Goal: Transaction & Acquisition: Purchase product/service

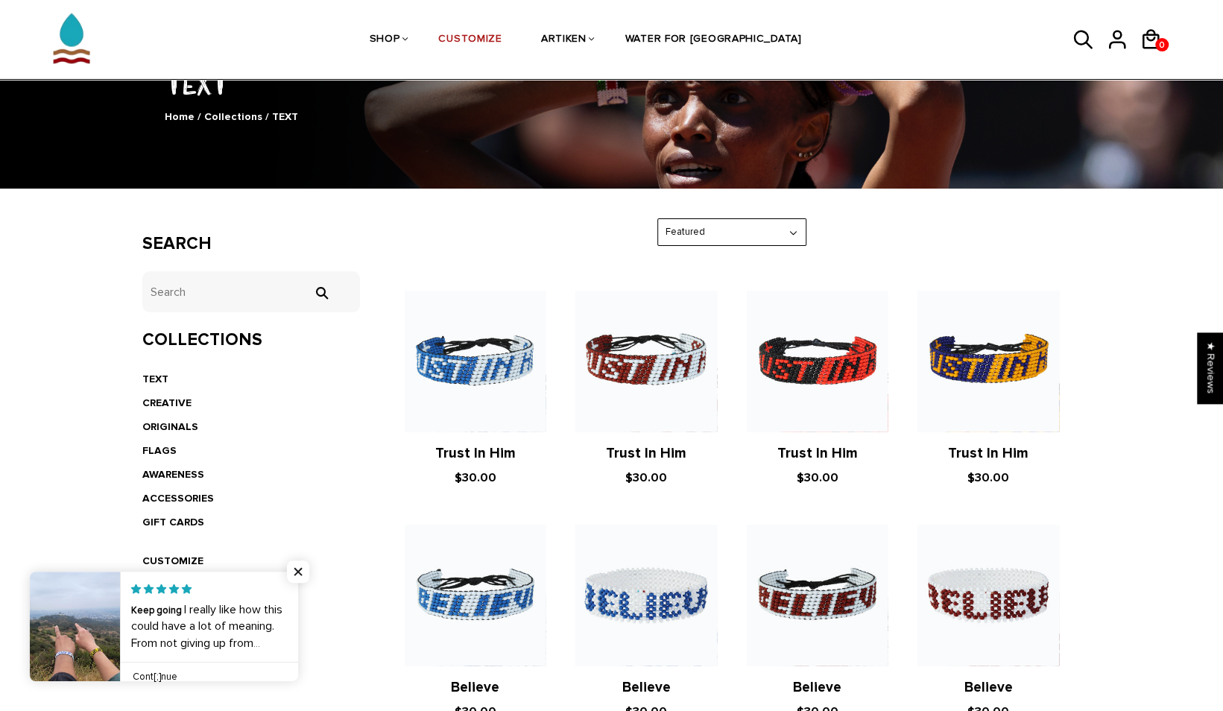
scroll to position [151, 0]
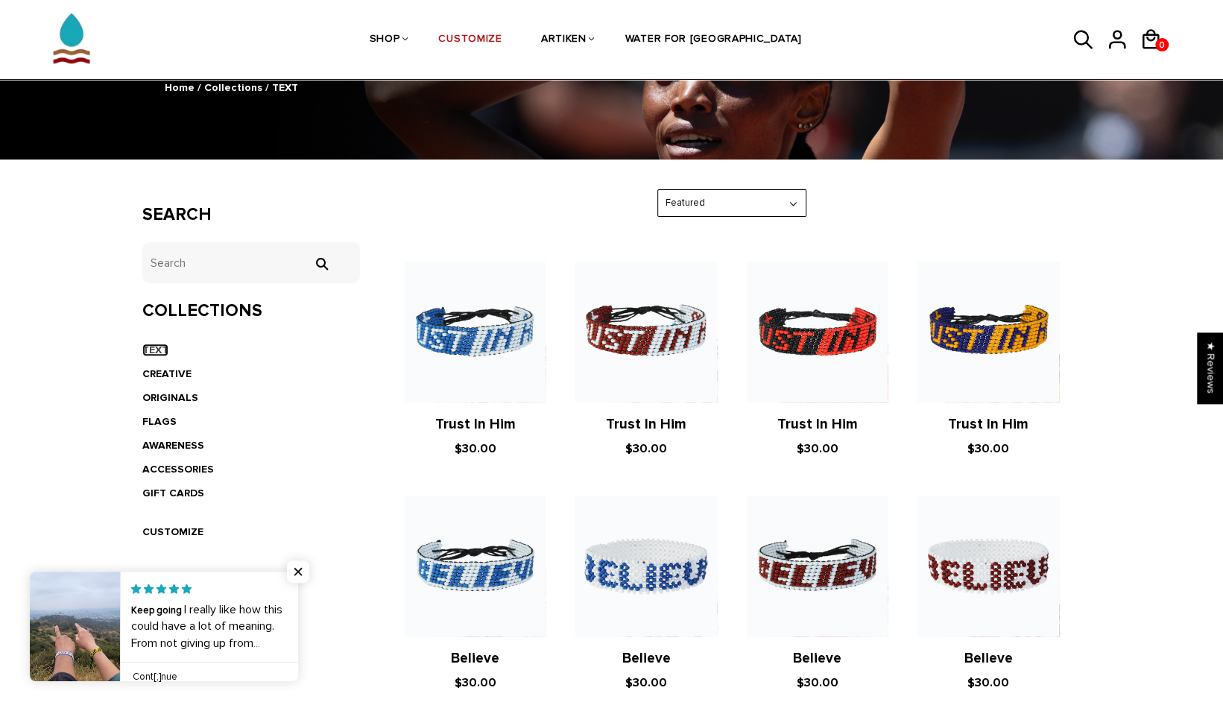
click at [157, 349] on link "TEXT" at bounding box center [155, 350] width 26 height 13
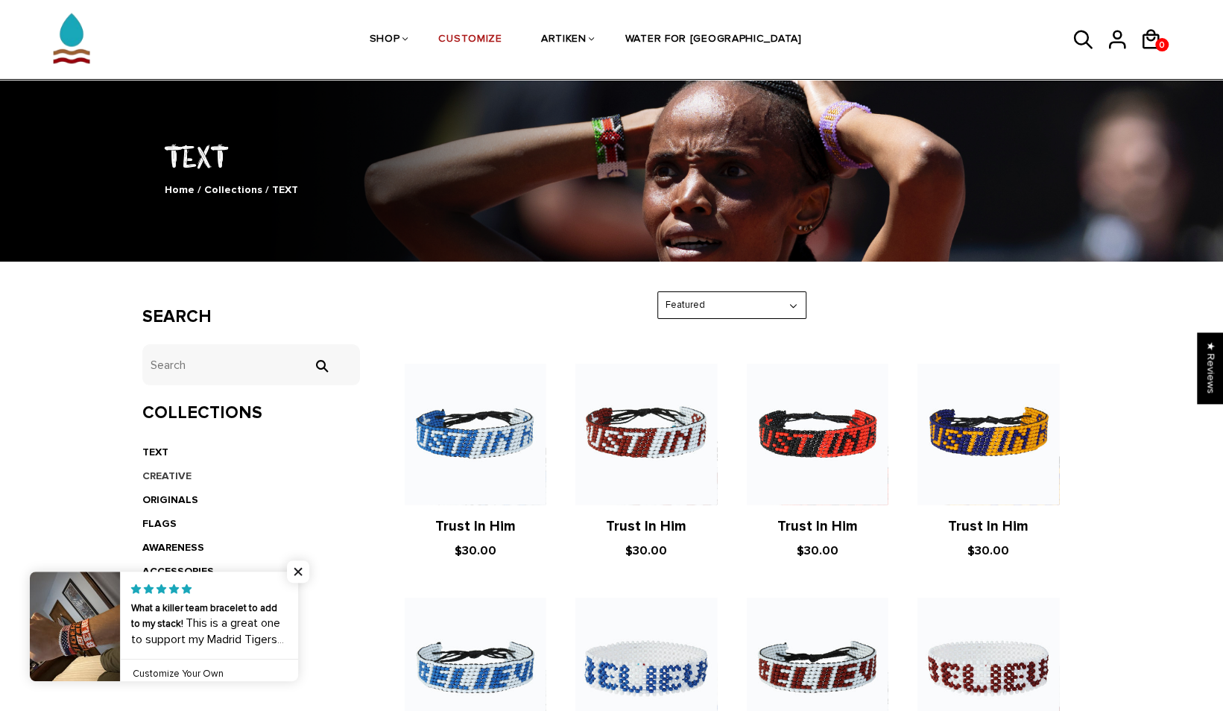
scroll to position [49, 0]
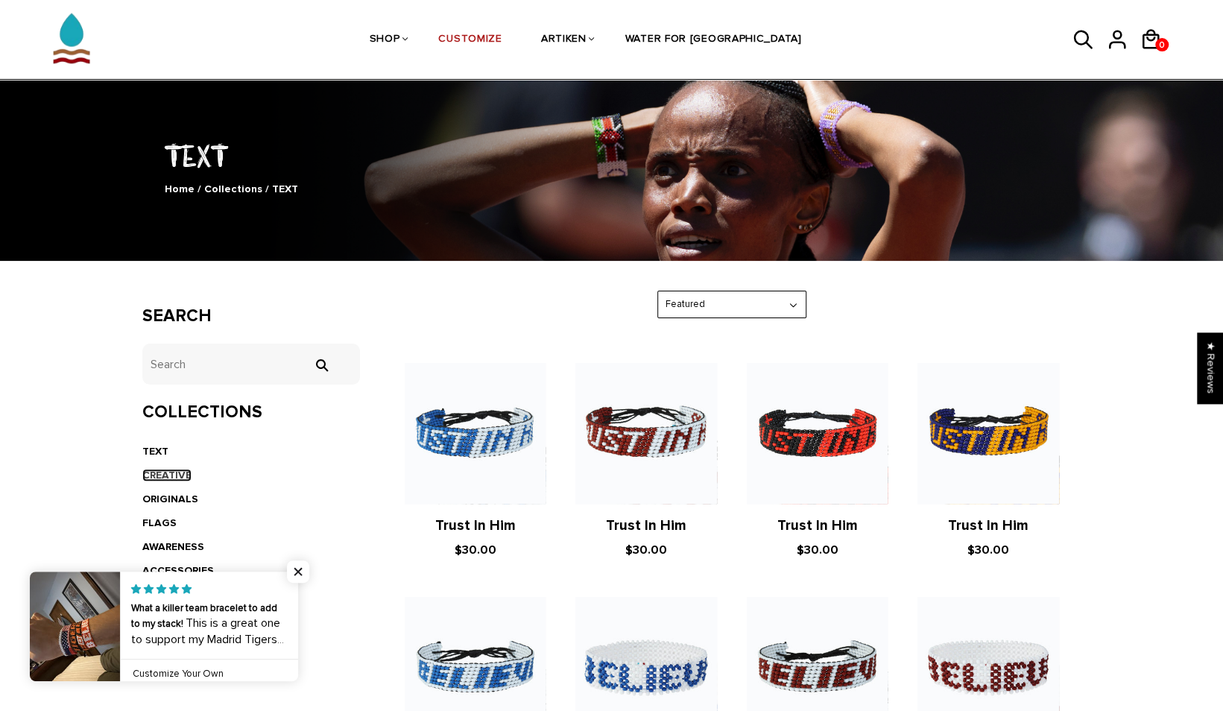
click at [166, 470] on link "CREATIVE" at bounding box center [166, 475] width 49 height 13
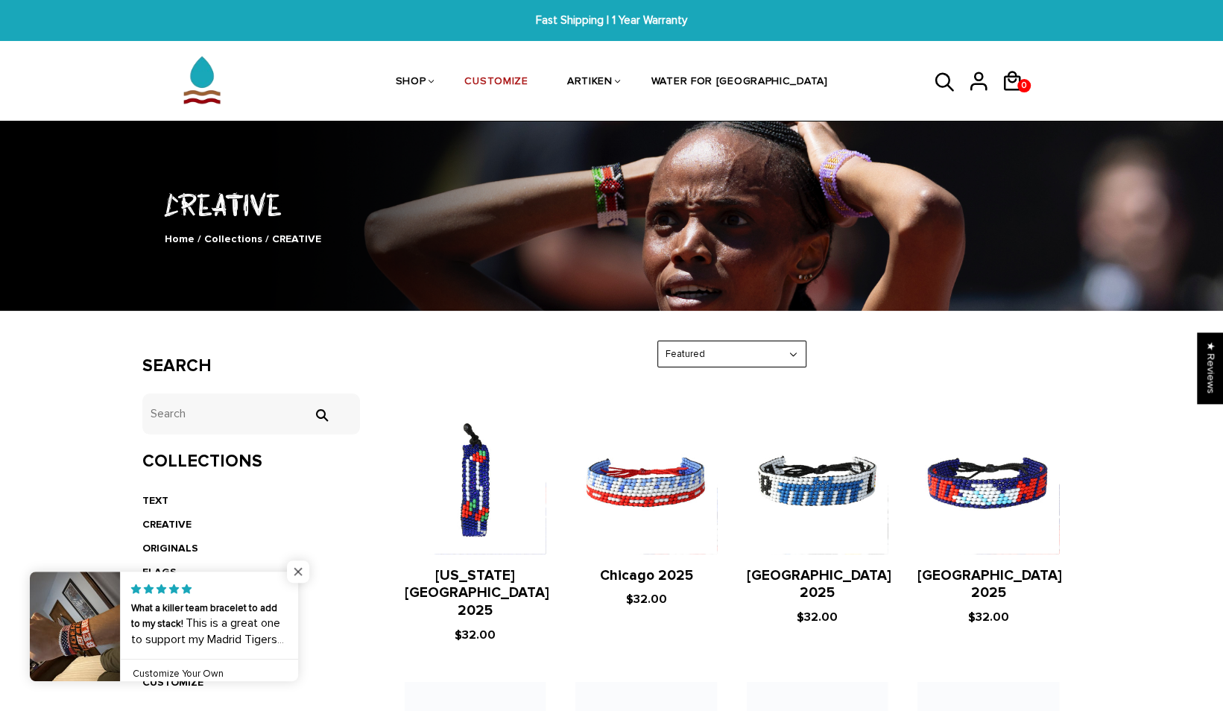
click at [292, 570] on span "Close popup widget" at bounding box center [298, 572] width 22 height 22
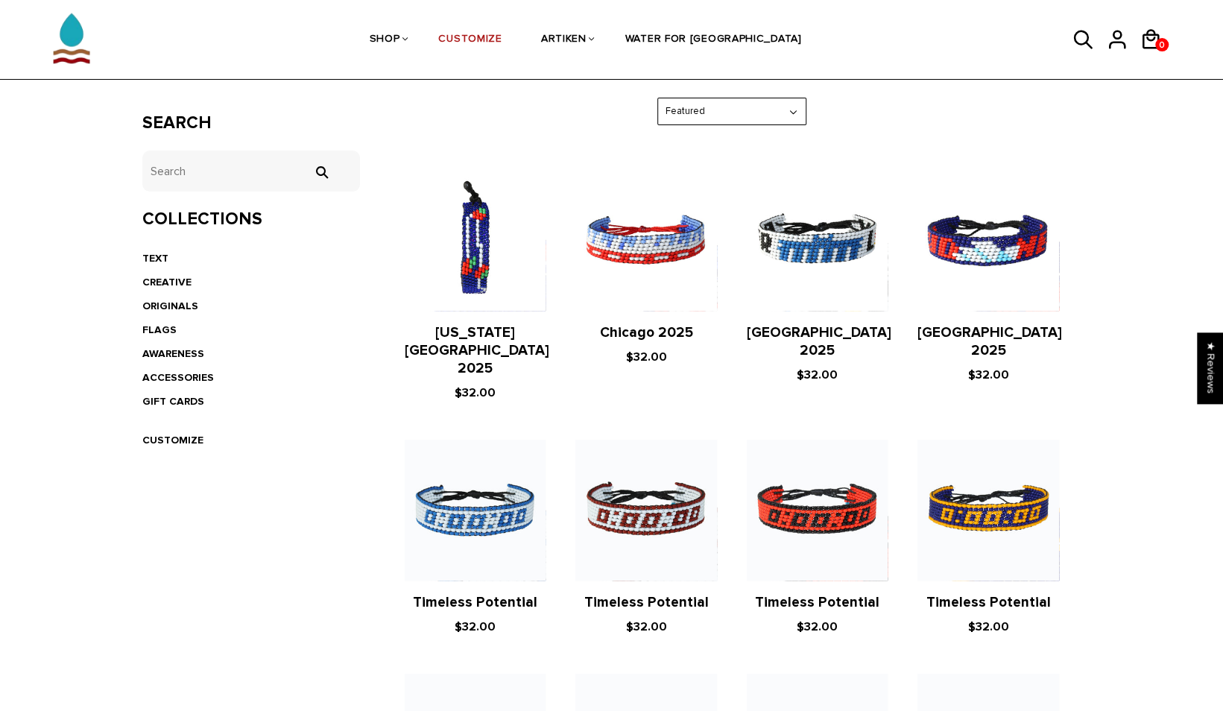
scroll to position [245, 0]
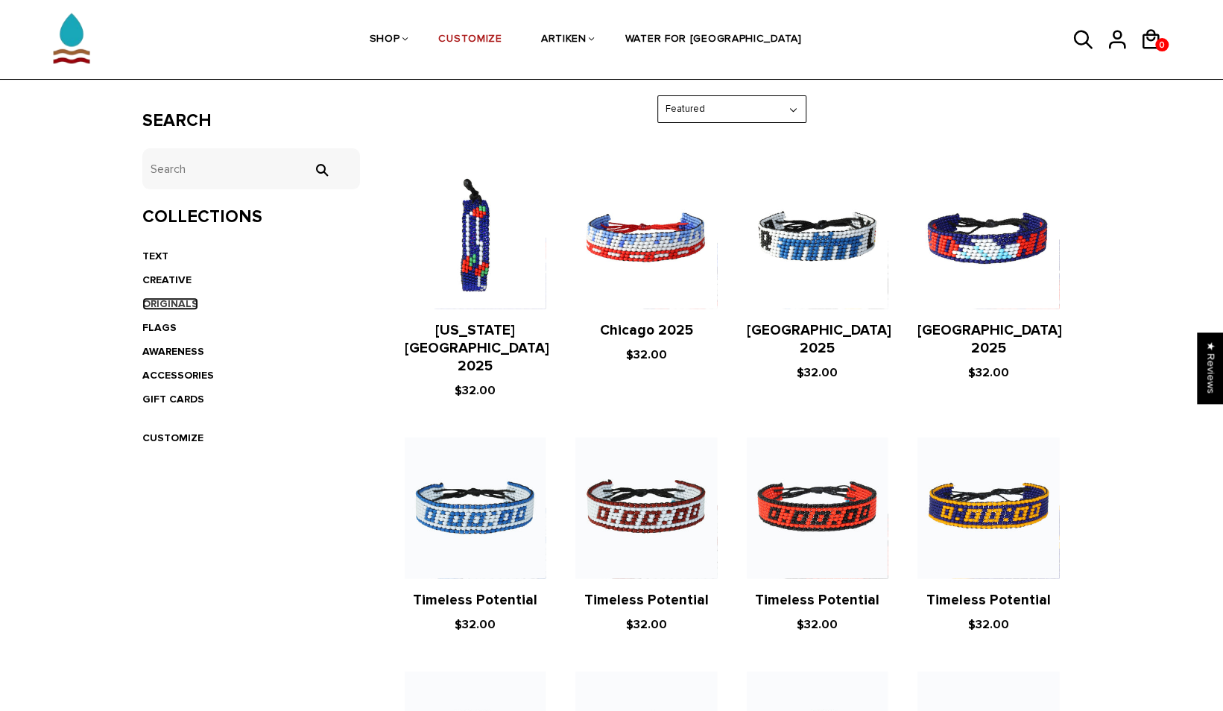
click at [166, 300] on link "ORIGINALS" at bounding box center [170, 303] width 56 height 13
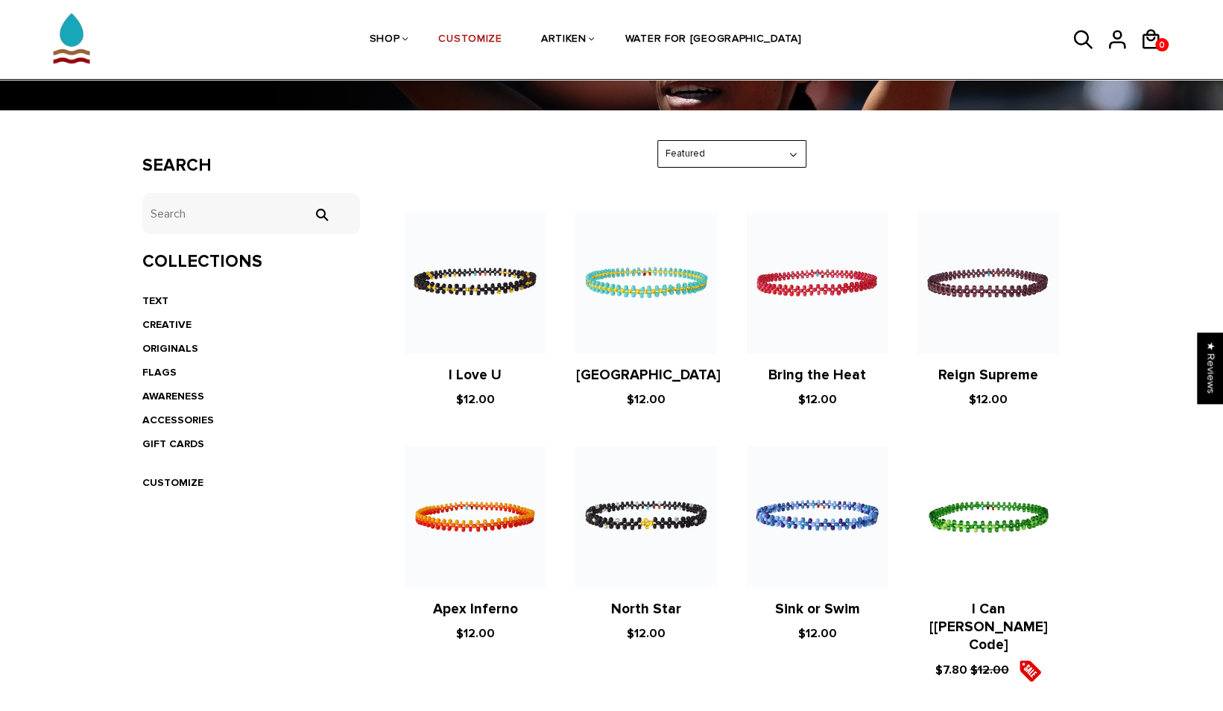
scroll to position [199, 0]
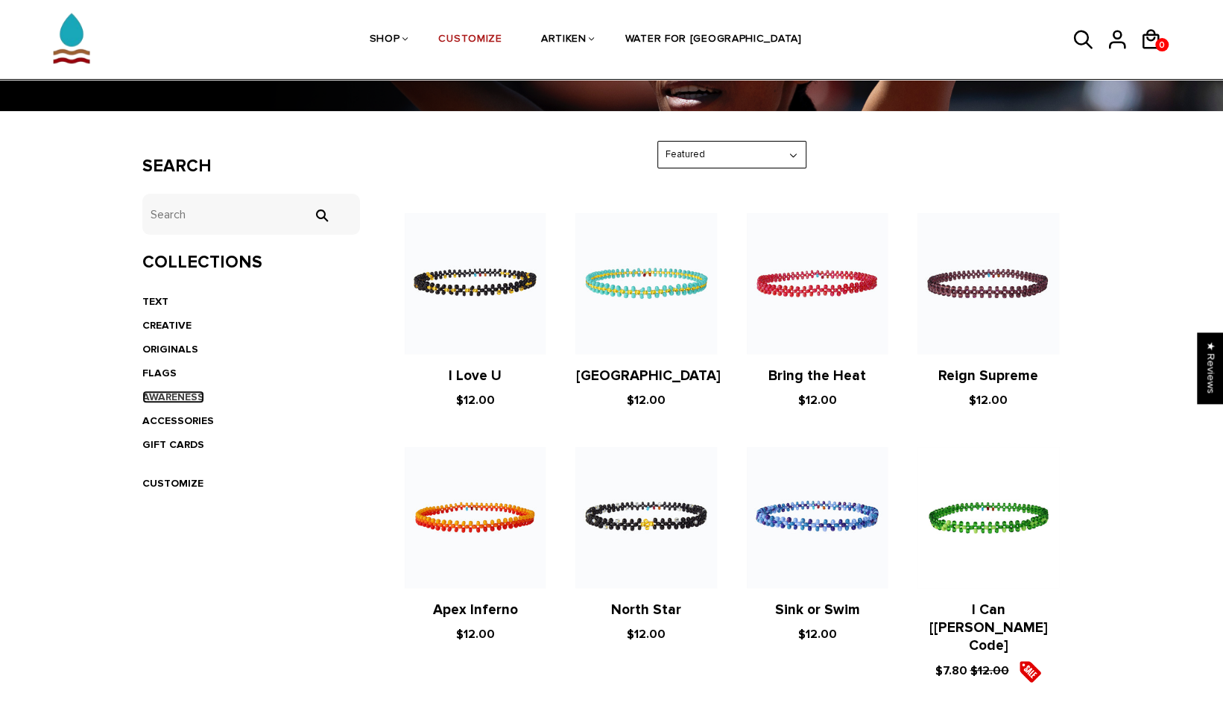
click at [175, 392] on link "AWARENESS" at bounding box center [173, 397] width 62 height 13
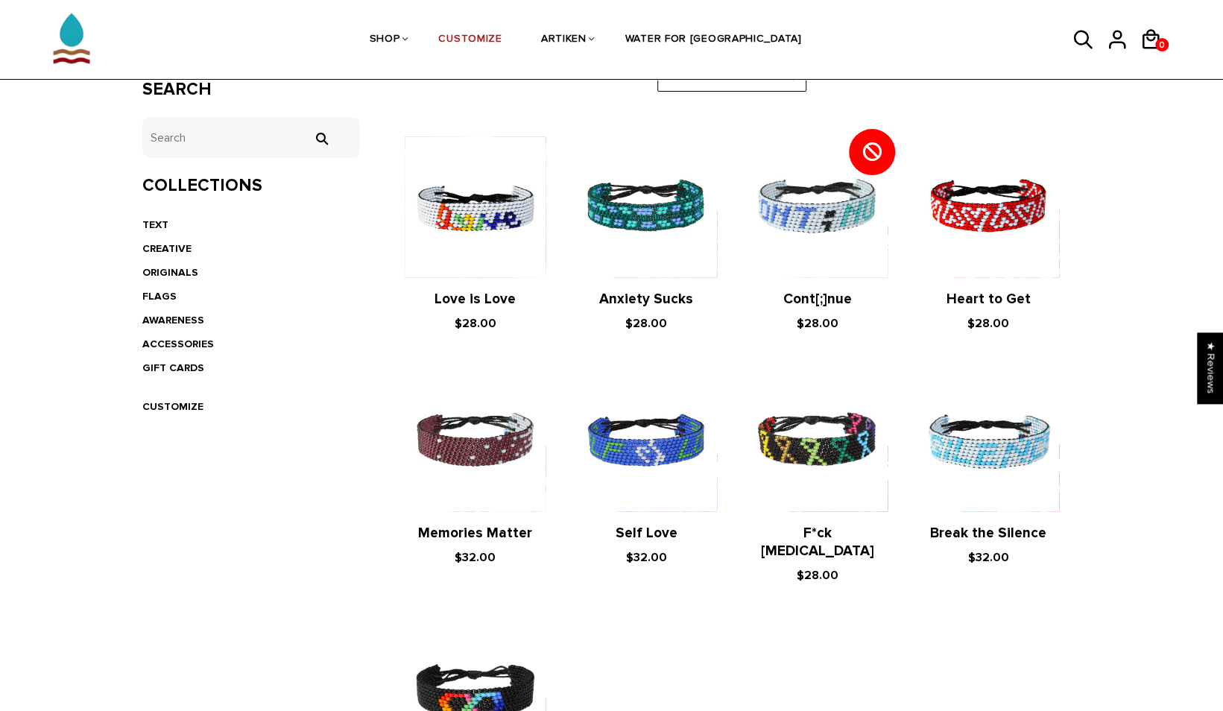
scroll to position [277, 0]
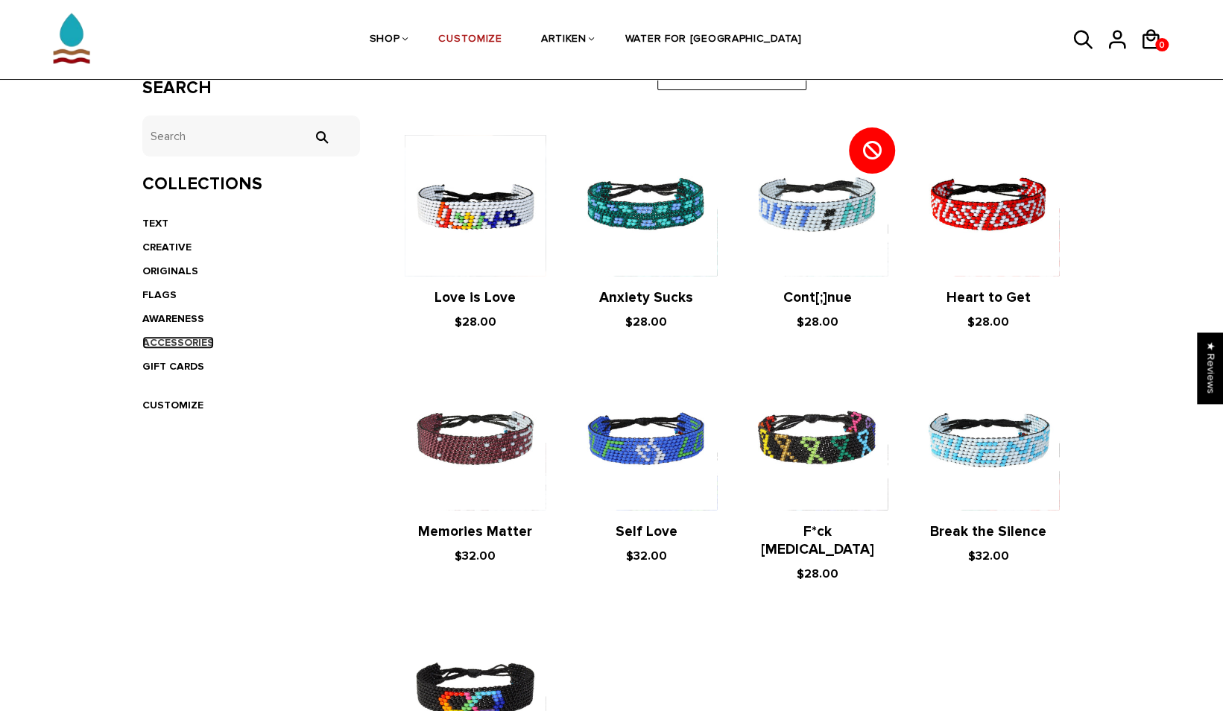
click at [164, 340] on link "ACCESSORIES" at bounding box center [178, 342] width 72 height 13
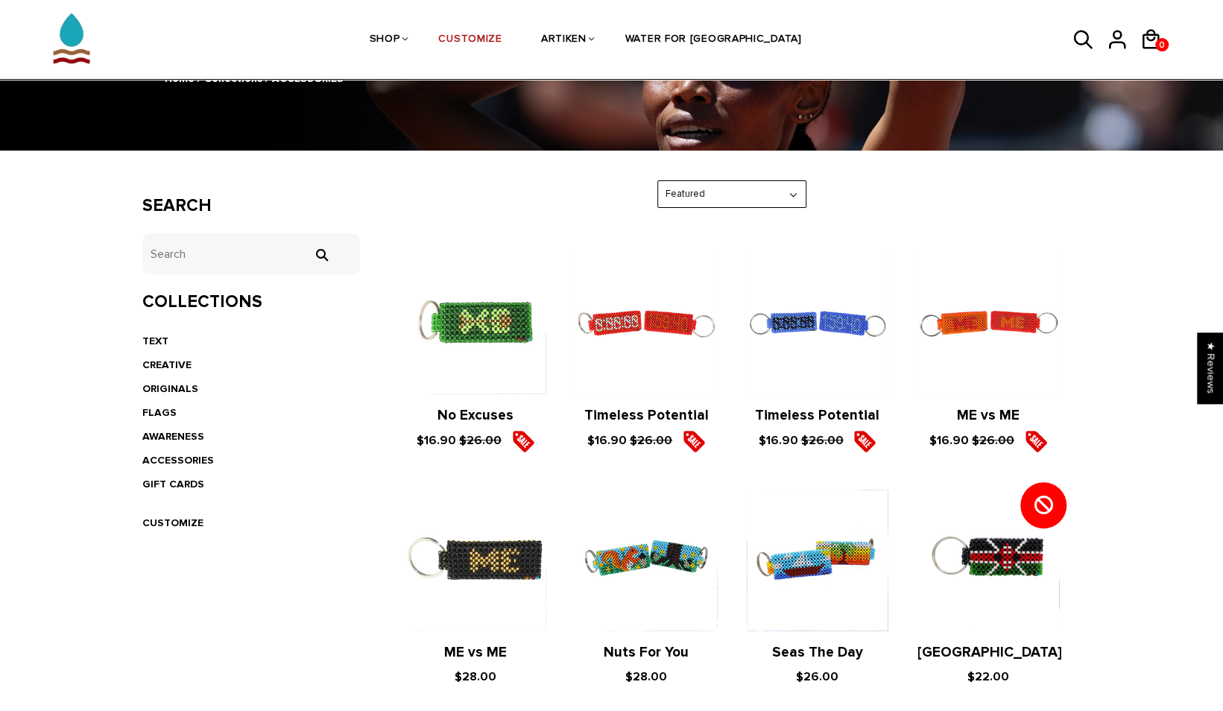
scroll to position [158, 0]
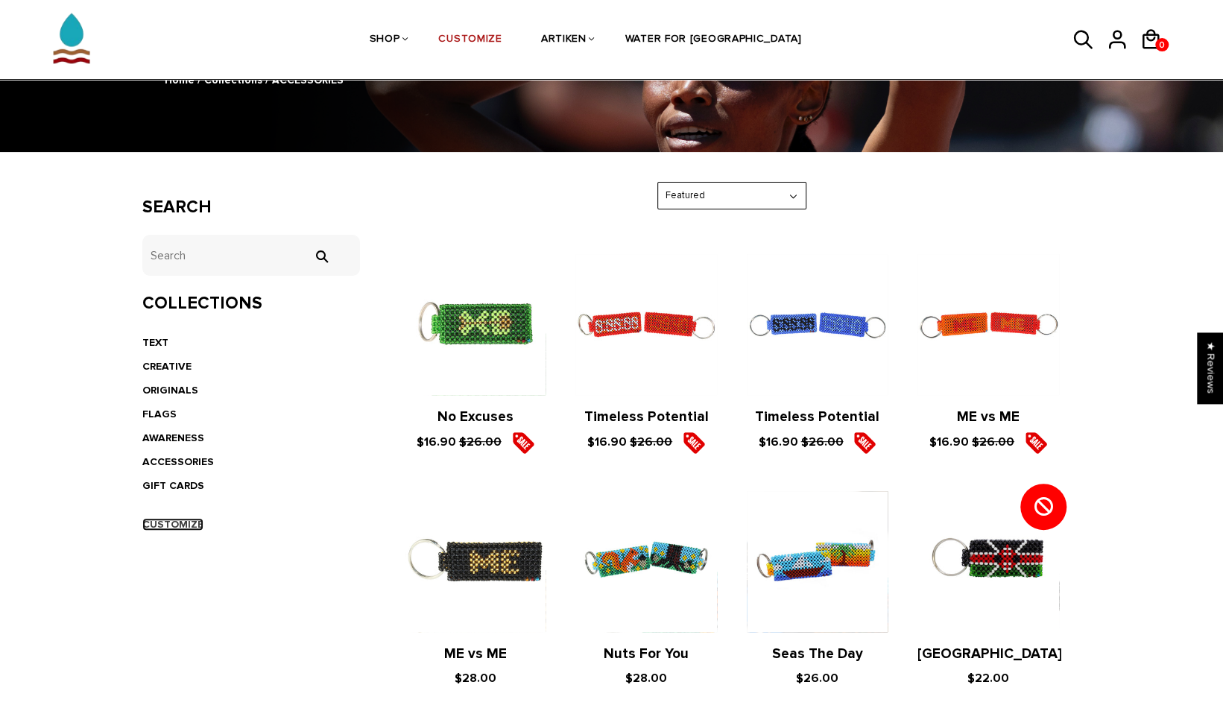
click at [166, 519] on link "CUSTOMIZE" at bounding box center [172, 524] width 61 height 13
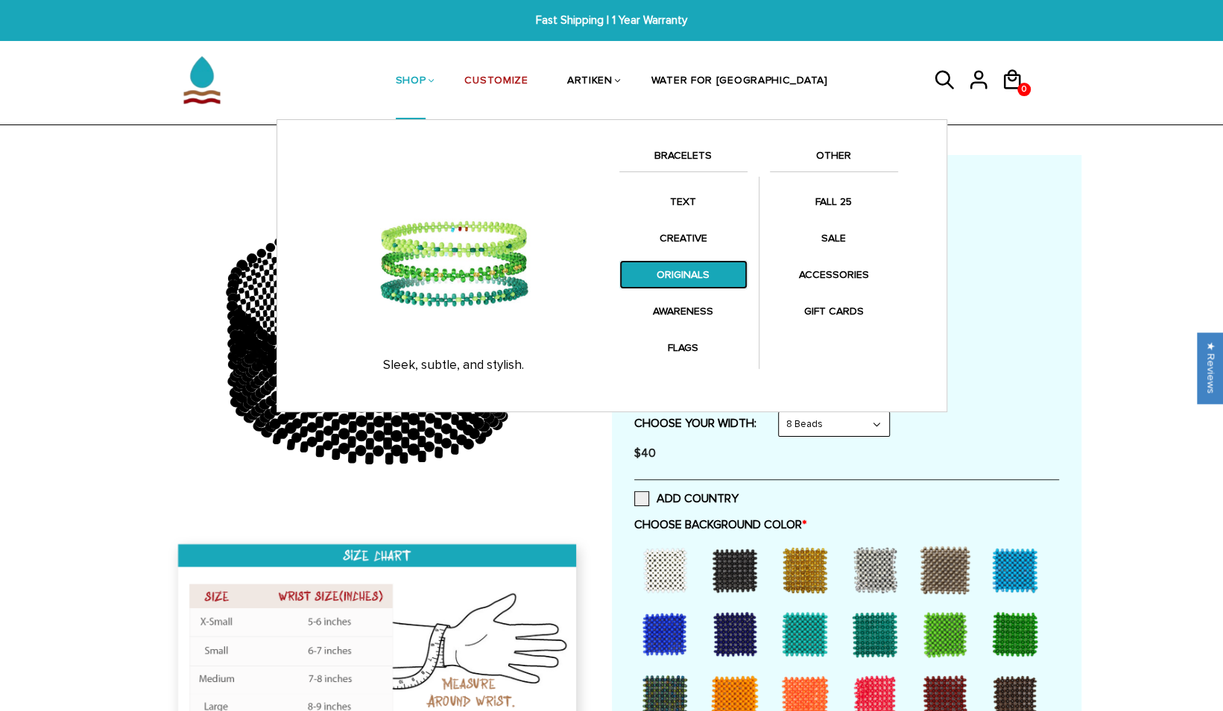
click at [673, 269] on link "ORIGINALS" at bounding box center [684, 274] width 128 height 29
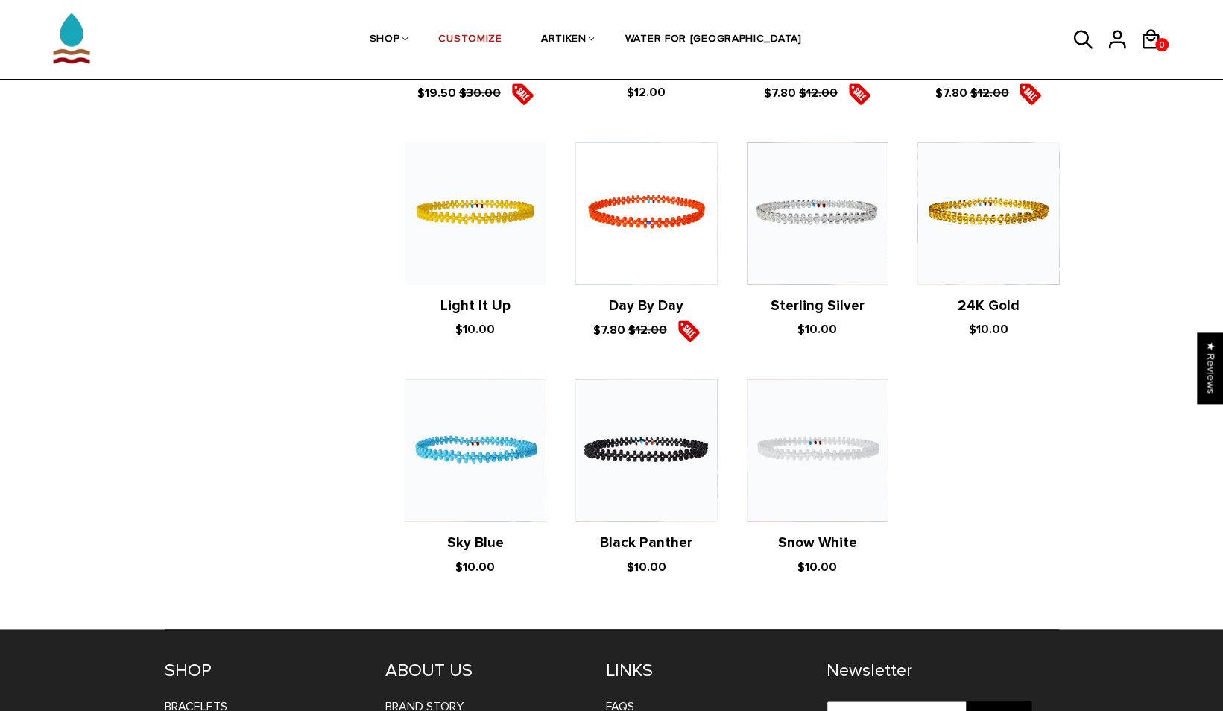
scroll to position [979, 0]
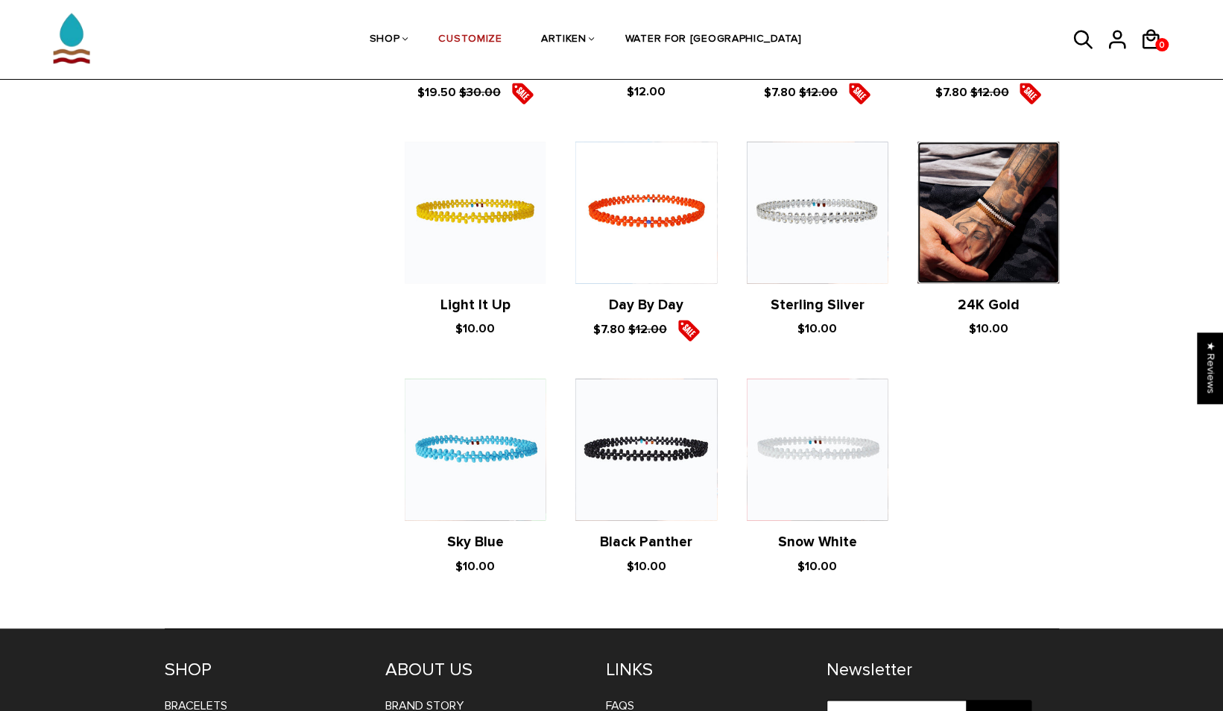
click at [954, 212] on img at bounding box center [988, 212] width 141 height 141
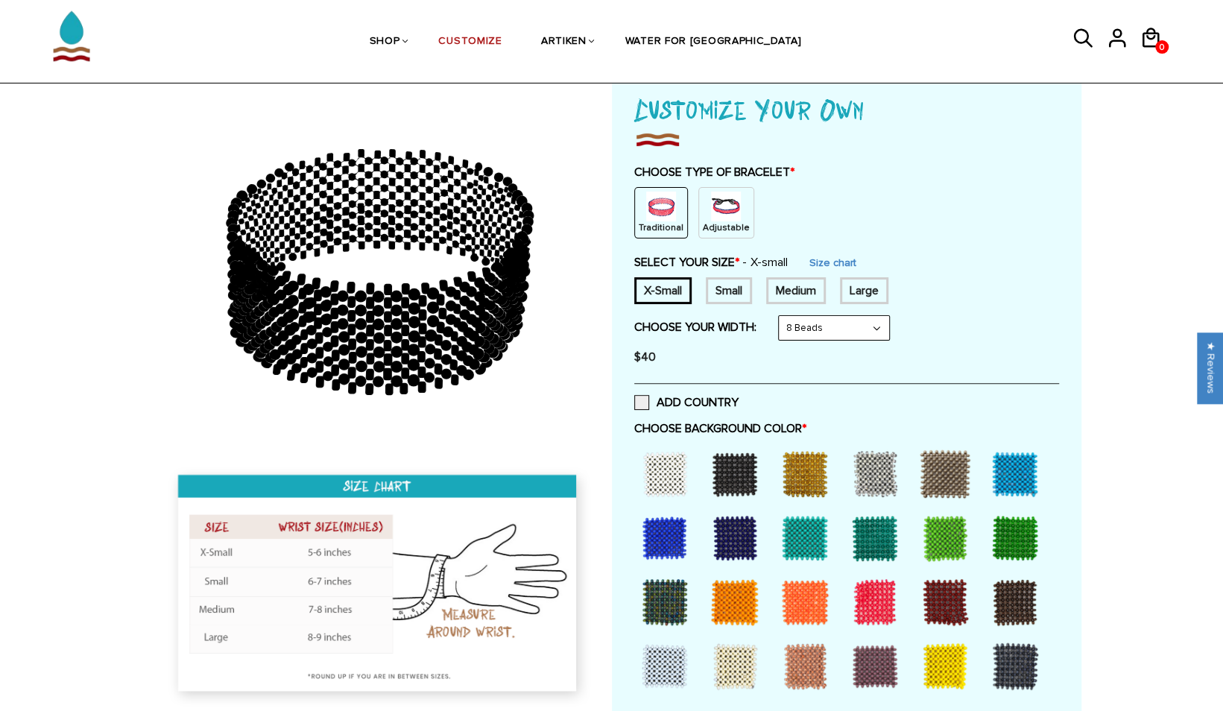
scroll to position [118, 0]
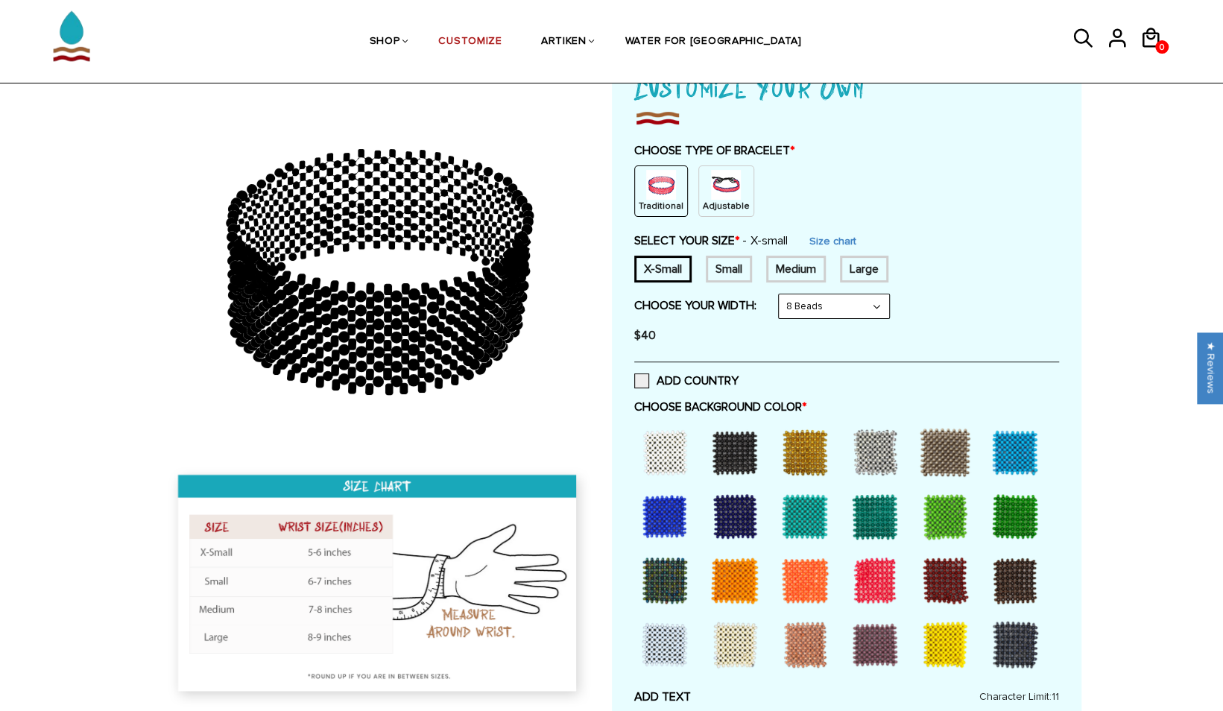
click at [656, 200] on p "Traditional" at bounding box center [661, 206] width 45 height 13
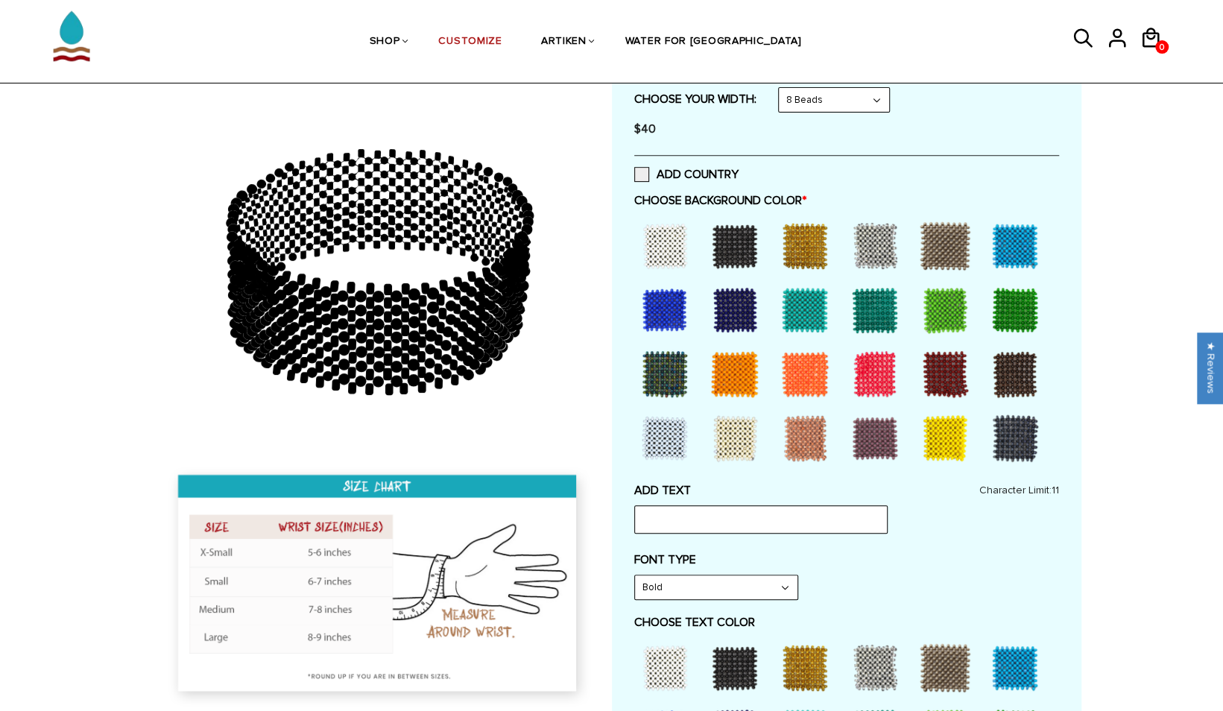
scroll to position [201, 0]
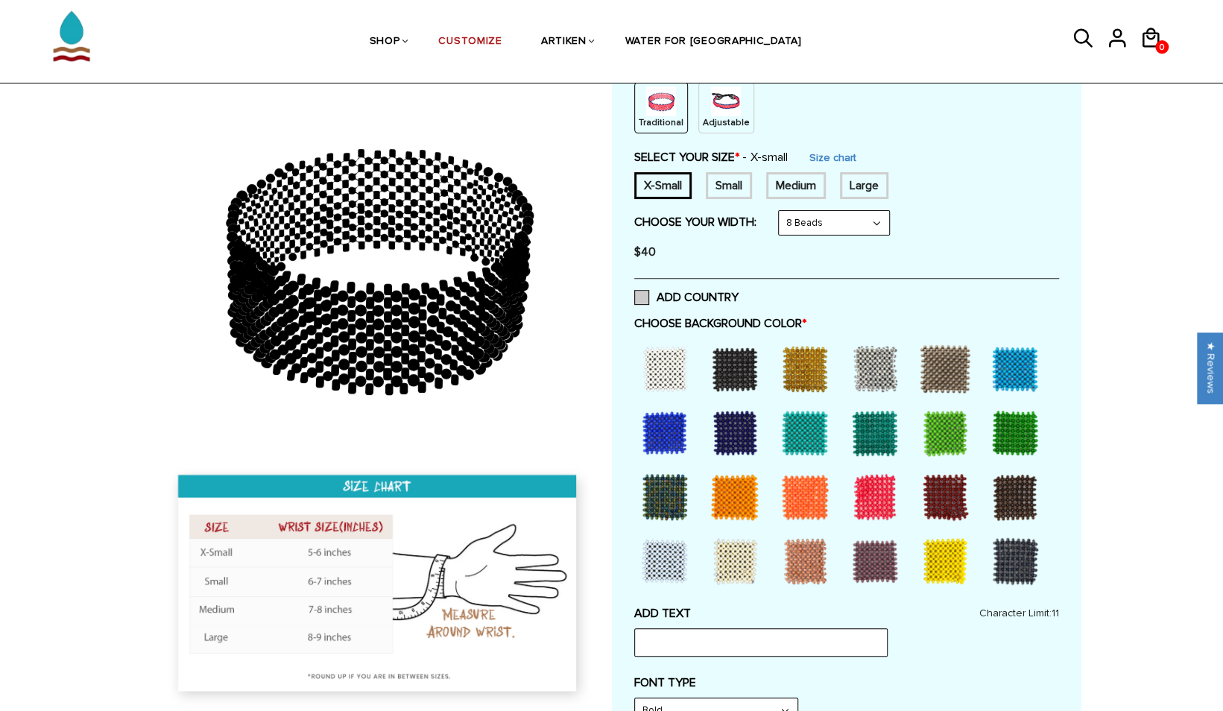
click at [646, 303] on span at bounding box center [641, 297] width 15 height 15
click at [739, 293] on input "ADD COUNTRY" at bounding box center [739, 293] width 0 height 0
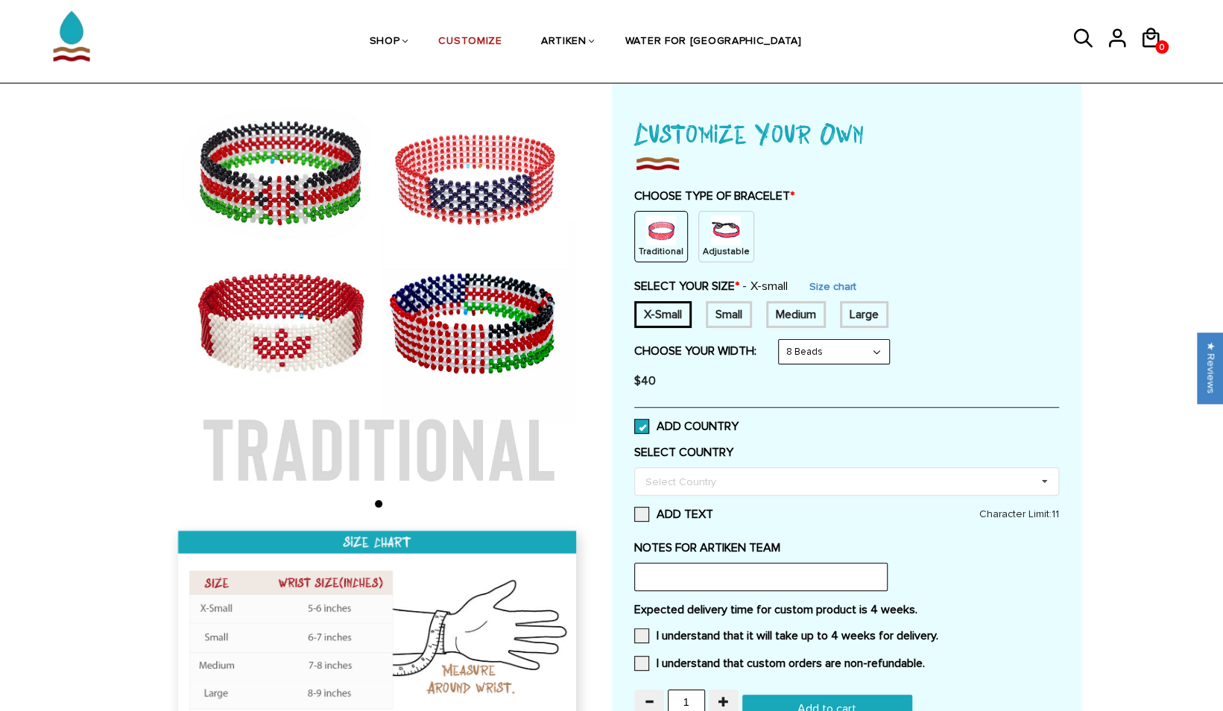
scroll to position [70, 0]
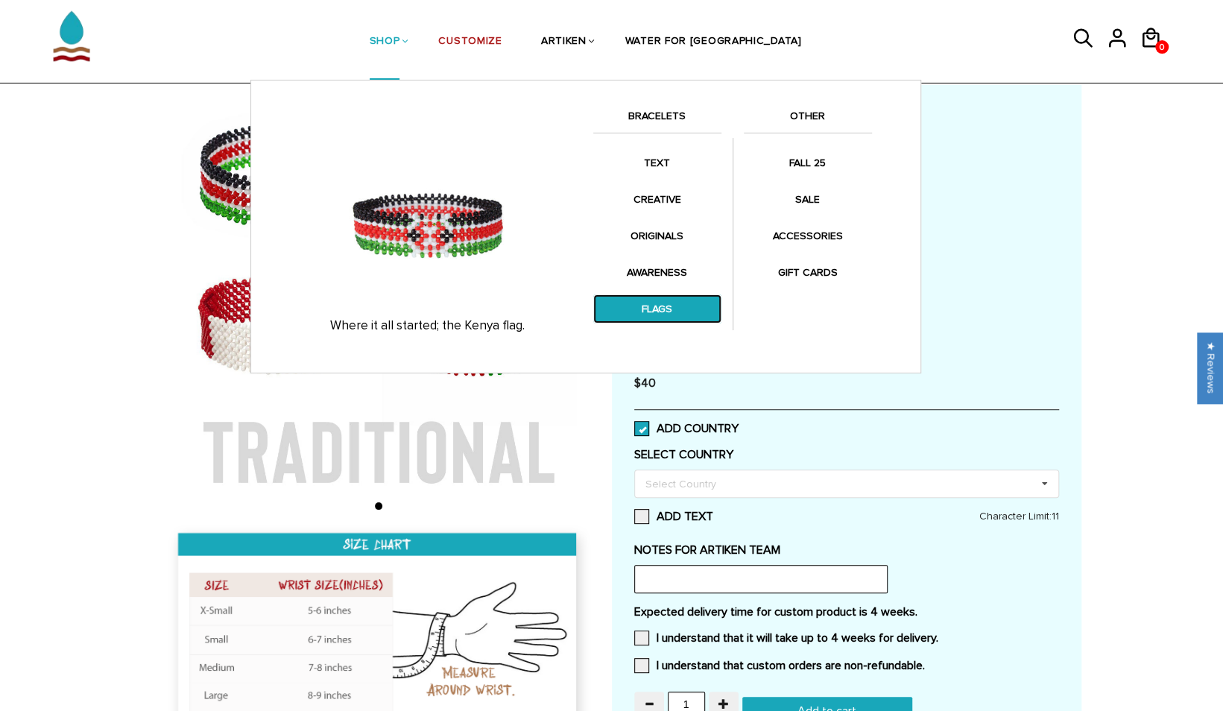
click at [656, 305] on link "FLAGS" at bounding box center [657, 308] width 128 height 29
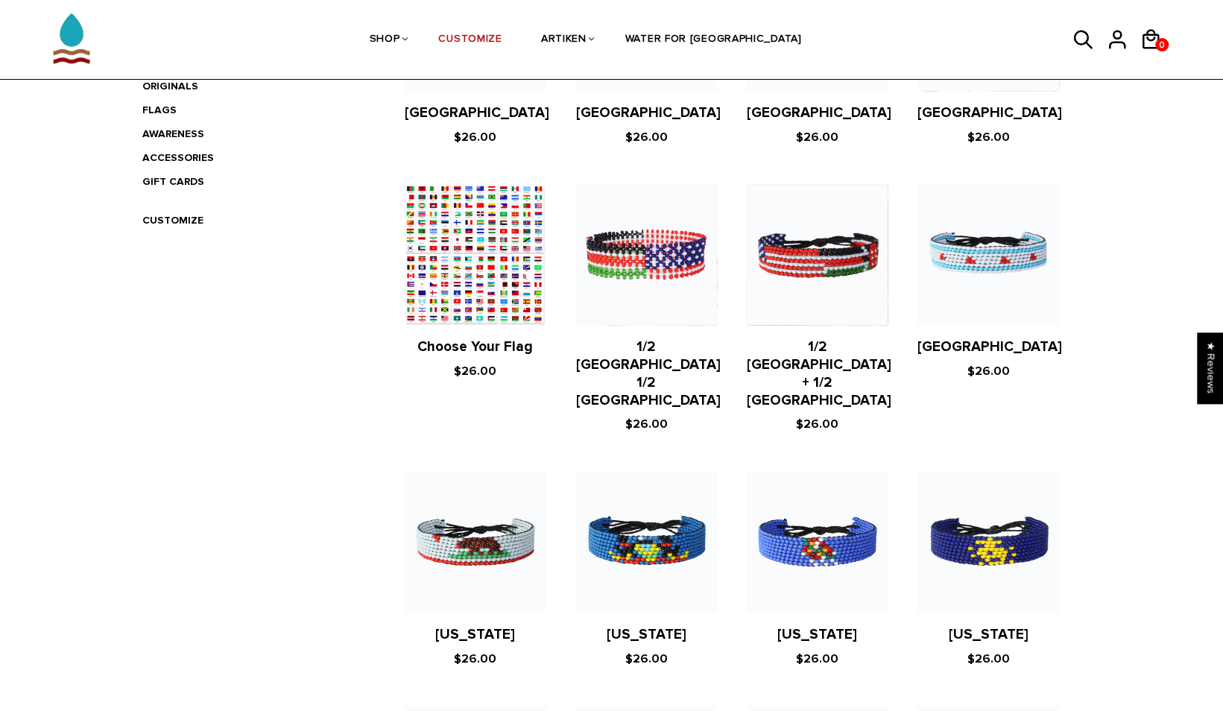
scroll to position [467, 0]
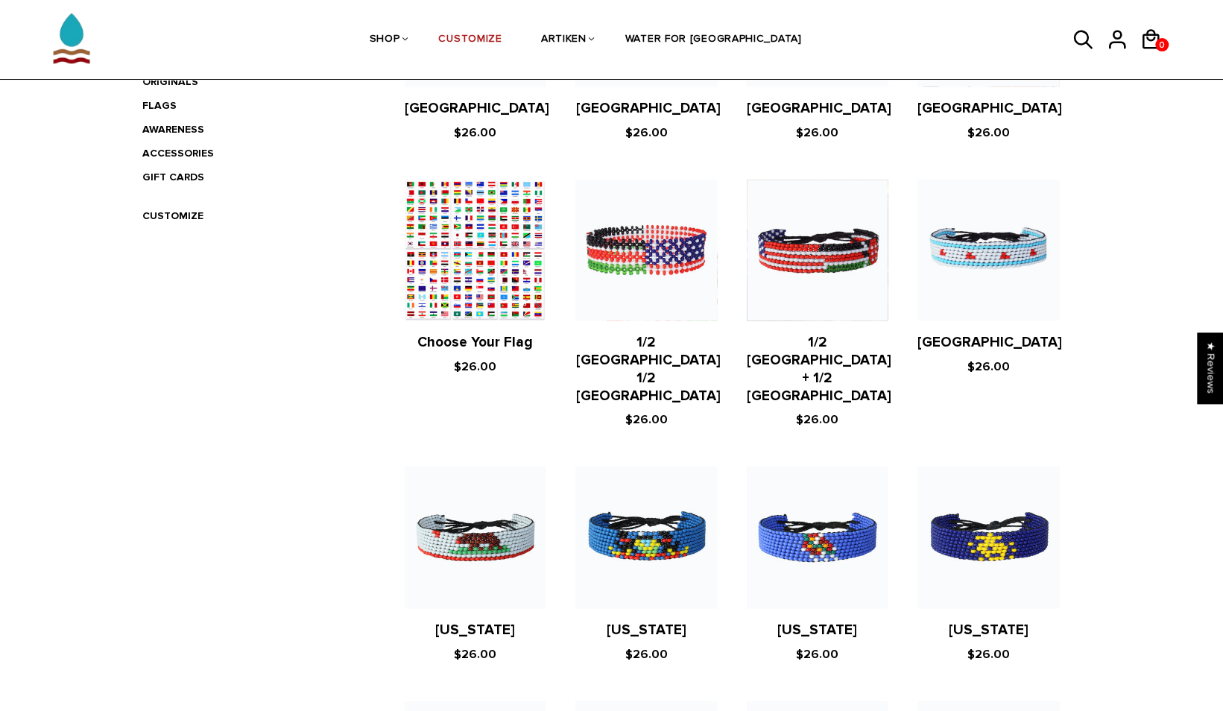
click at [499, 299] on figure at bounding box center [475, 250] width 141 height 141
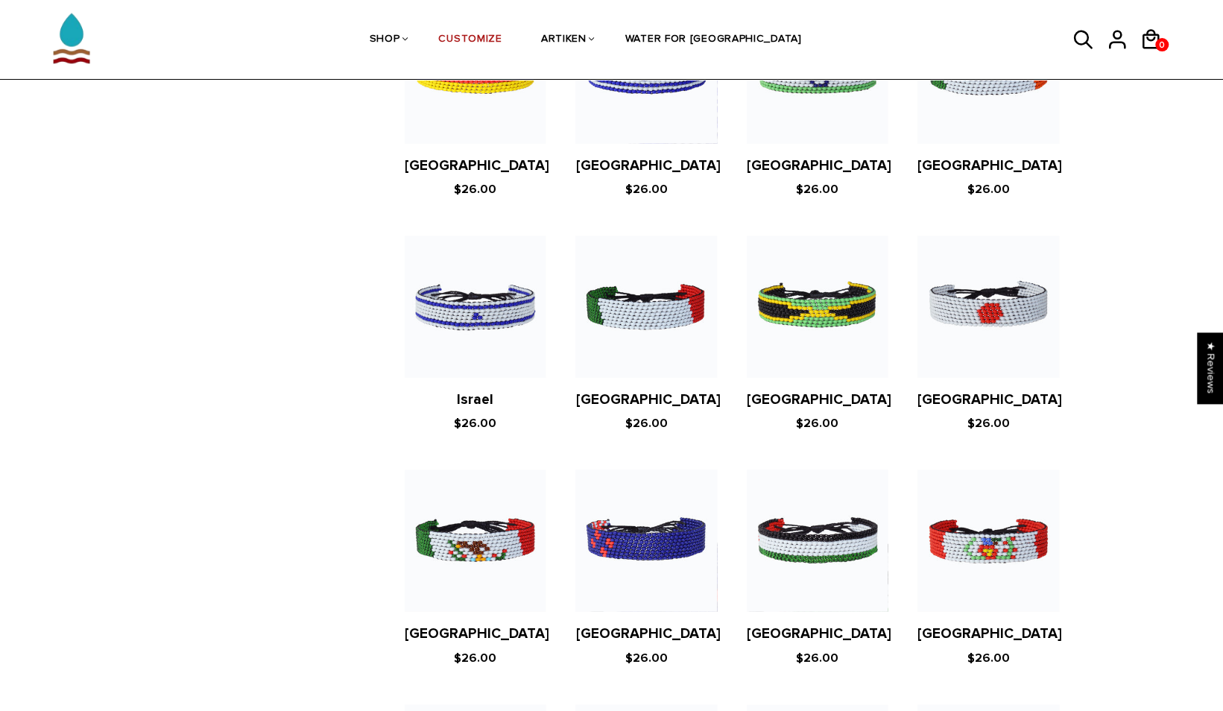
scroll to position [2345, 0]
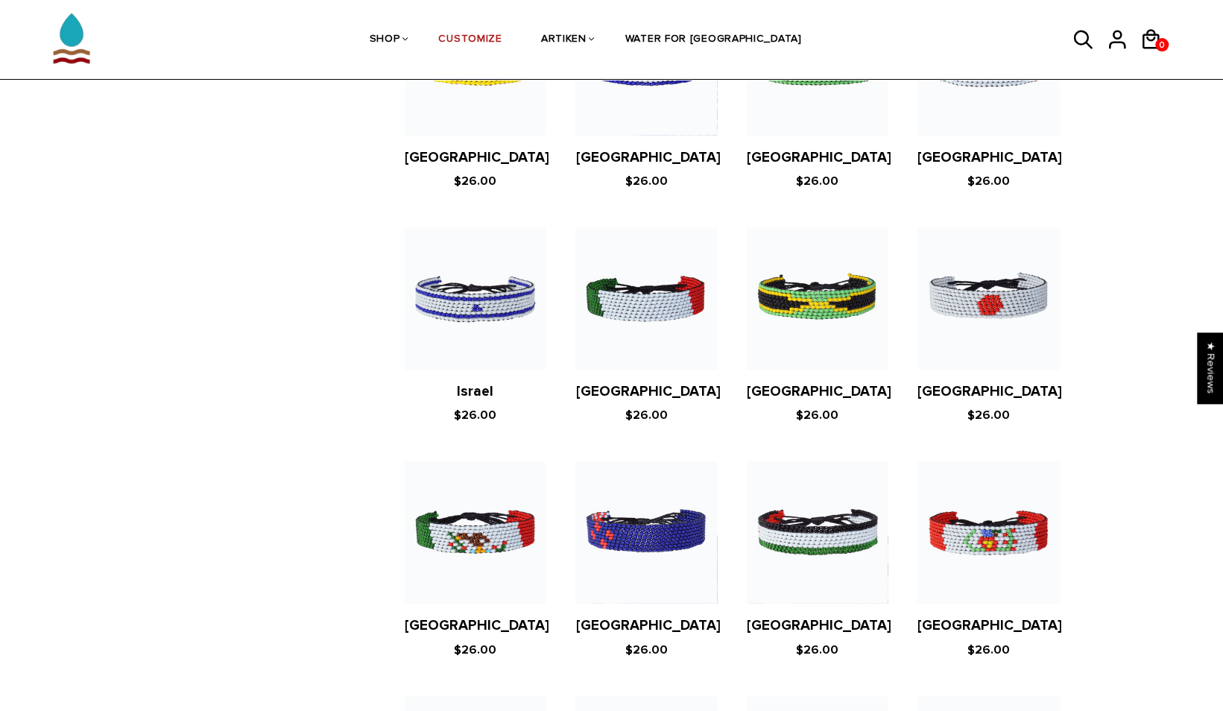
click at [471, 502] on figure at bounding box center [475, 532] width 141 height 141
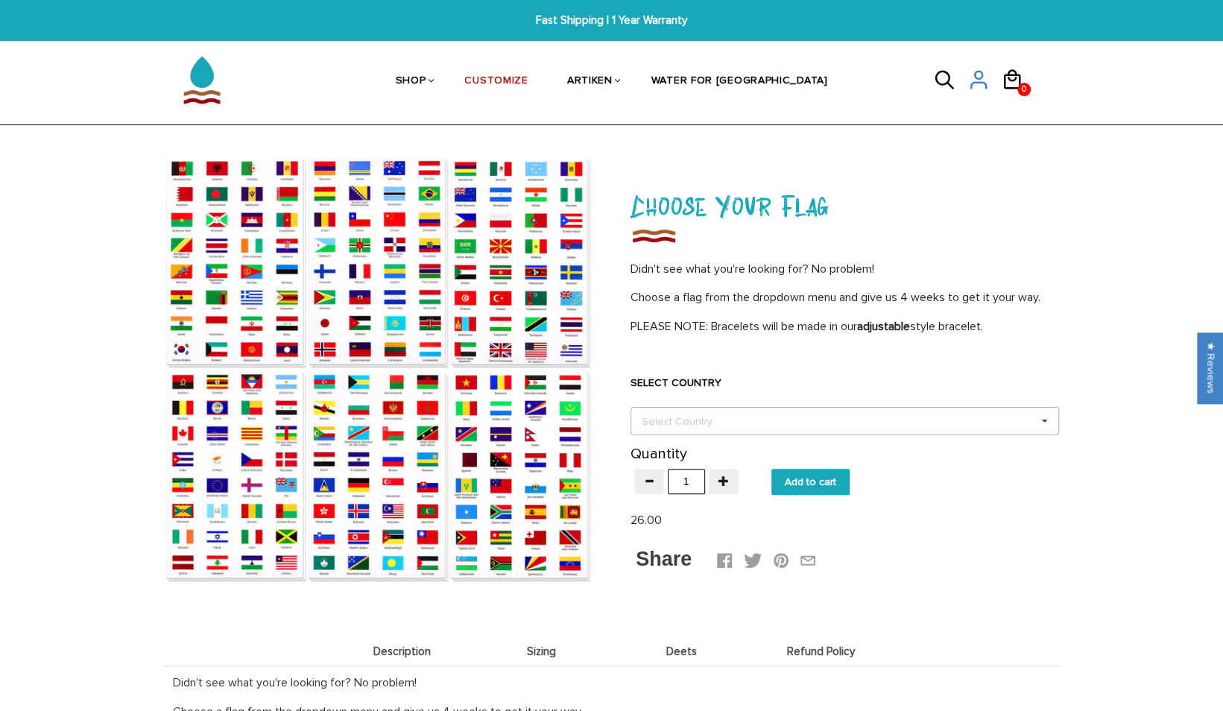
click at [680, 421] on div "Select Country" at bounding box center [686, 421] width 96 height 17
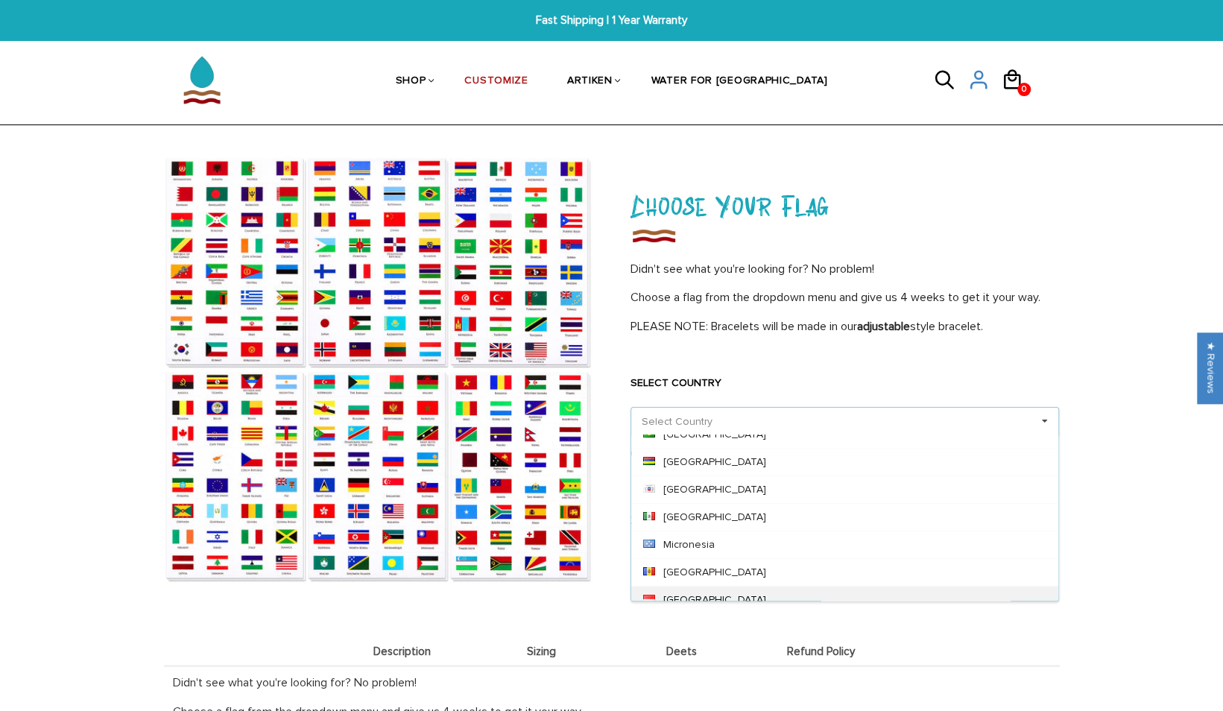
scroll to position [3794, 0]
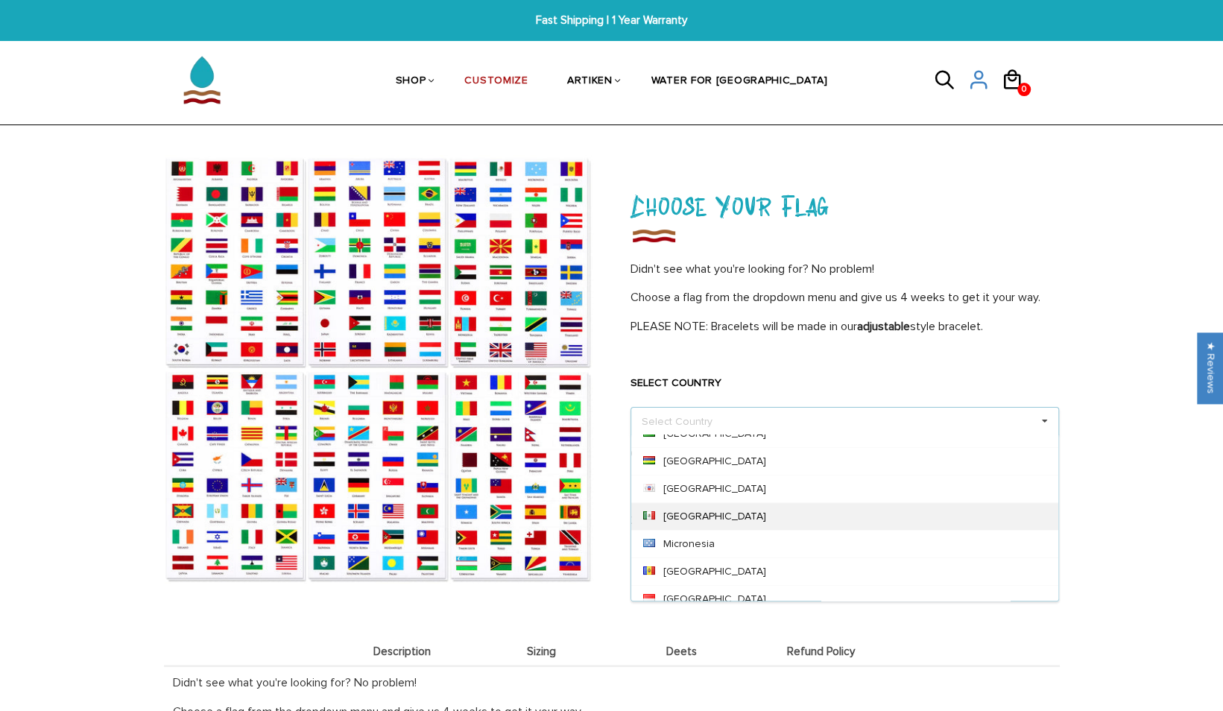
click at [671, 502] on div "[GEOGRAPHIC_DATA]" at bounding box center [844, 516] width 427 height 28
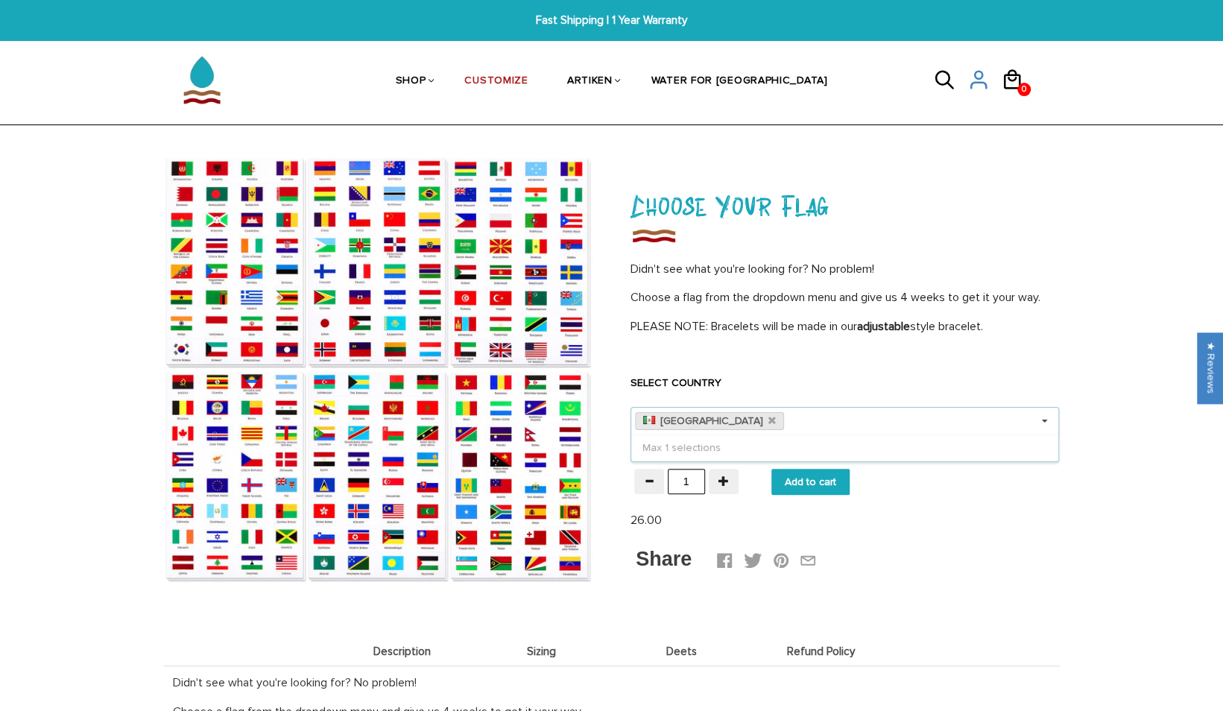
scroll to position [0, 0]
click at [890, 574] on div "Choose Your Flag Didn't see what you're looking for? No problem! Choose a flag …" at bounding box center [847, 378] width 470 height 447
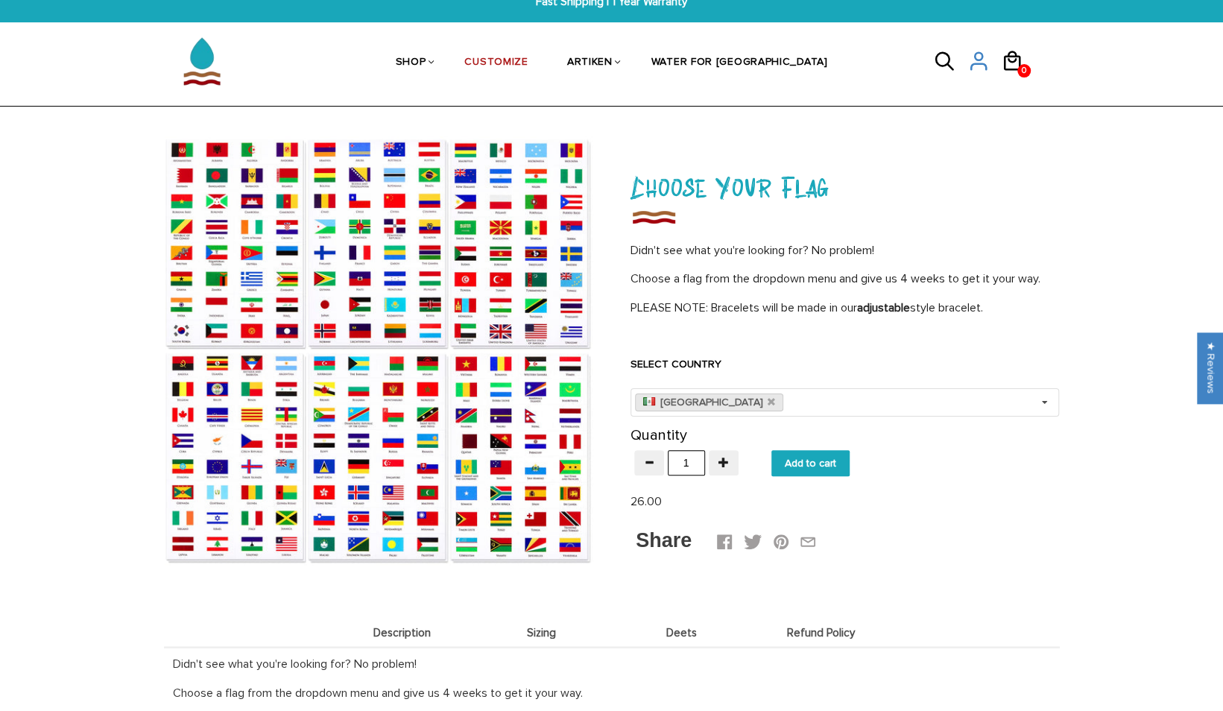
scroll to position [19, 0]
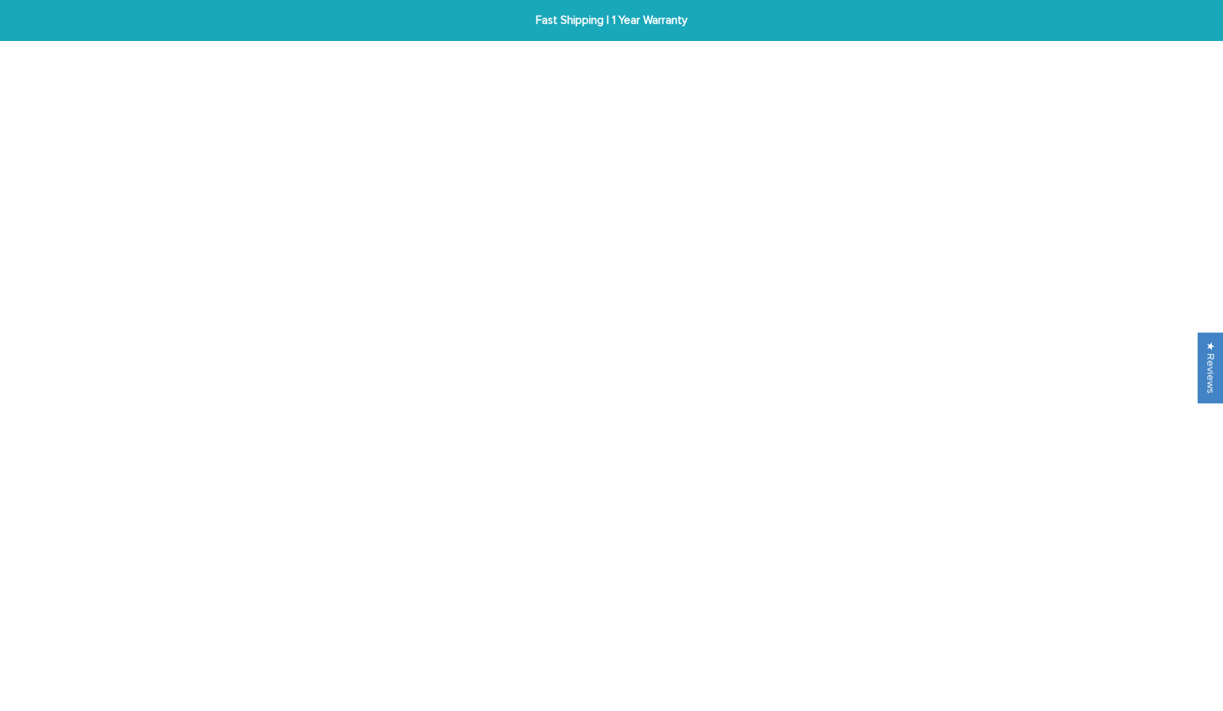
scroll to position [70, 0]
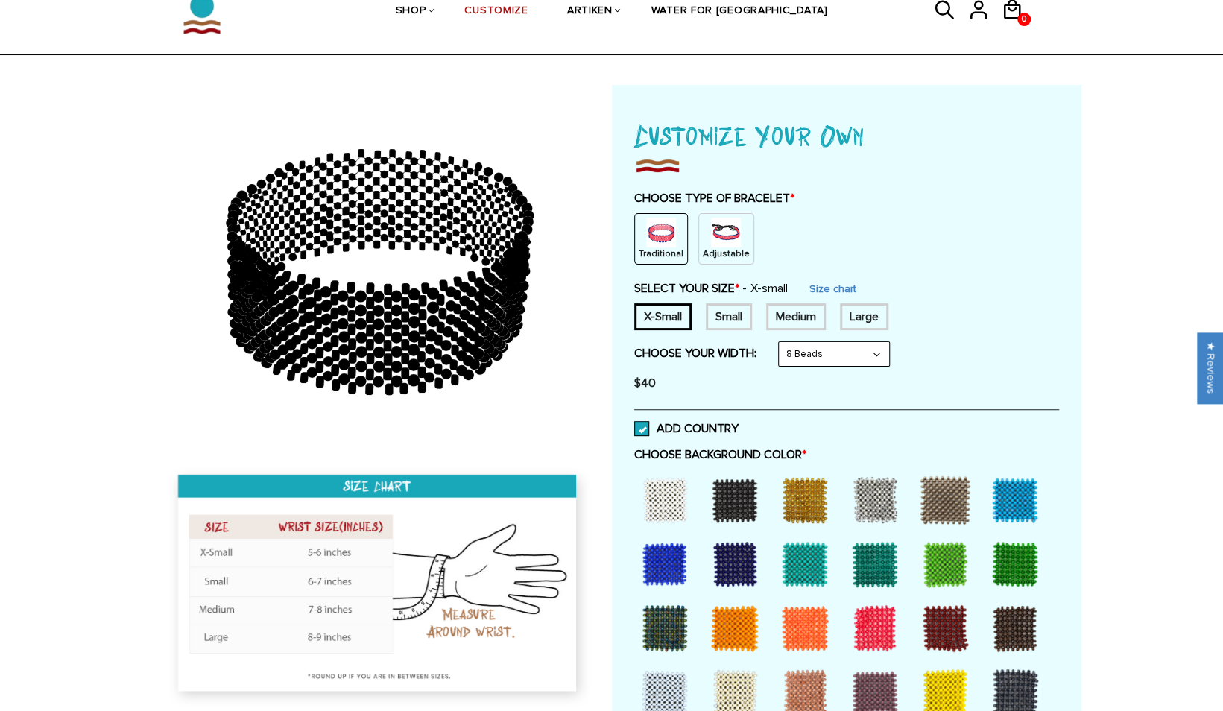
click at [716, 249] on p "Adjustable" at bounding box center [726, 254] width 47 height 13
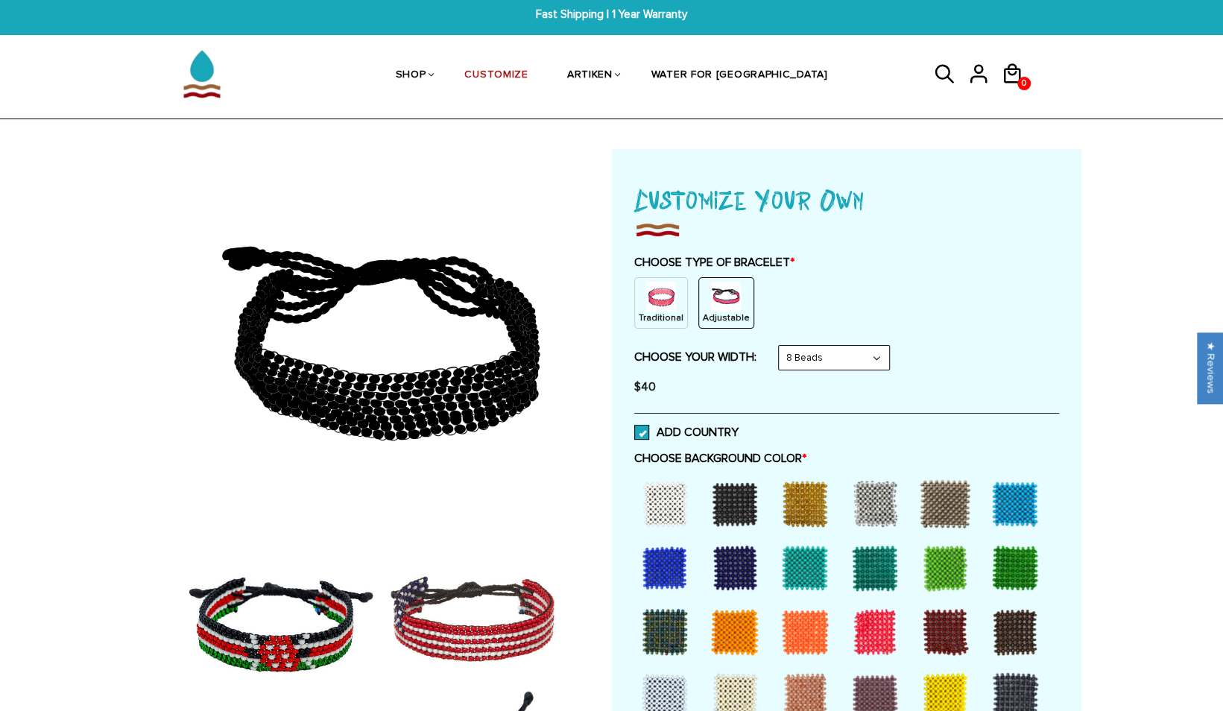
scroll to position [4, 0]
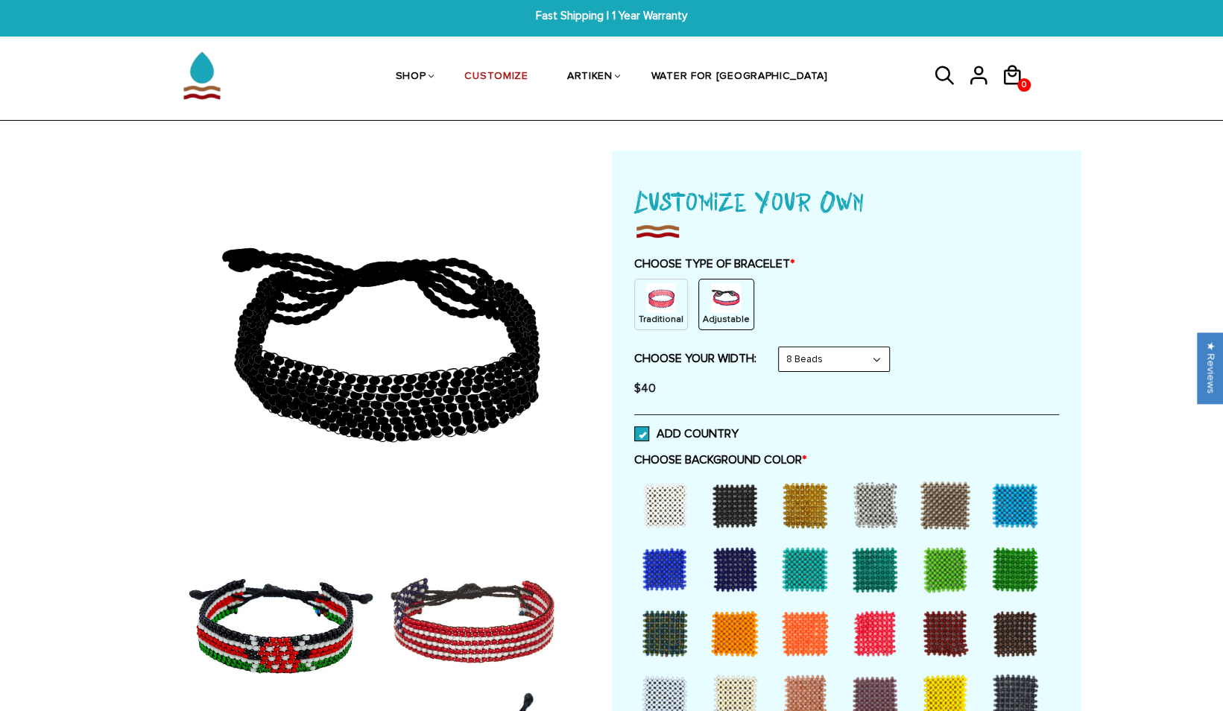
click at [644, 322] on p "Traditional" at bounding box center [661, 319] width 45 height 13
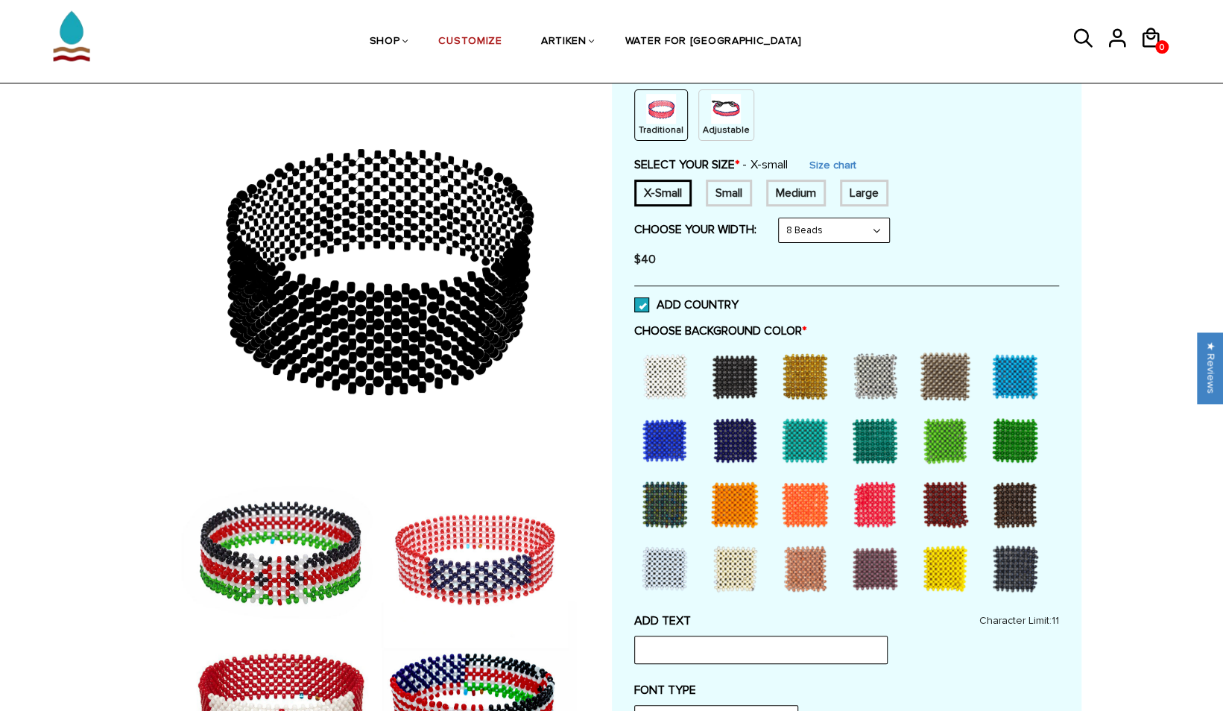
scroll to position [192, 0]
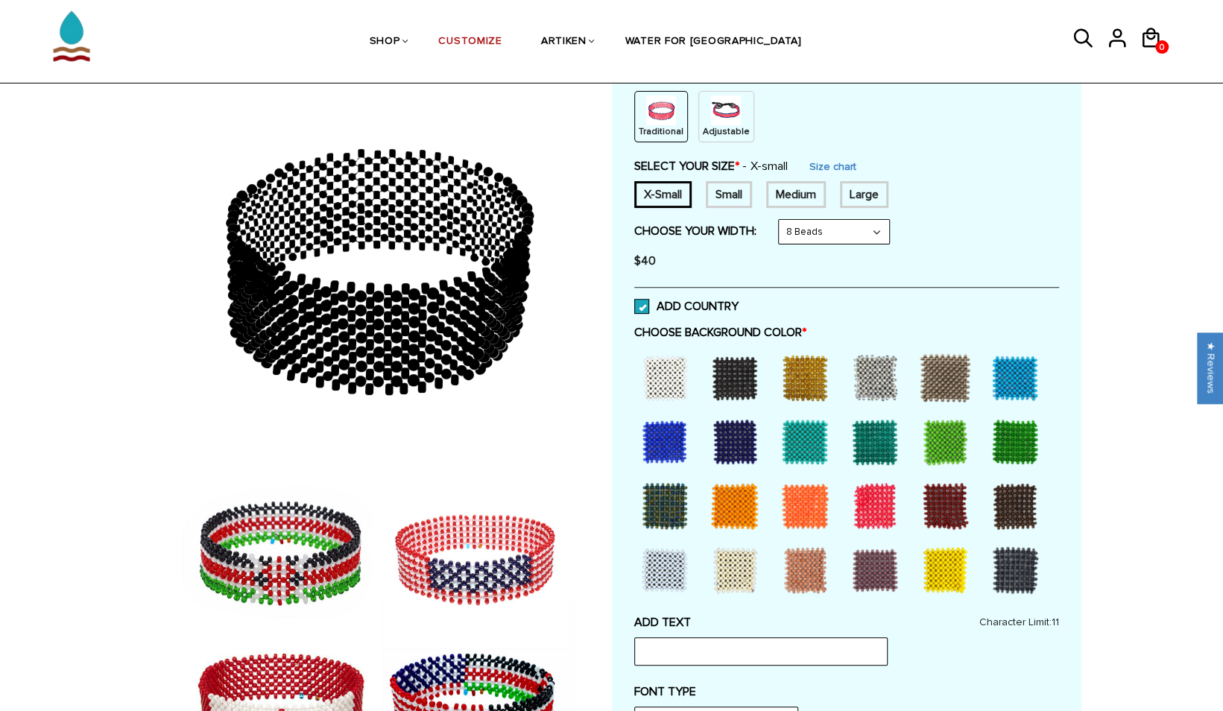
click at [647, 312] on span at bounding box center [641, 306] width 15 height 15
click at [739, 302] on input "ADD COUNTRY" at bounding box center [739, 302] width 0 height 0
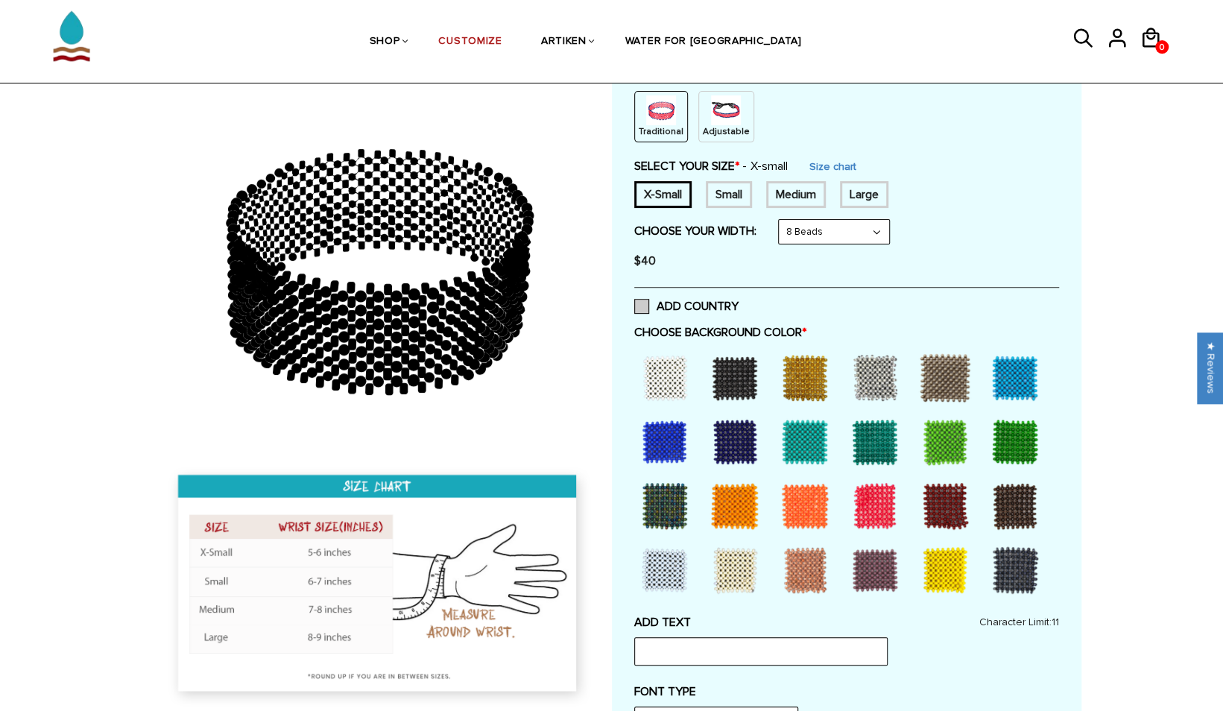
click at [650, 312] on label "ADD COUNTRY" at bounding box center [686, 306] width 104 height 15
click at [739, 302] on input "ADD COUNTRY" at bounding box center [739, 302] width 0 height 0
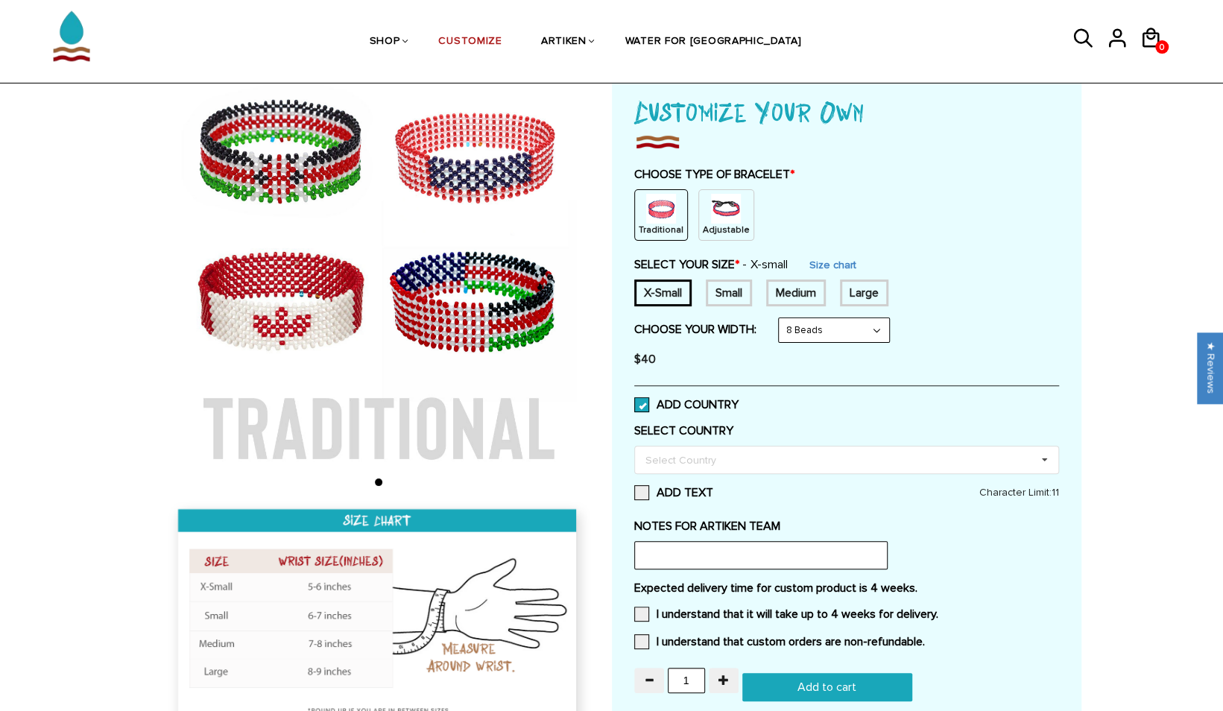
scroll to position [95, 0]
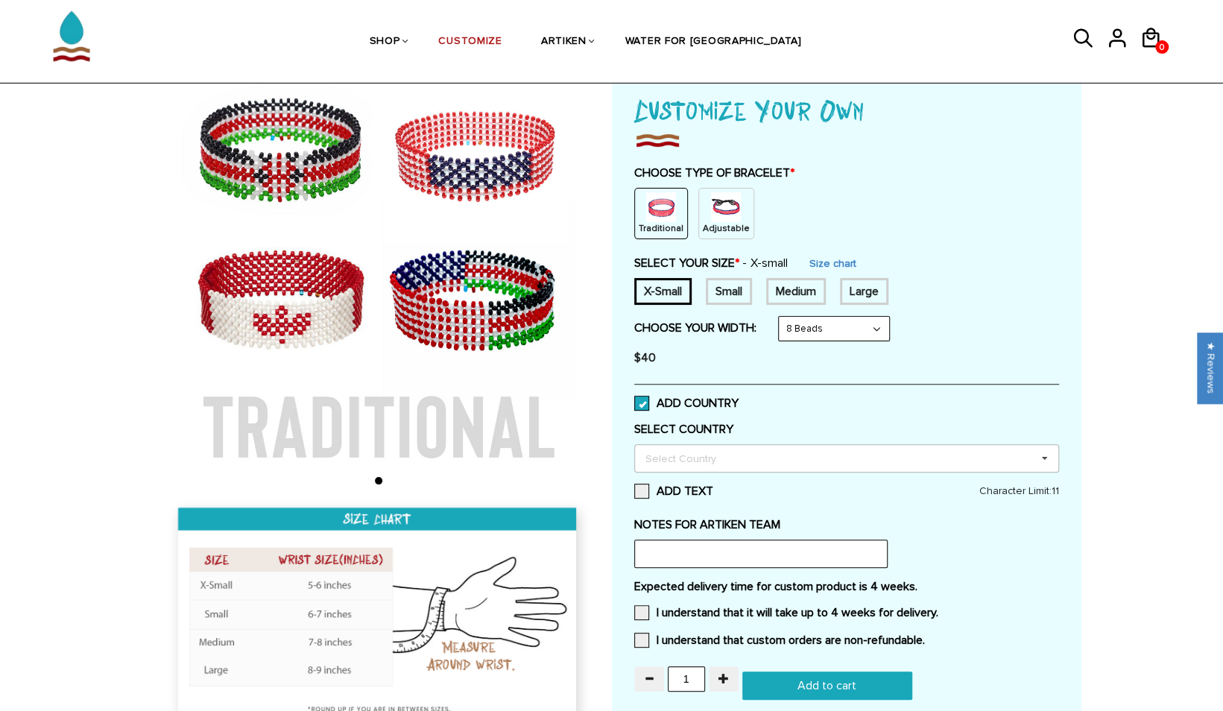
click at [699, 453] on div "Select Country" at bounding box center [690, 458] width 96 height 17
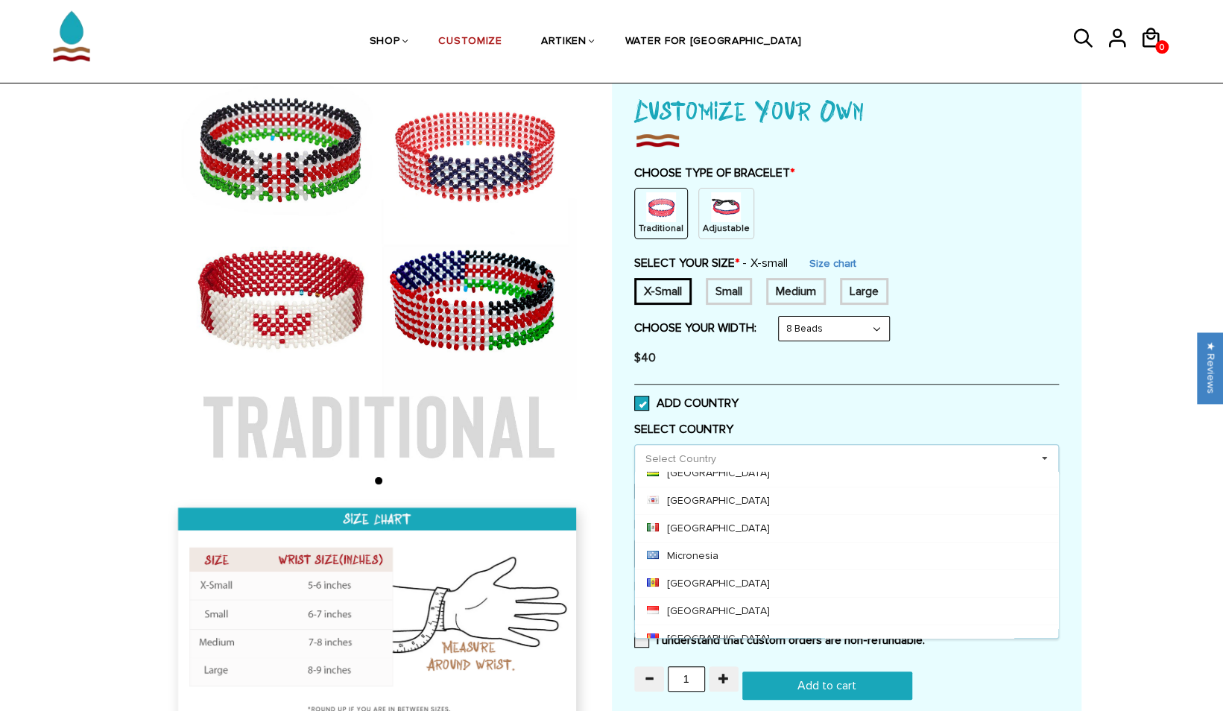
scroll to position [3817, 0]
click at [680, 517] on div "[GEOGRAPHIC_DATA]" at bounding box center [846, 531] width 423 height 28
click at [877, 403] on div "ADD COUNTRY" at bounding box center [846, 403] width 425 height 38
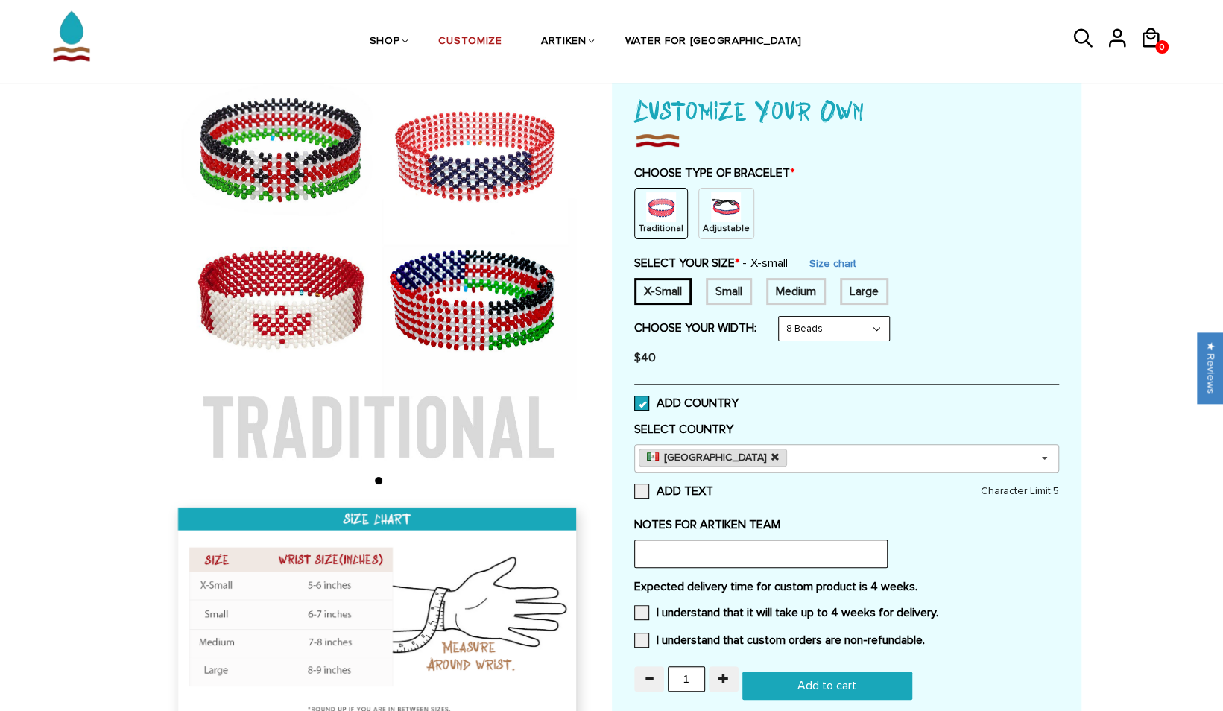
click at [772, 459] on icon at bounding box center [775, 458] width 7 height 10
click at [711, 200] on img at bounding box center [726, 207] width 30 height 30
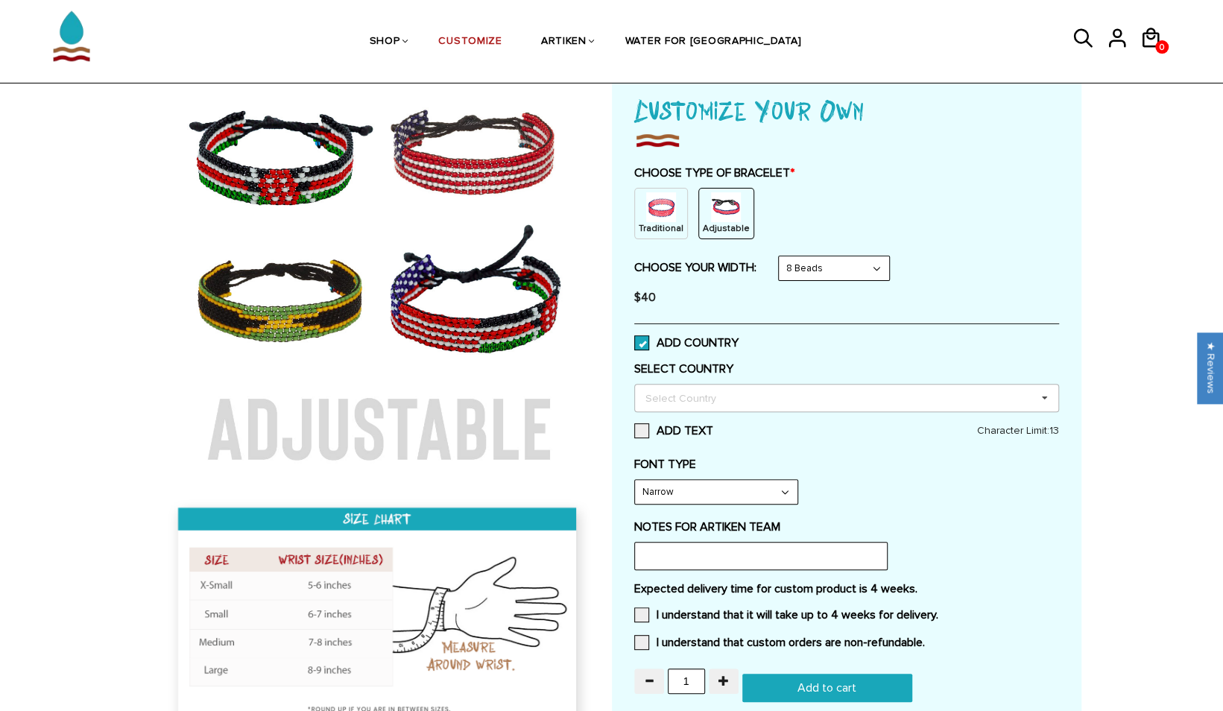
click at [636, 338] on span at bounding box center [641, 342] width 15 height 15
click at [739, 338] on input "ADD COUNTRY" at bounding box center [739, 338] width 0 height 0
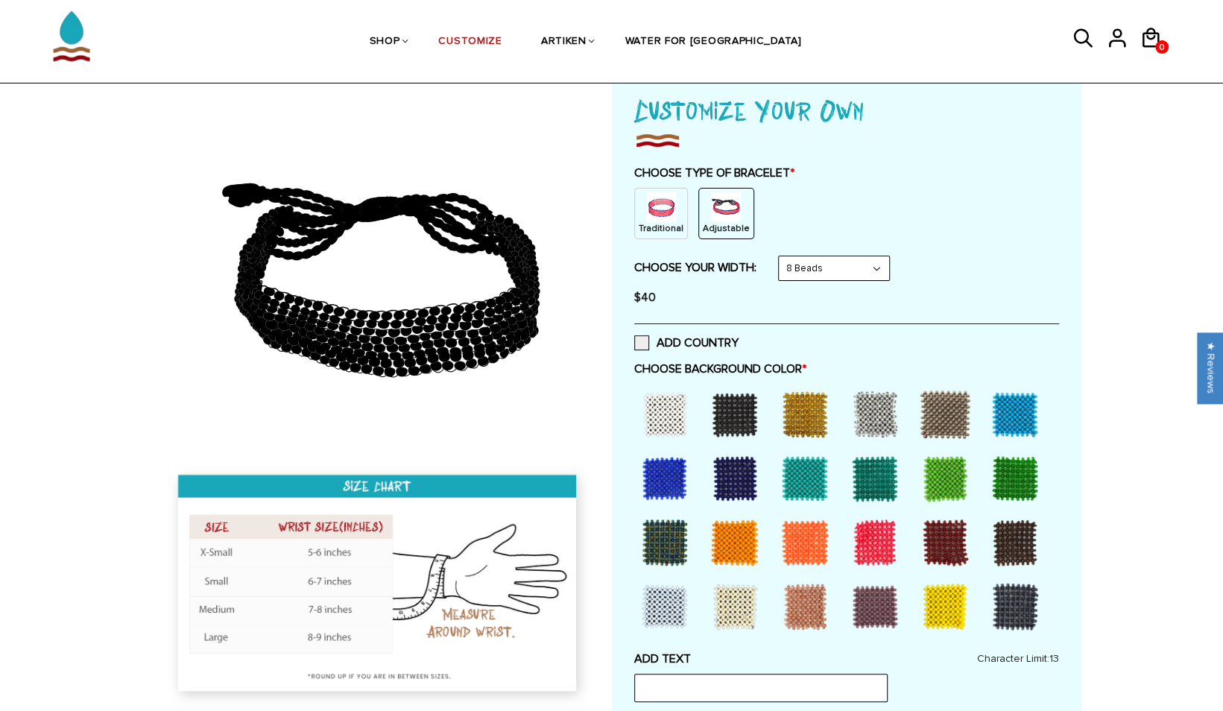
click at [650, 199] on img at bounding box center [661, 207] width 30 height 30
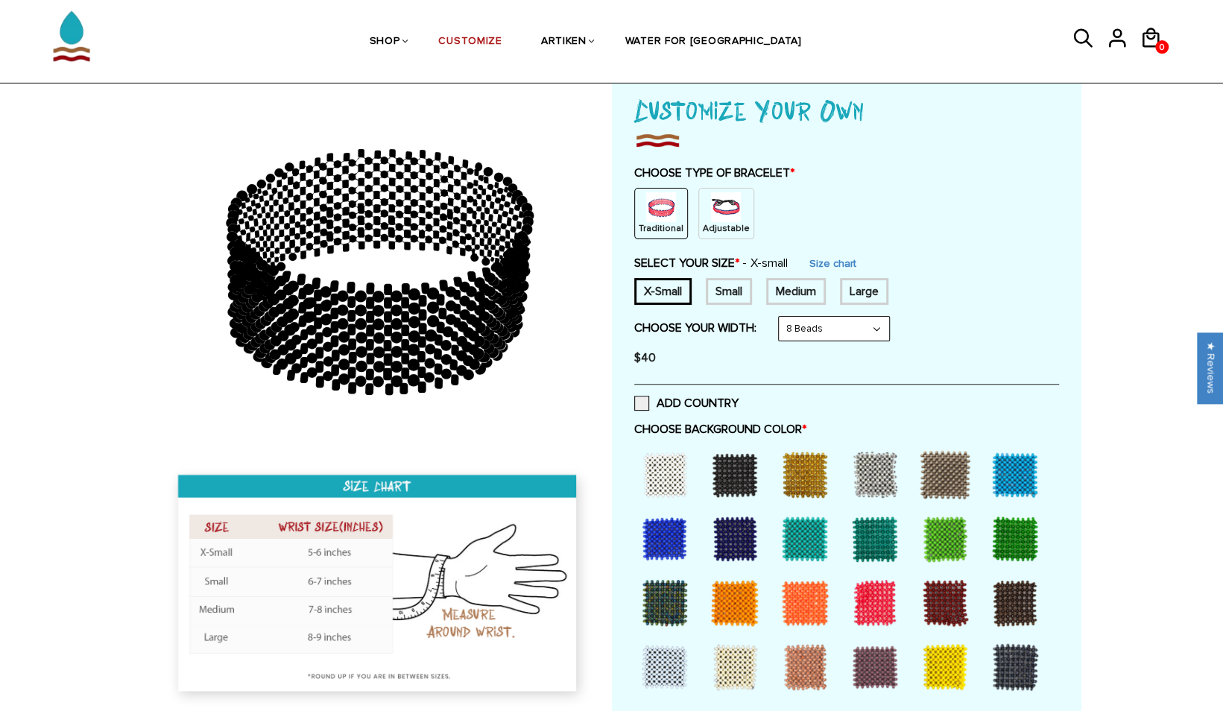
click at [725, 212] on img at bounding box center [726, 207] width 30 height 30
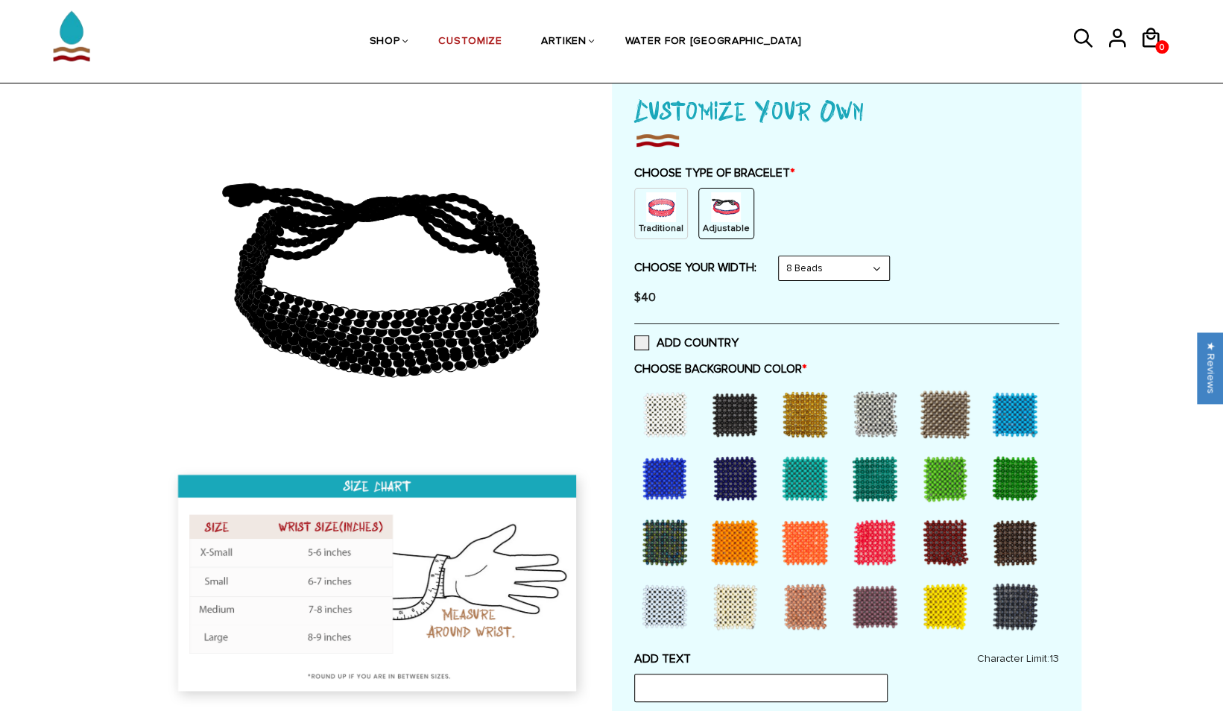
click at [801, 274] on select "8 Beads 6 Beads 10 Beads" at bounding box center [834, 268] width 110 height 24
click at [755, 283] on div "$40" at bounding box center [846, 298] width 425 height 30
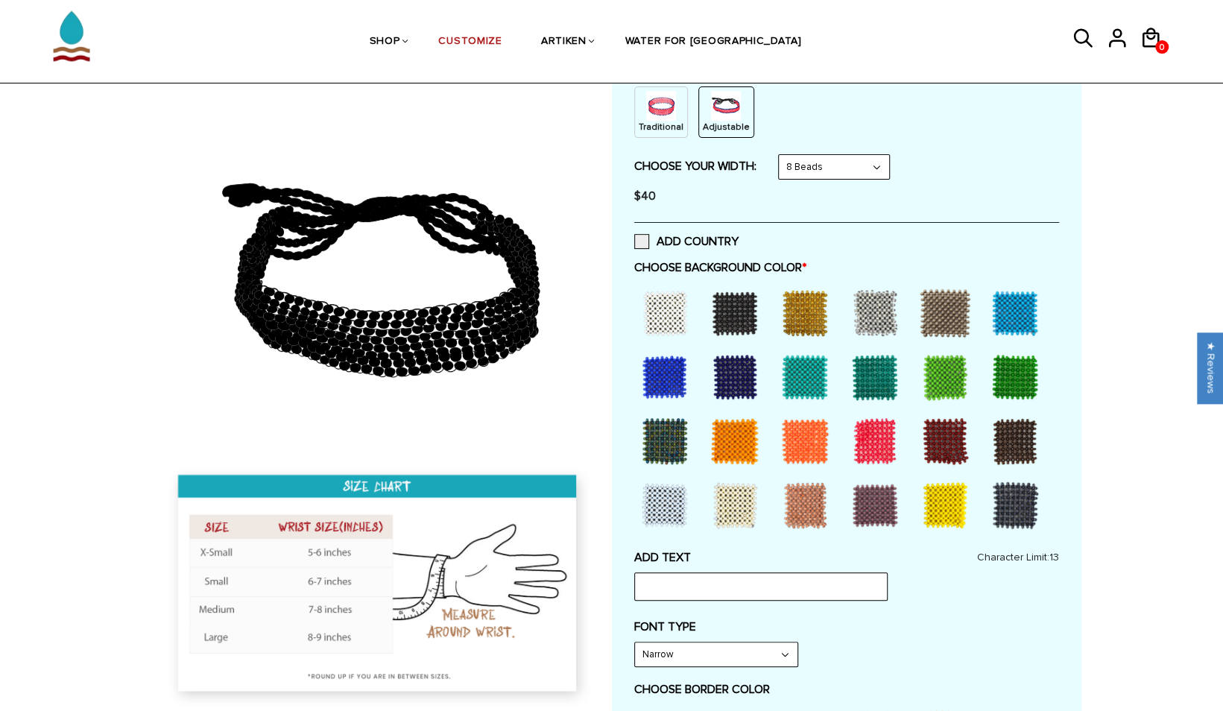
scroll to position [198, 0]
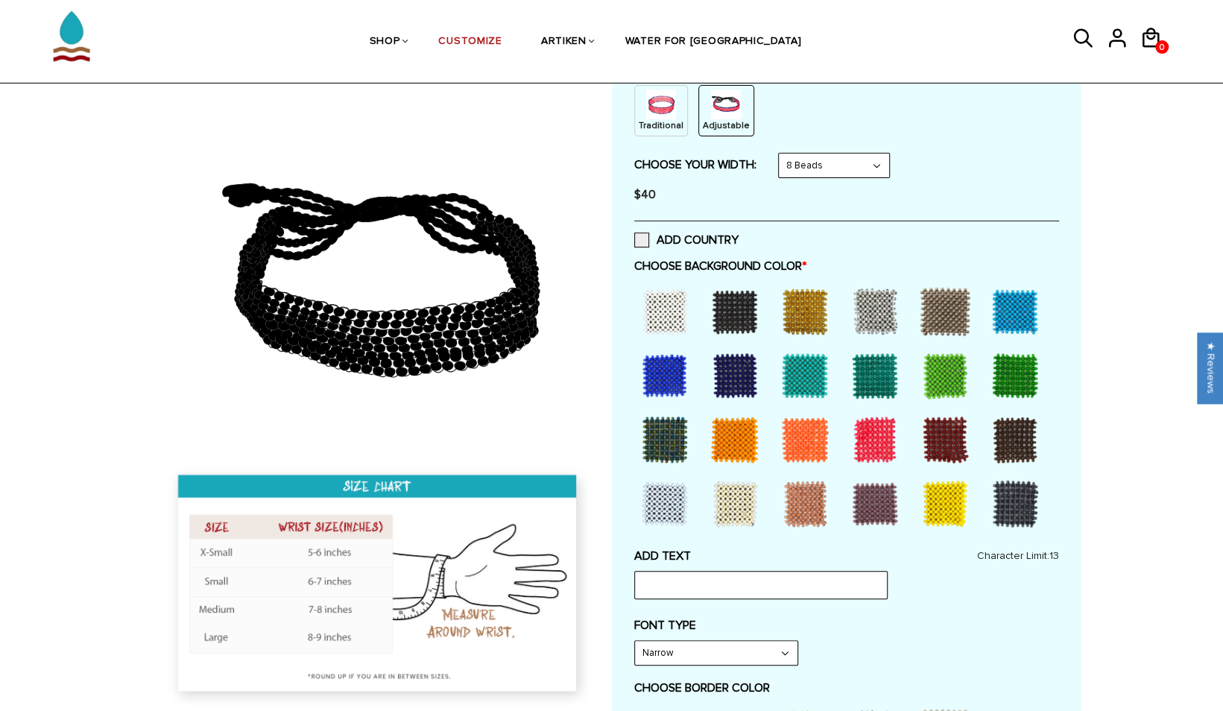
click at [662, 316] on div at bounding box center [665, 312] width 60 height 60
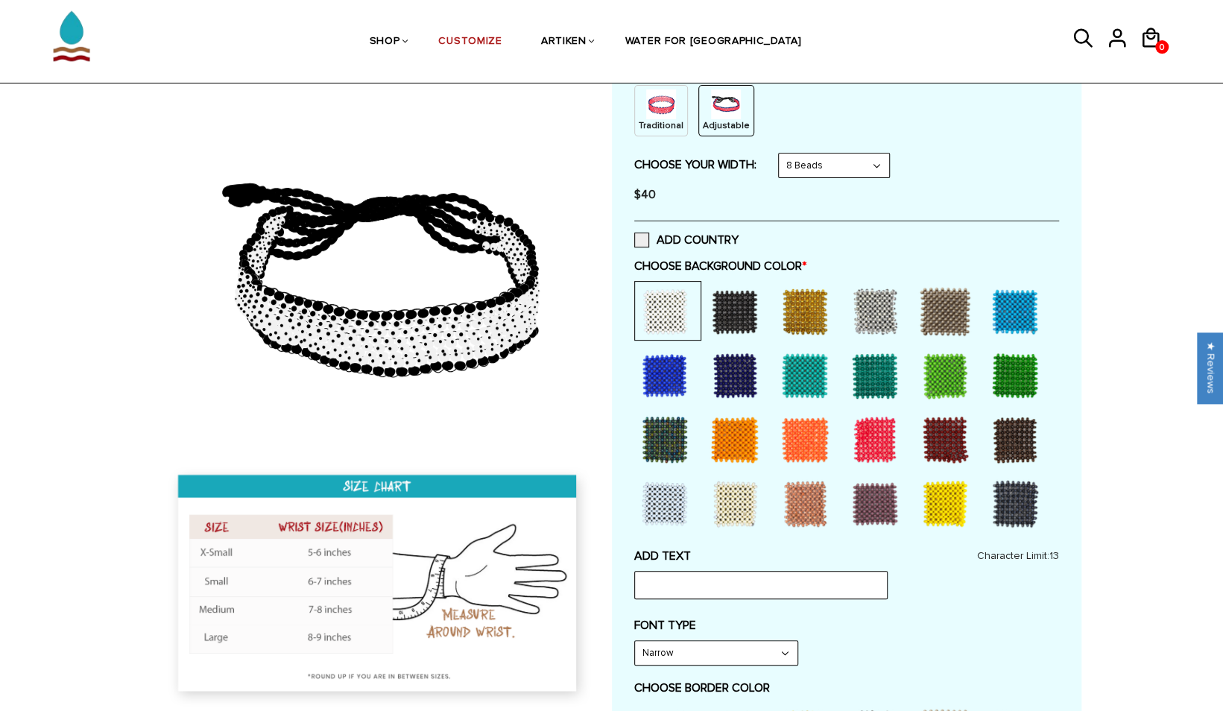
click at [722, 319] on div at bounding box center [735, 312] width 60 height 60
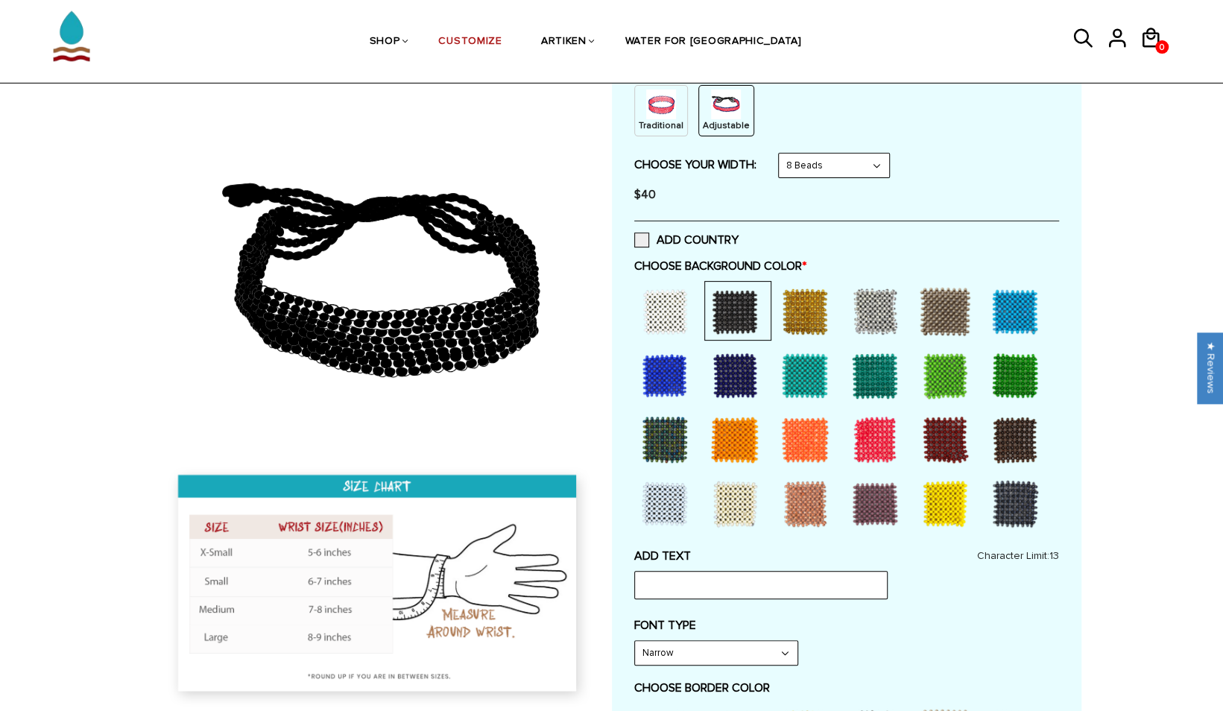
click at [793, 320] on div at bounding box center [805, 312] width 60 height 60
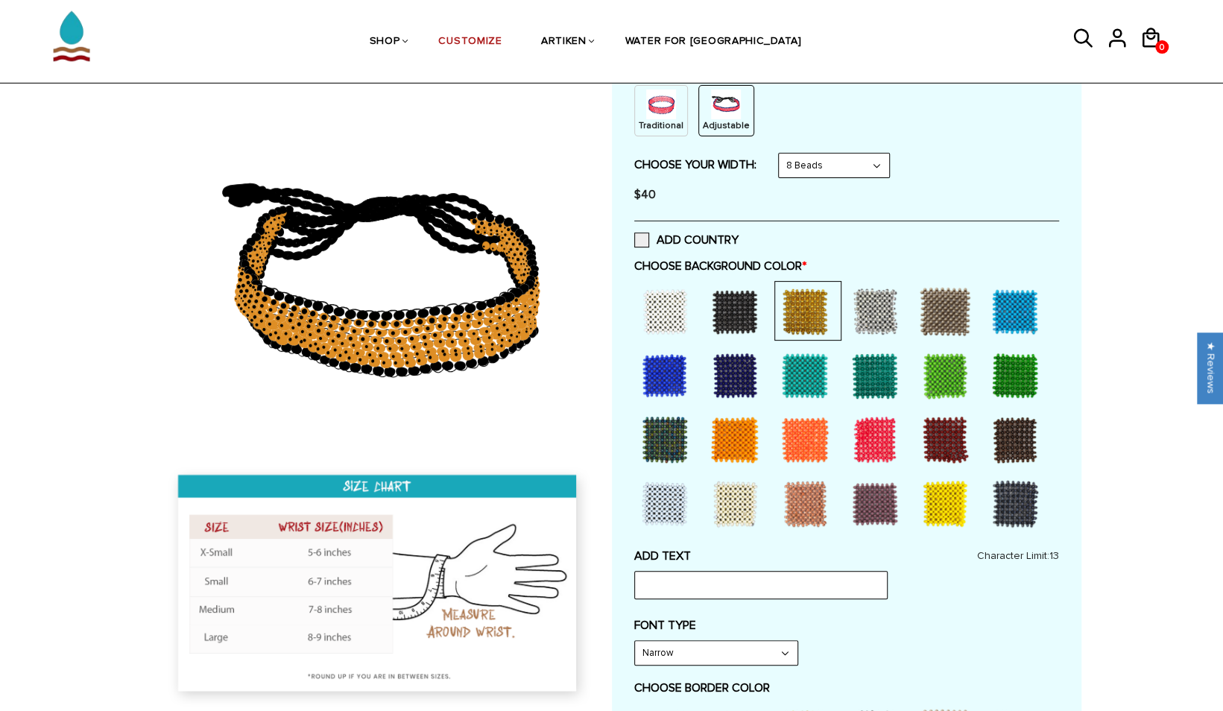
click at [735, 314] on div at bounding box center [735, 312] width 60 height 60
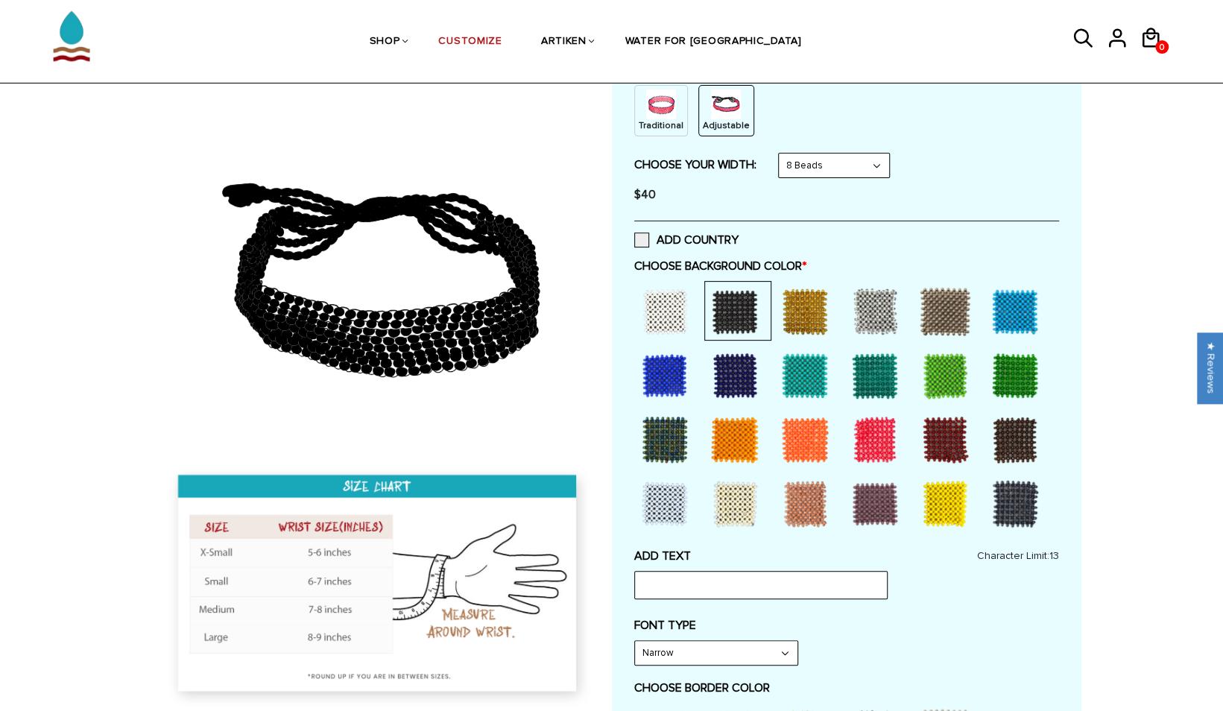
click at [665, 318] on div at bounding box center [665, 312] width 60 height 60
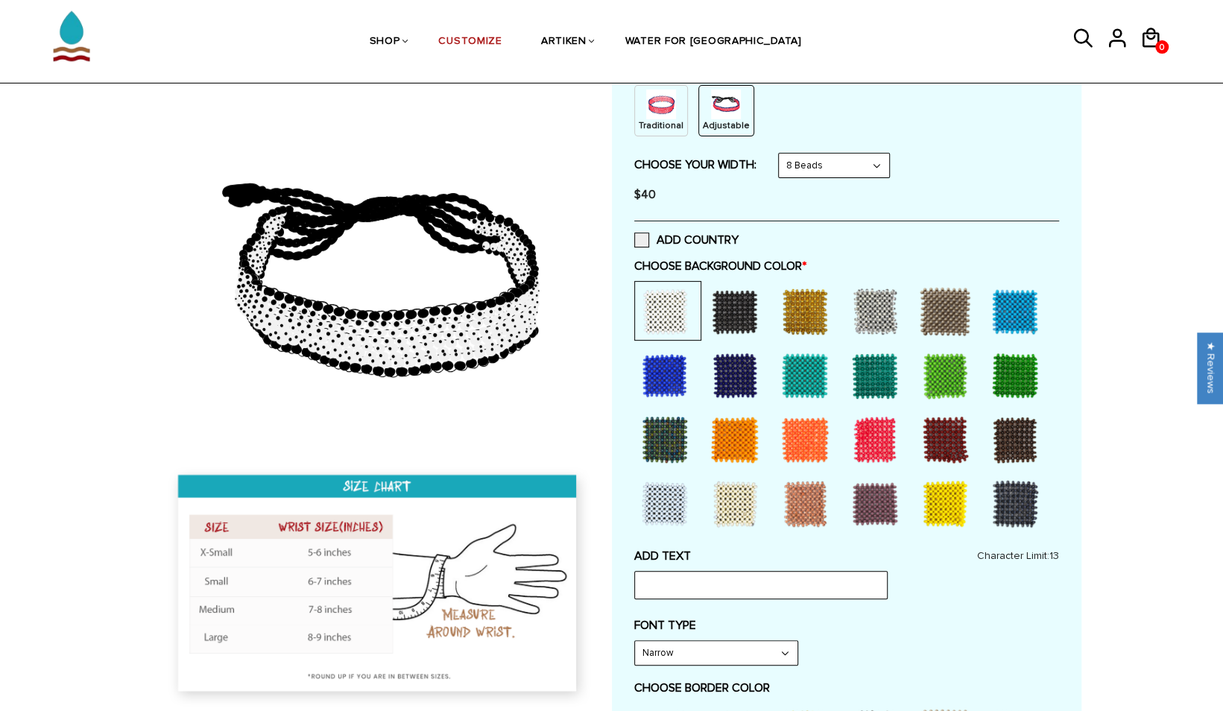
click at [747, 324] on div at bounding box center [735, 312] width 60 height 60
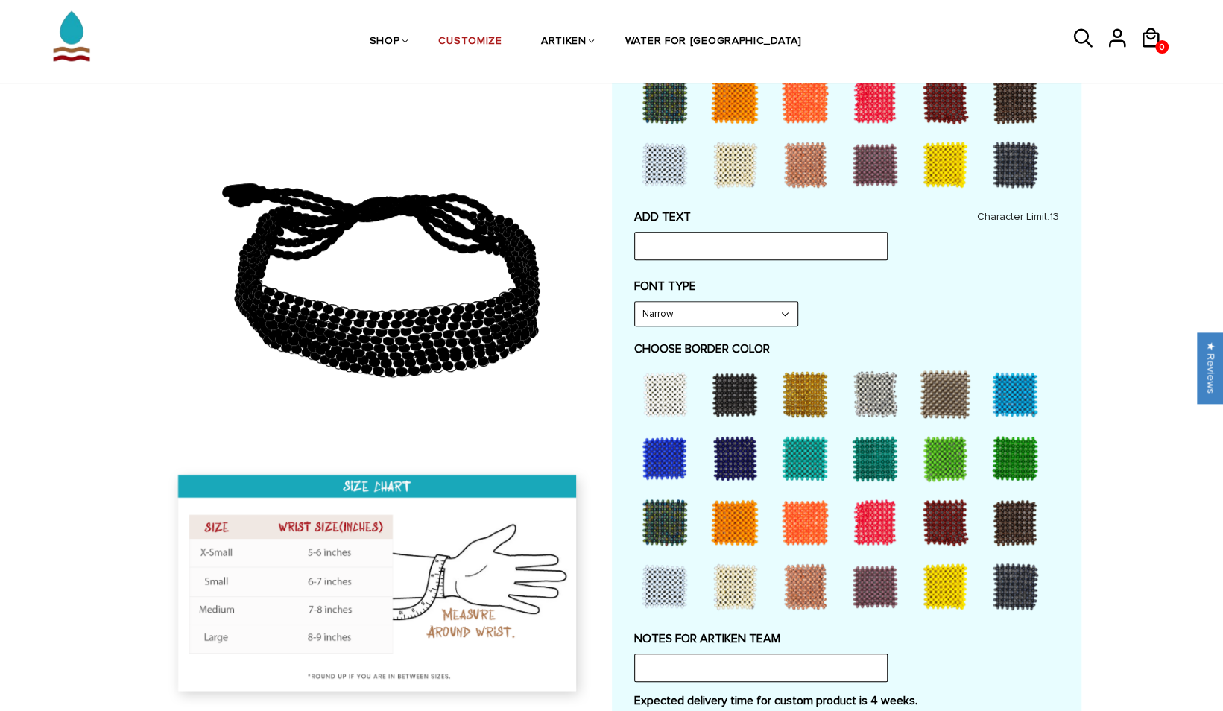
scroll to position [544, 0]
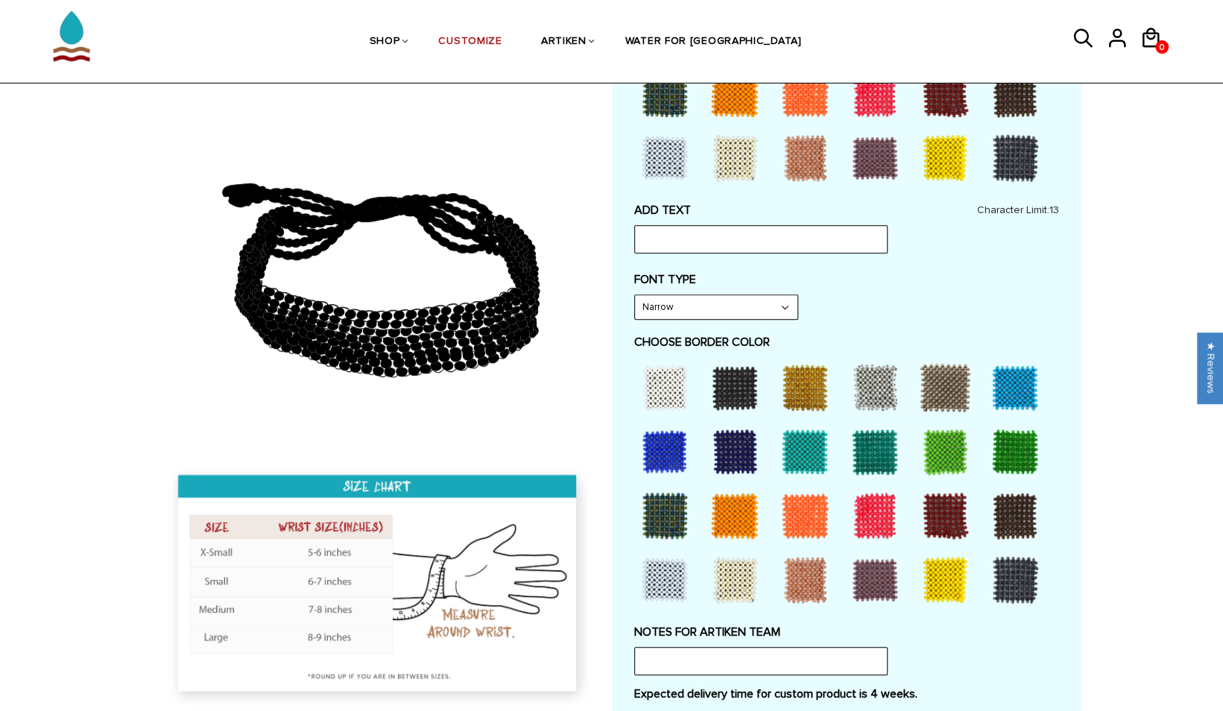
click at [799, 376] on div at bounding box center [805, 388] width 60 height 60
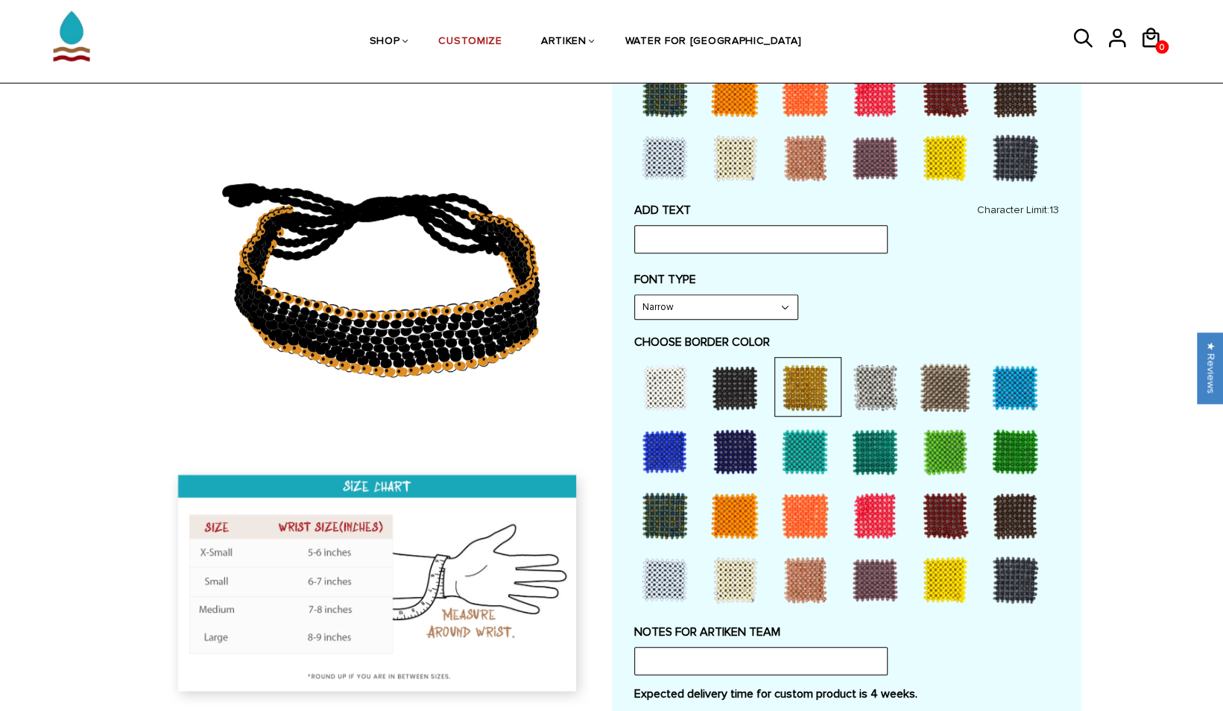
click at [716, 297] on select "Narrow Bold" at bounding box center [716, 307] width 163 height 24
select select "Bold"
click at [635, 295] on select "Narrow Bold" at bounding box center [716, 307] width 163 height 24
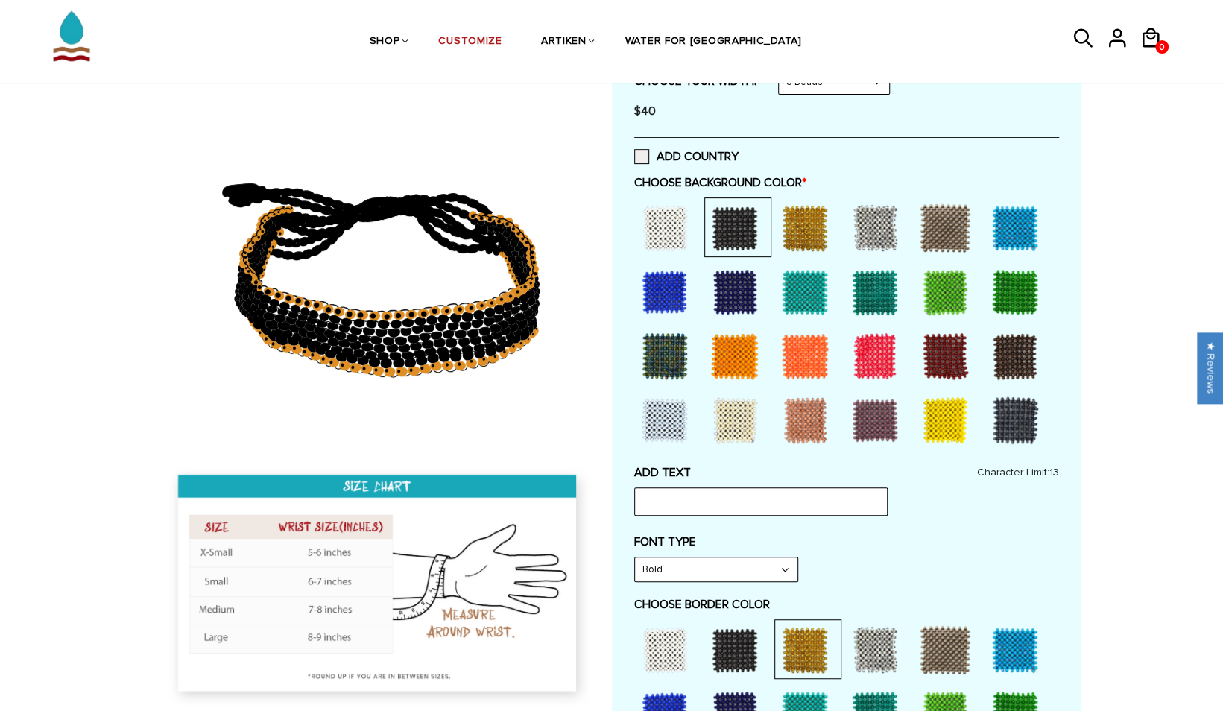
scroll to position [269, 0]
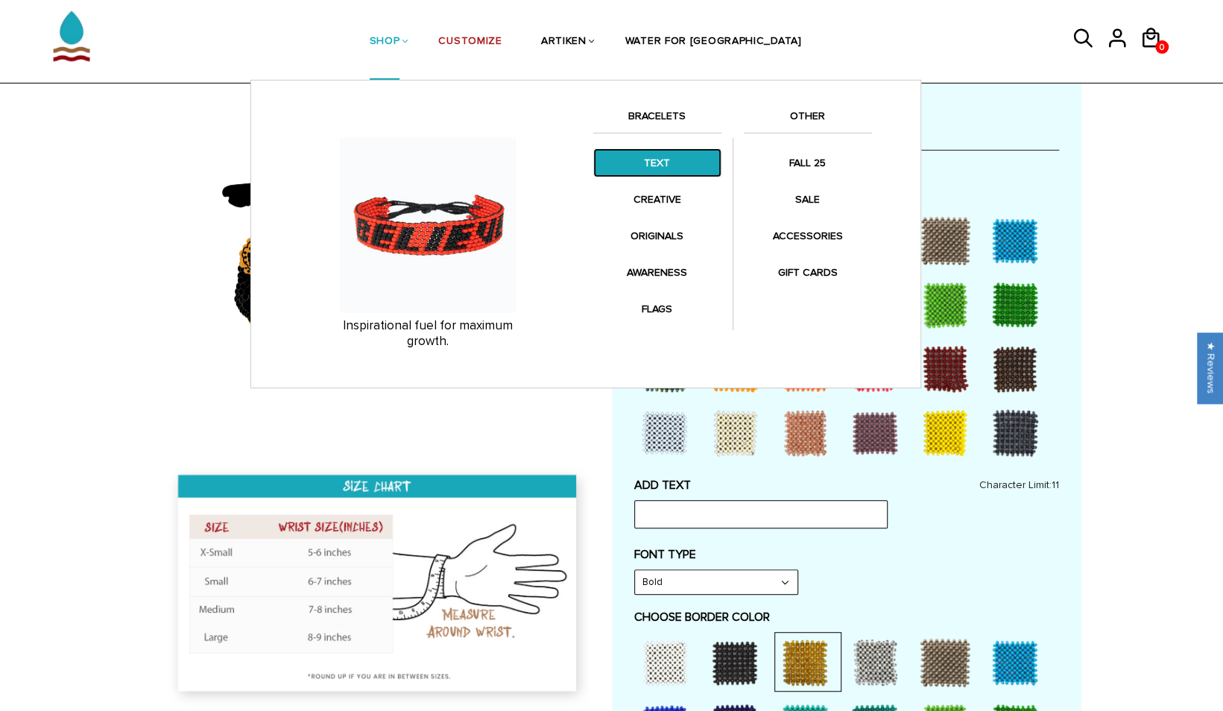
click at [650, 167] on link "TEXT" at bounding box center [657, 162] width 128 height 29
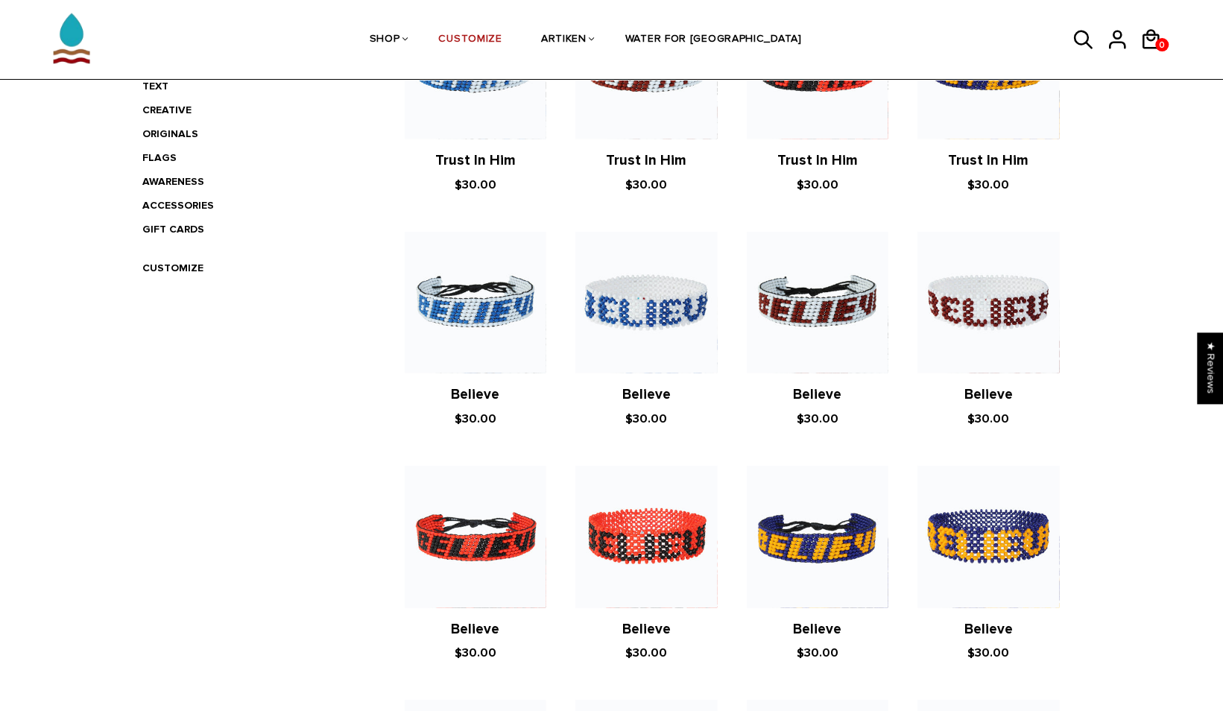
scroll to position [362, 0]
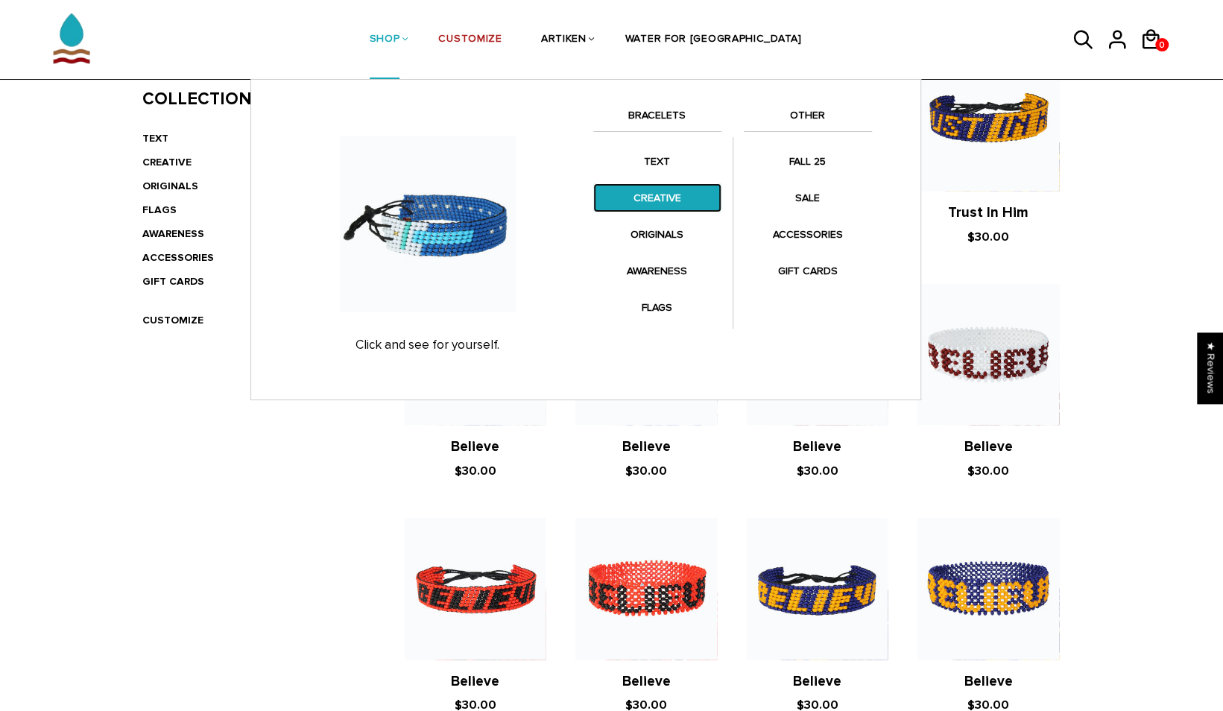
click at [644, 198] on link "CREATIVE" at bounding box center [657, 197] width 128 height 29
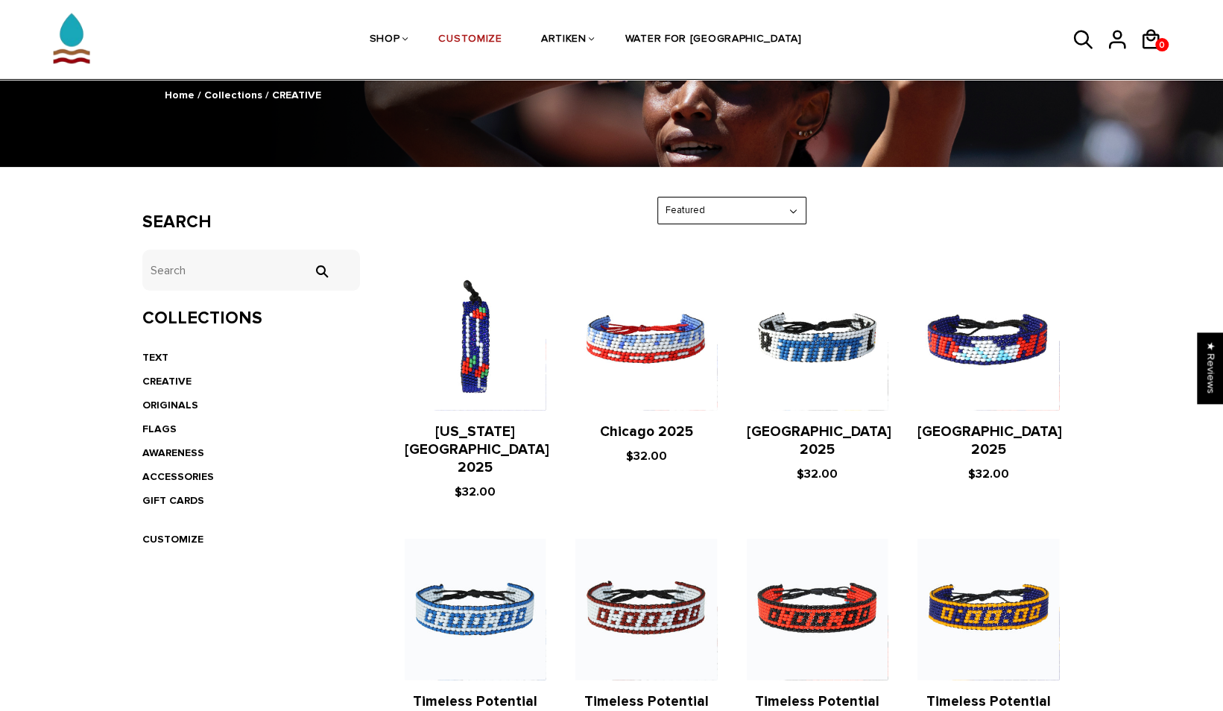
scroll to position [136, 0]
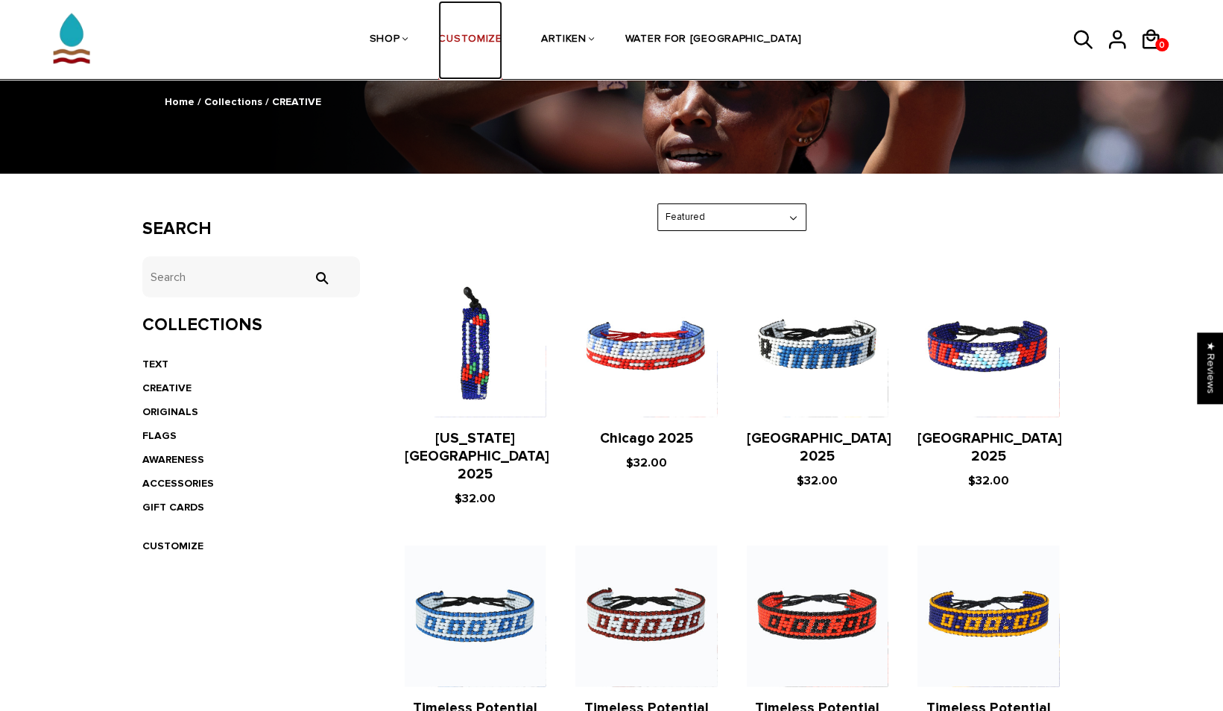
click at [500, 25] on link "CUSTOMIZE" at bounding box center [469, 40] width 63 height 79
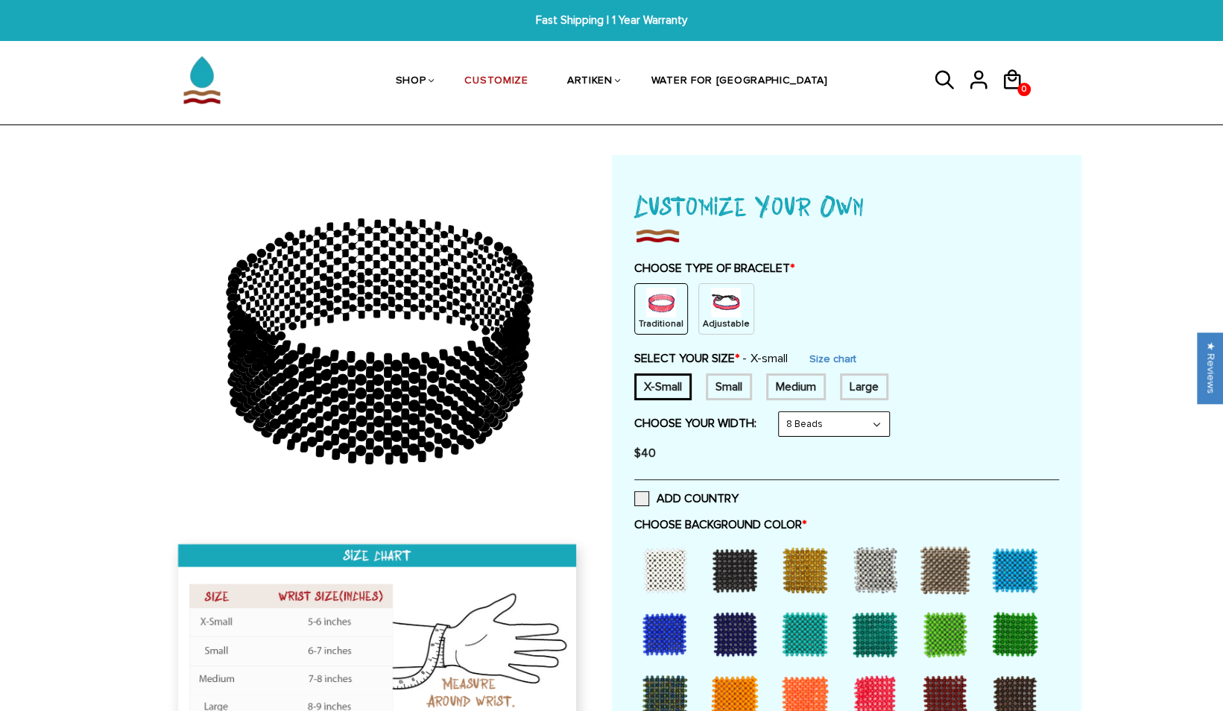
click at [708, 322] on p "Adjustable" at bounding box center [726, 324] width 47 height 13
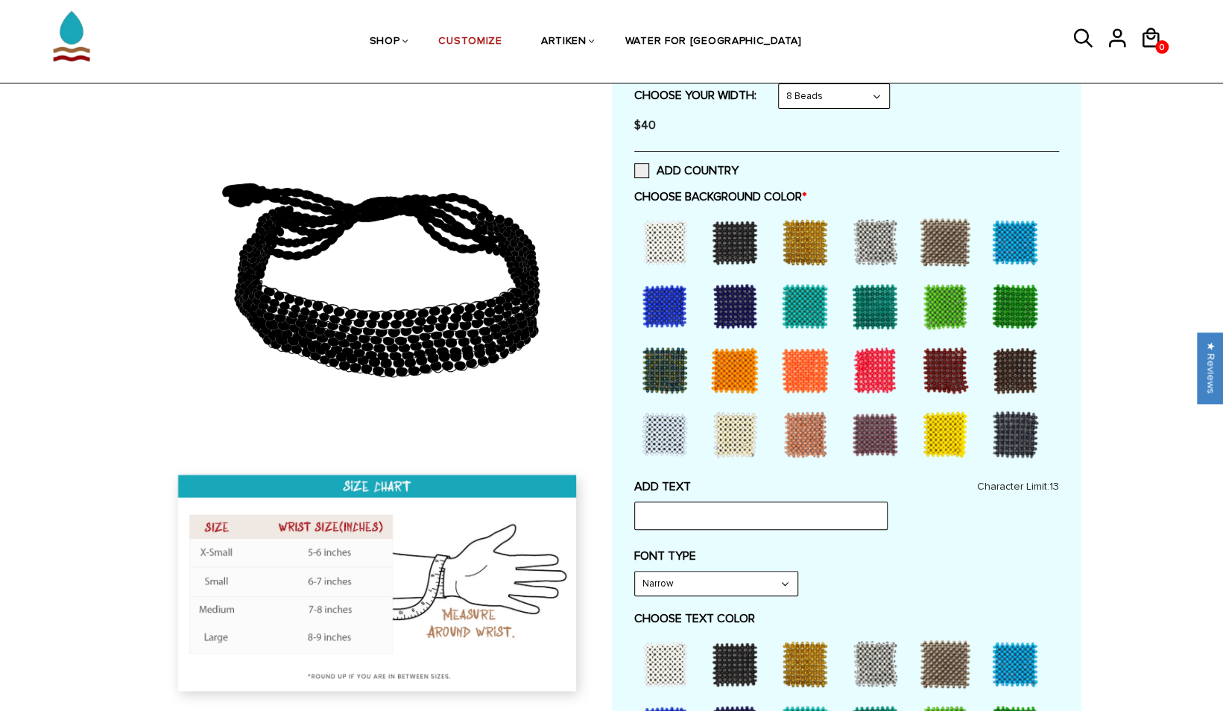
scroll to position [276, 0]
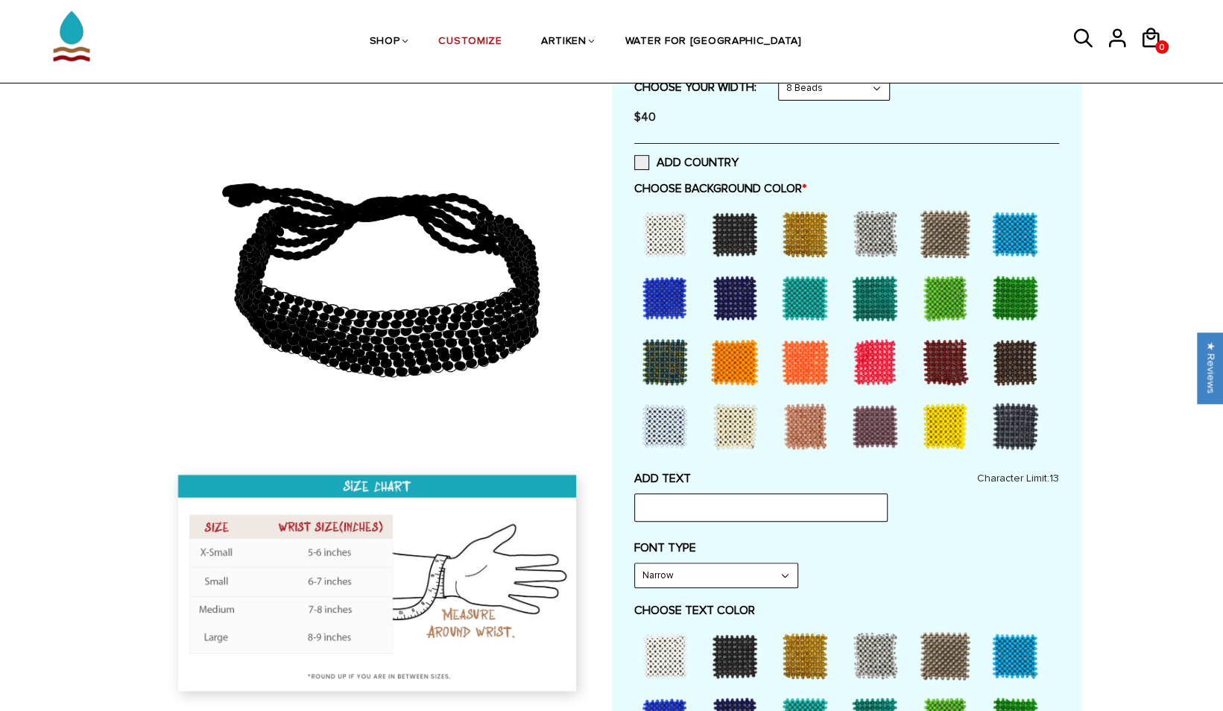
click at [734, 238] on div at bounding box center [735, 234] width 60 height 60
click at [784, 235] on div at bounding box center [805, 234] width 60 height 60
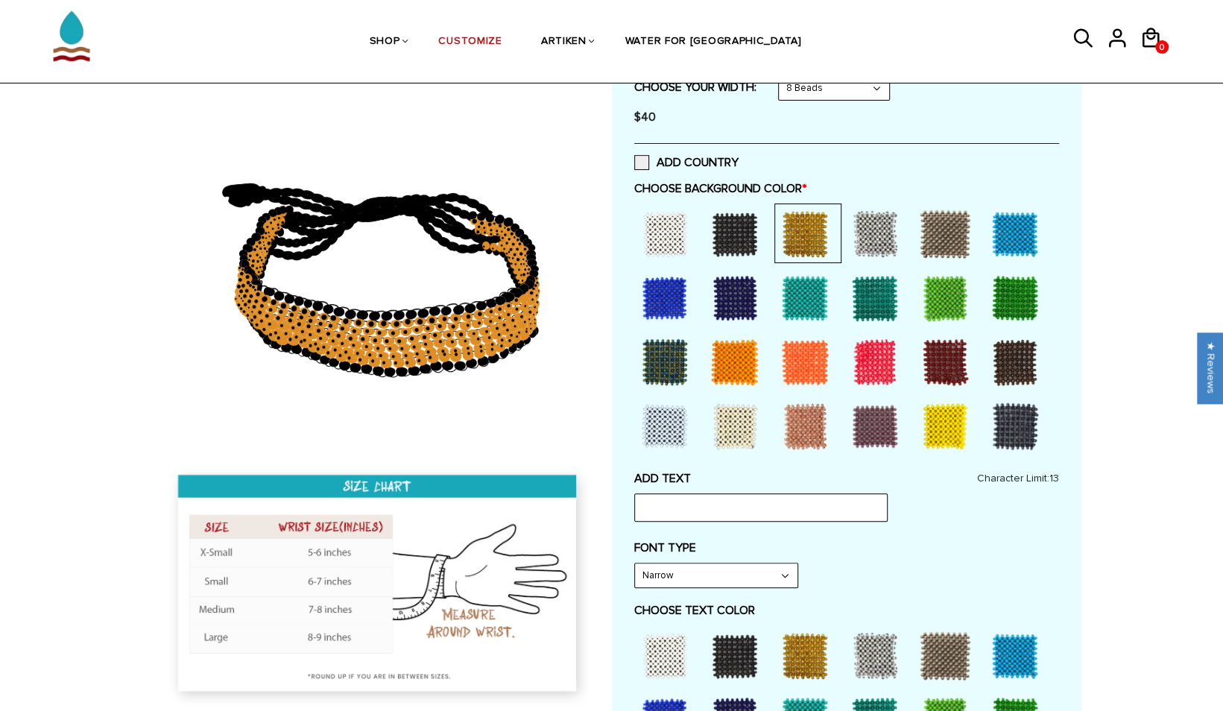
click at [735, 240] on div at bounding box center [735, 234] width 60 height 60
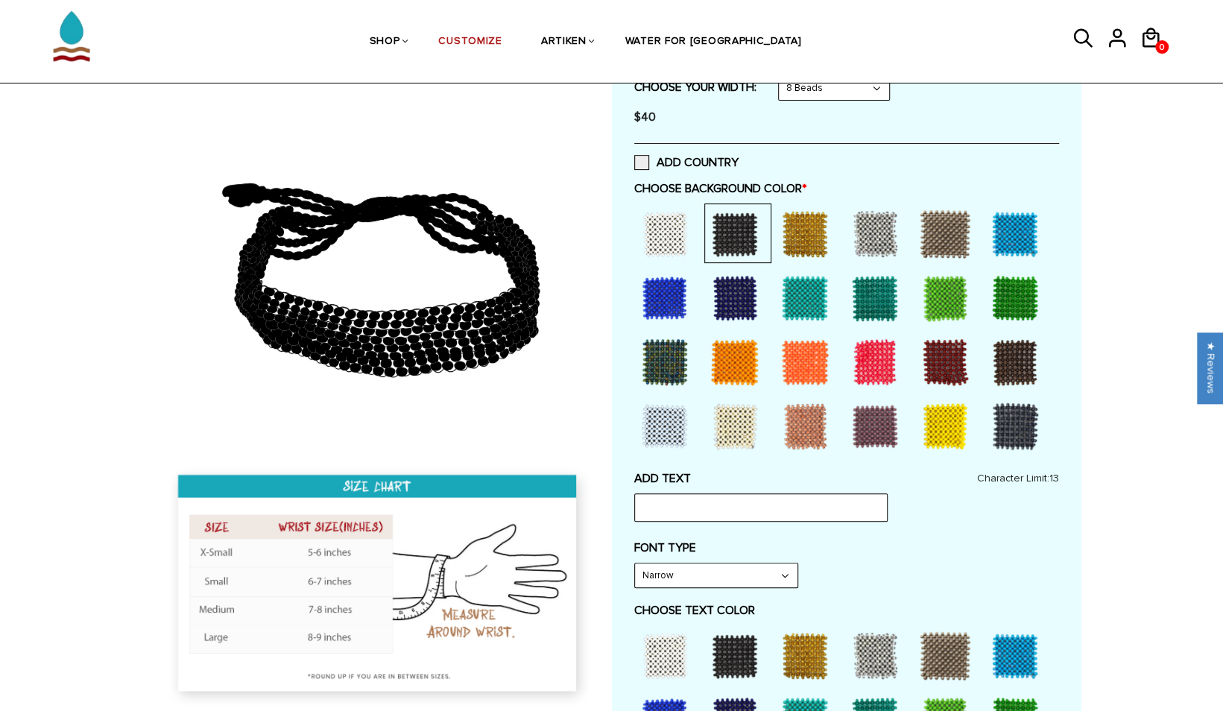
click at [880, 227] on div at bounding box center [875, 234] width 60 height 60
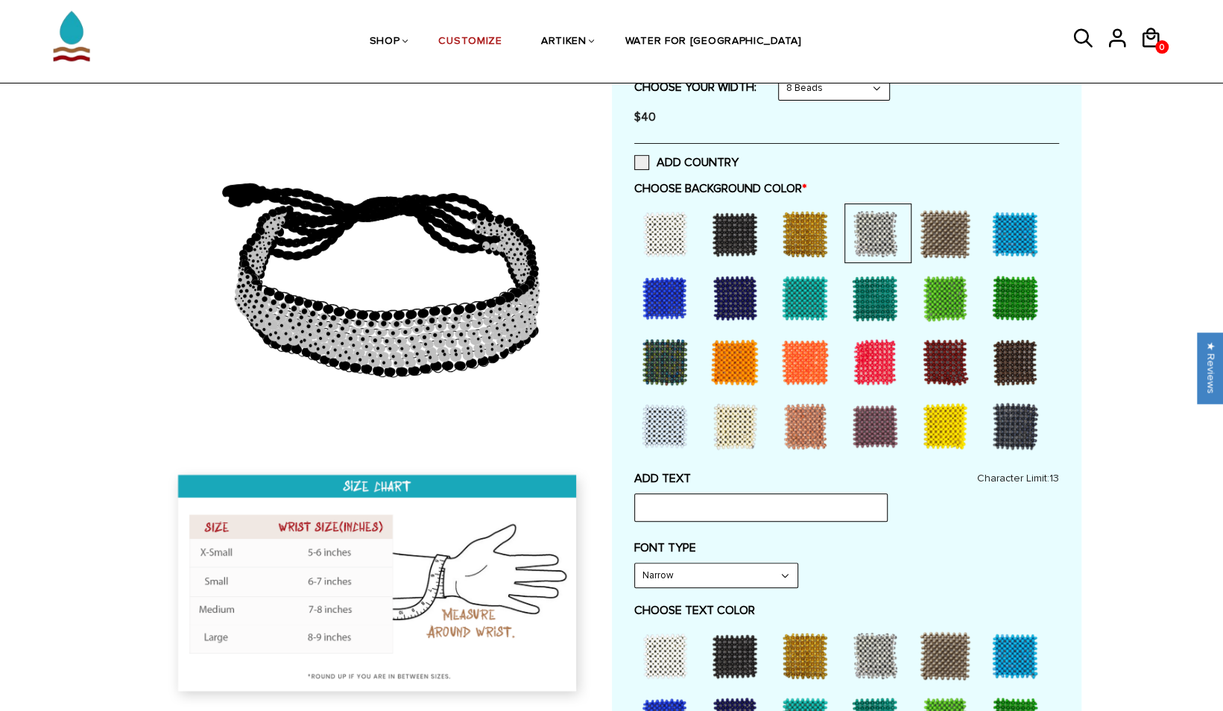
click at [728, 236] on div at bounding box center [735, 234] width 60 height 60
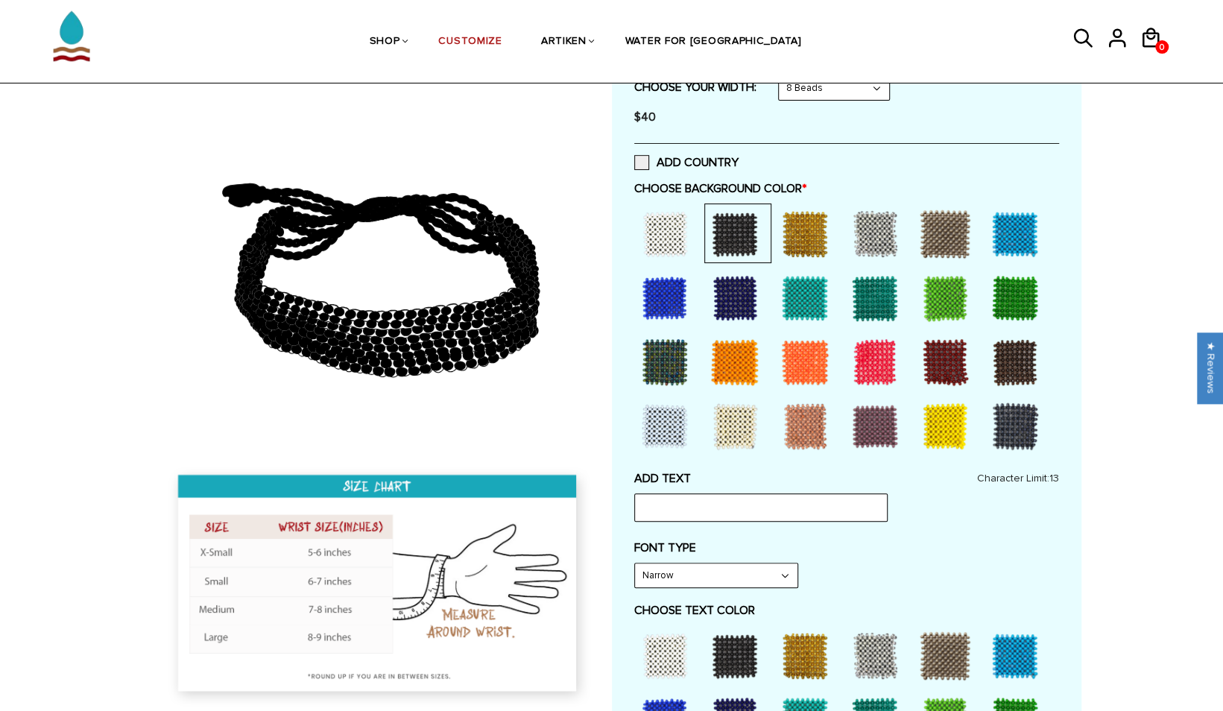
click at [666, 240] on div at bounding box center [665, 234] width 60 height 60
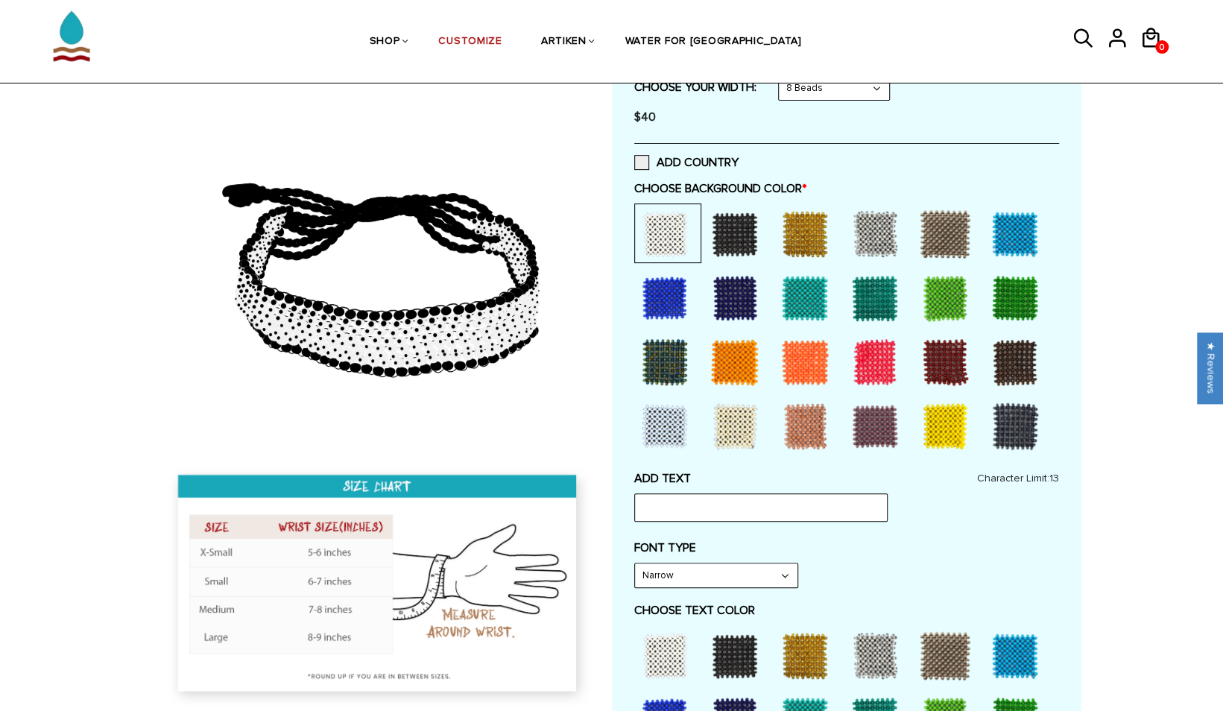
click at [705, 234] on div at bounding box center [735, 234] width 60 height 60
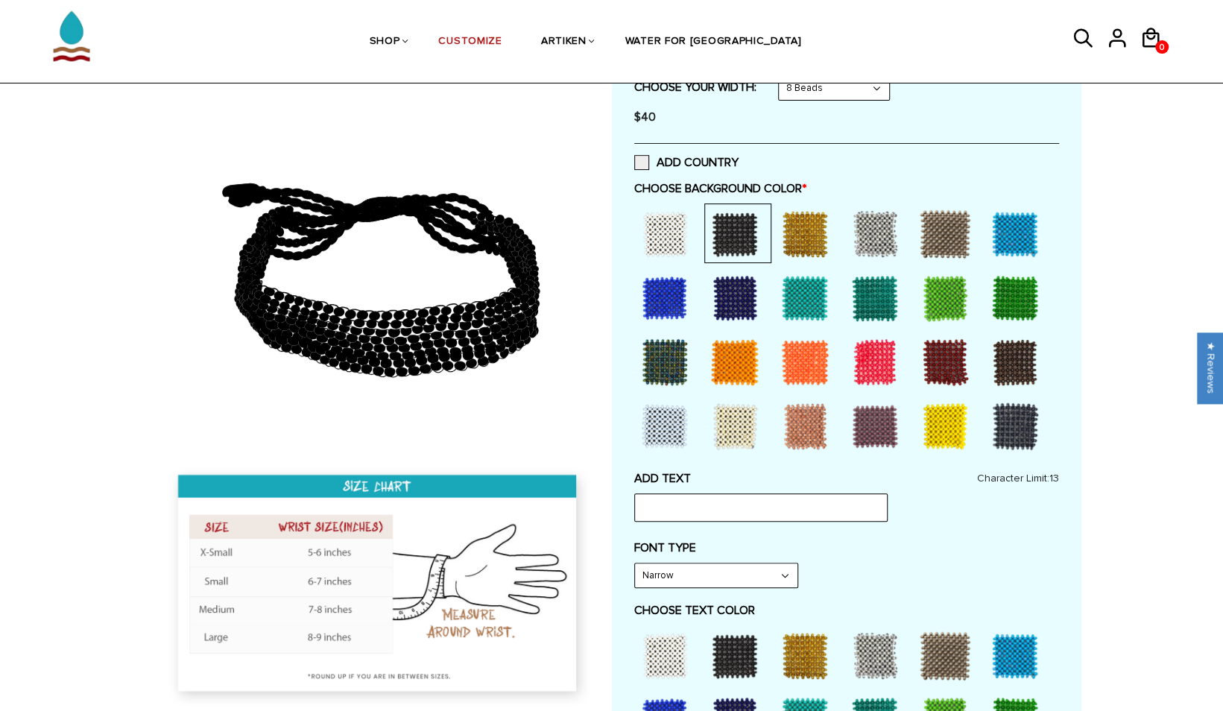
click at [735, 243] on div at bounding box center [735, 234] width 60 height 60
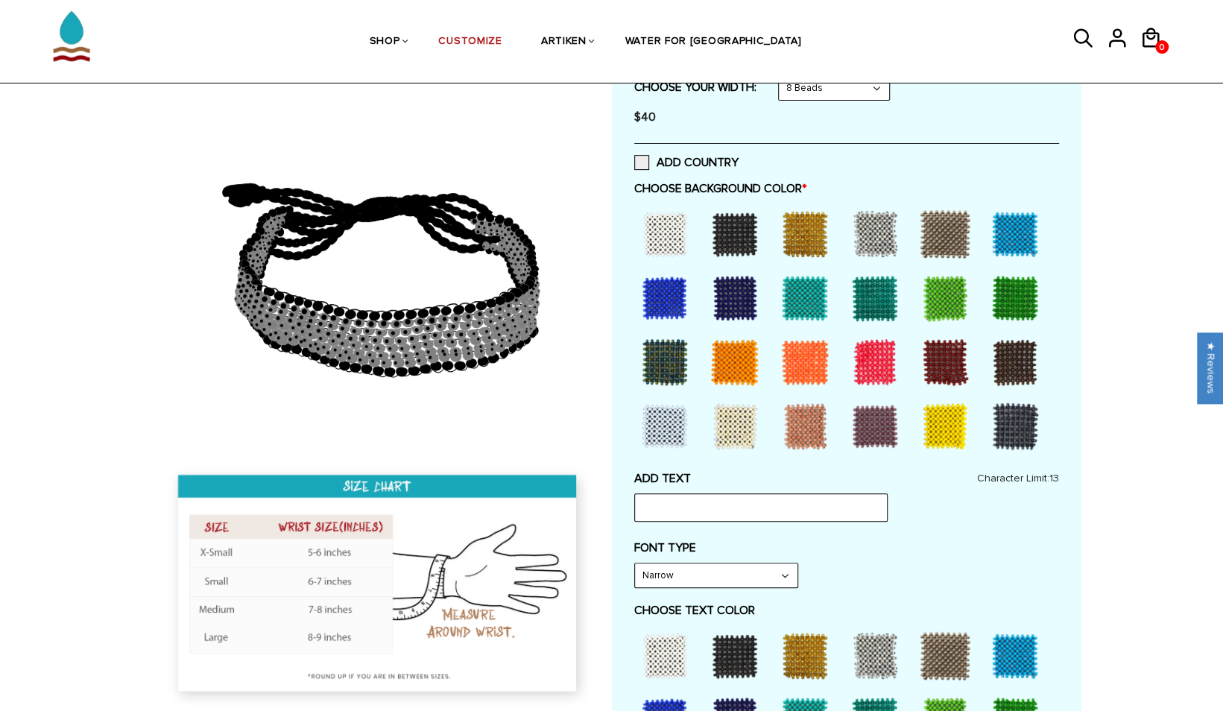
scroll to position [285, 0]
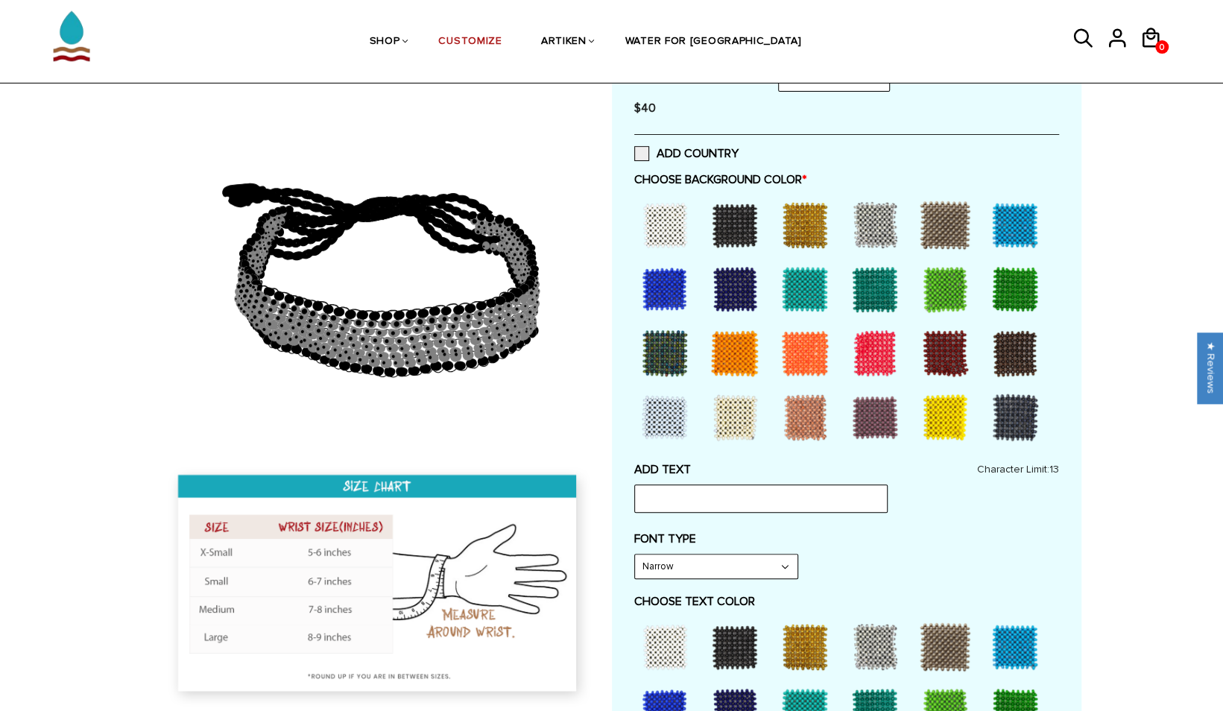
click at [720, 222] on div at bounding box center [735, 225] width 60 height 60
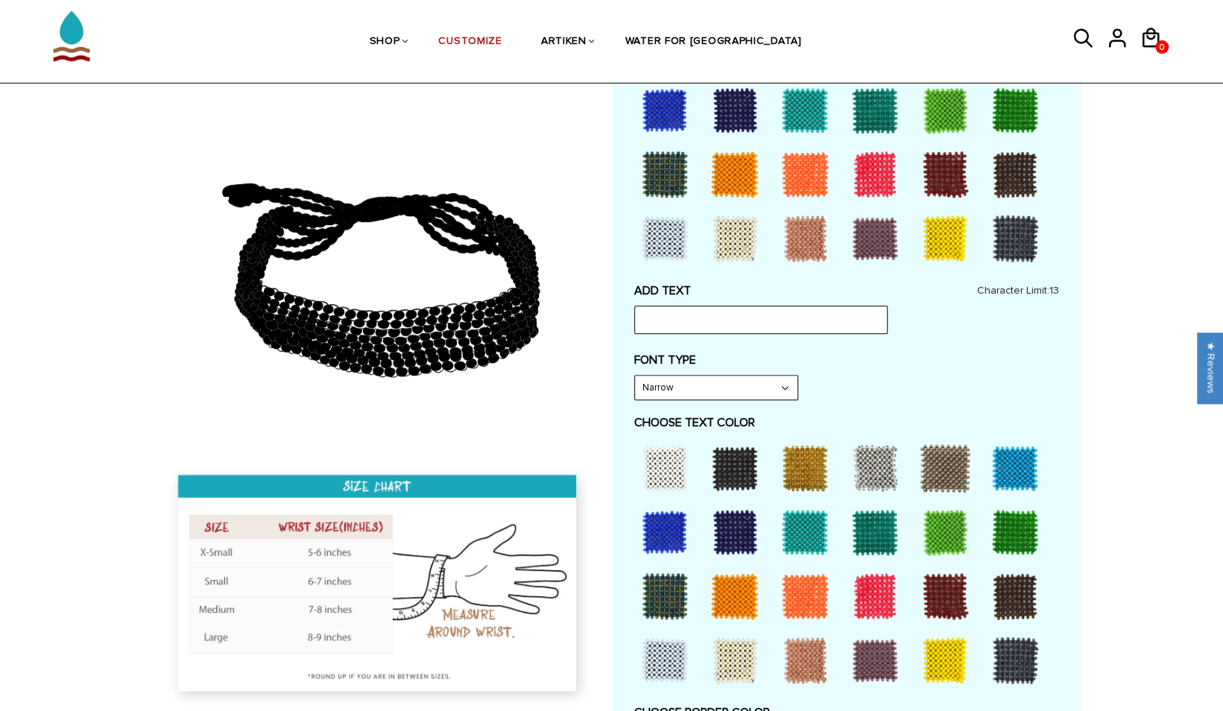
scroll to position [538, 0]
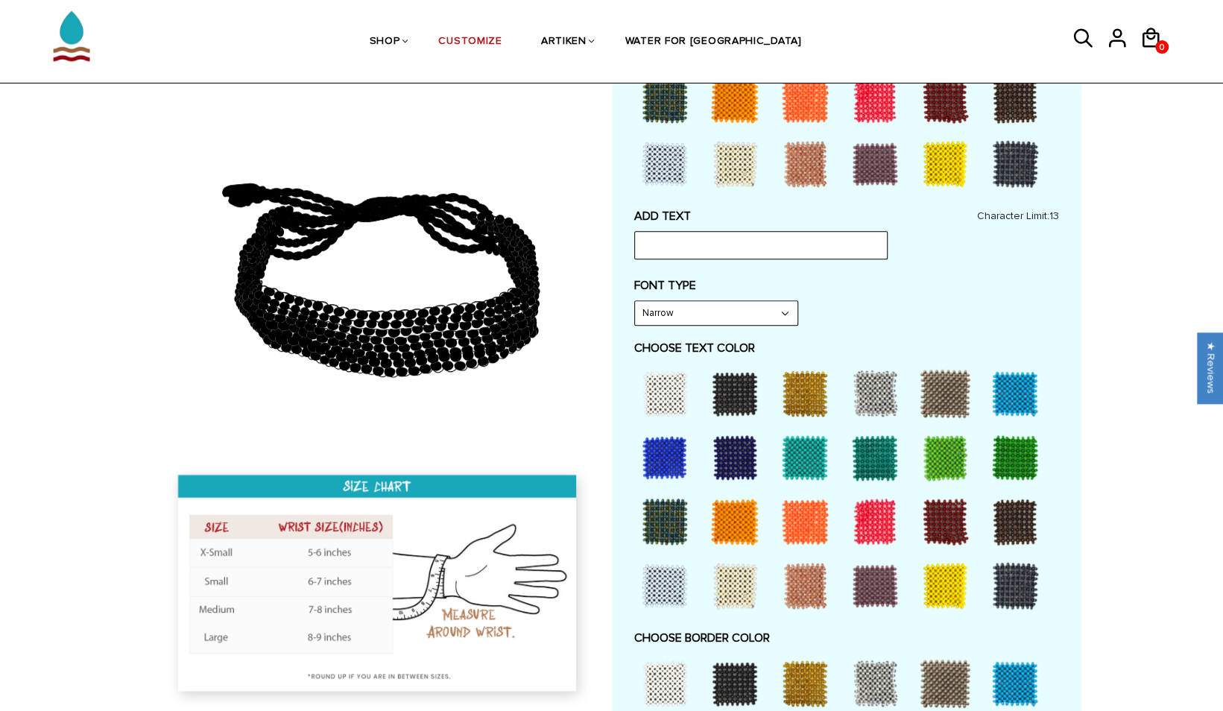
click at [690, 321] on select "Narrow Bold" at bounding box center [716, 313] width 163 height 24
click at [702, 303] on select "Narrow Bold" at bounding box center [716, 313] width 163 height 24
click at [805, 391] on div at bounding box center [805, 394] width 60 height 60
click at [798, 397] on div at bounding box center [805, 394] width 60 height 60
click at [720, 406] on div at bounding box center [735, 394] width 60 height 60
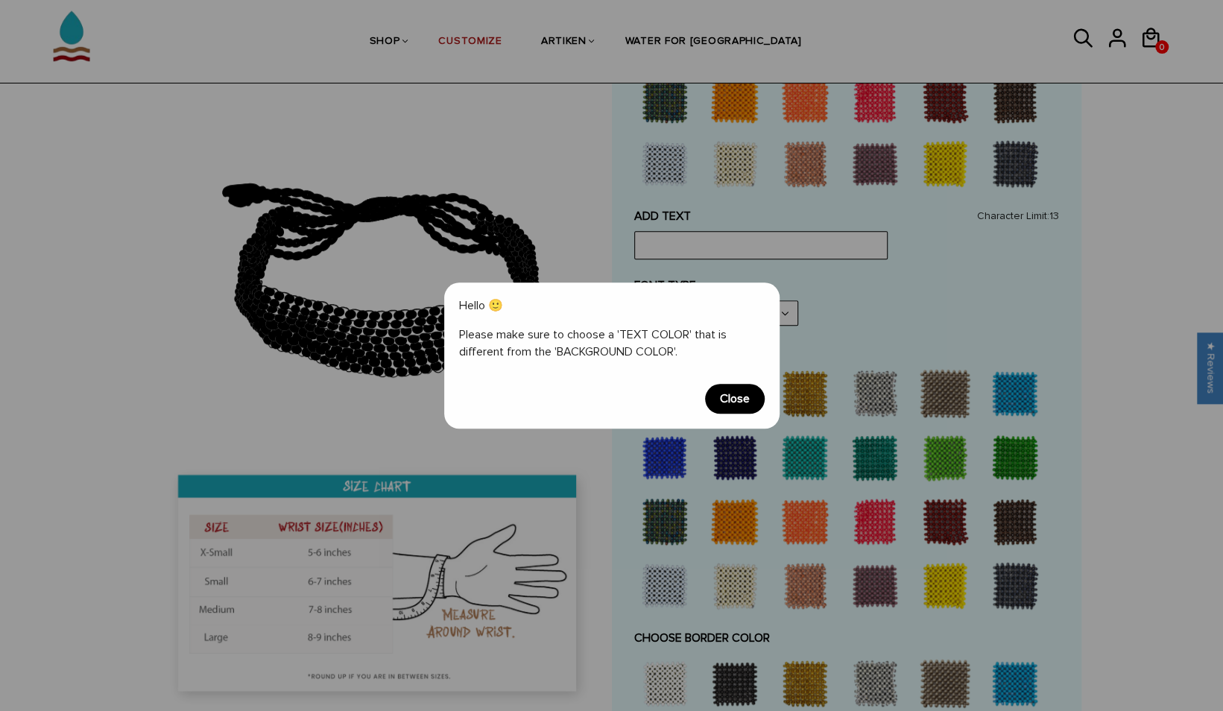
click at [741, 404] on span "Close" at bounding box center [735, 399] width 60 height 30
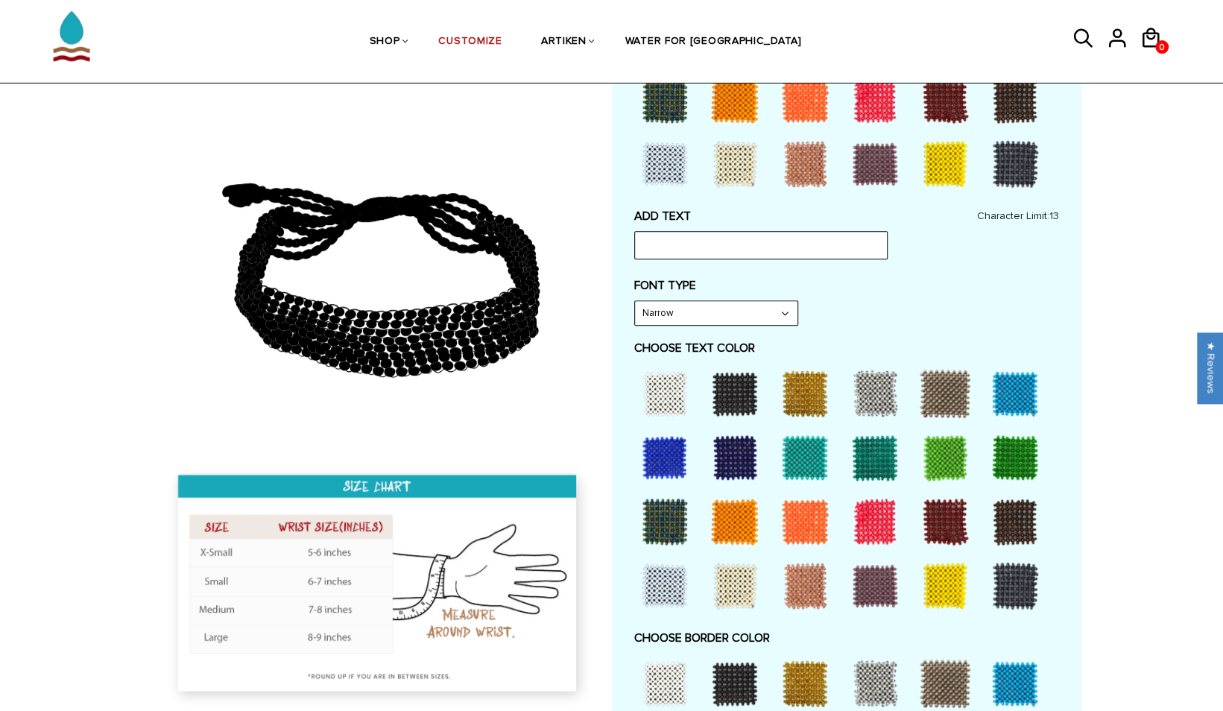
click at [800, 407] on div at bounding box center [805, 394] width 60 height 60
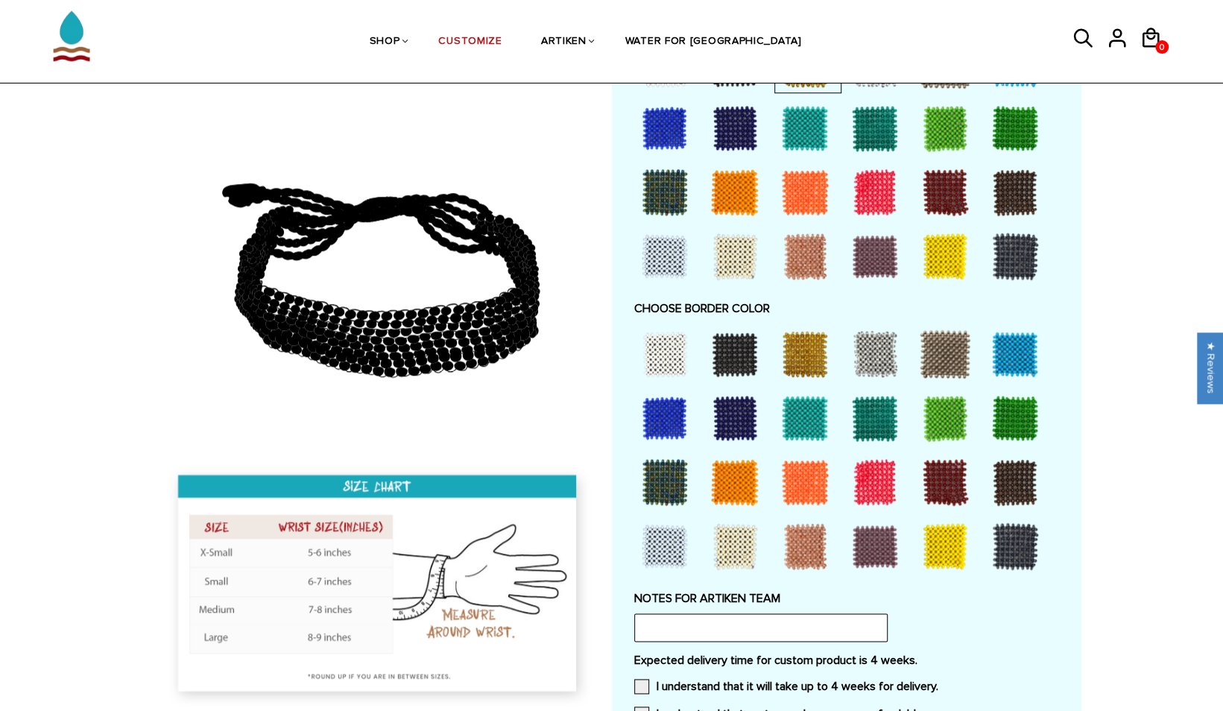
scroll to position [879, 0]
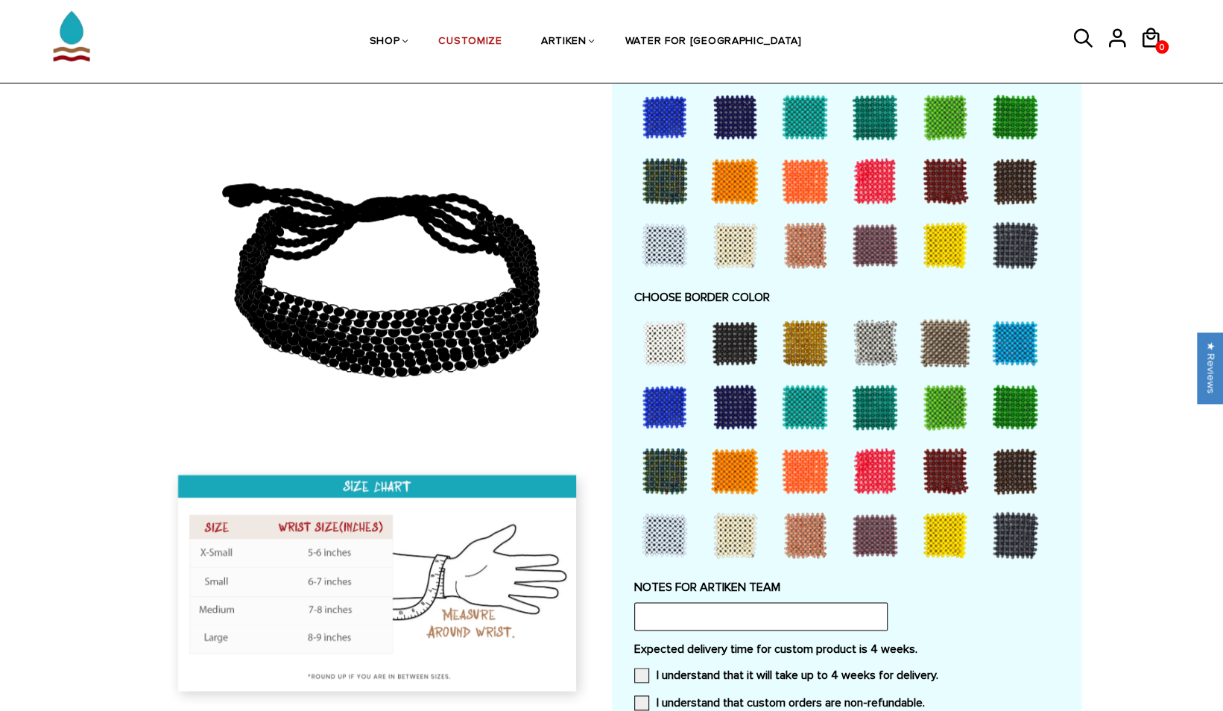
click at [652, 334] on div at bounding box center [665, 343] width 60 height 60
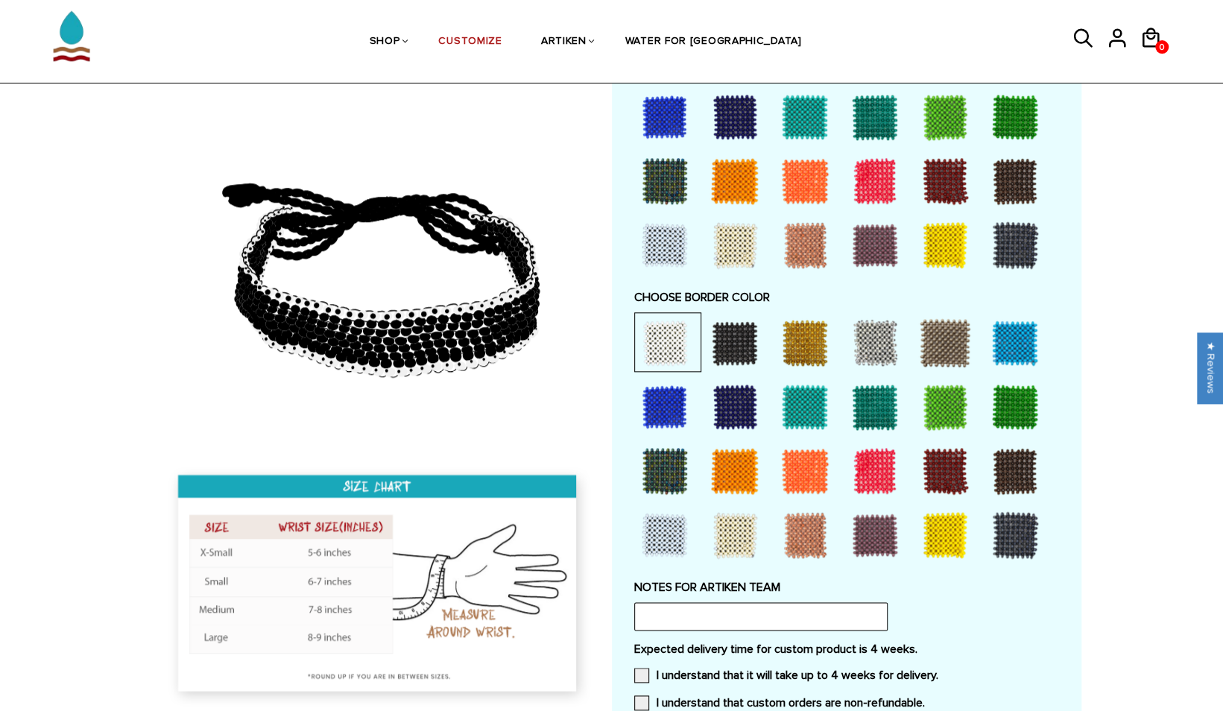
click at [718, 346] on div at bounding box center [735, 343] width 60 height 60
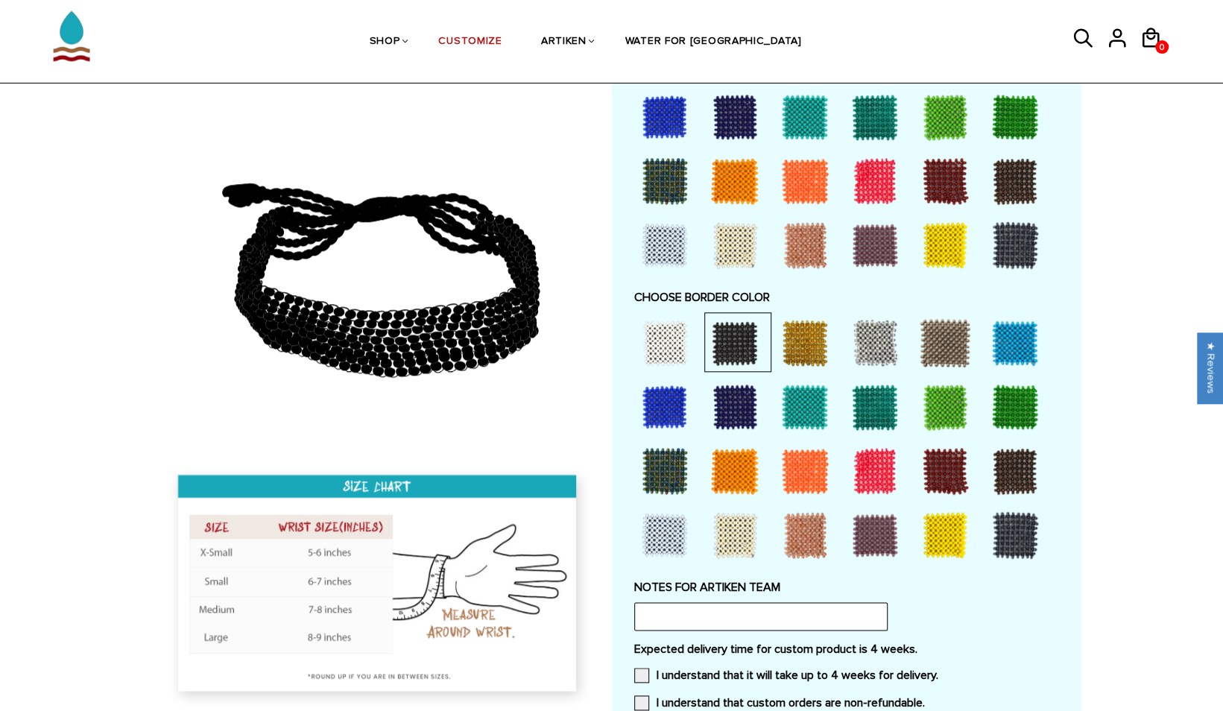
click at [868, 343] on div at bounding box center [875, 343] width 60 height 60
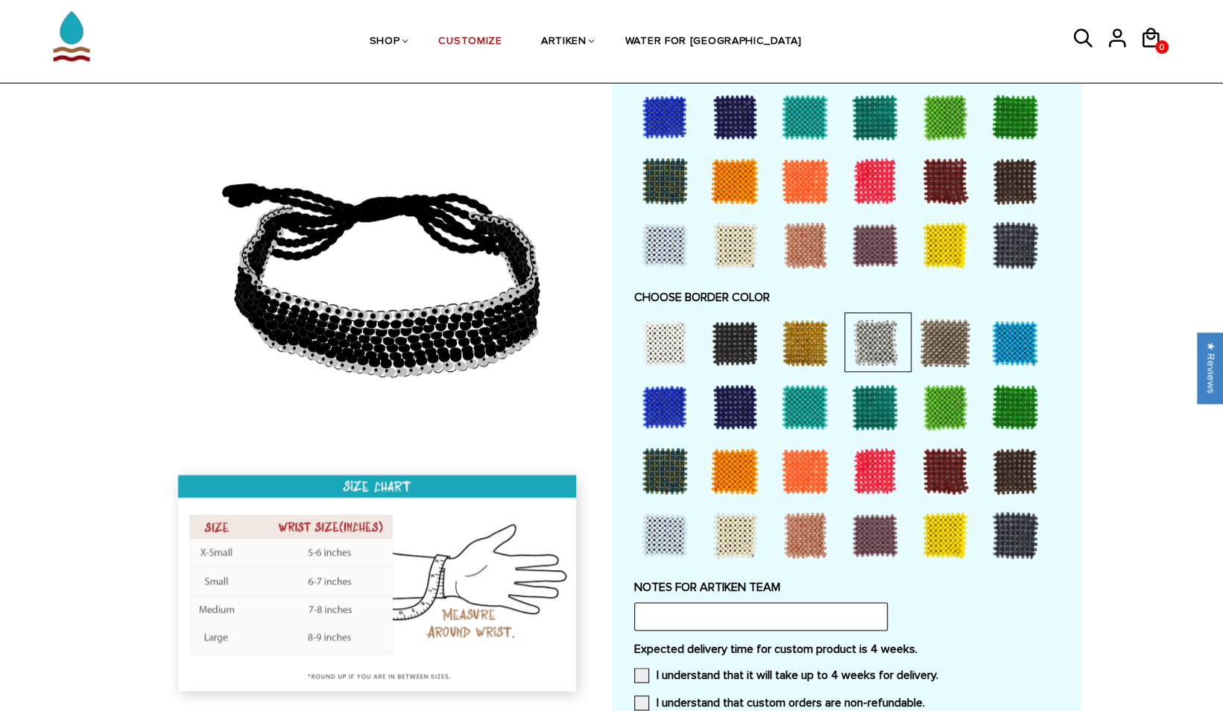
click at [787, 344] on div at bounding box center [805, 343] width 60 height 60
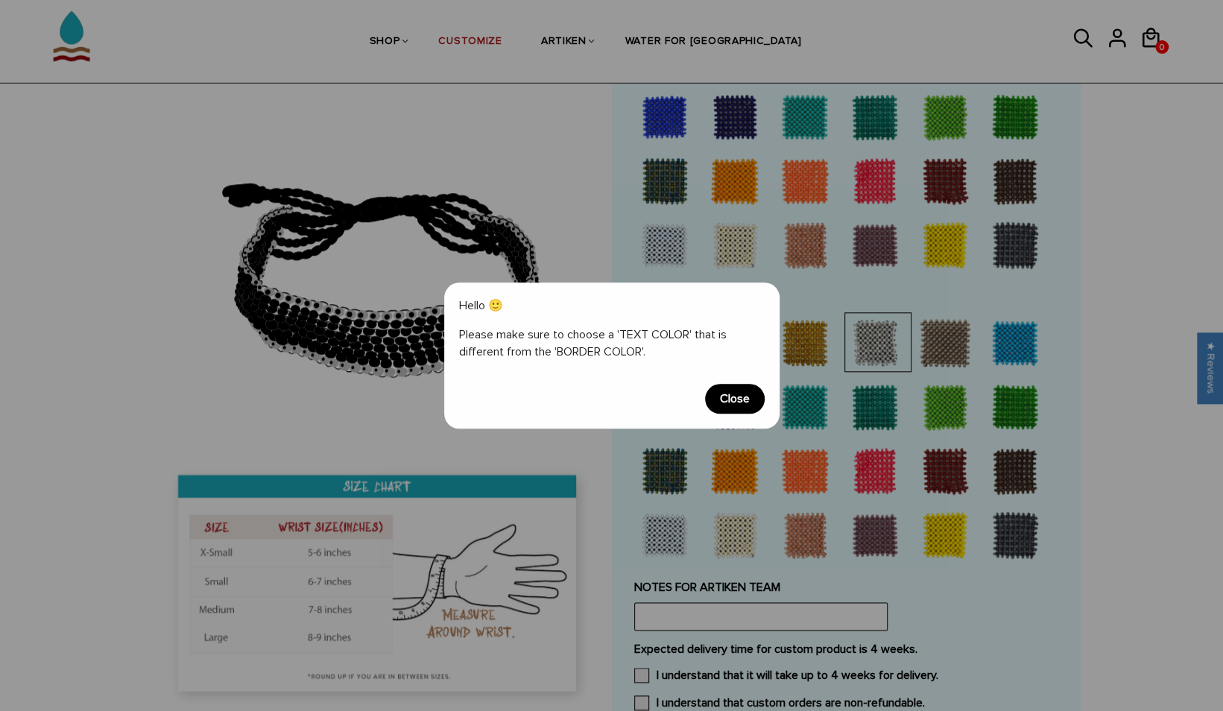
click at [731, 401] on span "Close" at bounding box center [735, 399] width 60 height 30
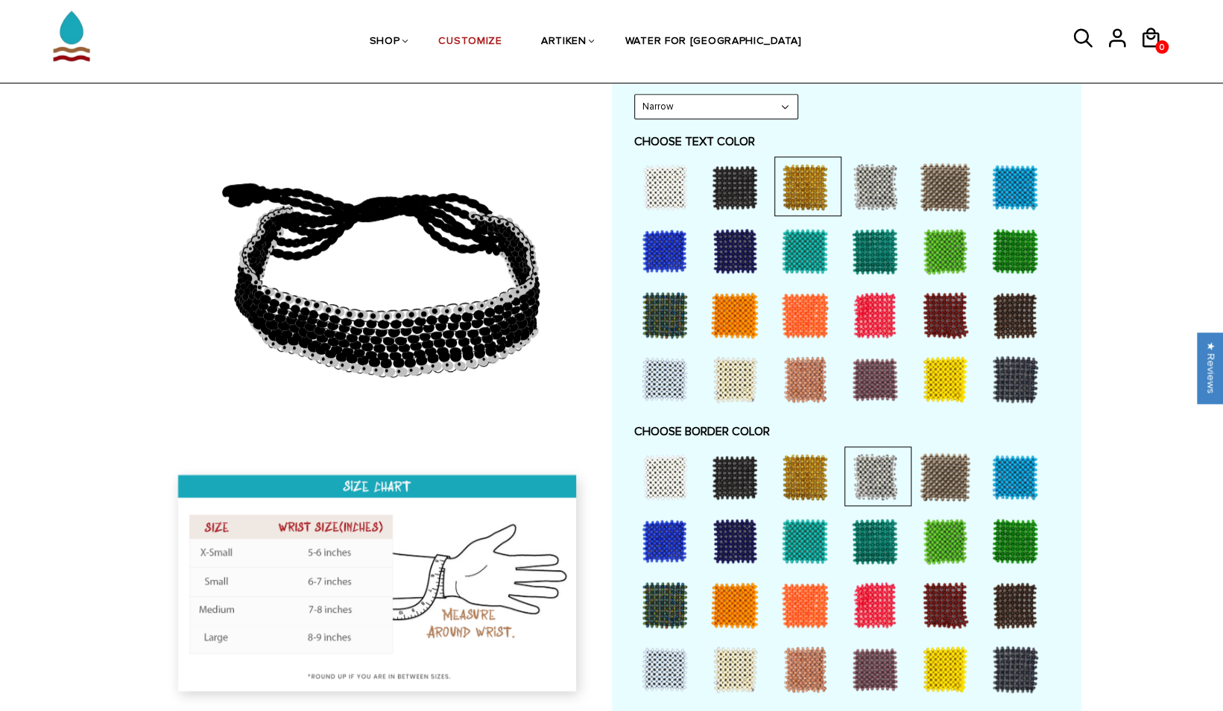
scroll to position [744, 0]
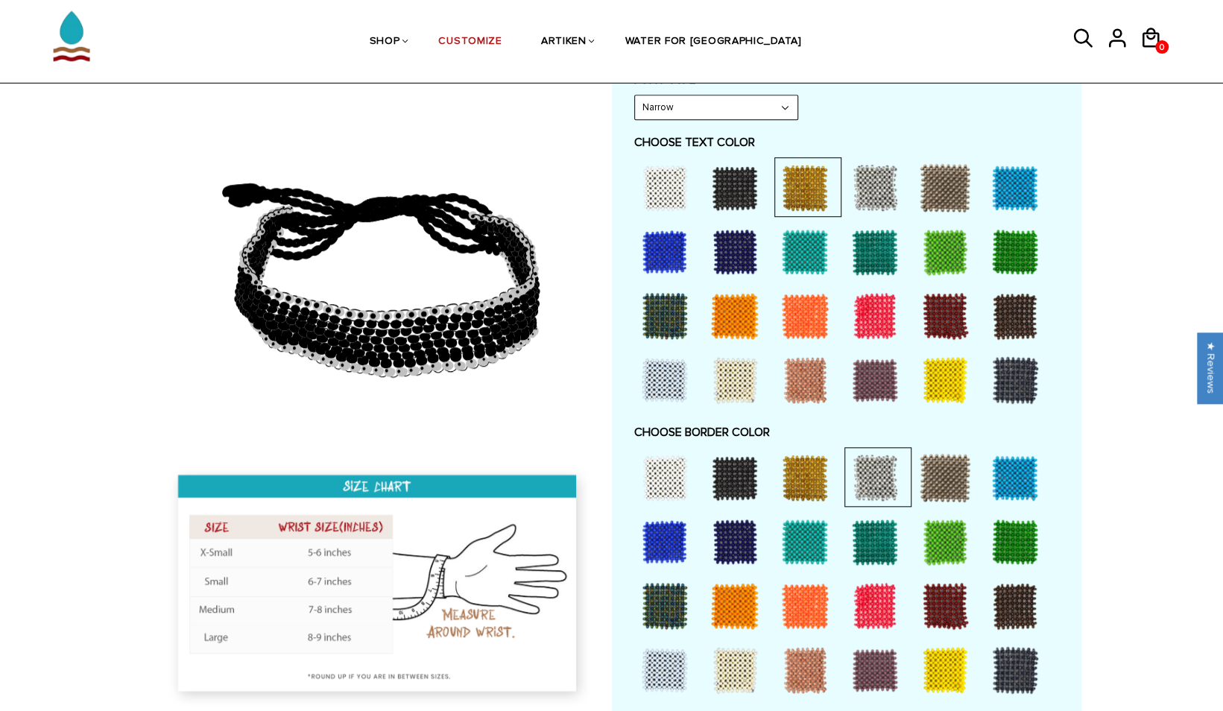
click at [714, 194] on div at bounding box center [735, 188] width 60 height 60
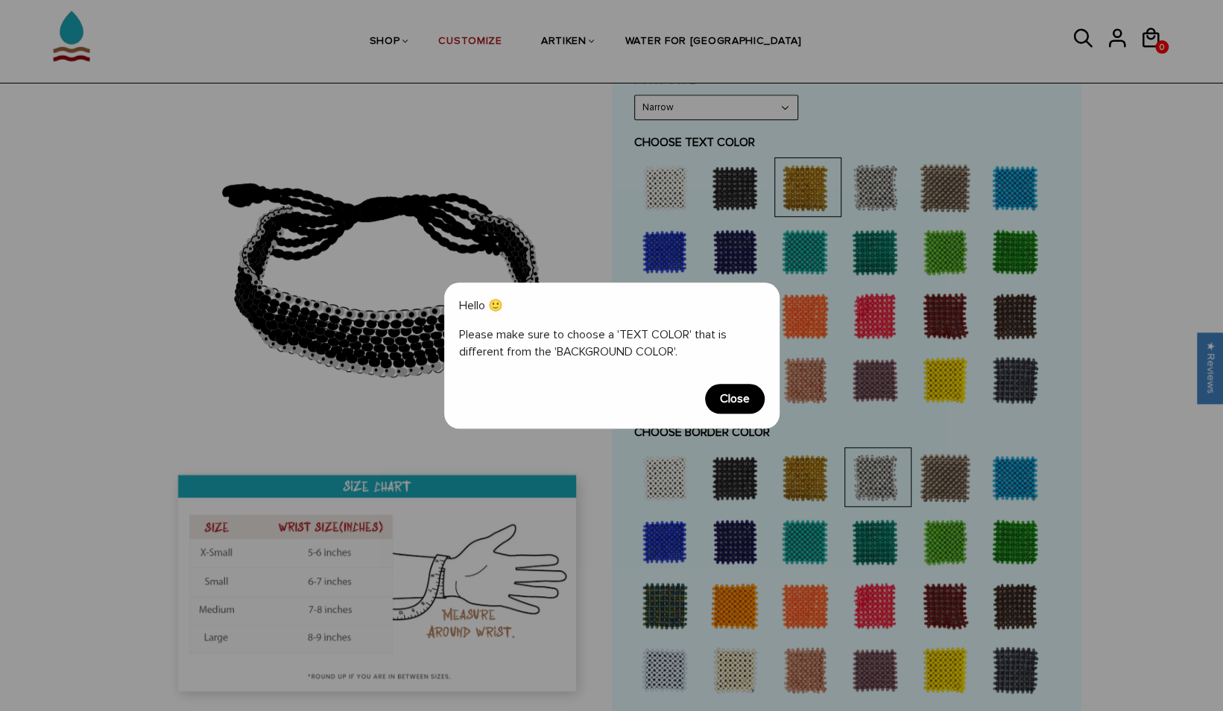
click at [728, 417] on div "Hello 🙂 Please make sure to choose a 'TEXT COLOR' that is different from the 'B…" at bounding box center [611, 356] width 335 height 146
click at [732, 397] on span "Close" at bounding box center [735, 399] width 60 height 30
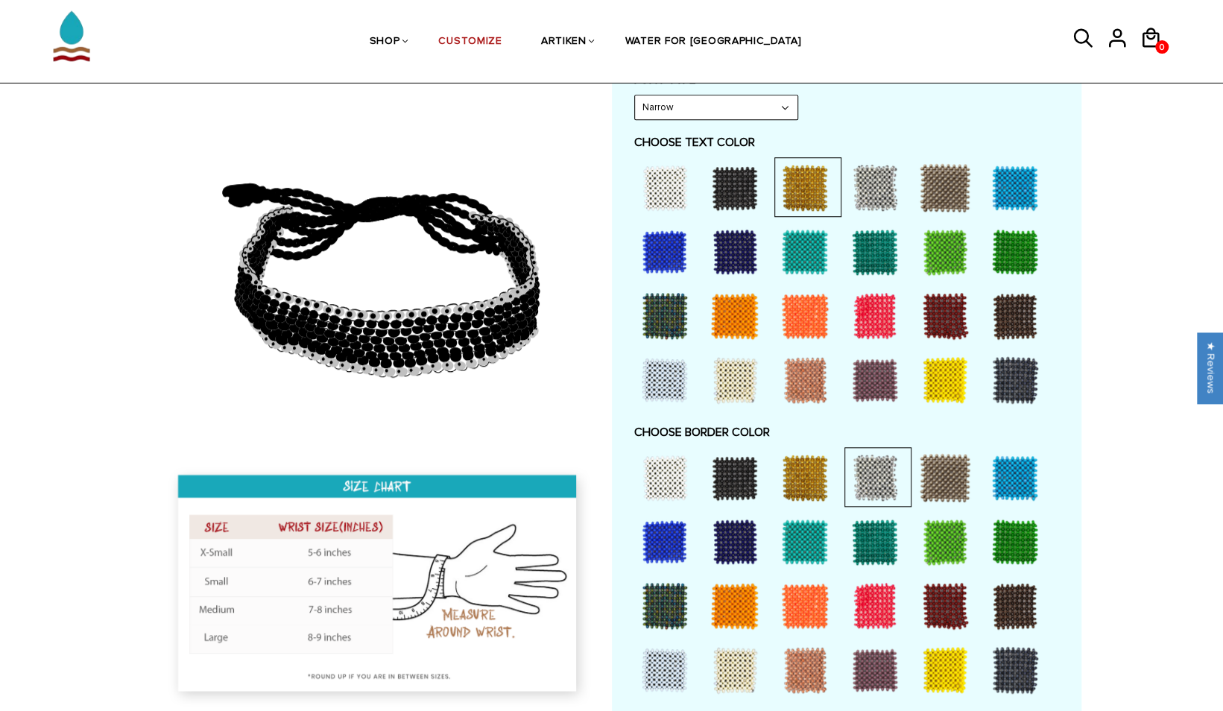
click at [875, 192] on div at bounding box center [875, 188] width 60 height 60
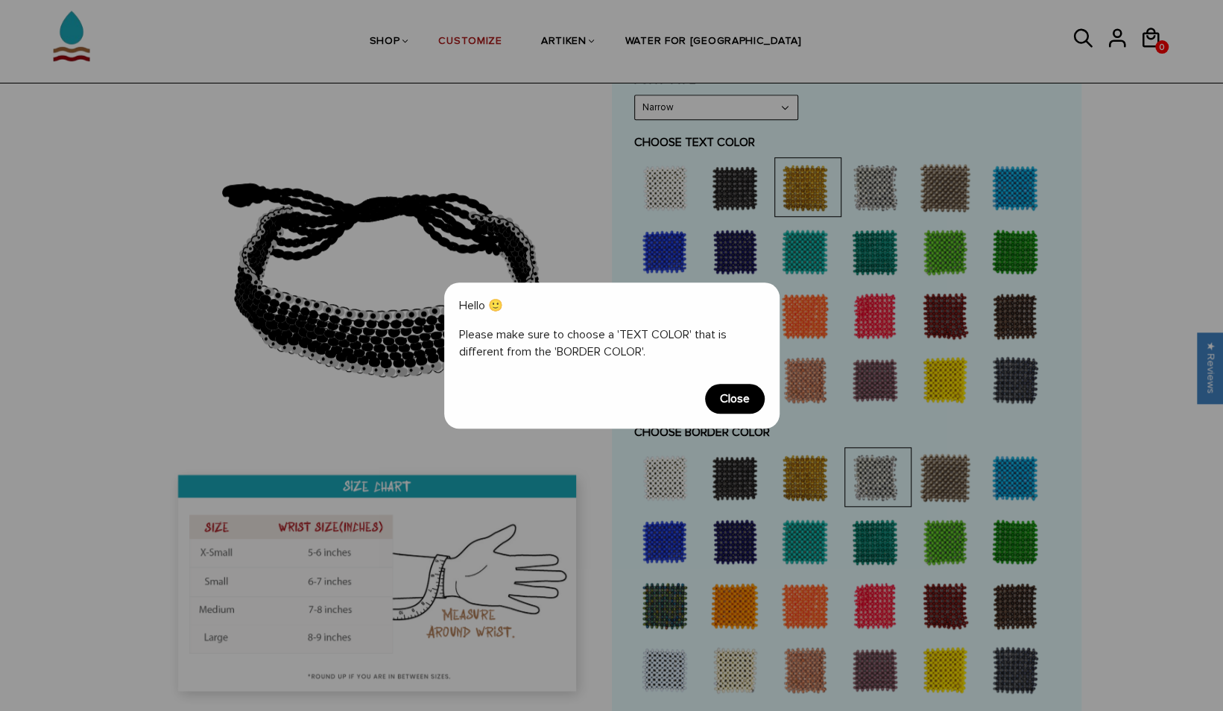
click at [744, 401] on span "Close" at bounding box center [735, 399] width 60 height 30
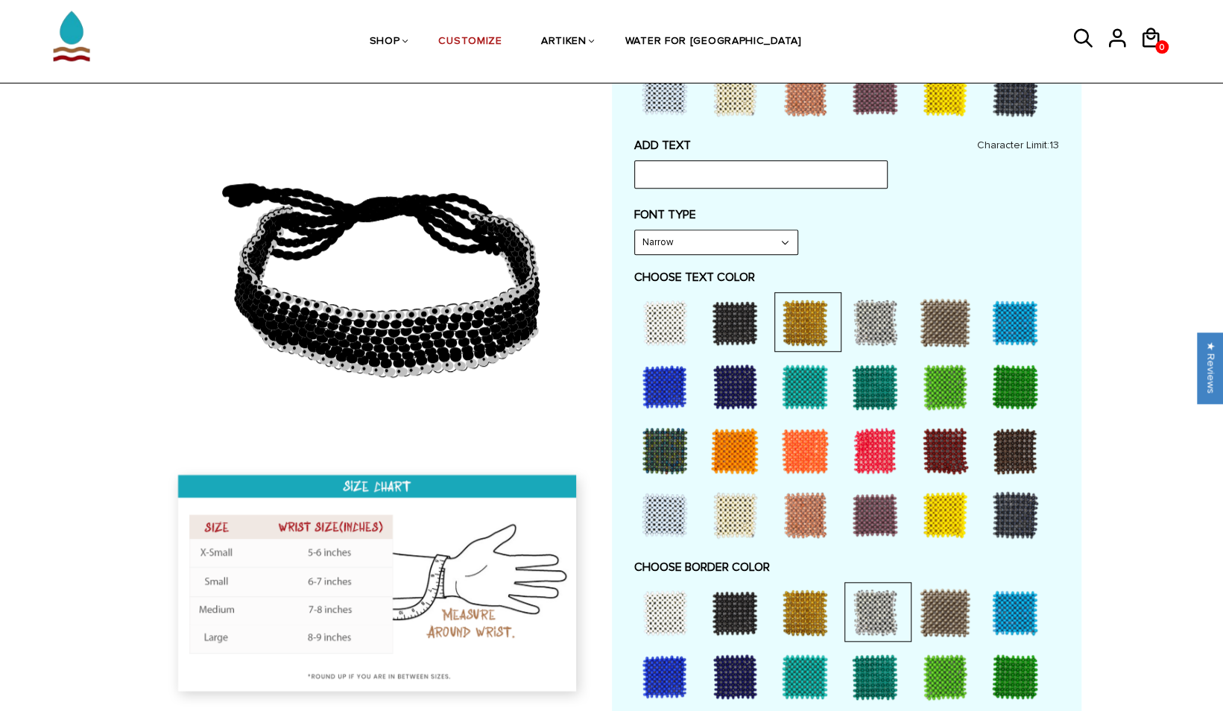
scroll to position [610, 0]
click at [669, 317] on div at bounding box center [665, 322] width 60 height 60
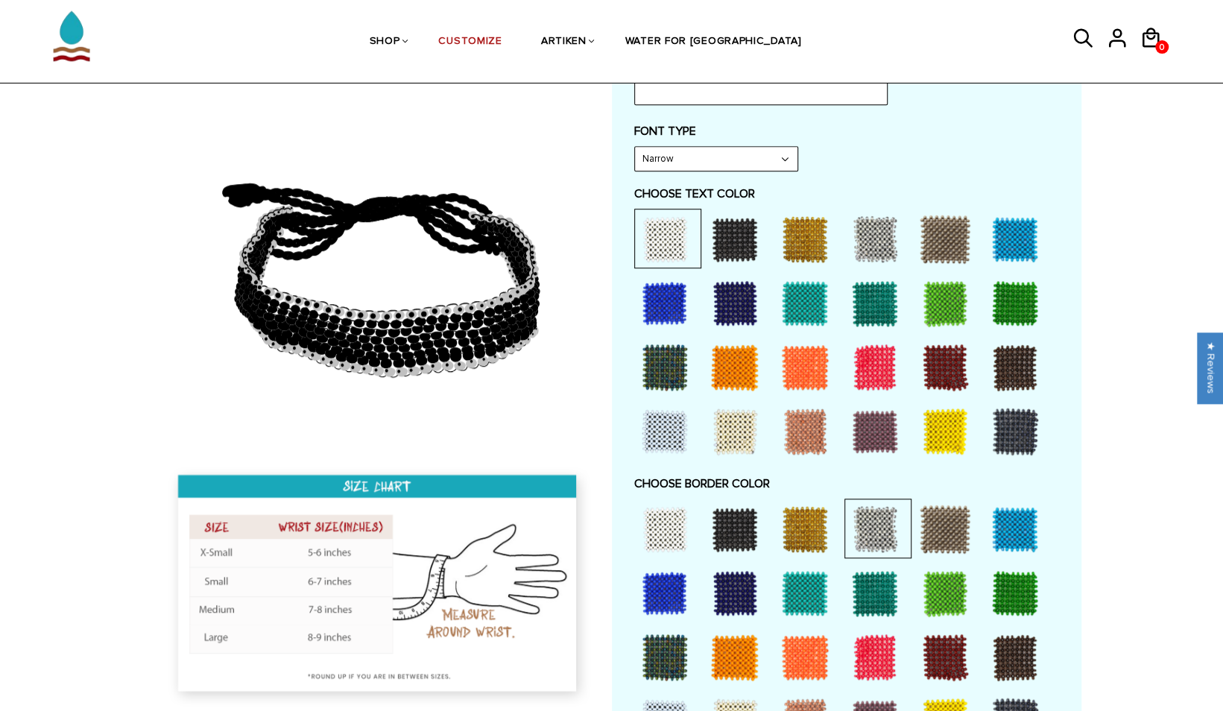
scroll to position [715, 0]
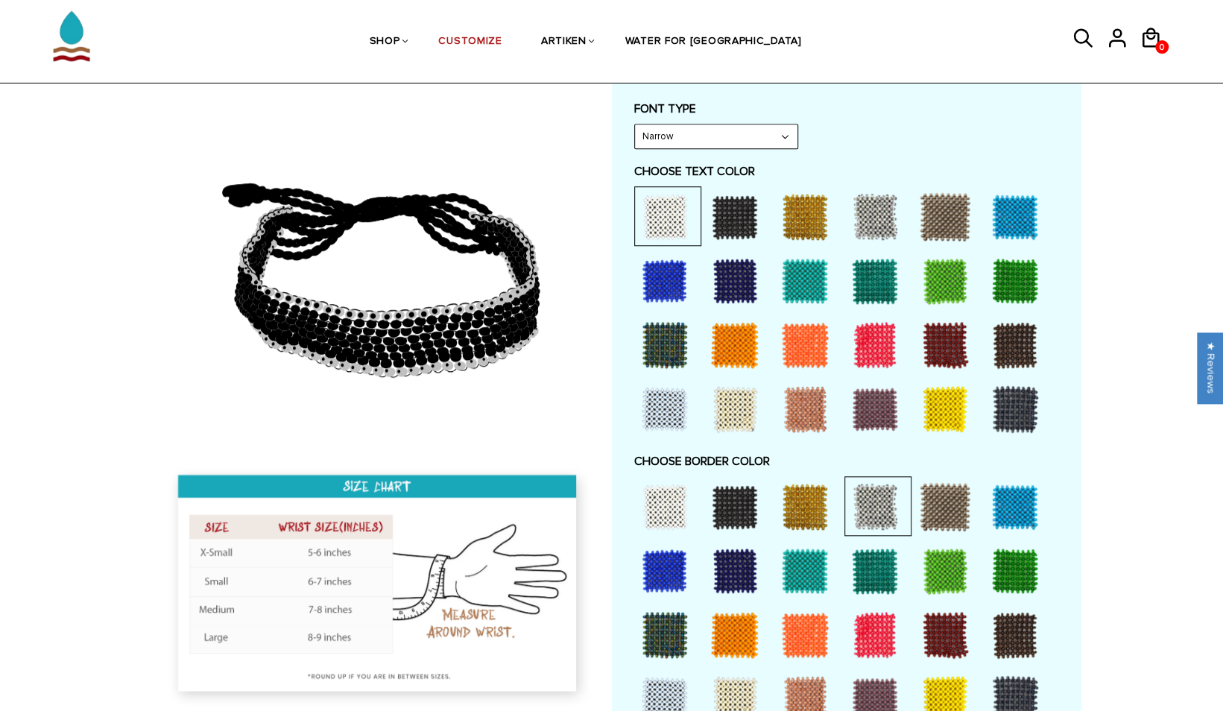
click at [801, 508] on div at bounding box center [805, 507] width 60 height 60
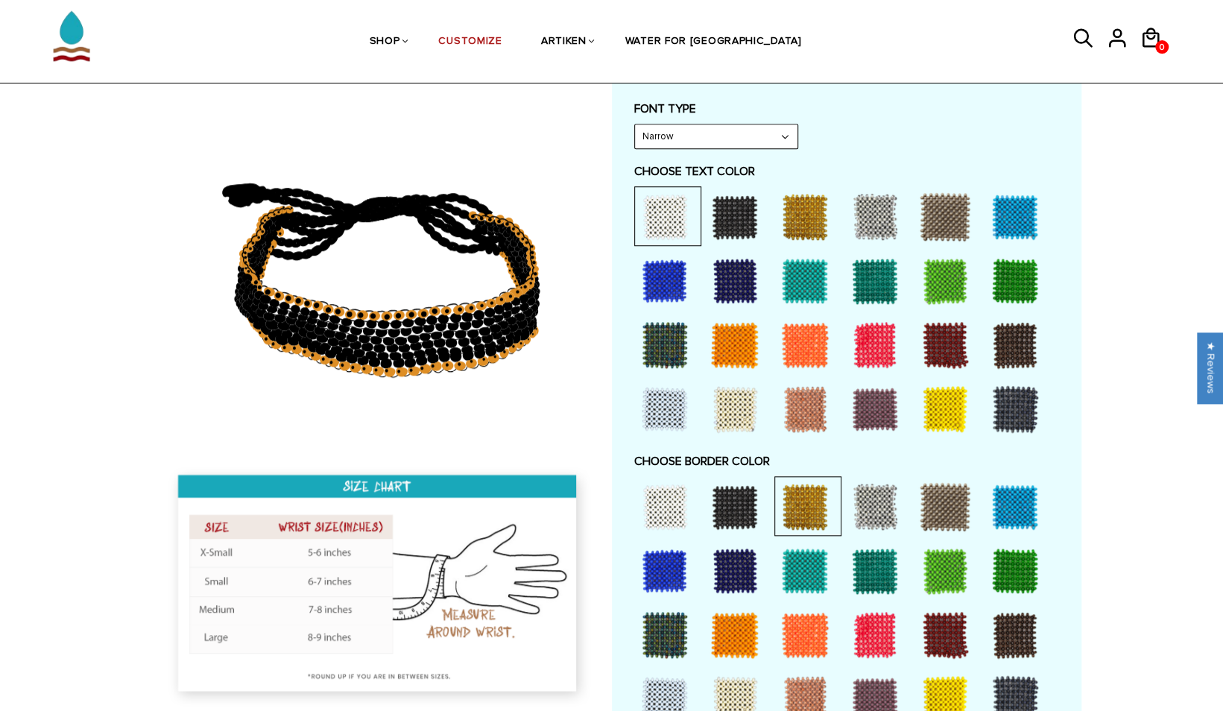
click at [792, 203] on div at bounding box center [805, 217] width 60 height 60
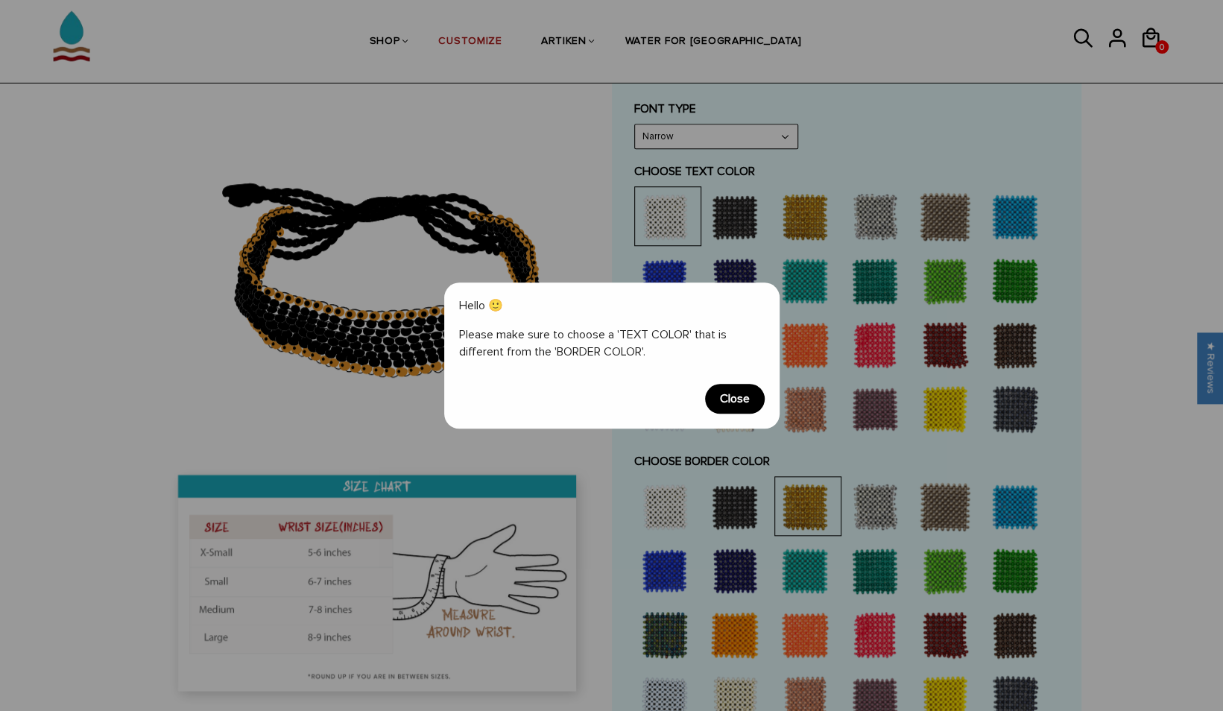
click at [738, 391] on span "Close" at bounding box center [735, 399] width 60 height 30
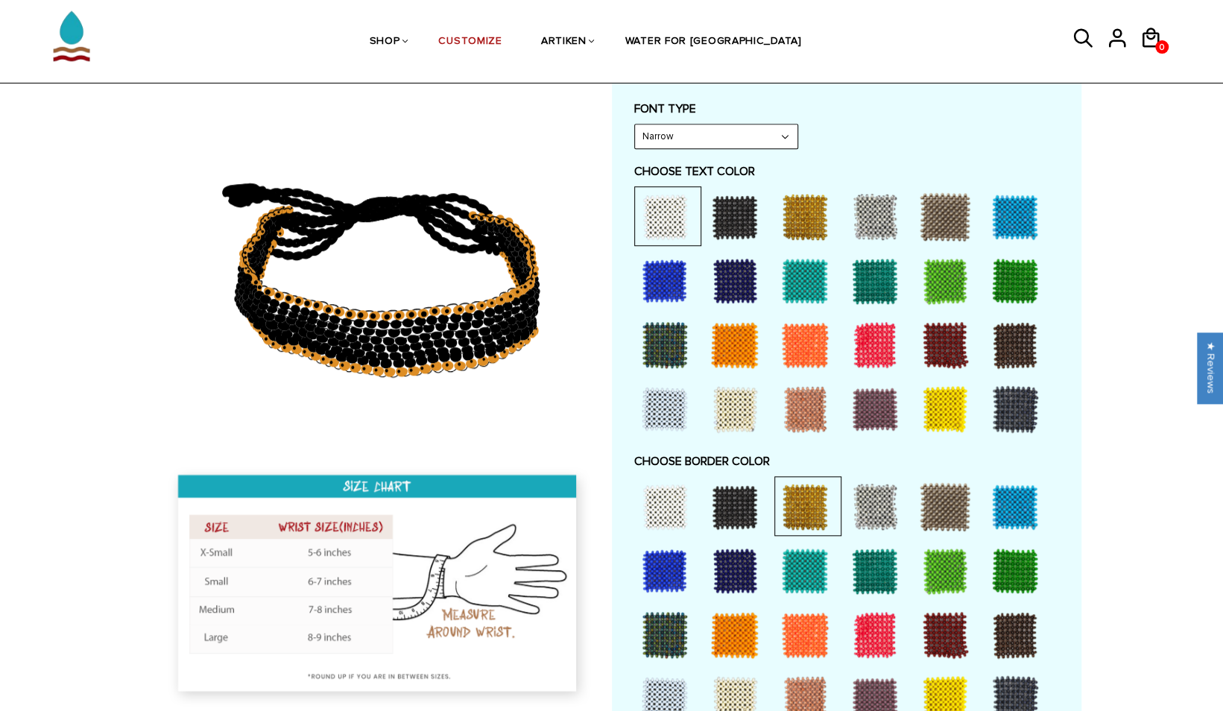
click at [877, 210] on div at bounding box center [875, 217] width 60 height 60
click at [946, 206] on div at bounding box center [946, 217] width 60 height 60
click at [872, 221] on div at bounding box center [875, 217] width 60 height 60
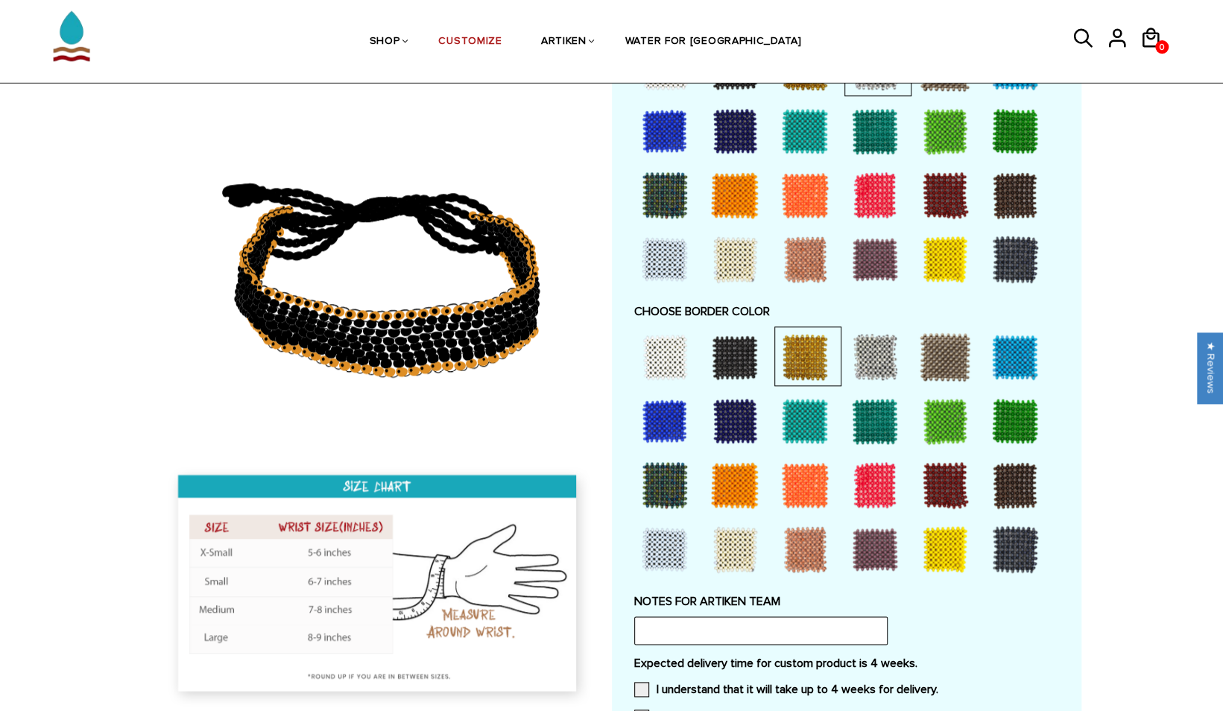
scroll to position [866, 0]
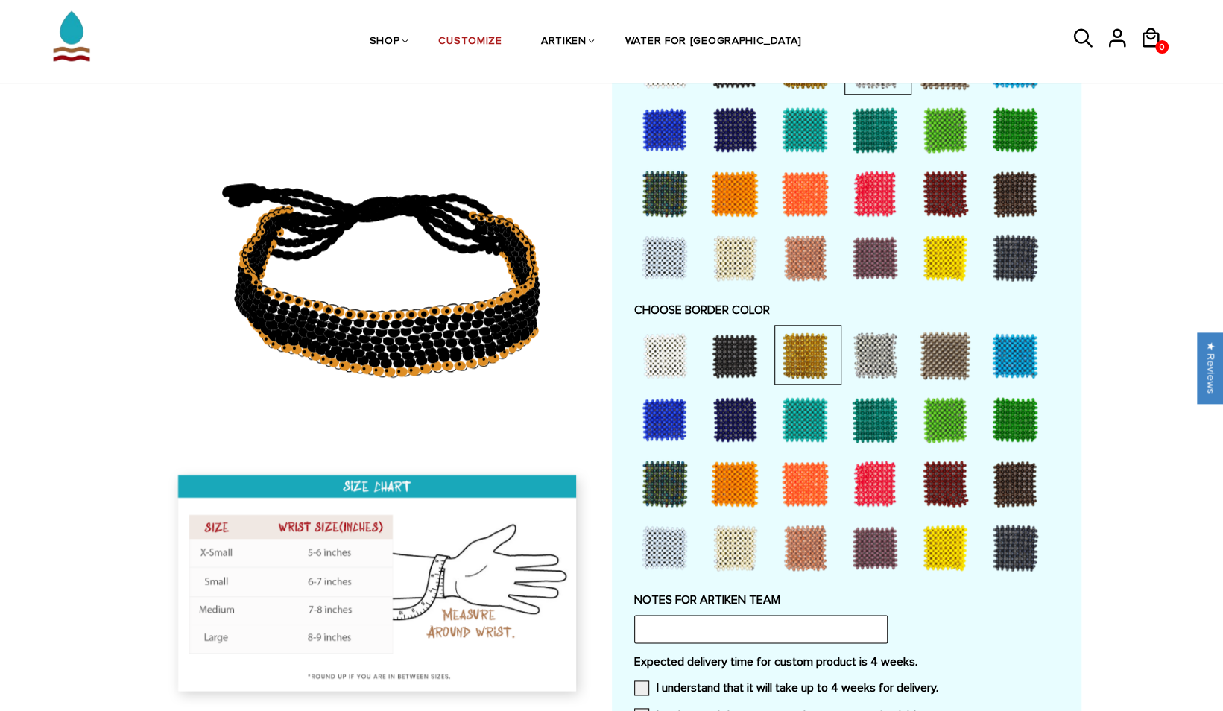
click at [719, 365] on div at bounding box center [735, 356] width 60 height 60
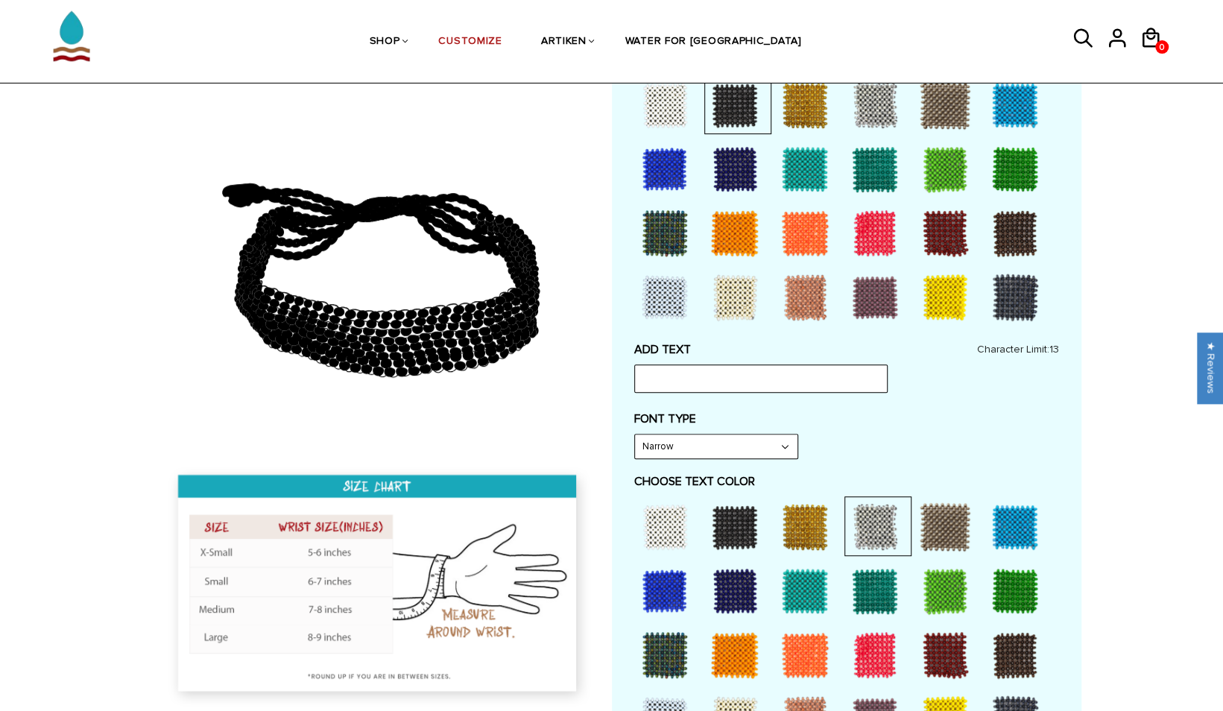
scroll to position [432, 0]
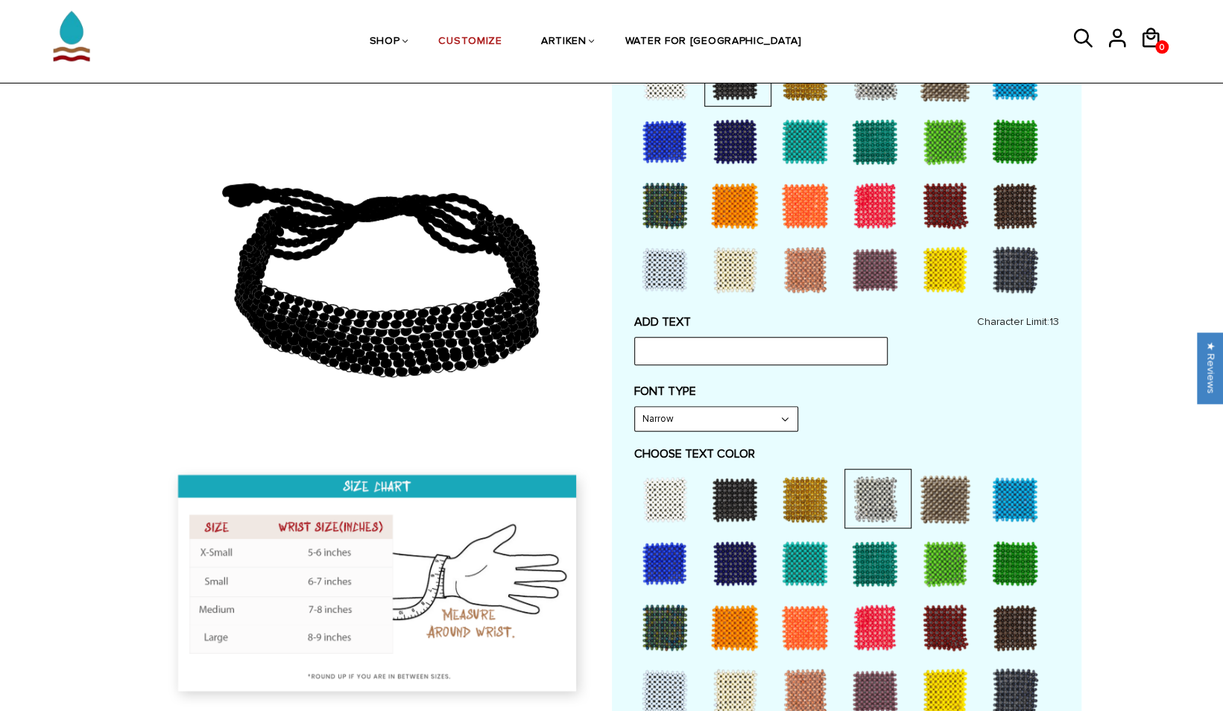
click at [805, 497] on div at bounding box center [805, 500] width 60 height 60
click at [711, 351] on input "text" at bounding box center [760, 351] width 253 height 28
type input "0:00:00"
click at [538, 363] on icon at bounding box center [379, 271] width 429 height 373
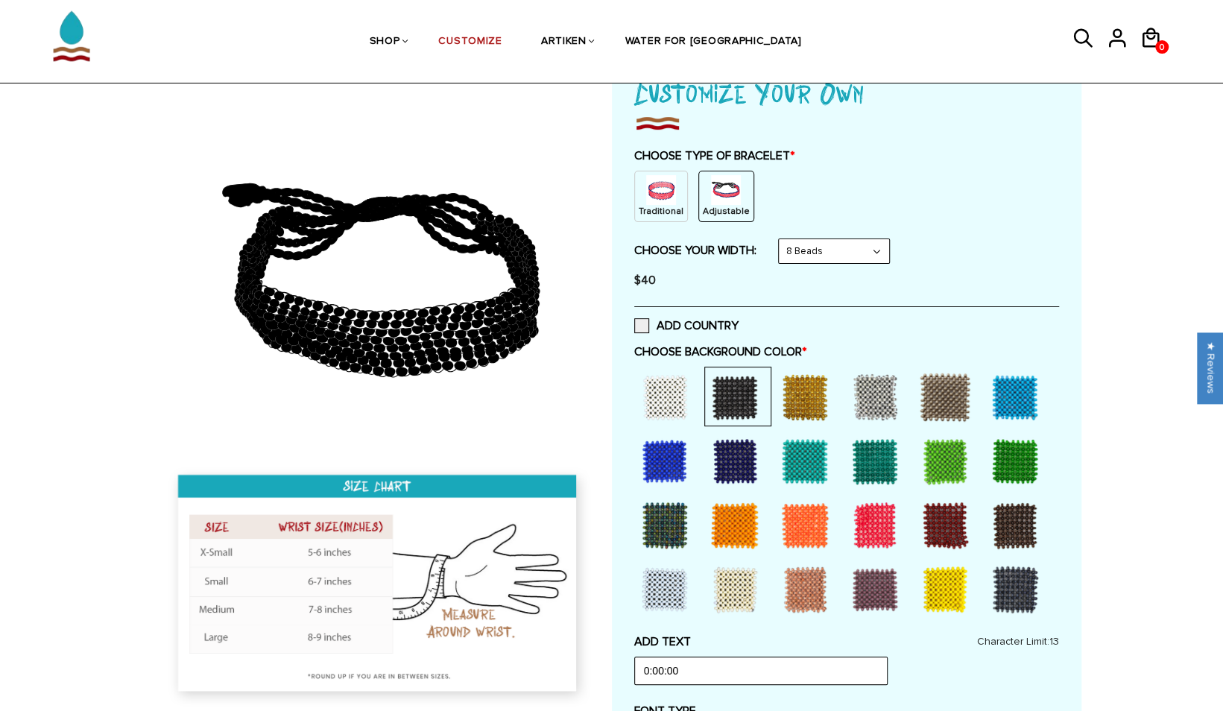
scroll to position [116, 0]
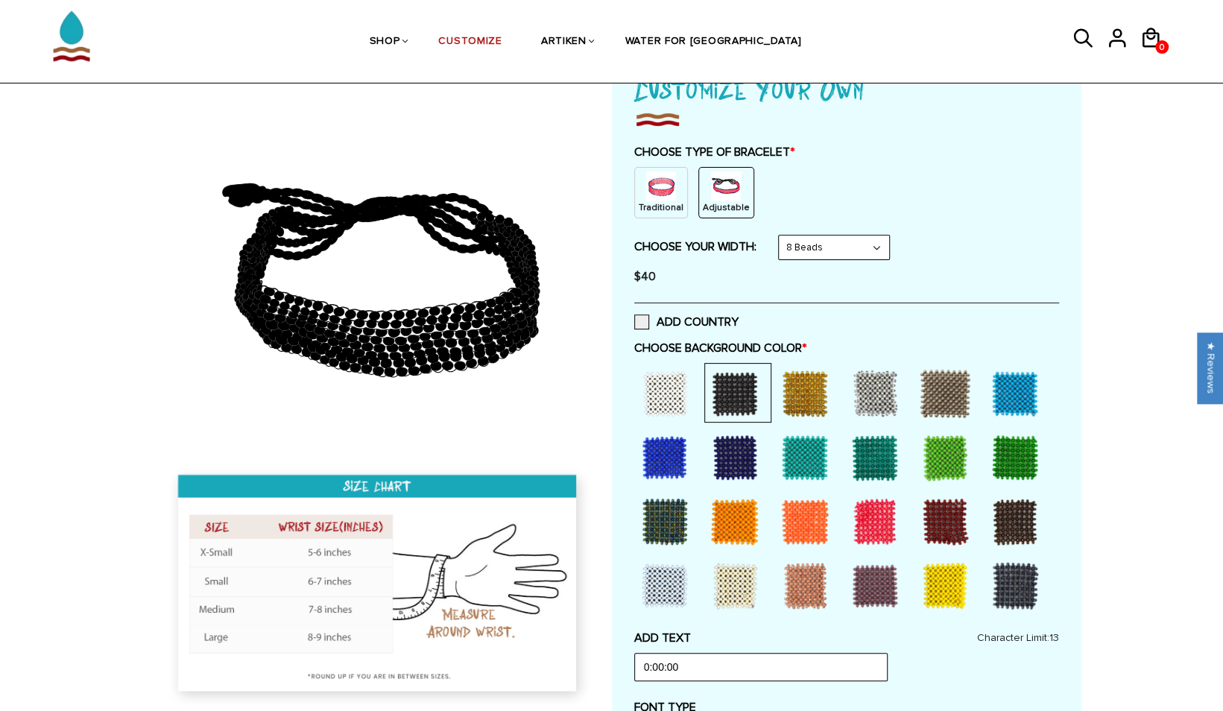
click at [731, 395] on div at bounding box center [735, 394] width 60 height 60
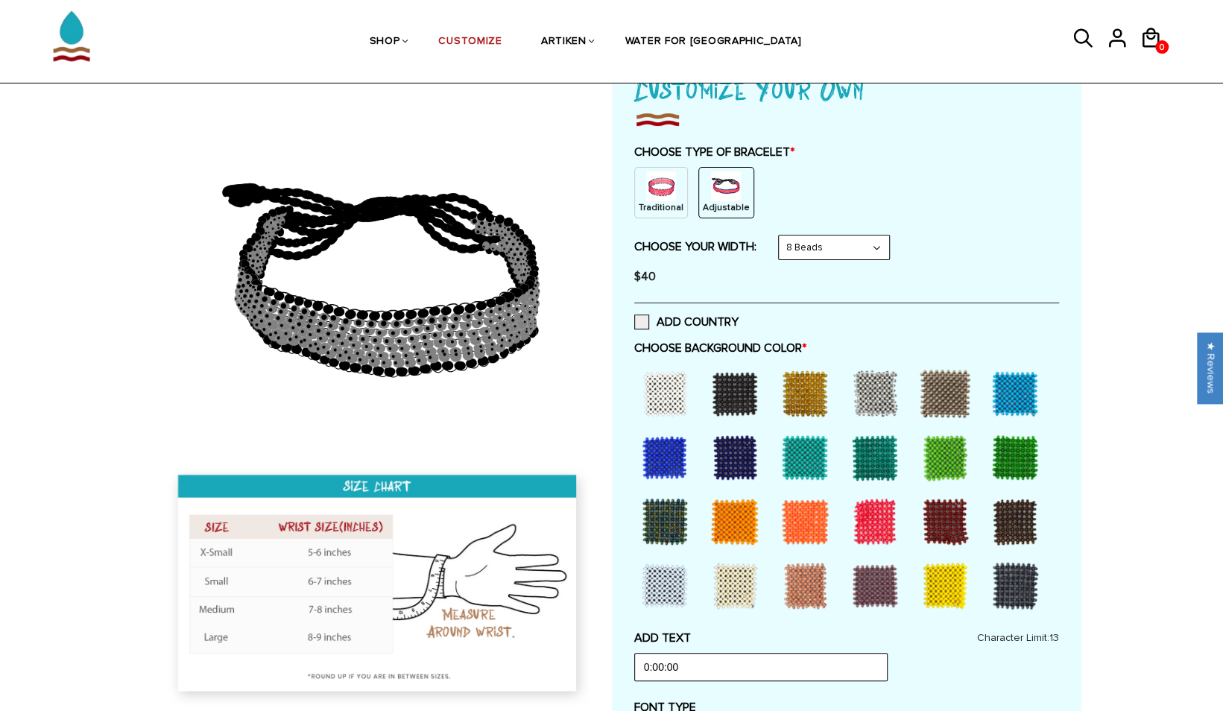
drag, startPoint x: 731, startPoint y: 395, endPoint x: 523, endPoint y: 335, distance: 215.7
click at [523, 335] on icon at bounding box center [523, 334] width 11 height 12
click at [742, 394] on div at bounding box center [735, 394] width 60 height 60
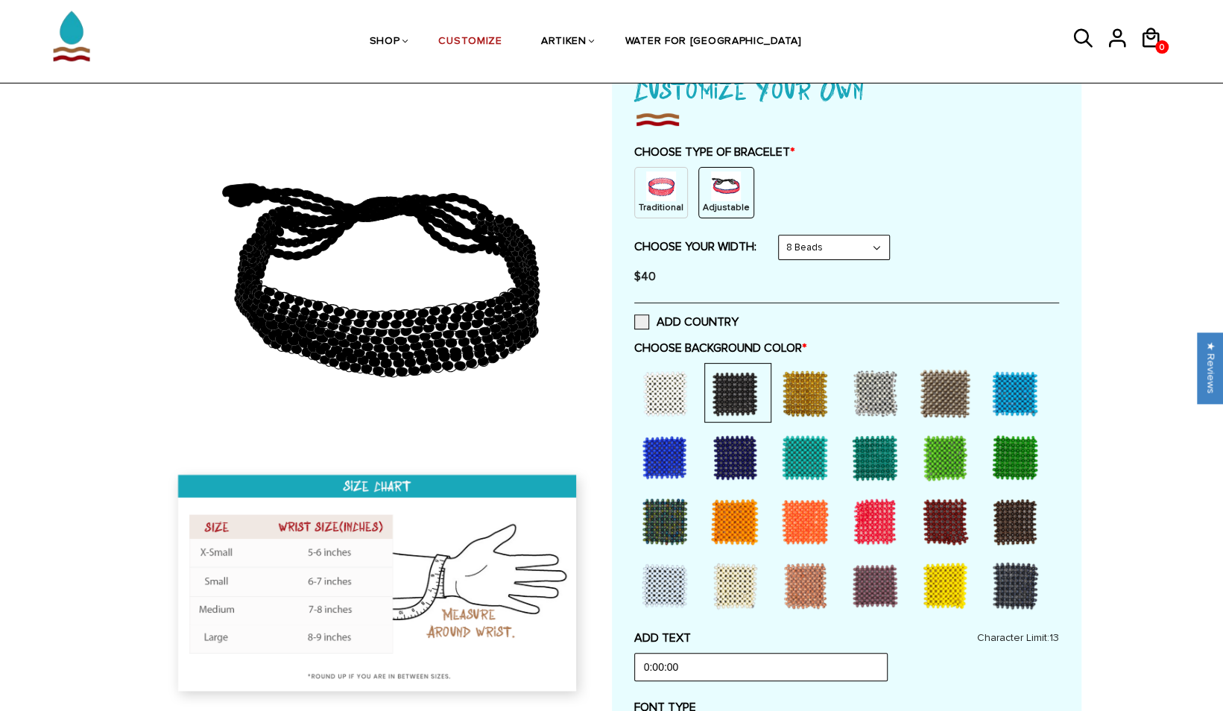
click at [571, 348] on icon at bounding box center [379, 271] width 429 height 373
click at [705, 377] on div at bounding box center [735, 394] width 60 height 60
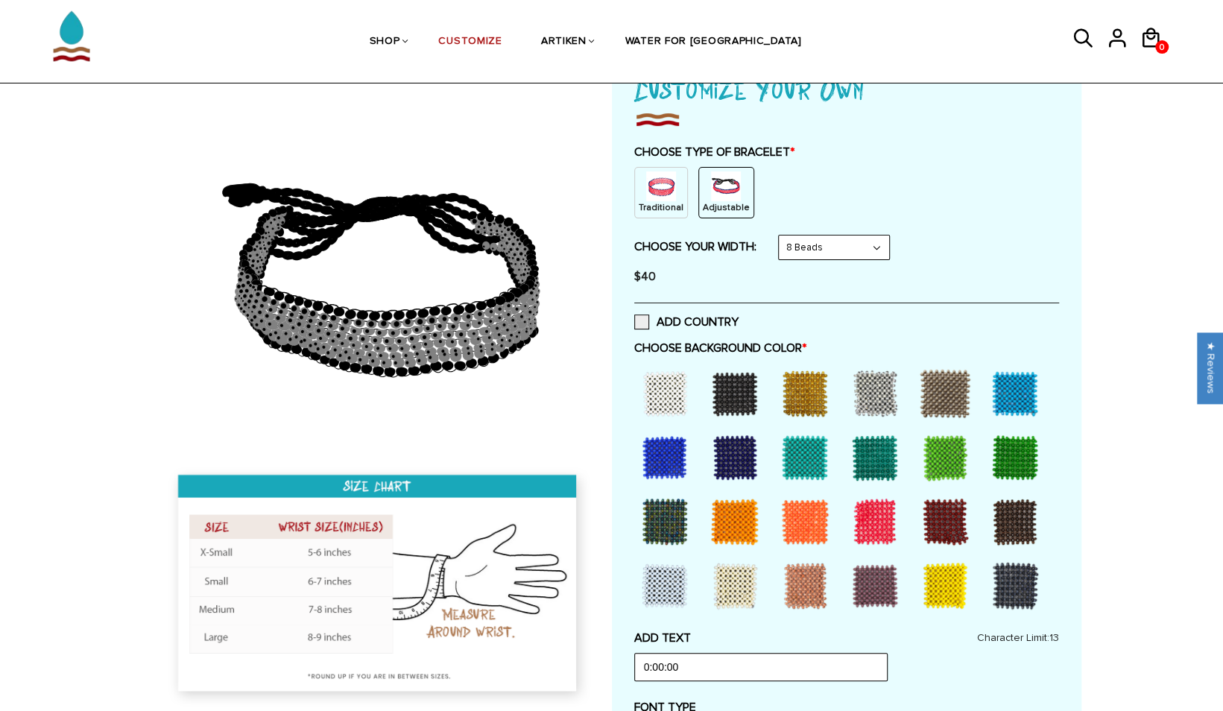
click at [734, 384] on div at bounding box center [735, 394] width 60 height 60
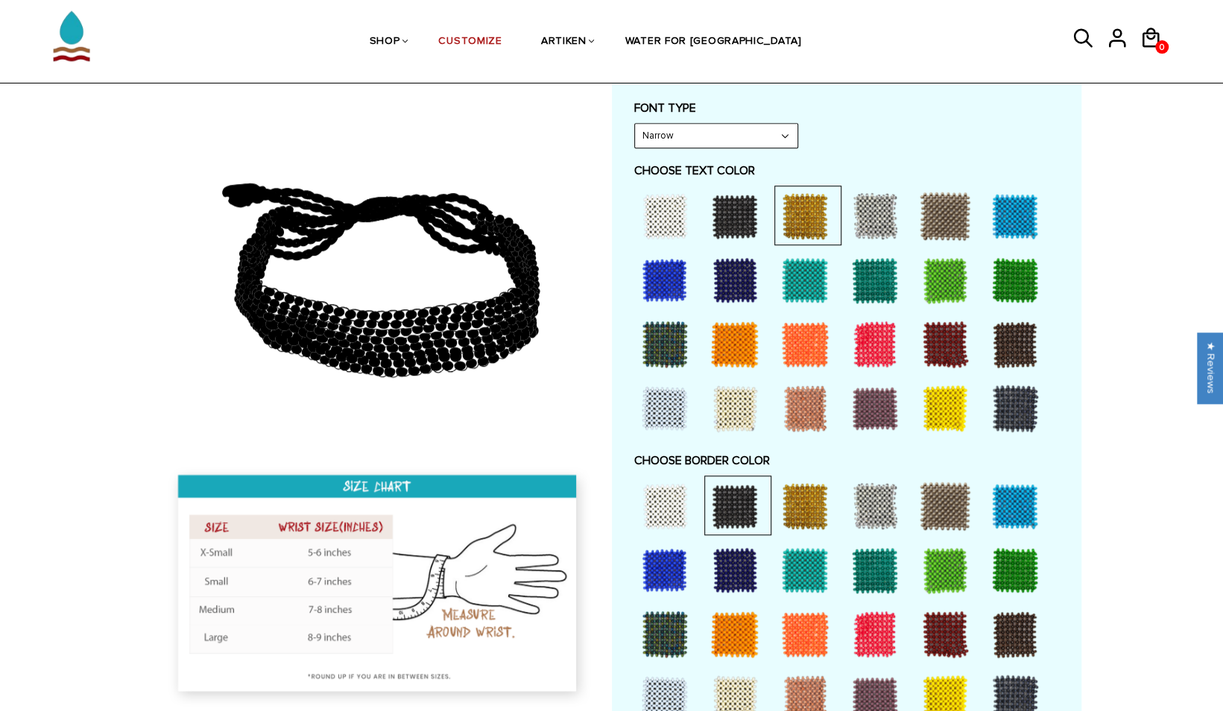
scroll to position [716, 0]
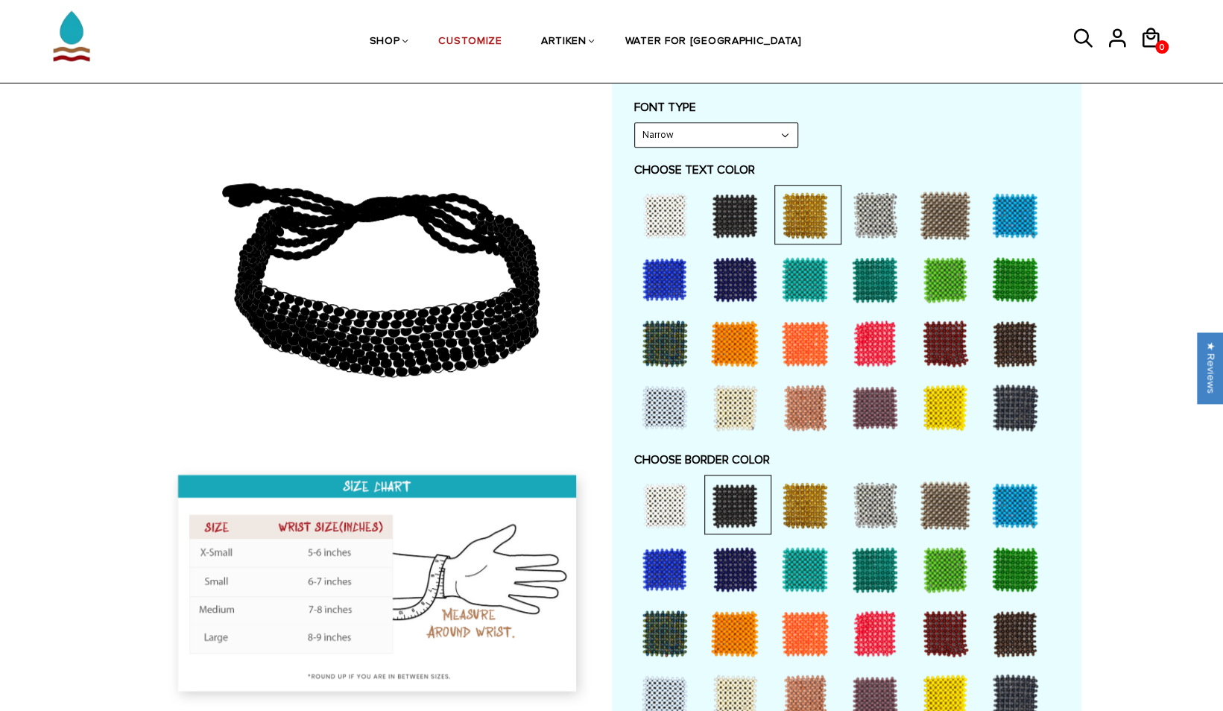
click at [731, 504] on div at bounding box center [735, 506] width 60 height 60
click at [729, 504] on div at bounding box center [735, 506] width 60 height 60
click at [886, 510] on div at bounding box center [875, 506] width 60 height 60
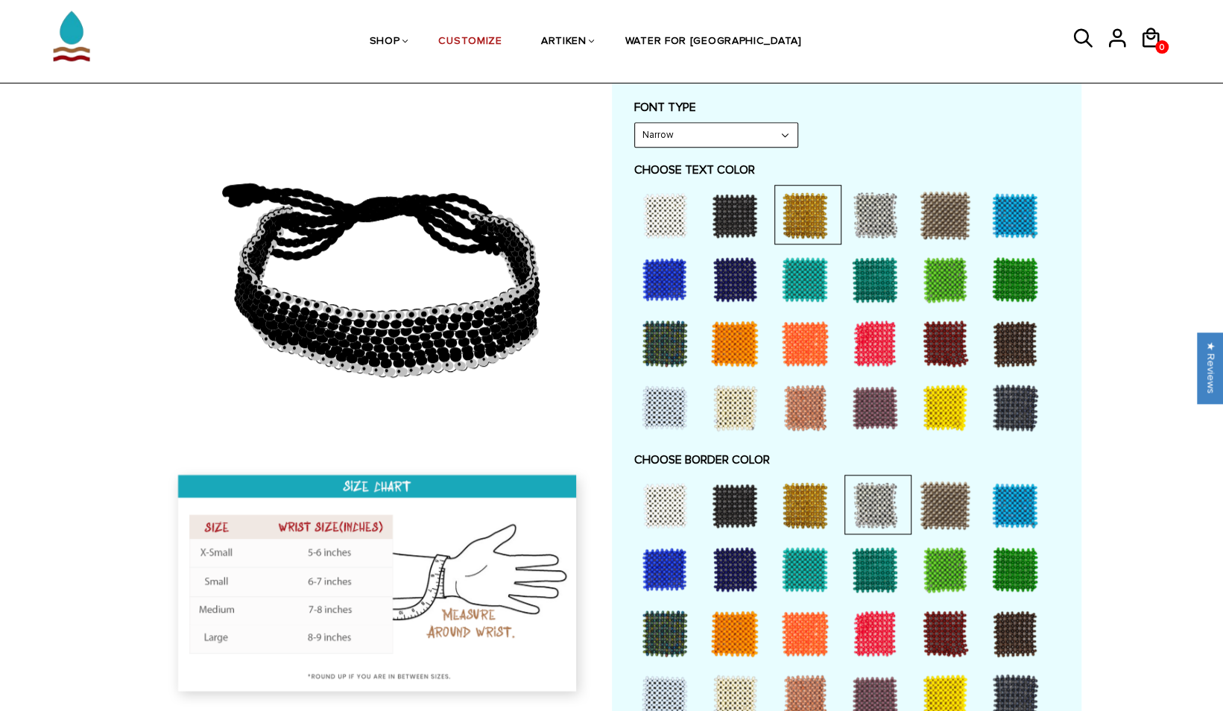
click at [739, 499] on div at bounding box center [735, 506] width 60 height 60
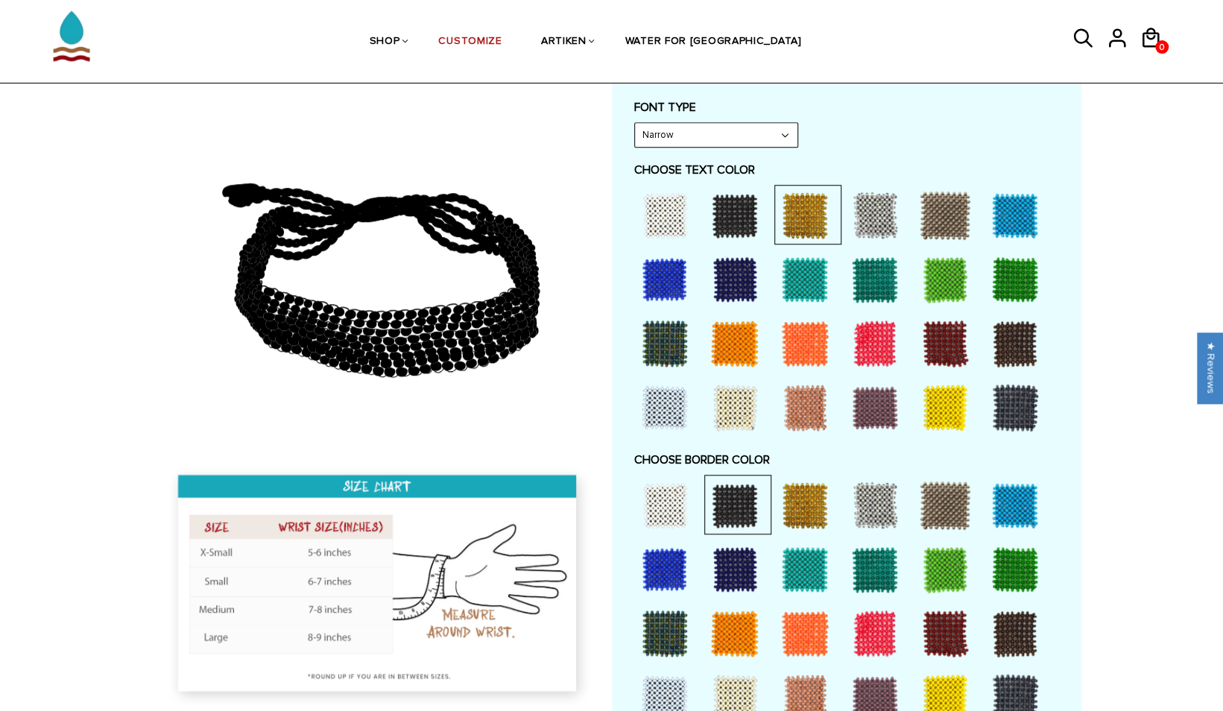
click at [812, 210] on div at bounding box center [805, 216] width 60 height 60
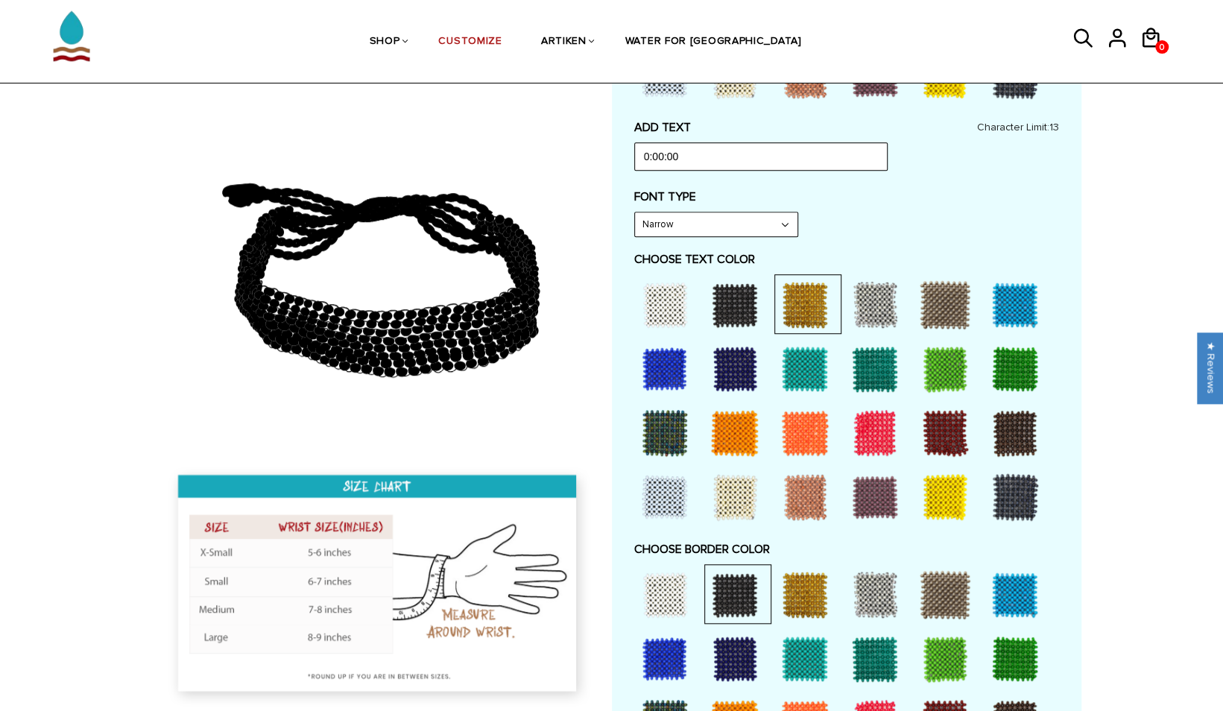
scroll to position [626, 0]
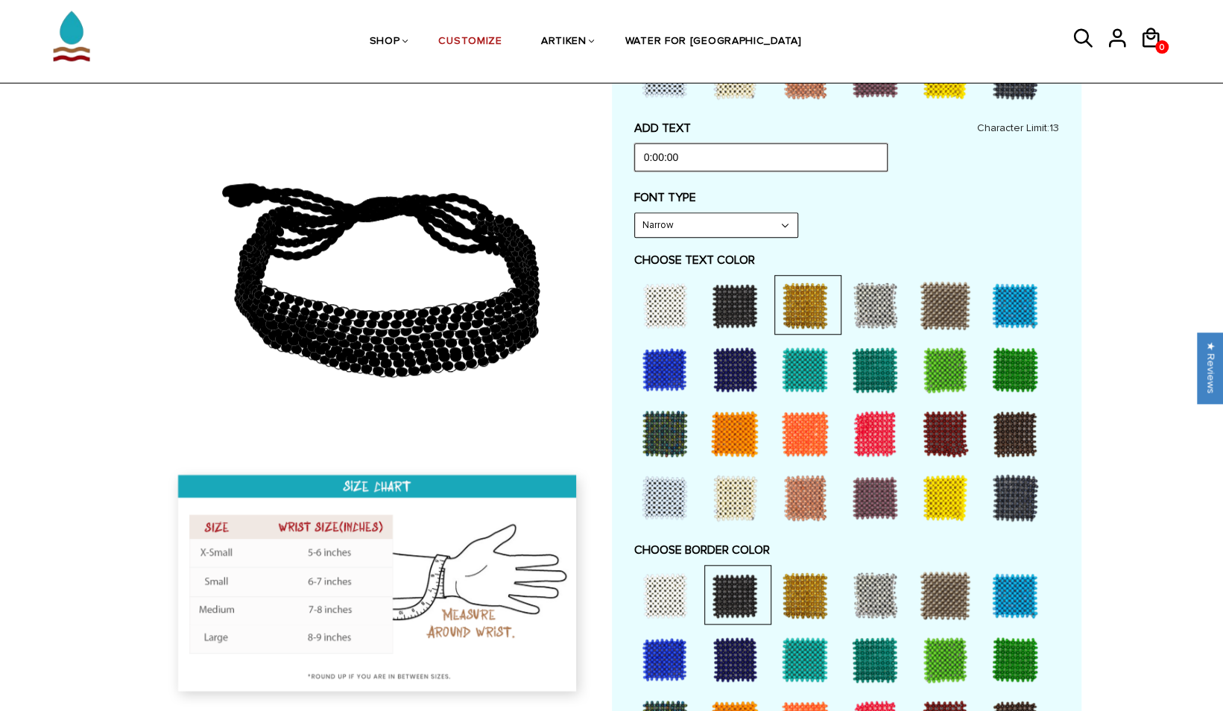
click at [708, 154] on input "0:00:00" at bounding box center [760, 157] width 253 height 28
type input "Never Give Up"
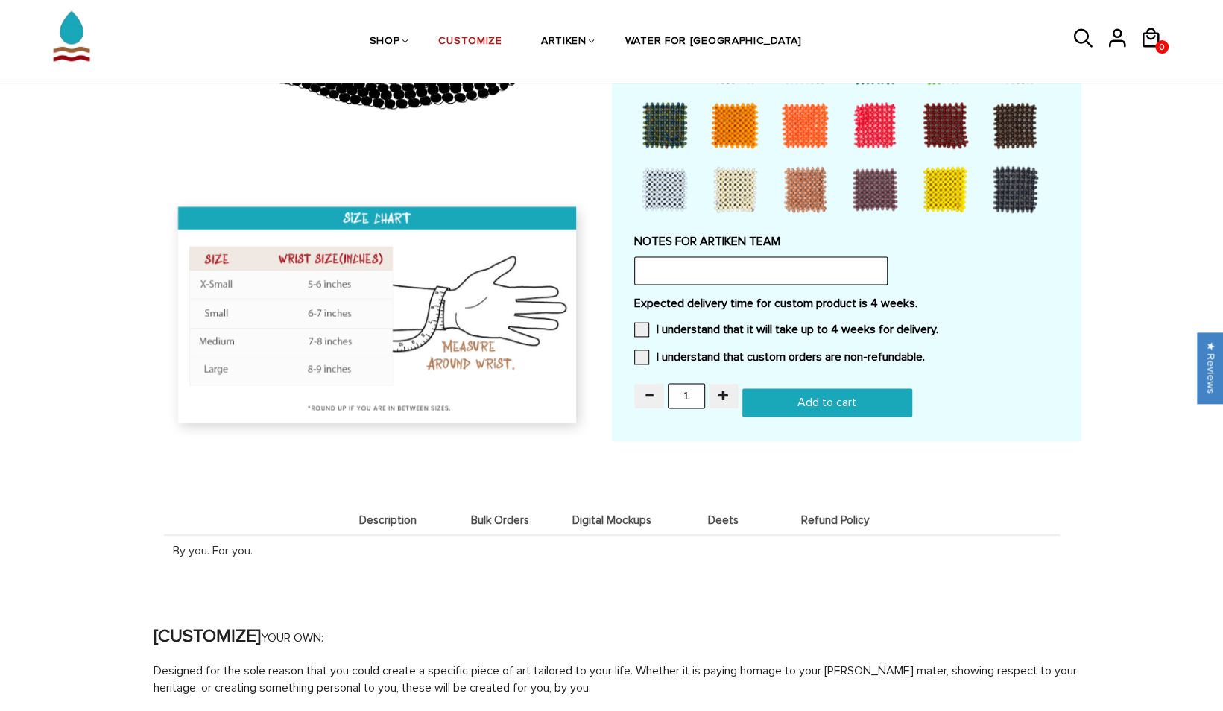
scroll to position [1226, 0]
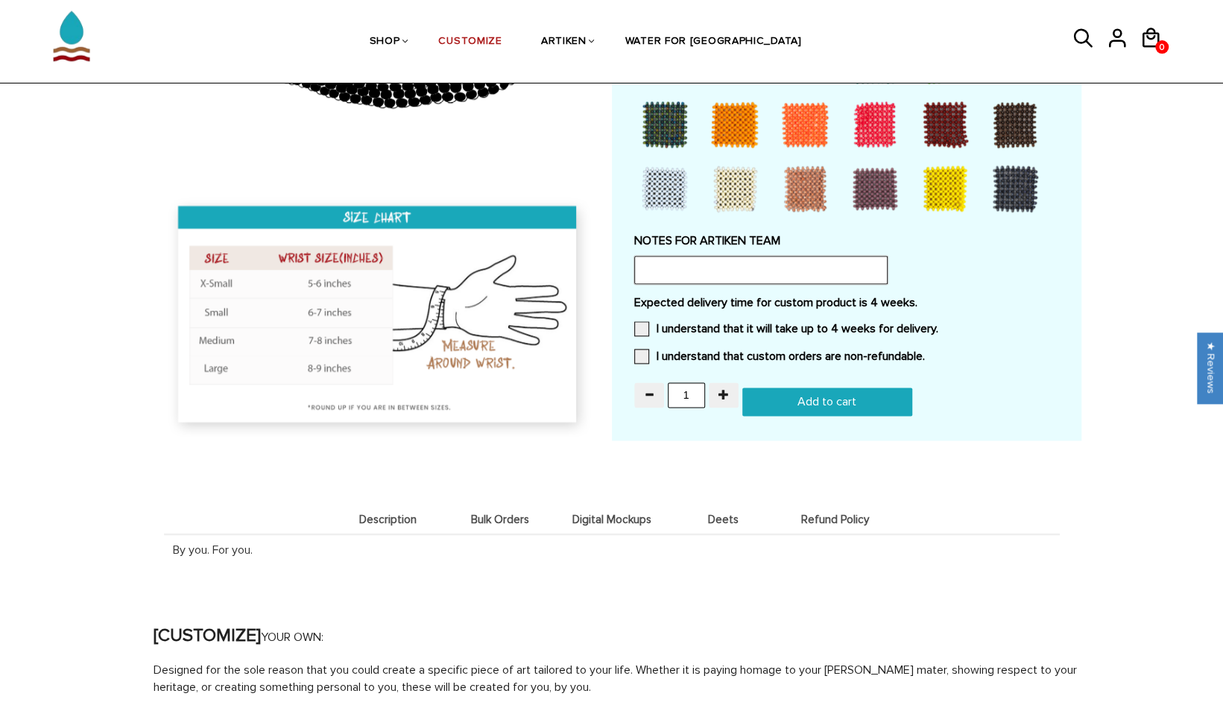
click at [692, 277] on input "text" at bounding box center [760, 270] width 253 height 28
type input "W"
paste input "永不放弃"
click at [810, 271] on input "Put down in Chinese Simplified text (永不放弃)" at bounding box center [760, 270] width 253 height 28
click at [812, 271] on input "Put down in Chinese Simplified text (永不放弃)" at bounding box center [760, 270] width 253 height 28
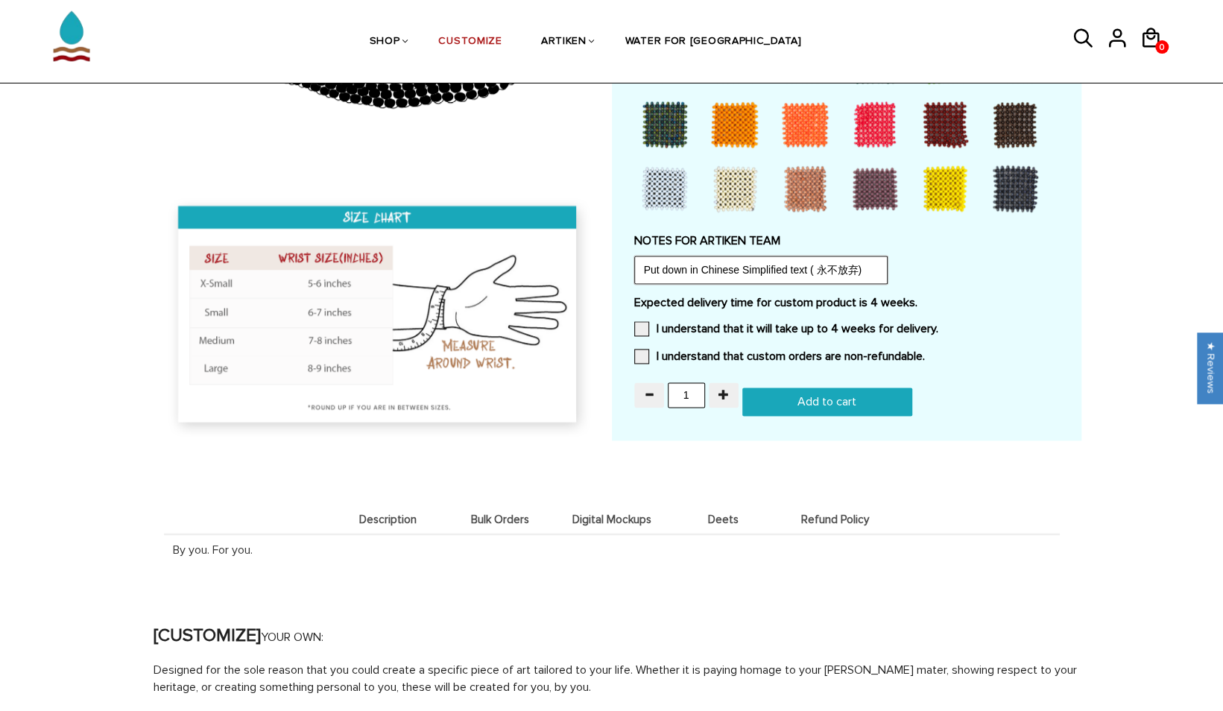
click at [857, 268] on input "Put down in Chinese Simplified text ( 永不放弃)" at bounding box center [760, 270] width 253 height 28
click at [871, 268] on input "Put down in Chinese Simplified text ( 永不放弃 )" at bounding box center [760, 270] width 253 height 28
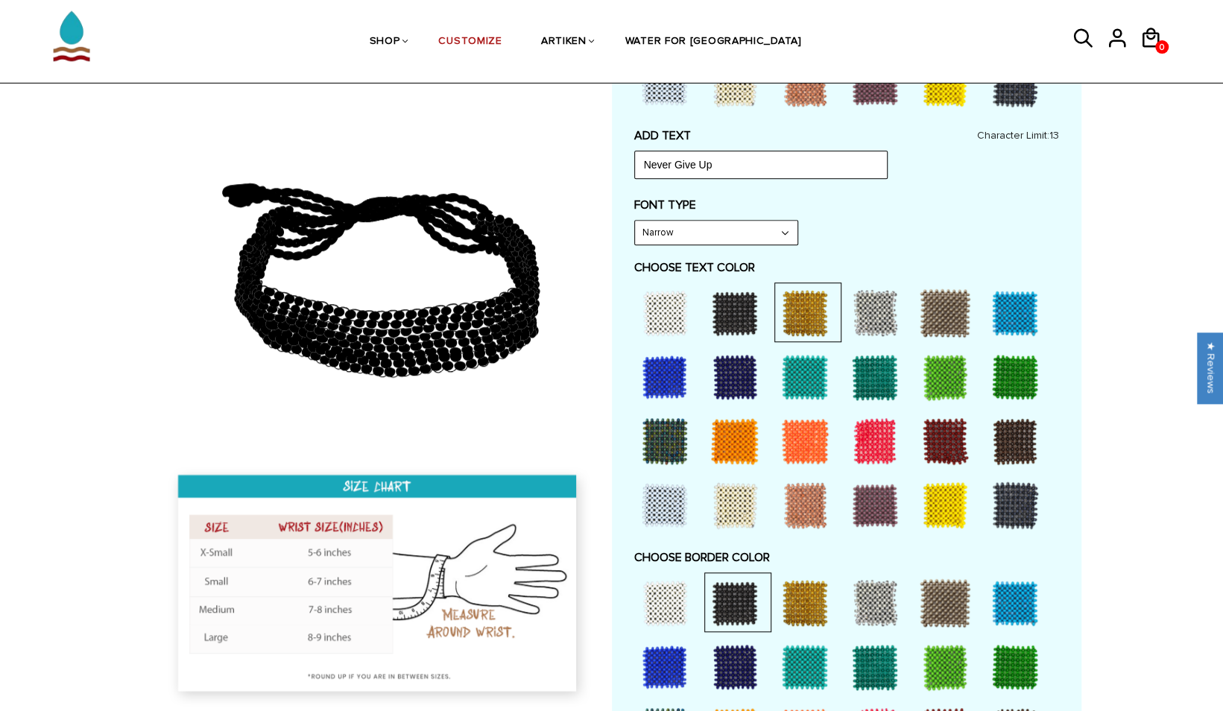
scroll to position [613, 0]
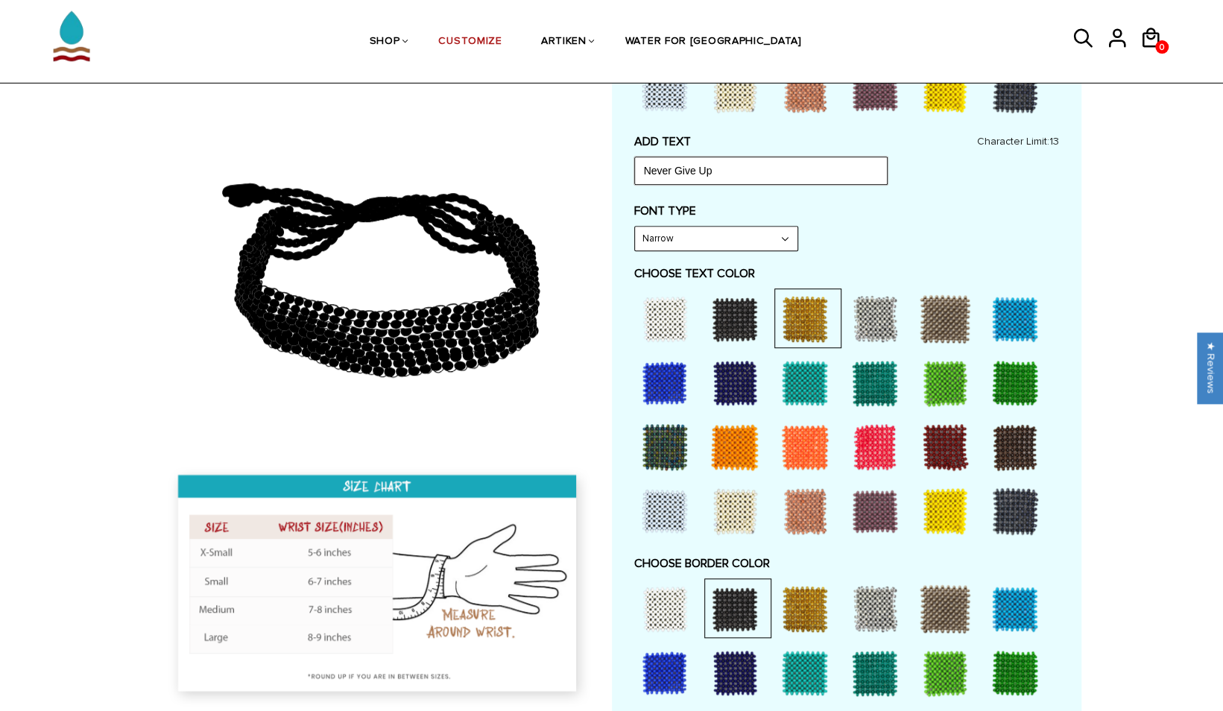
click at [720, 168] on input "Never Give Up" at bounding box center [760, 171] width 253 height 28
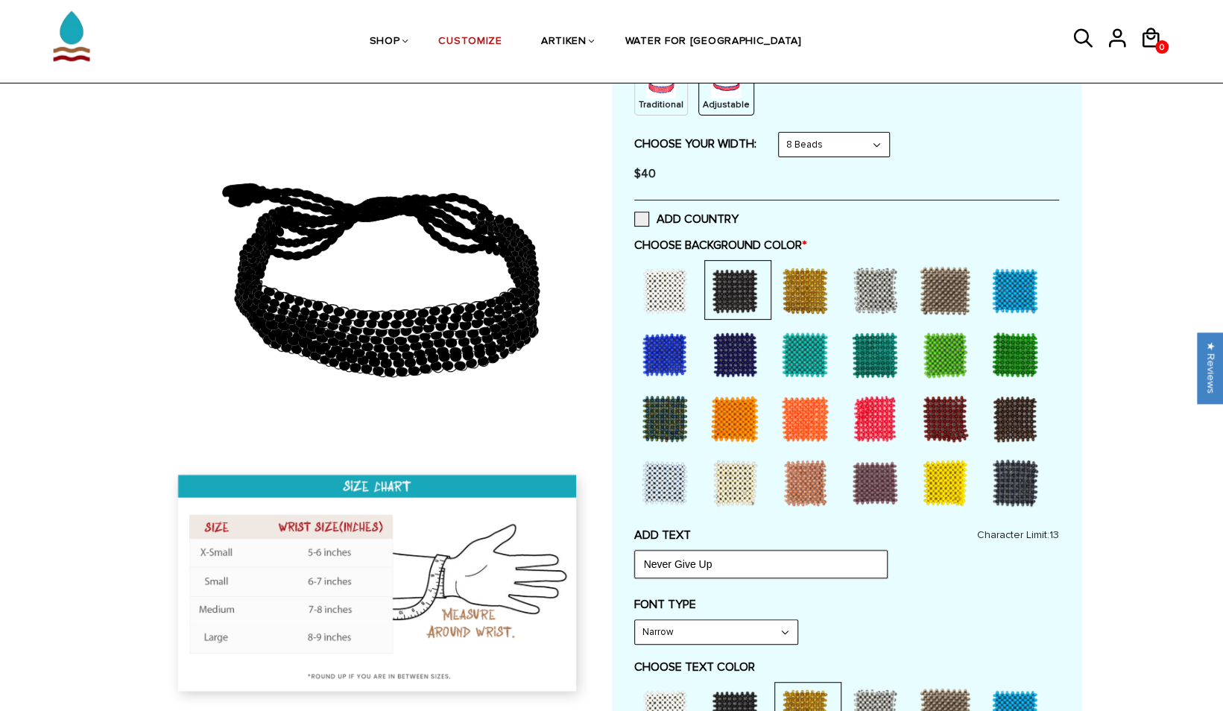
scroll to position [221, 0]
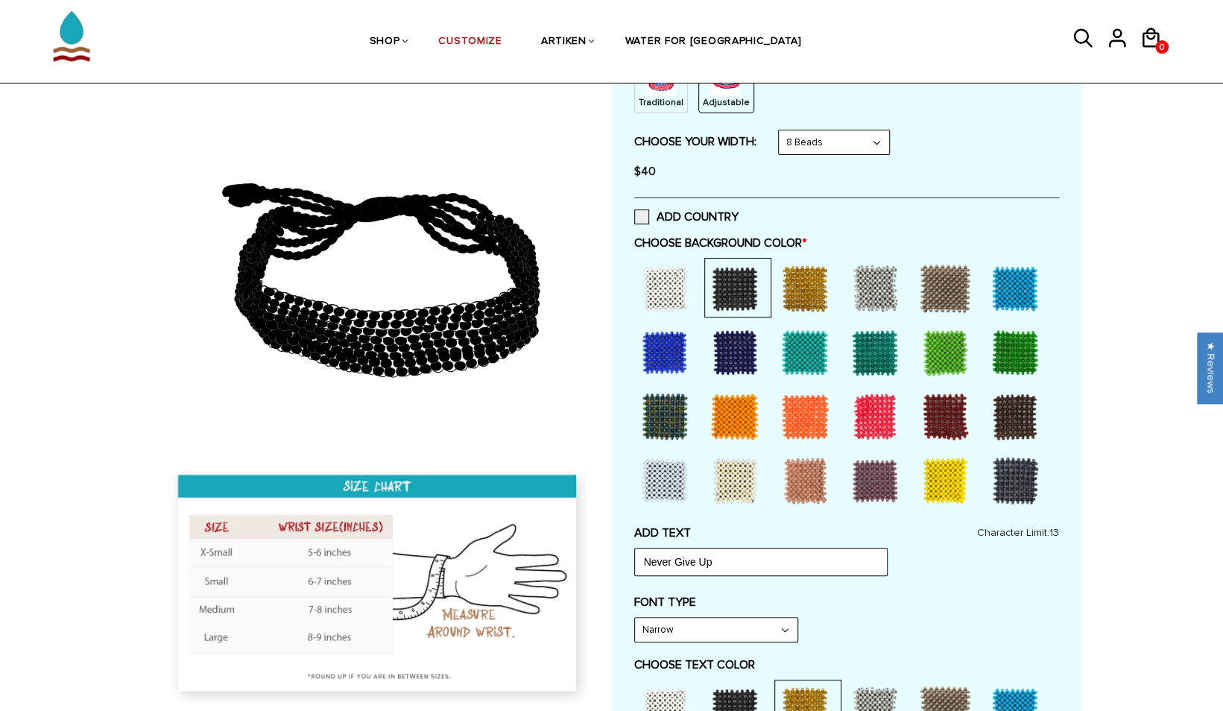
click at [740, 293] on div at bounding box center [735, 289] width 60 height 60
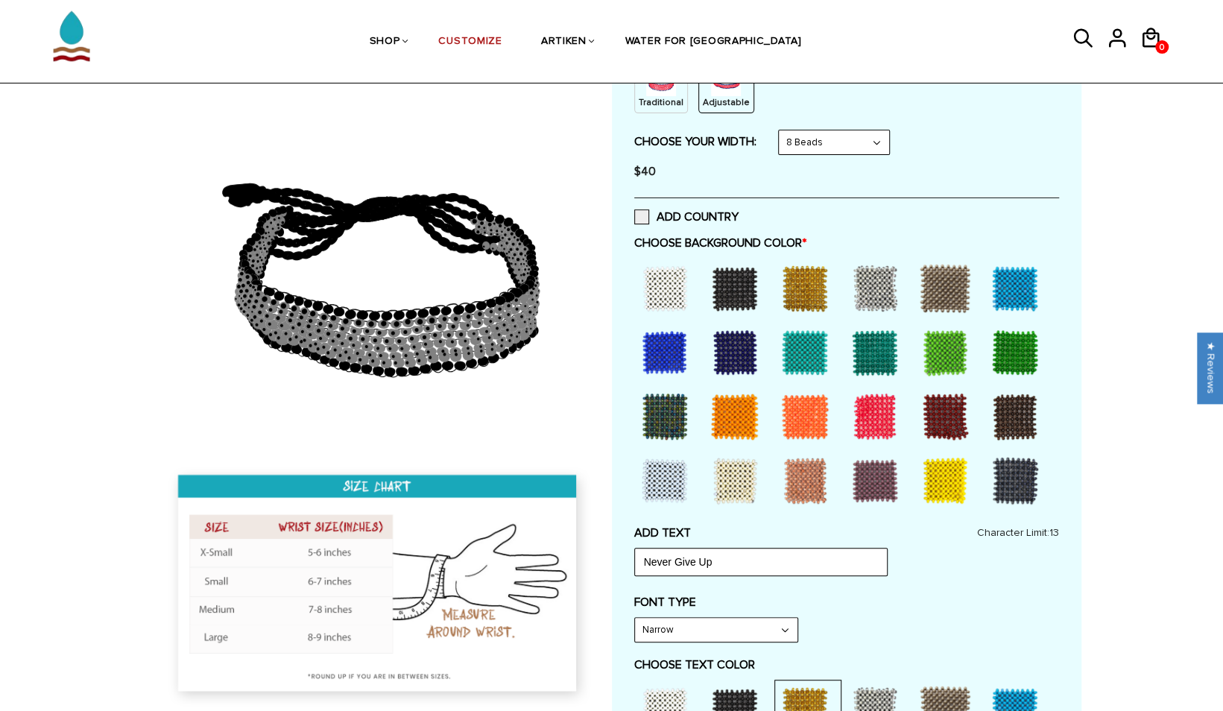
click at [667, 294] on div at bounding box center [665, 289] width 60 height 60
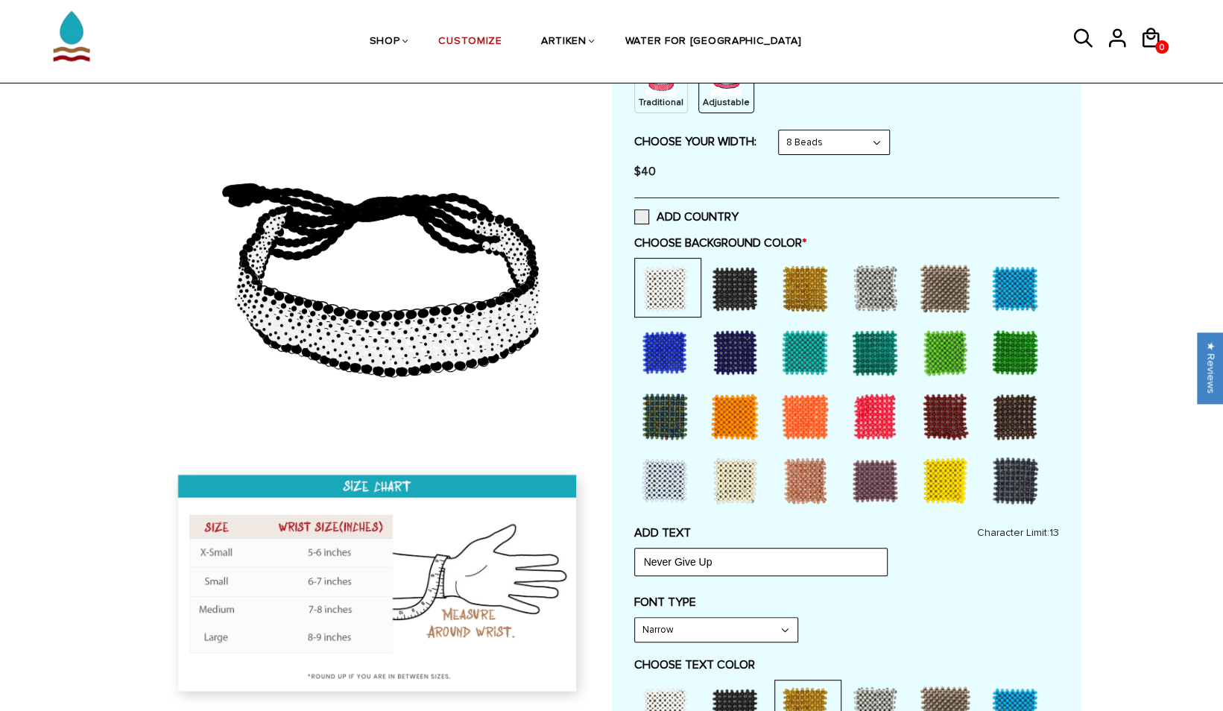
click at [799, 292] on div at bounding box center [805, 289] width 60 height 60
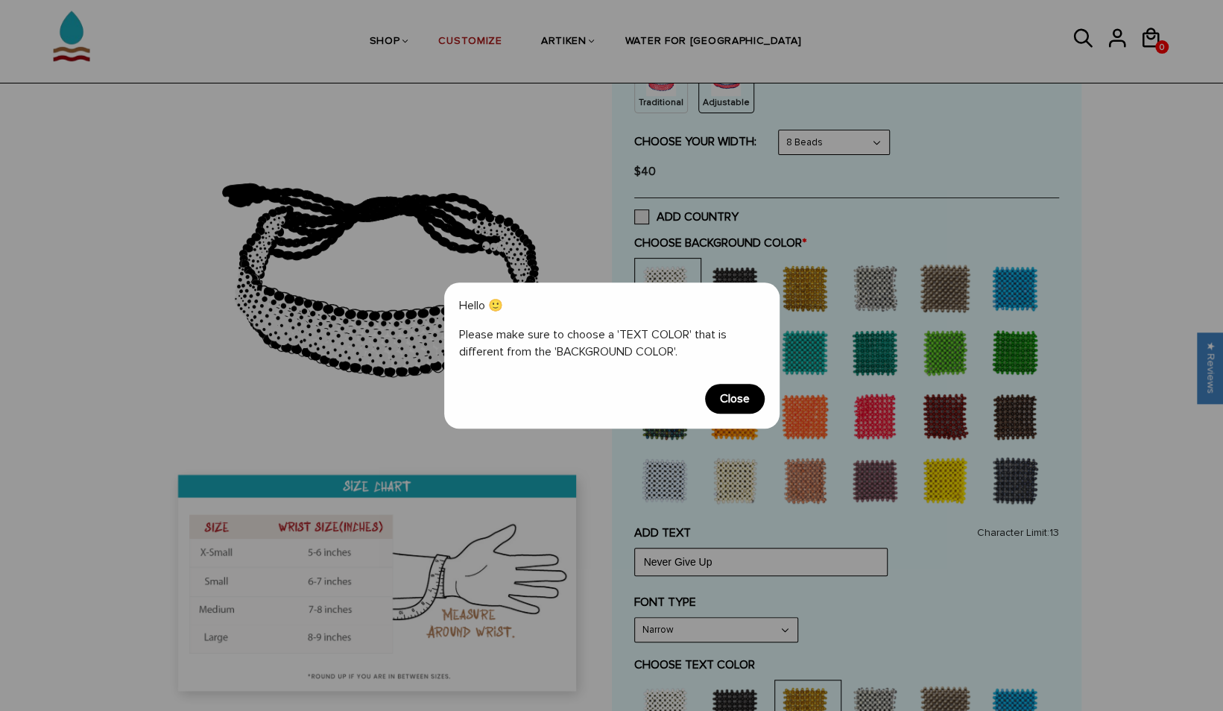
click at [729, 401] on span "Close" at bounding box center [735, 399] width 60 height 30
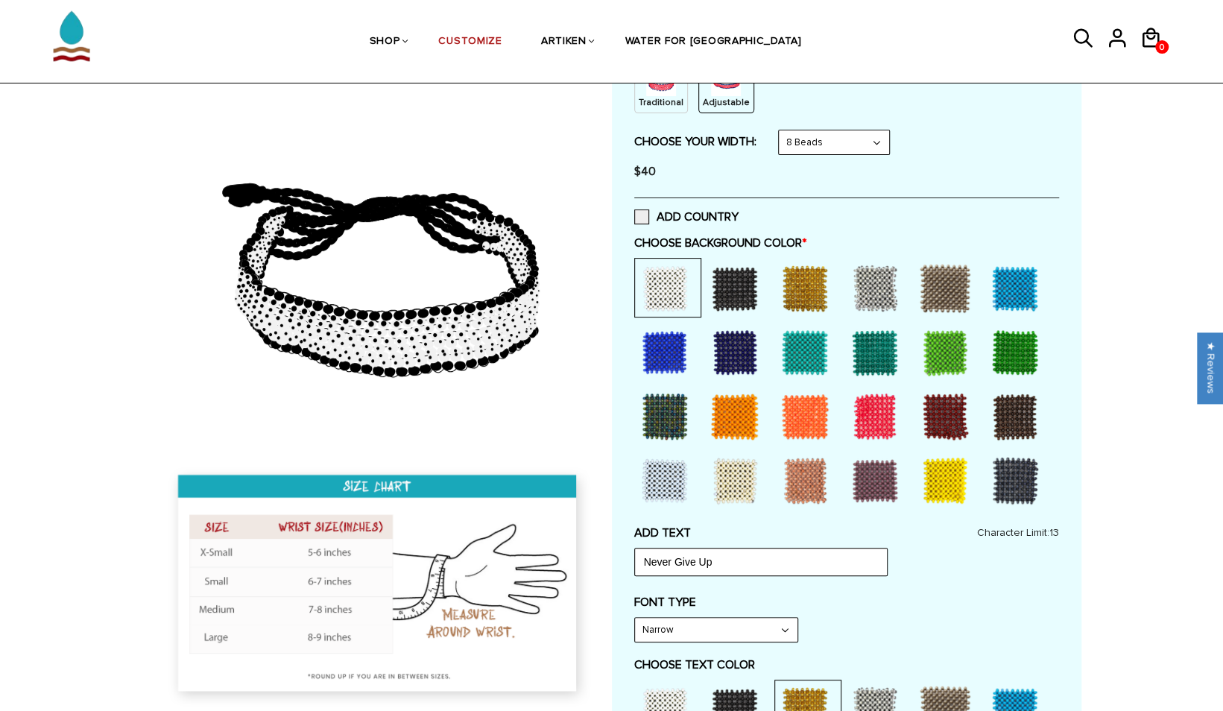
click at [868, 297] on div at bounding box center [875, 289] width 60 height 60
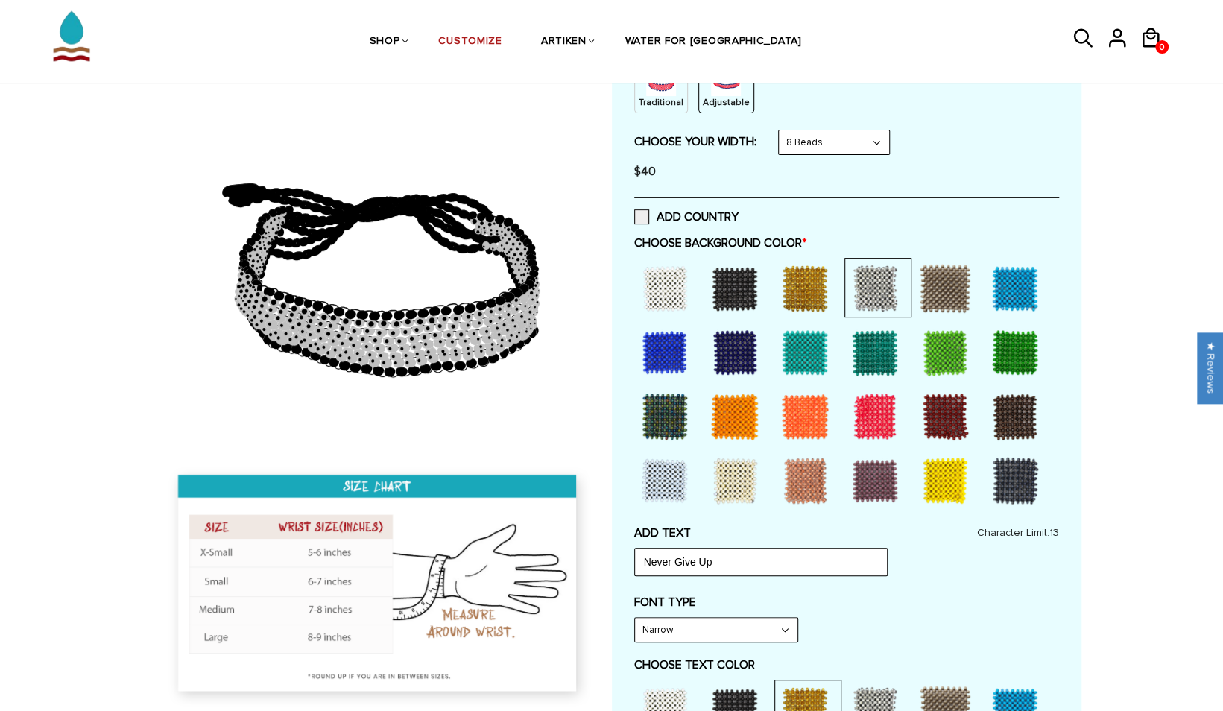
click at [725, 290] on div at bounding box center [735, 289] width 60 height 60
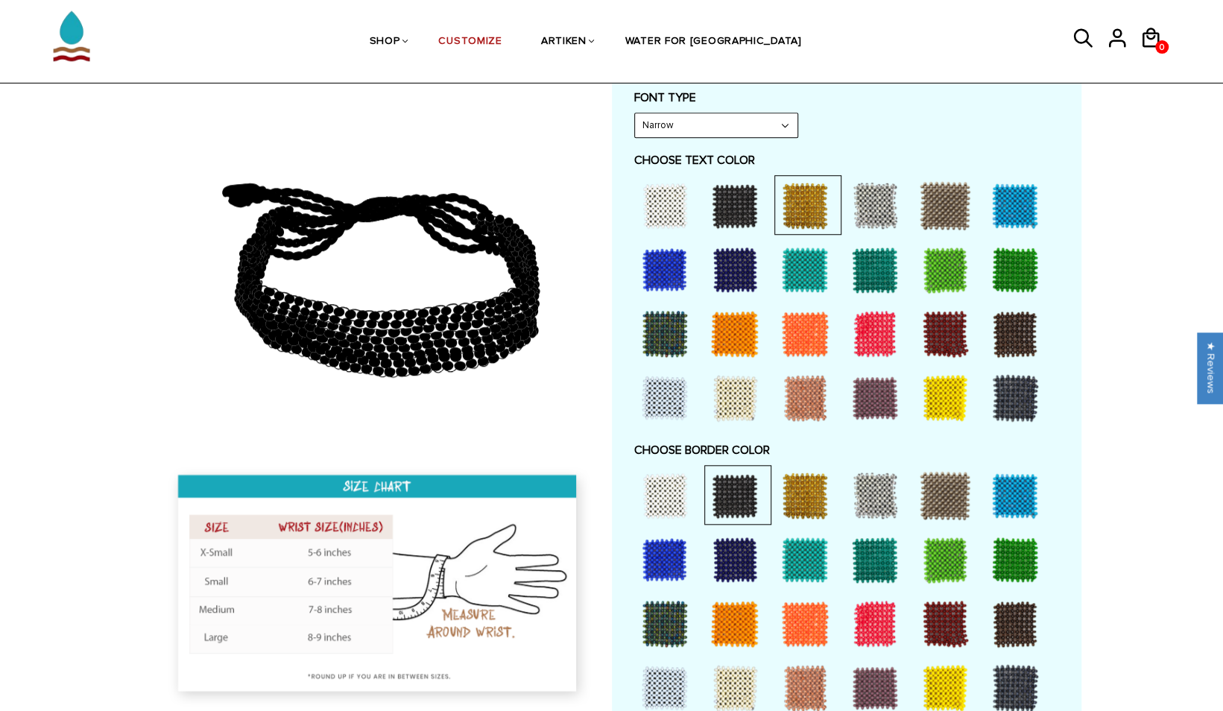
scroll to position [727, 0]
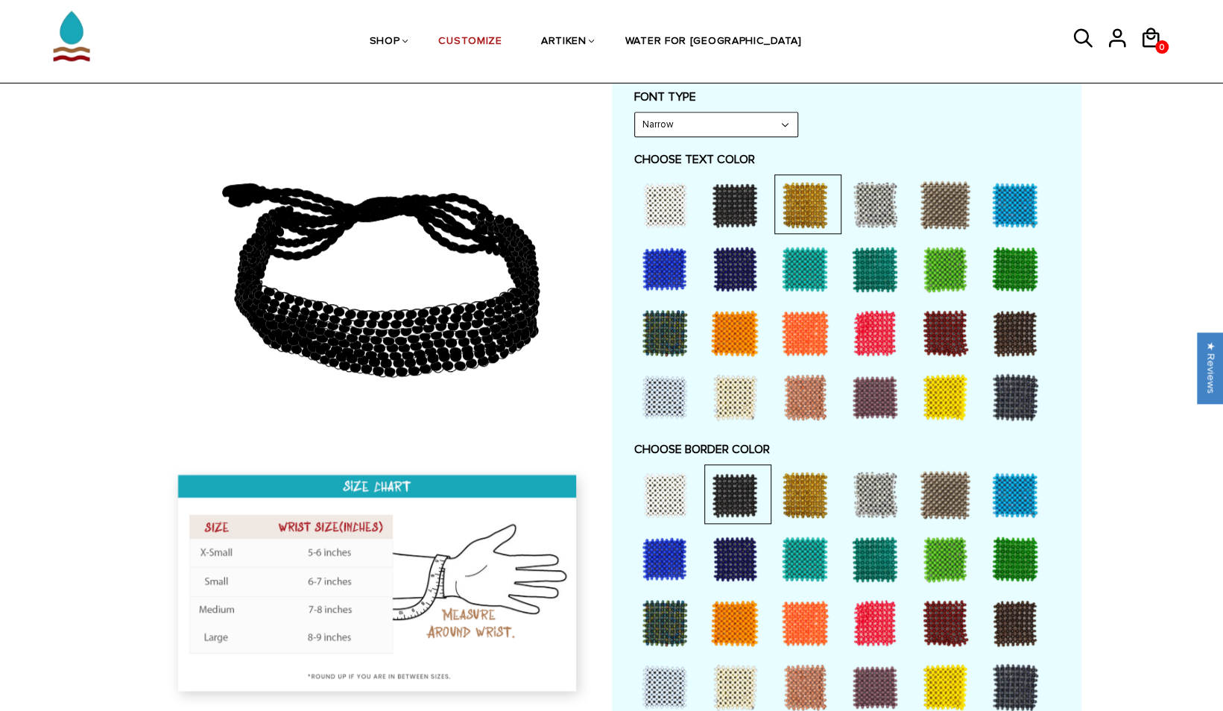
click at [869, 499] on div at bounding box center [875, 495] width 60 height 60
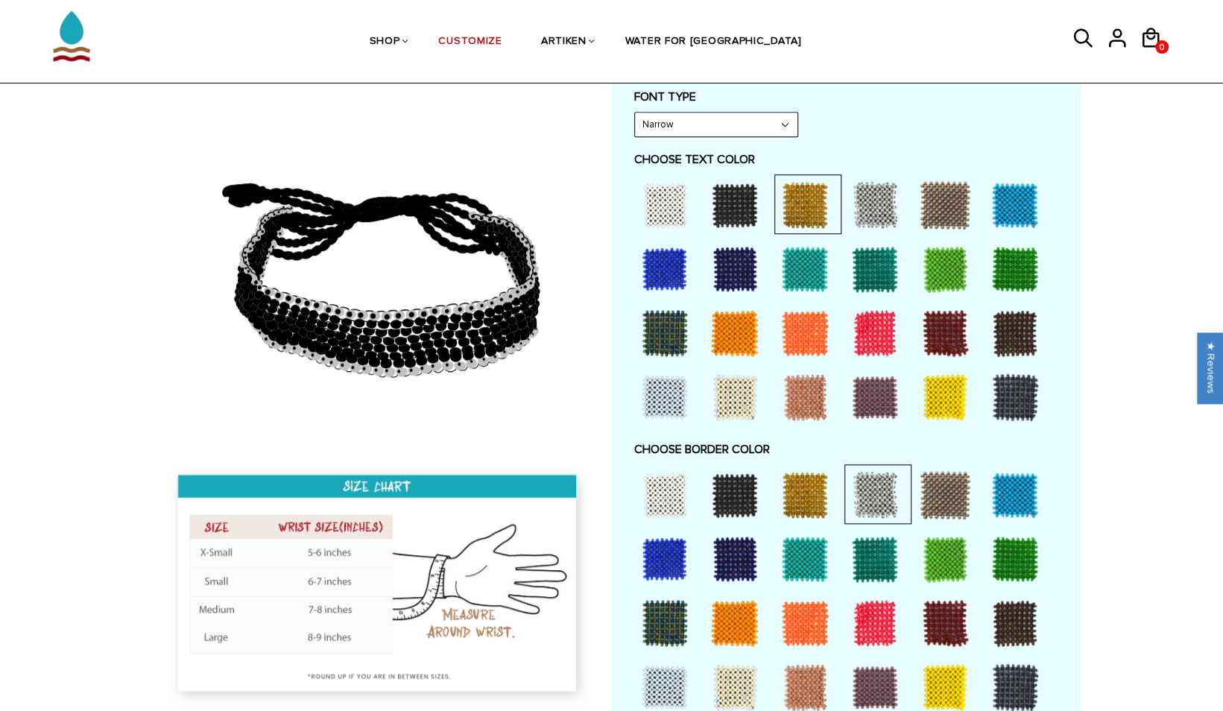
click at [937, 491] on div at bounding box center [946, 495] width 60 height 60
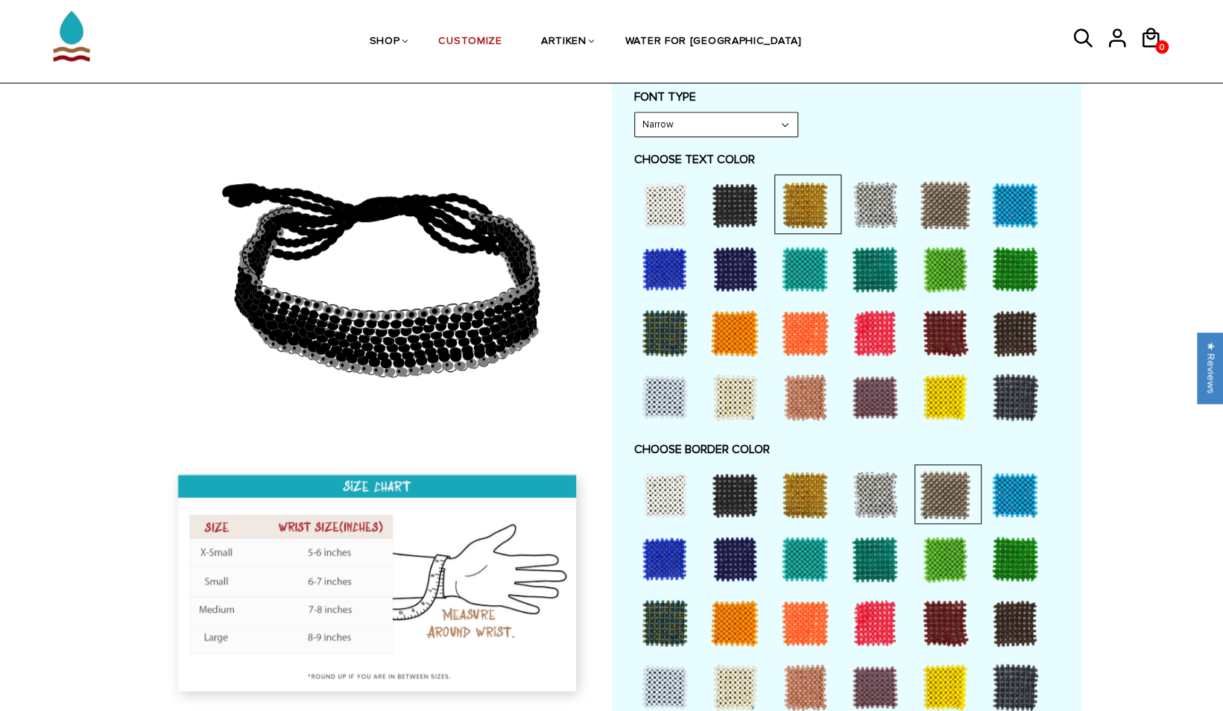
click at [884, 500] on div at bounding box center [875, 495] width 60 height 60
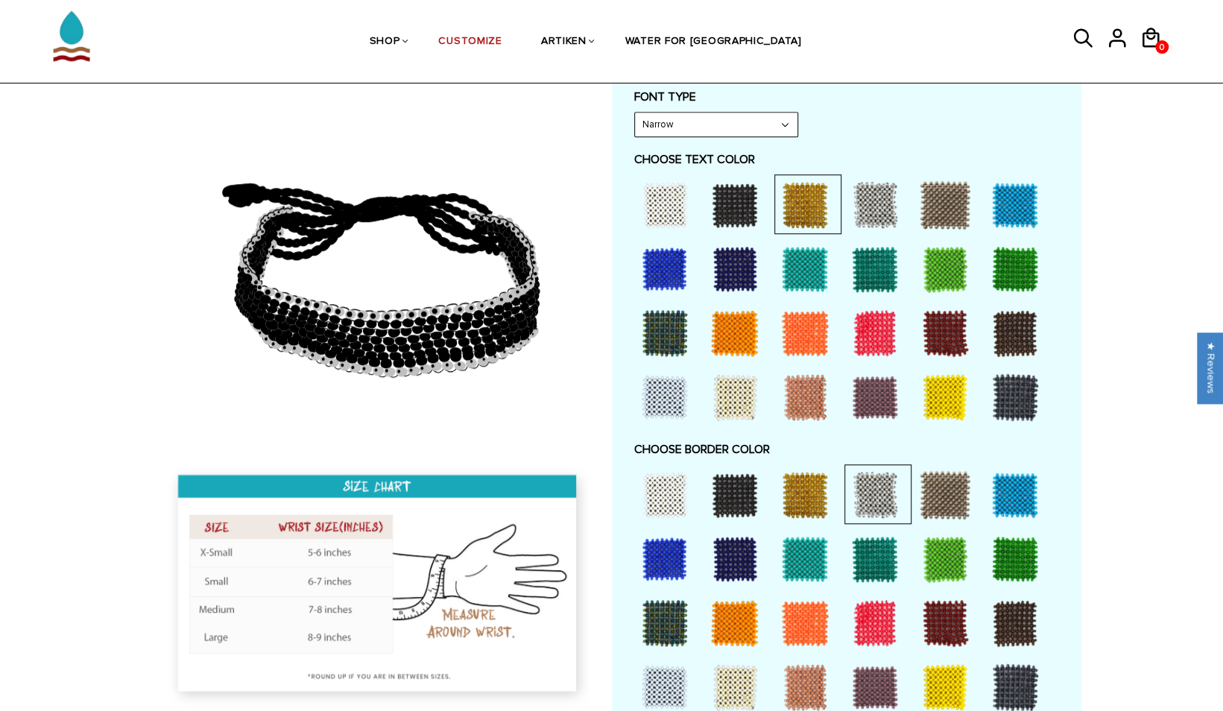
click at [725, 489] on div at bounding box center [735, 495] width 60 height 60
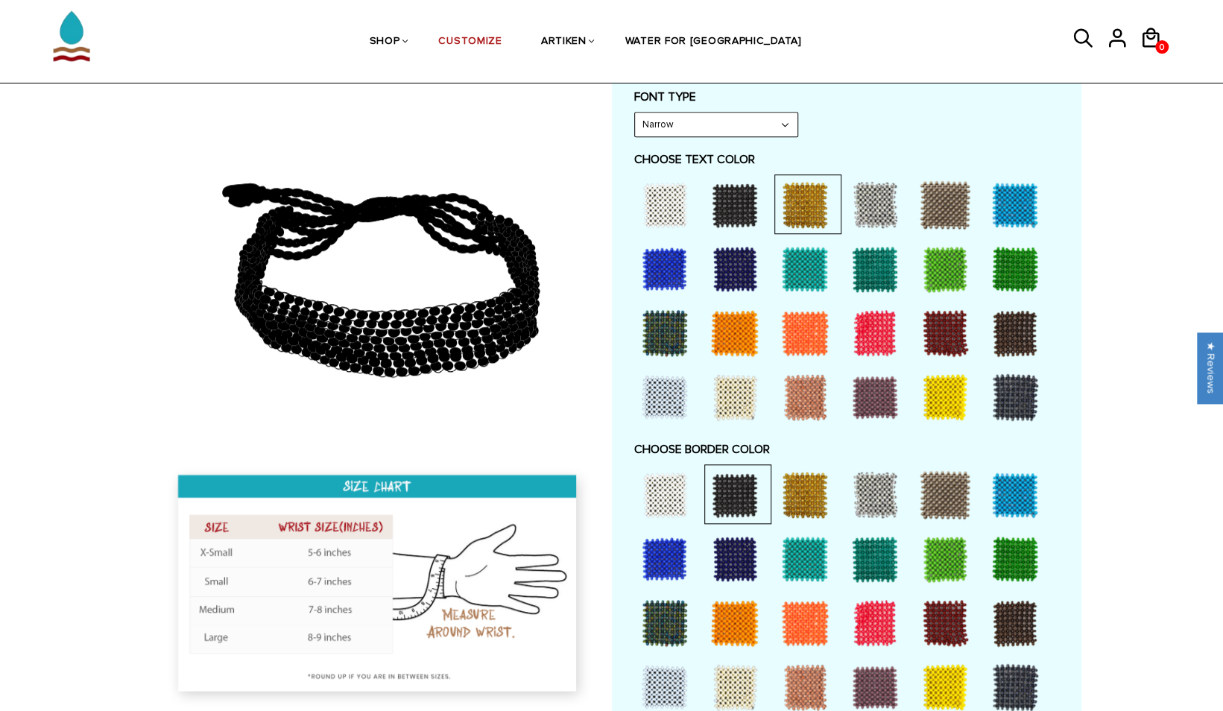
click at [725, 489] on div at bounding box center [735, 495] width 60 height 60
click at [743, 488] on div at bounding box center [735, 495] width 60 height 60
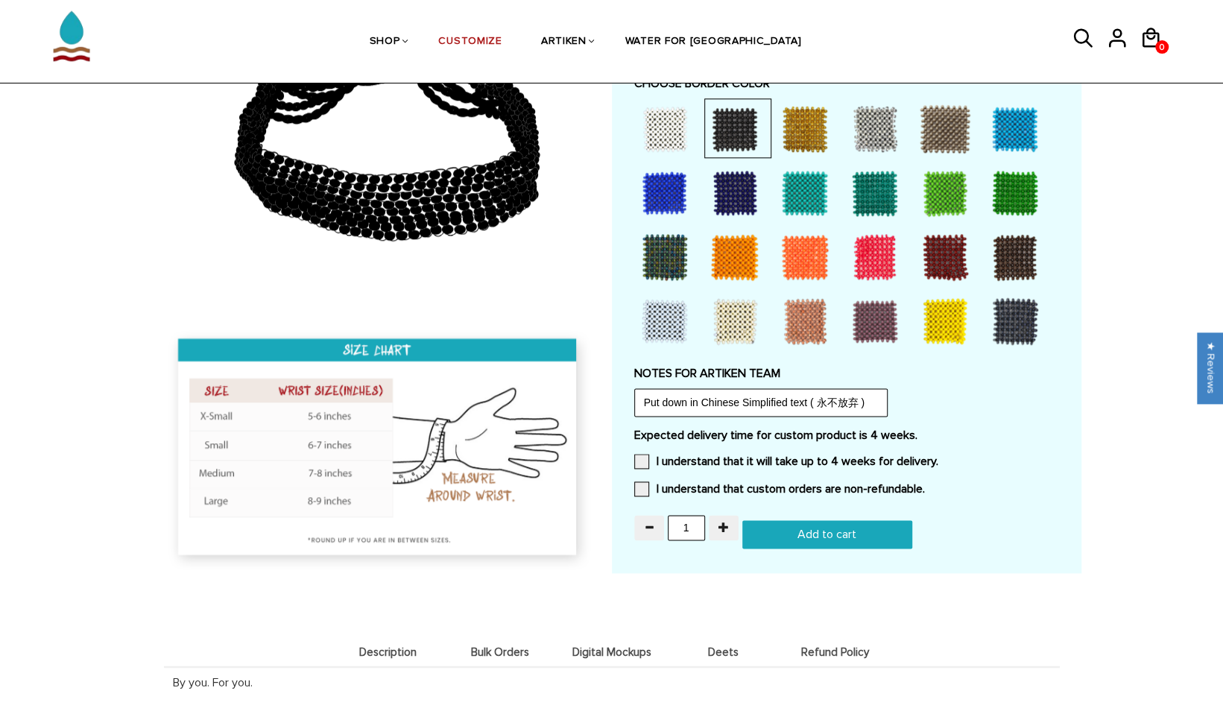
scroll to position [1066, 0]
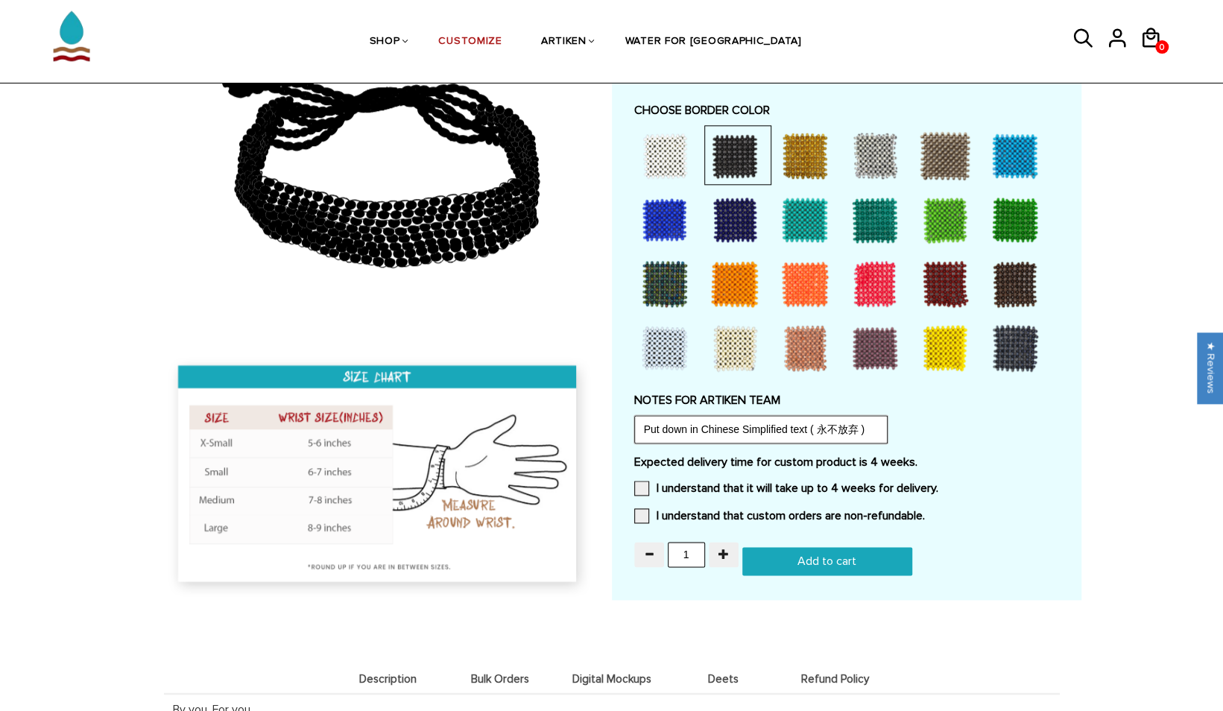
click at [658, 429] on input "Put down in Chinese Simplified text ( 永不放弃 )" at bounding box center [760, 429] width 253 height 28
type input "written down in Chinese Simplified text ( 永不放弃 )"
click at [643, 486] on span at bounding box center [641, 488] width 15 height 15
click at [939, 484] on input "I understand that it will take up to 4 weeks for delivery." at bounding box center [939, 484] width 0 height 0
click at [641, 508] on span at bounding box center [641, 515] width 15 height 15
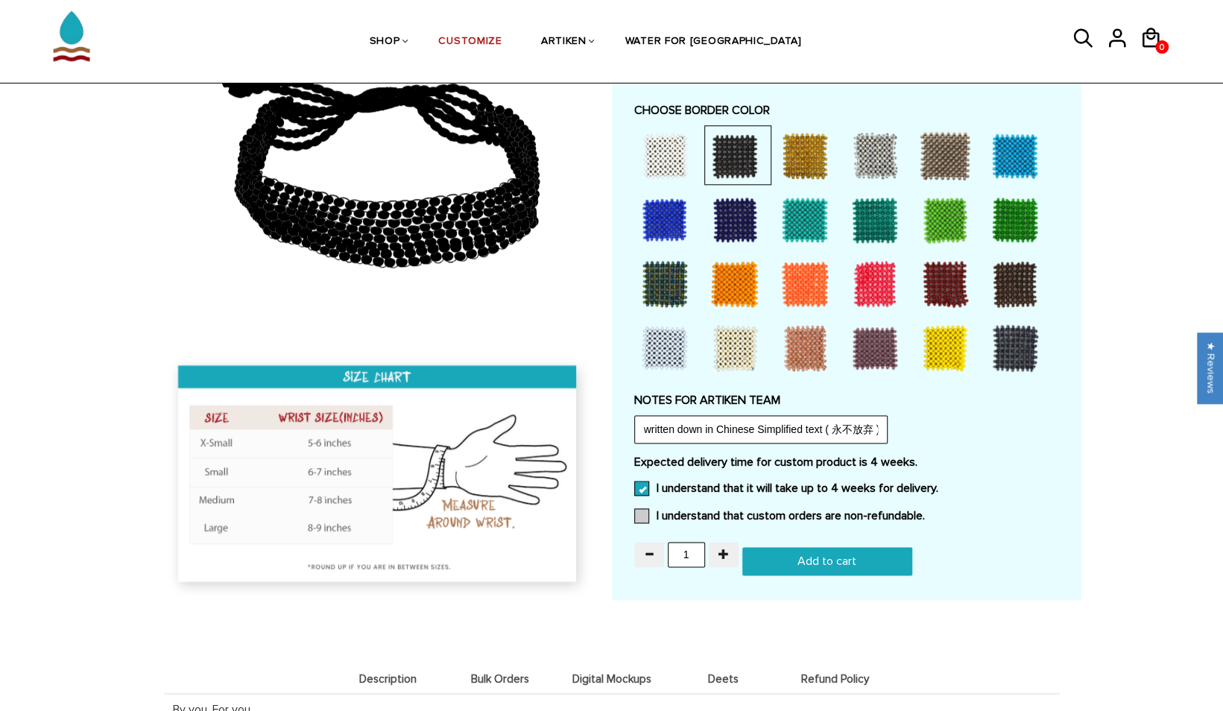
click at [925, 511] on input "I understand that custom orders are non-refundable." at bounding box center [925, 511] width 0 height 0
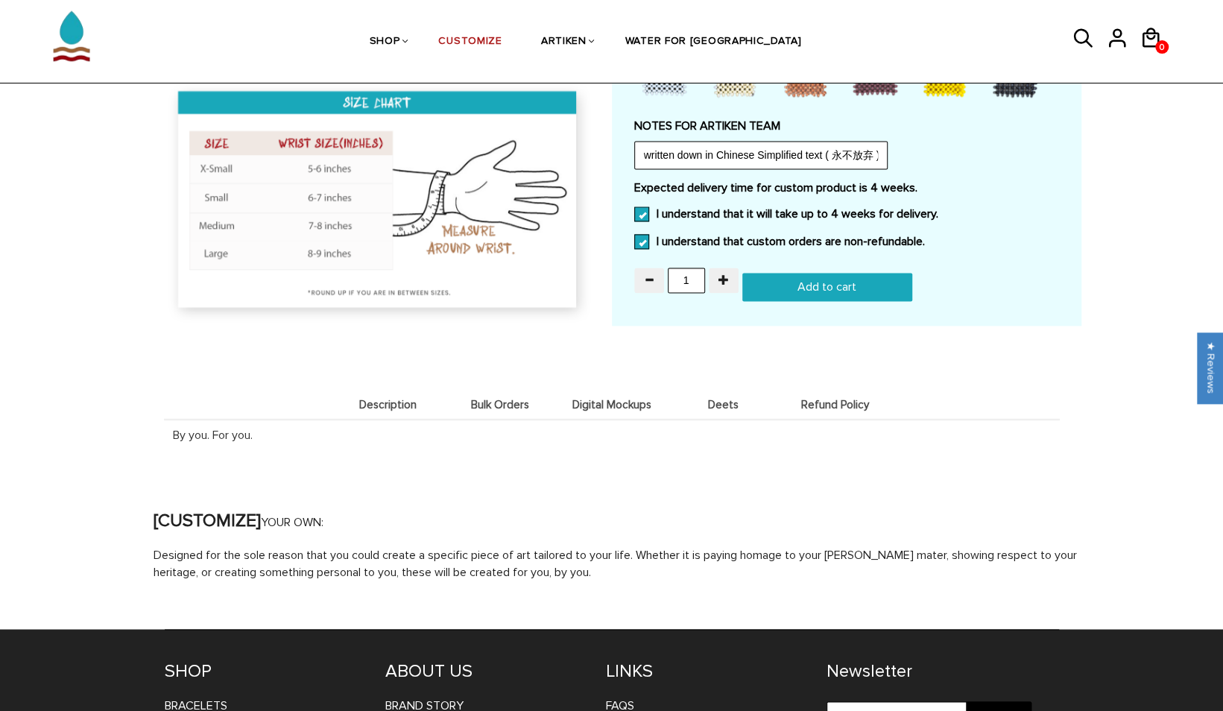
scroll to position [1336, 0]
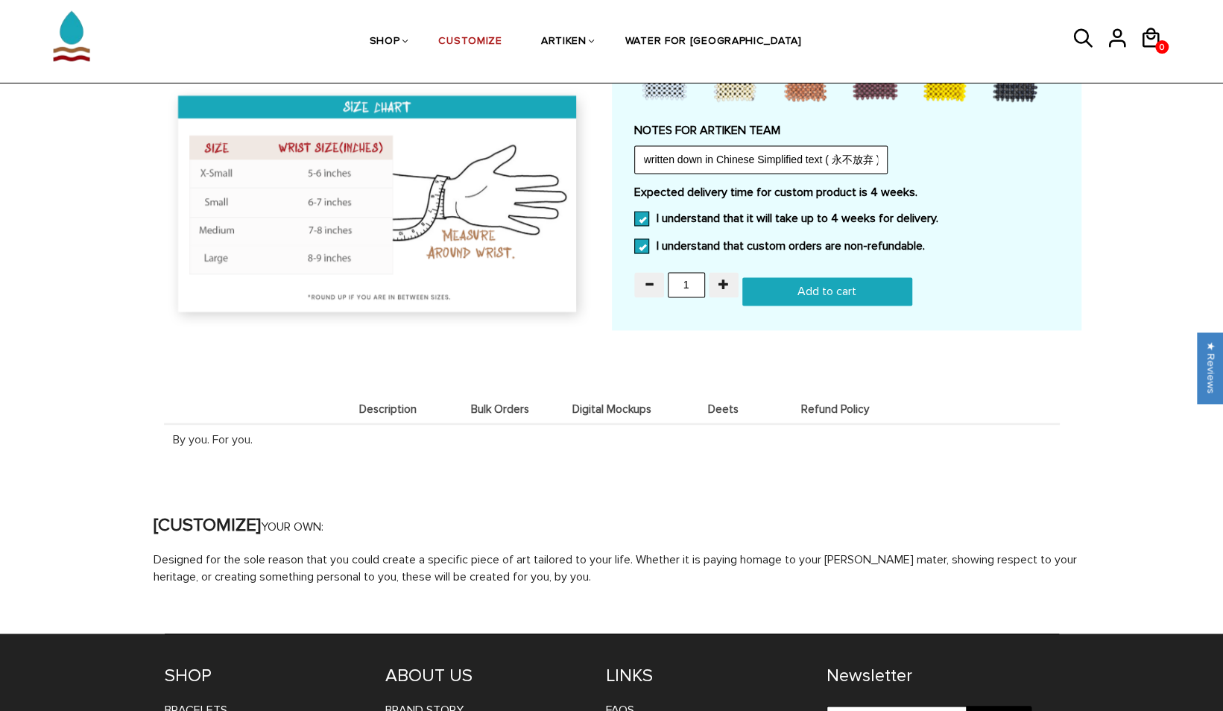
click at [828, 285] on input "Add to cart" at bounding box center [828, 291] width 170 height 28
type input "Add to cart"
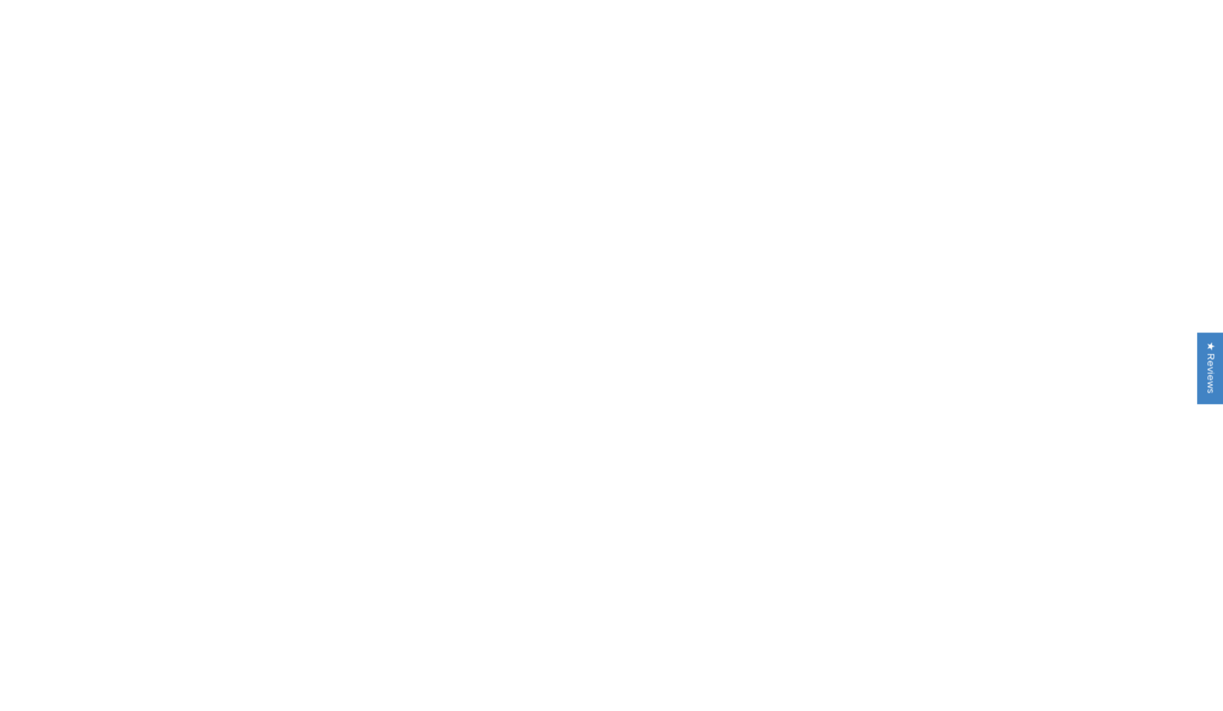
scroll to position [626, 0]
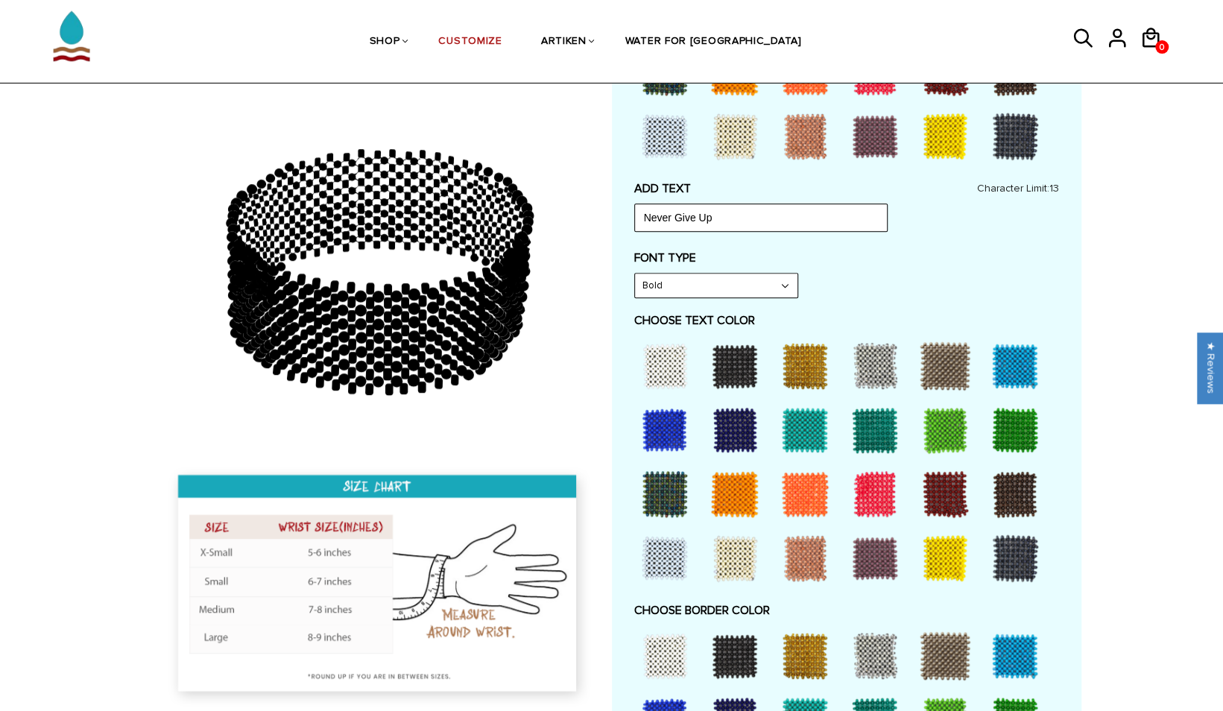
type input "Never Give"
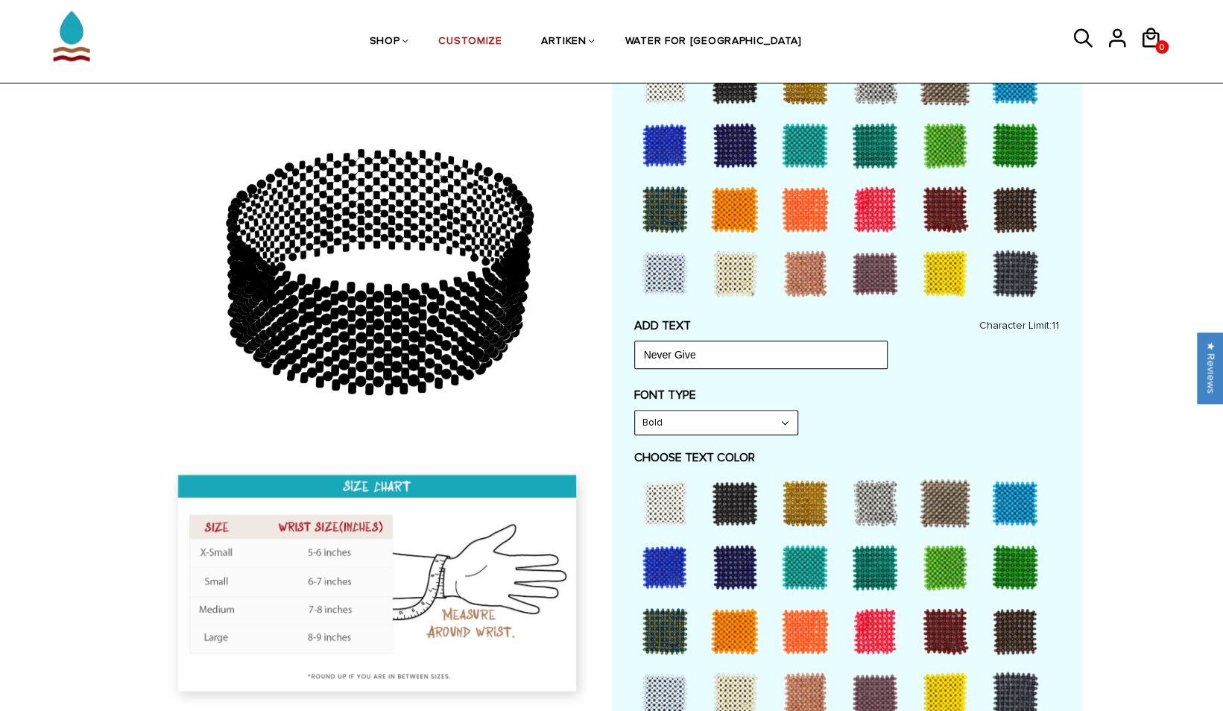
scroll to position [0, 0]
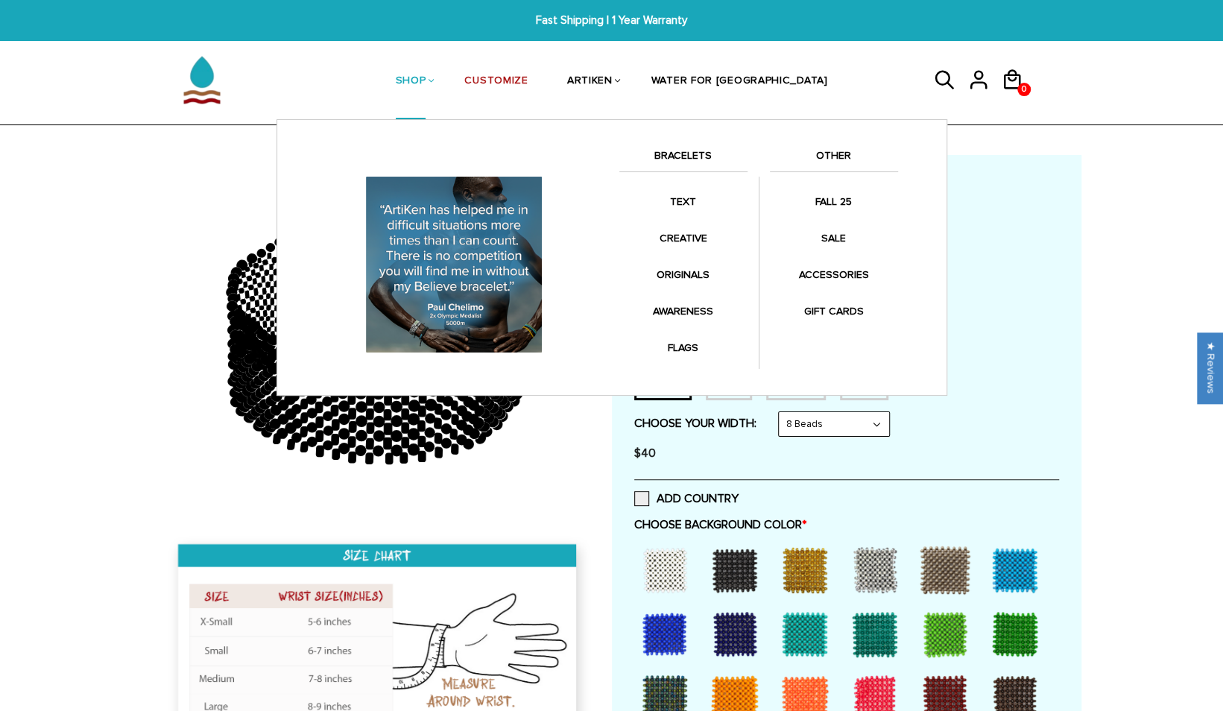
click at [426, 86] on link "SHOP" at bounding box center [411, 81] width 31 height 77
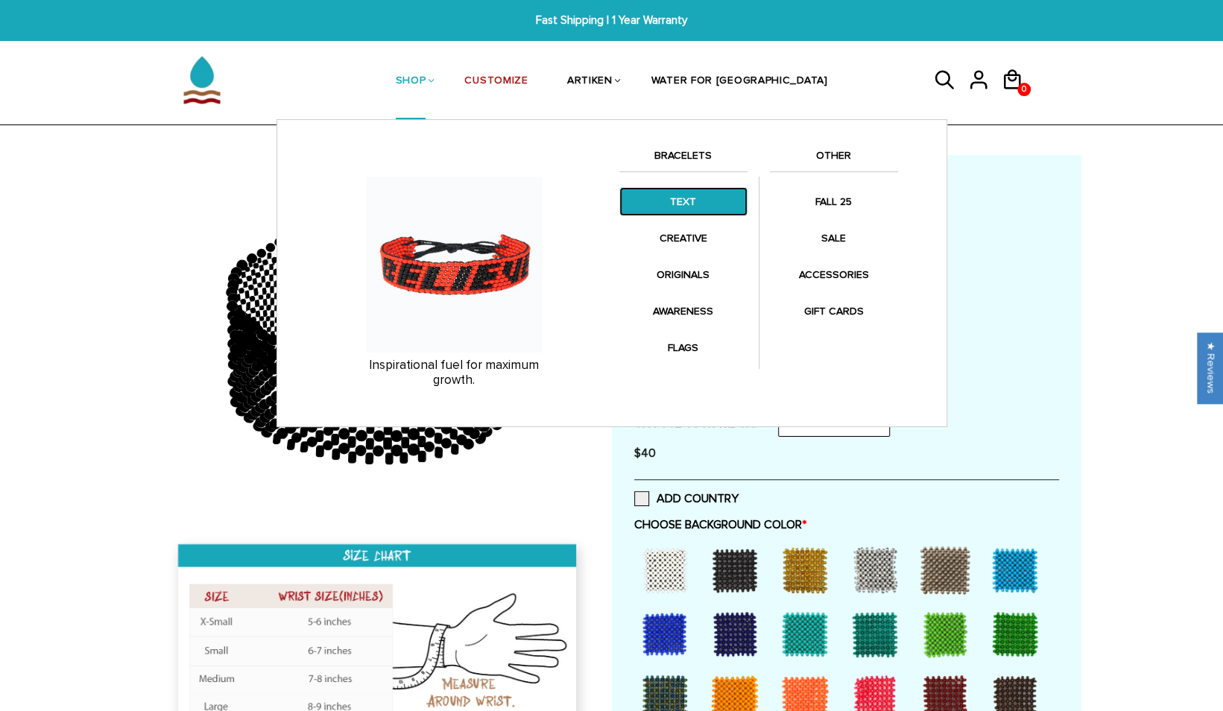
click at [667, 210] on link "TEXT" at bounding box center [684, 201] width 128 height 29
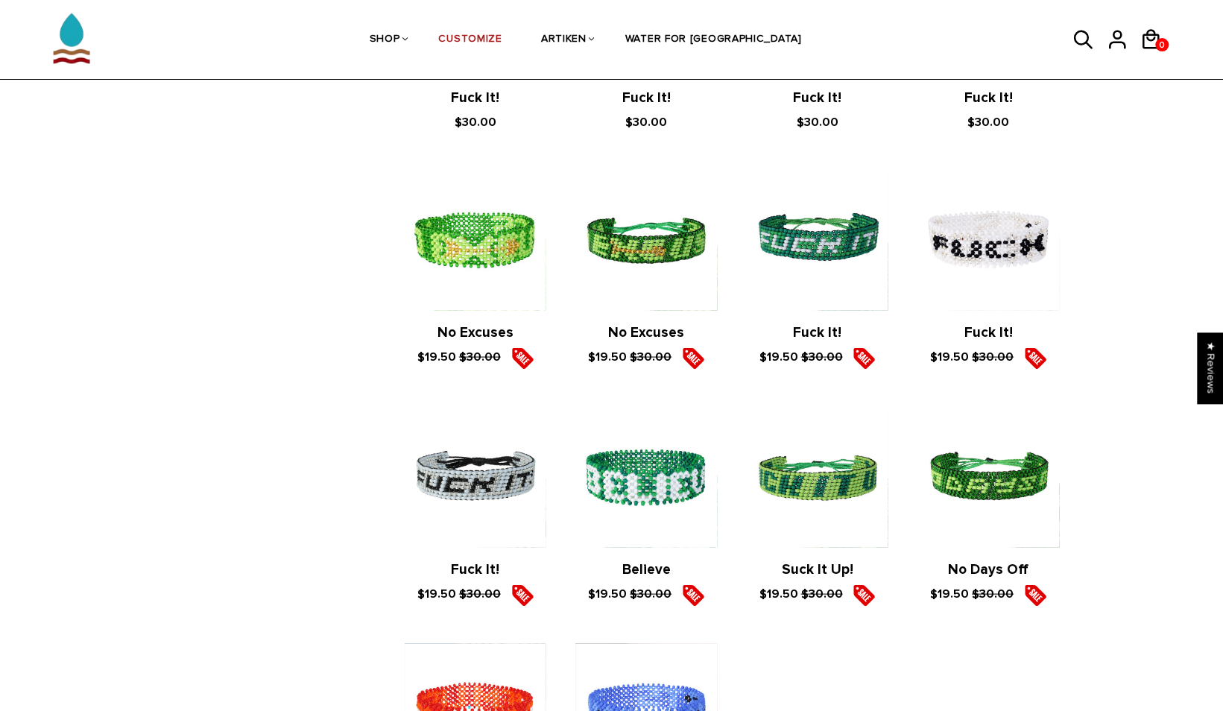
scroll to position [1651, 0]
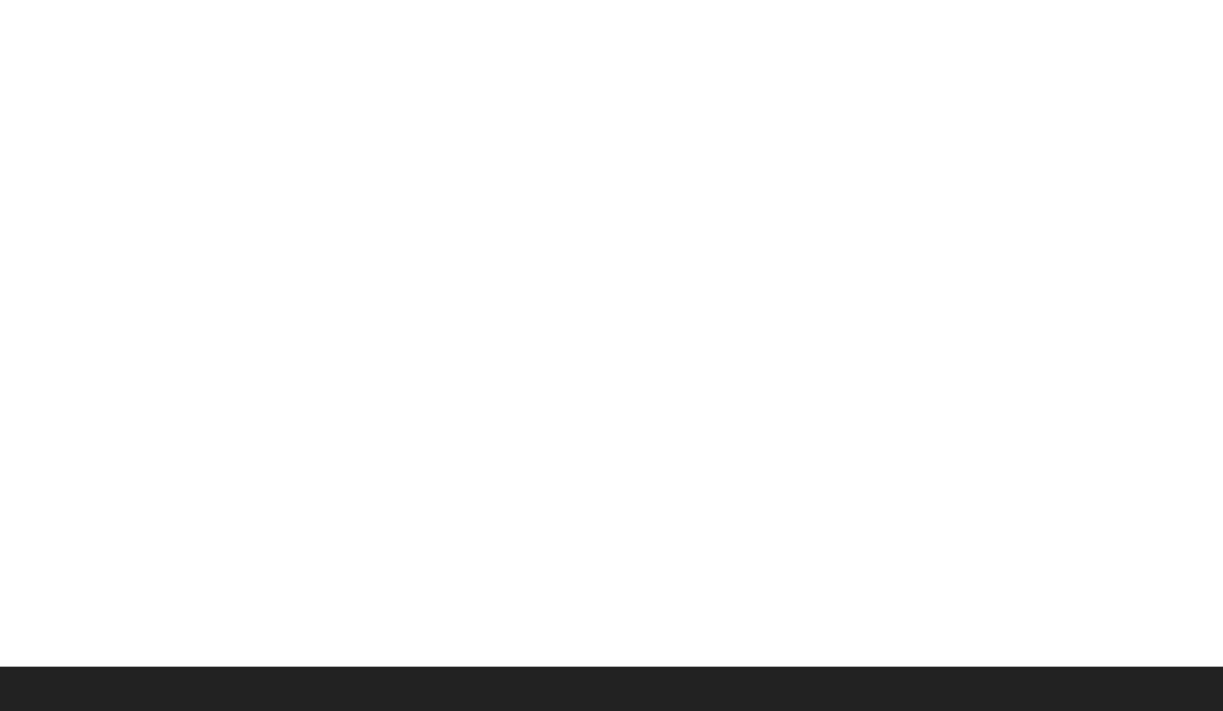
scroll to position [1336, 0]
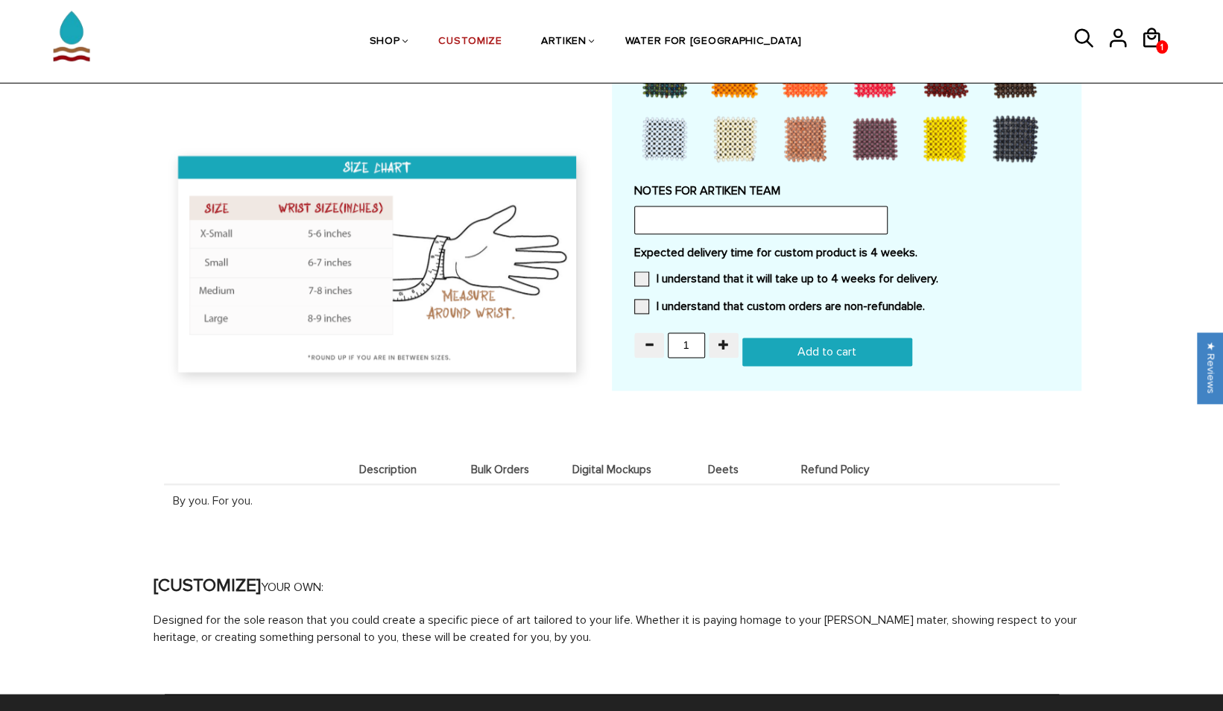
click at [1153, 14] on div "SHOP BRACELETS TEXT Inspirational fuel for maximum growth. CREATIVE Click and s…" at bounding box center [611, 42] width 1223 height 84
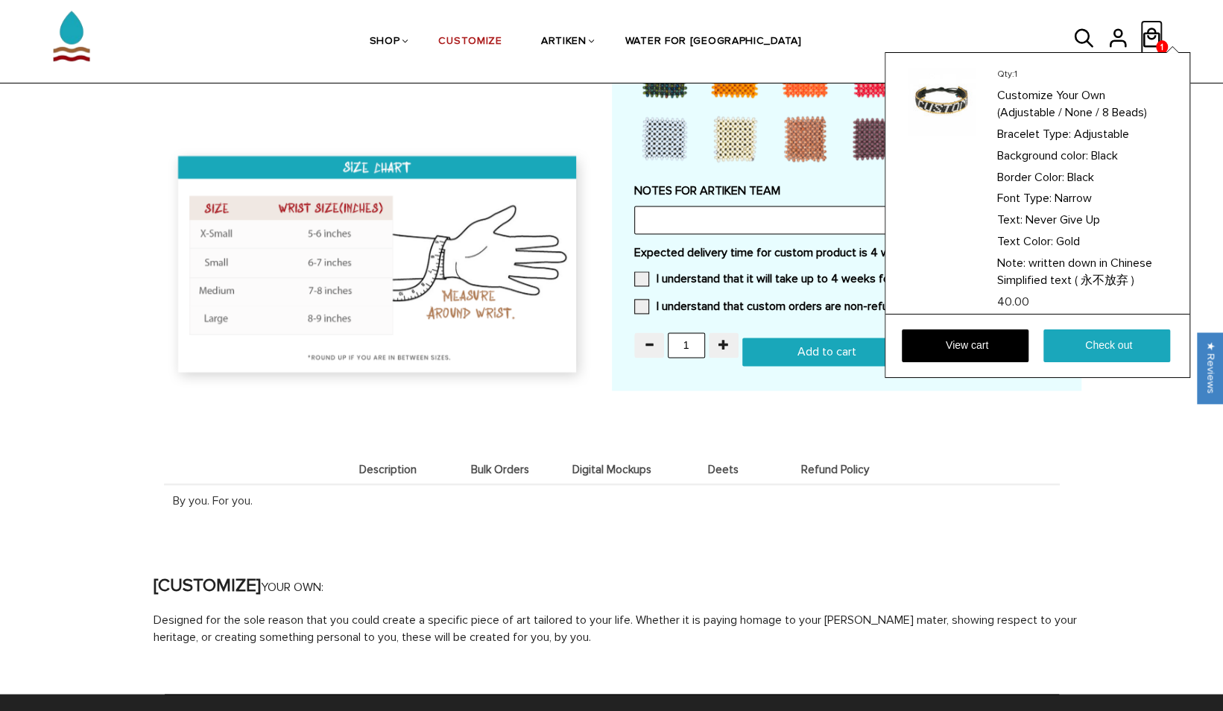
click at [1149, 35] on icon at bounding box center [1152, 38] width 22 height 36
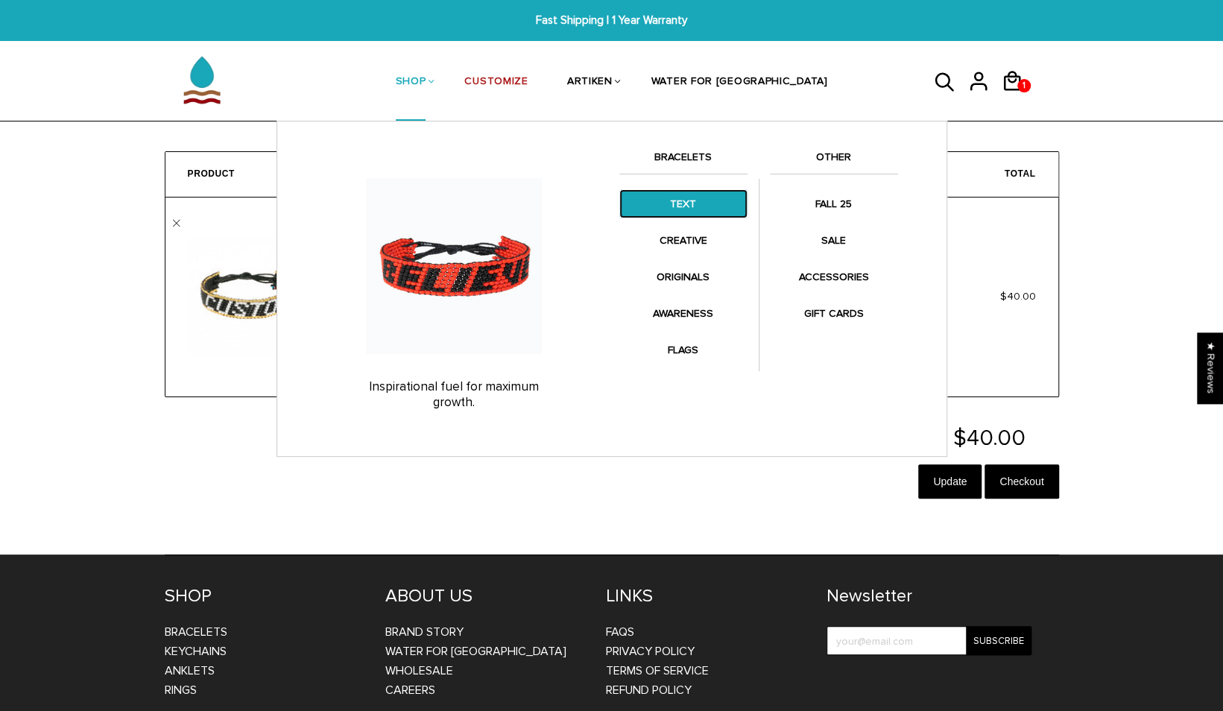
click at [677, 198] on link "TEXT" at bounding box center [684, 203] width 128 height 29
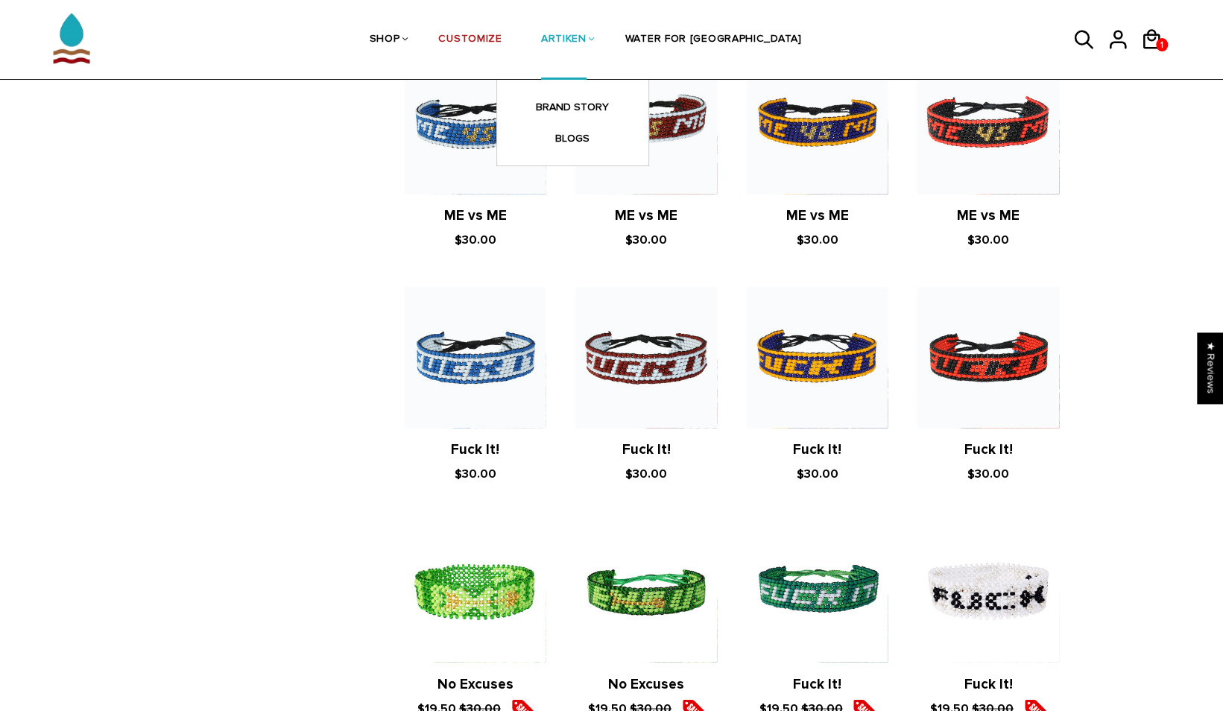
scroll to position [1296, 0]
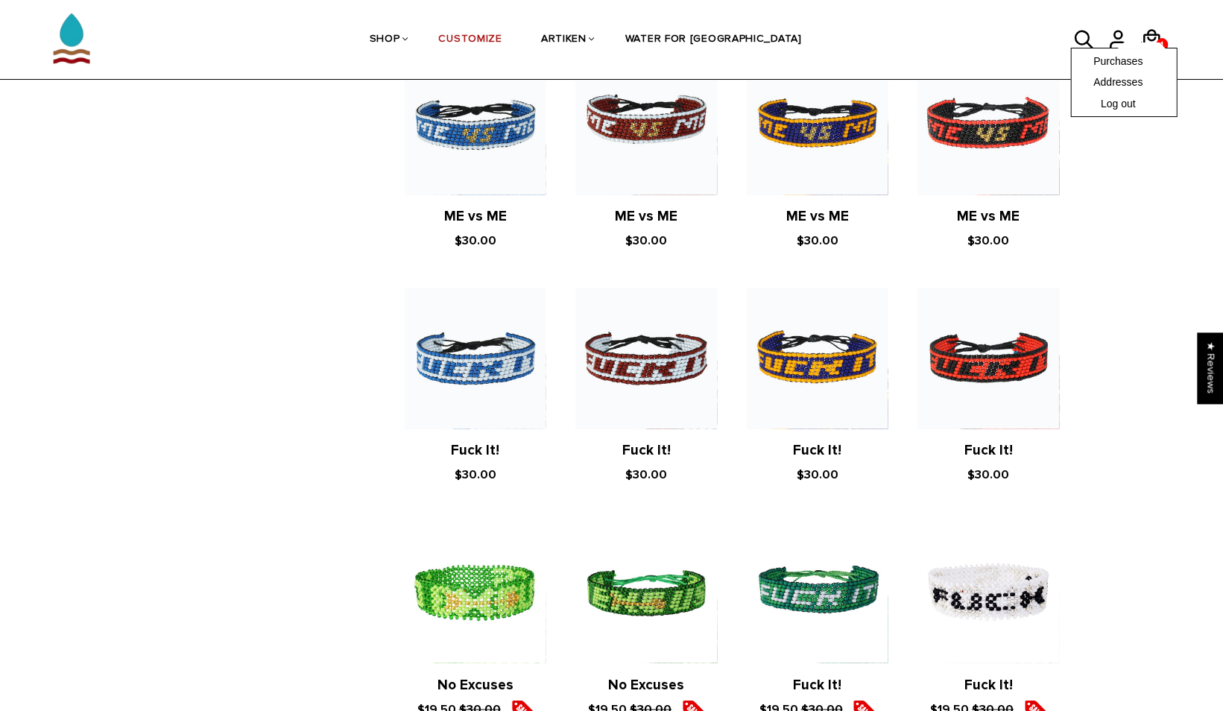
click at [1143, 50] on div "Purchases Addresses Log out" at bounding box center [1124, 82] width 107 height 69
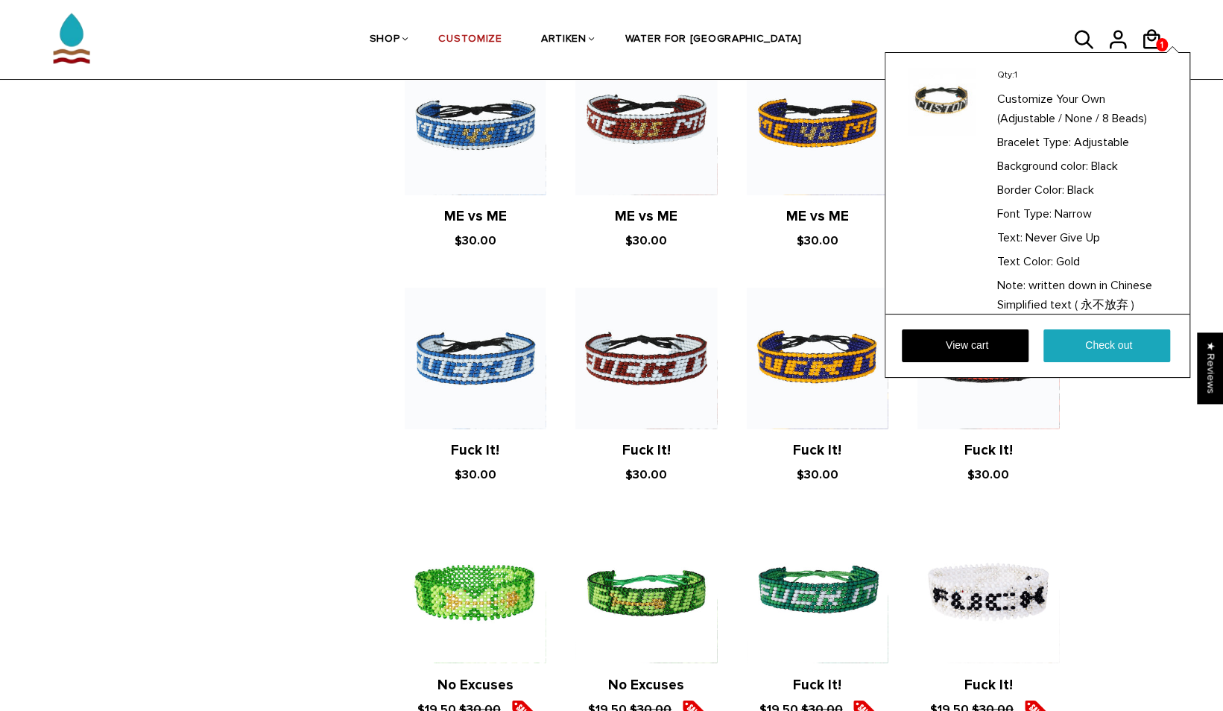
click at [1157, 52] on div "Qty: 1 Customize Your Own (Adjustable / None / 8 Beads) Bracelet Type: Adjustab…" at bounding box center [1038, 215] width 306 height 326
click at [1156, 34] on icon at bounding box center [1152, 38] width 17 height 19
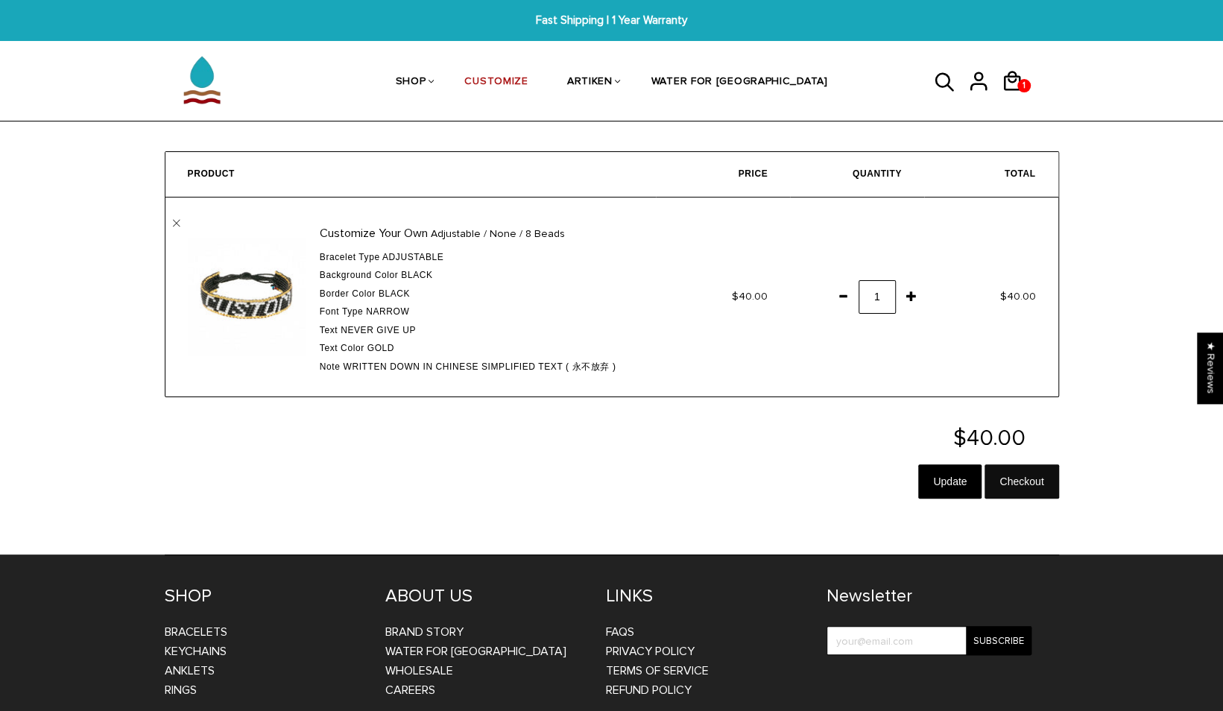
click at [1021, 483] on input "Checkout" at bounding box center [1022, 481] width 74 height 34
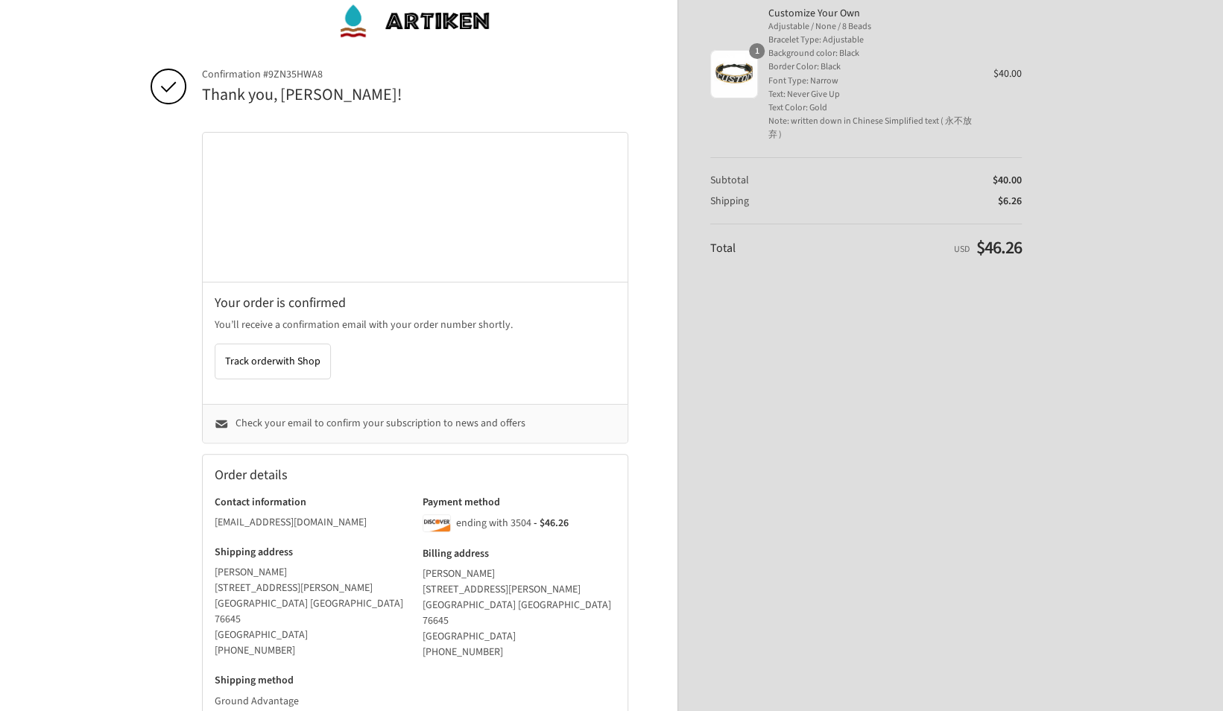
scroll to position [212, 0]
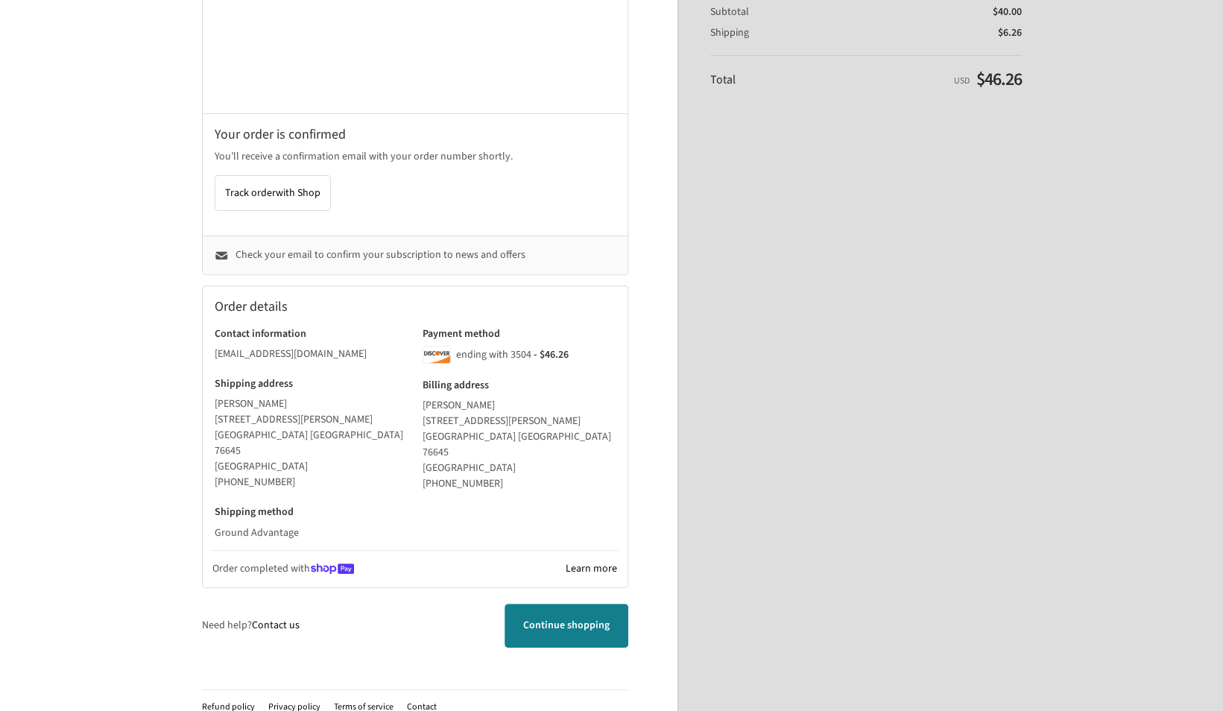
click at [529, 620] on link "Continue shopping" at bounding box center [567, 626] width 124 height 44
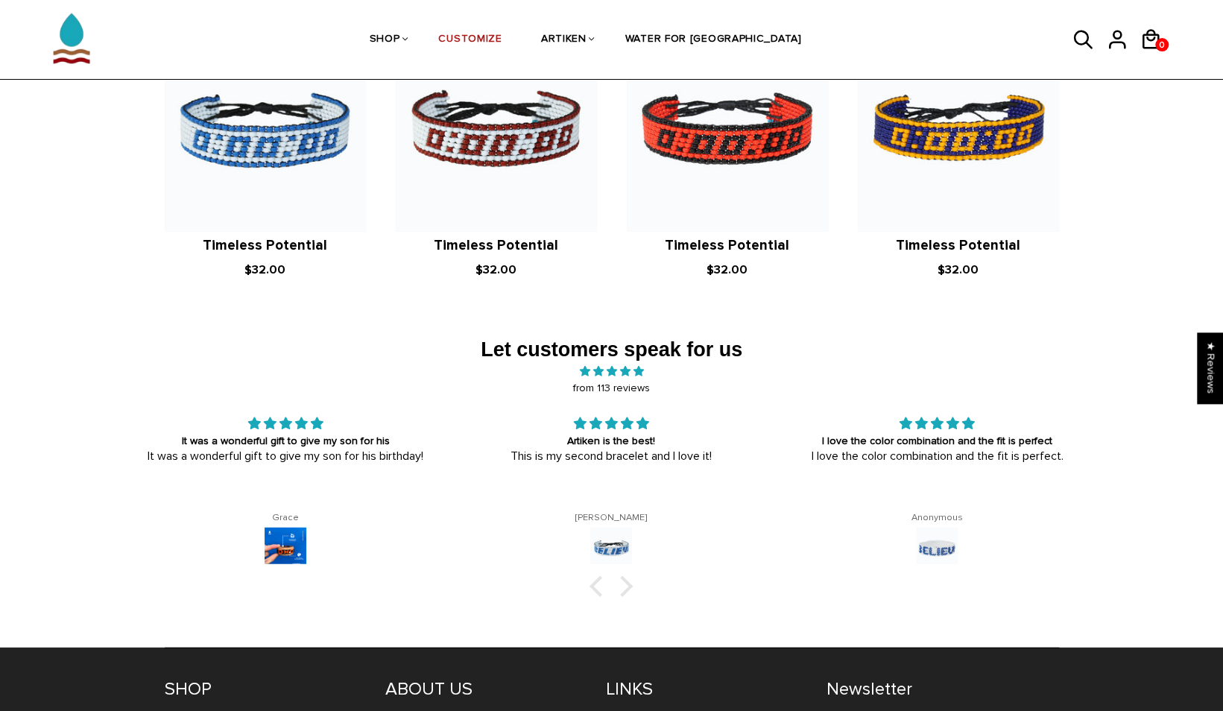
scroll to position [2217, 0]
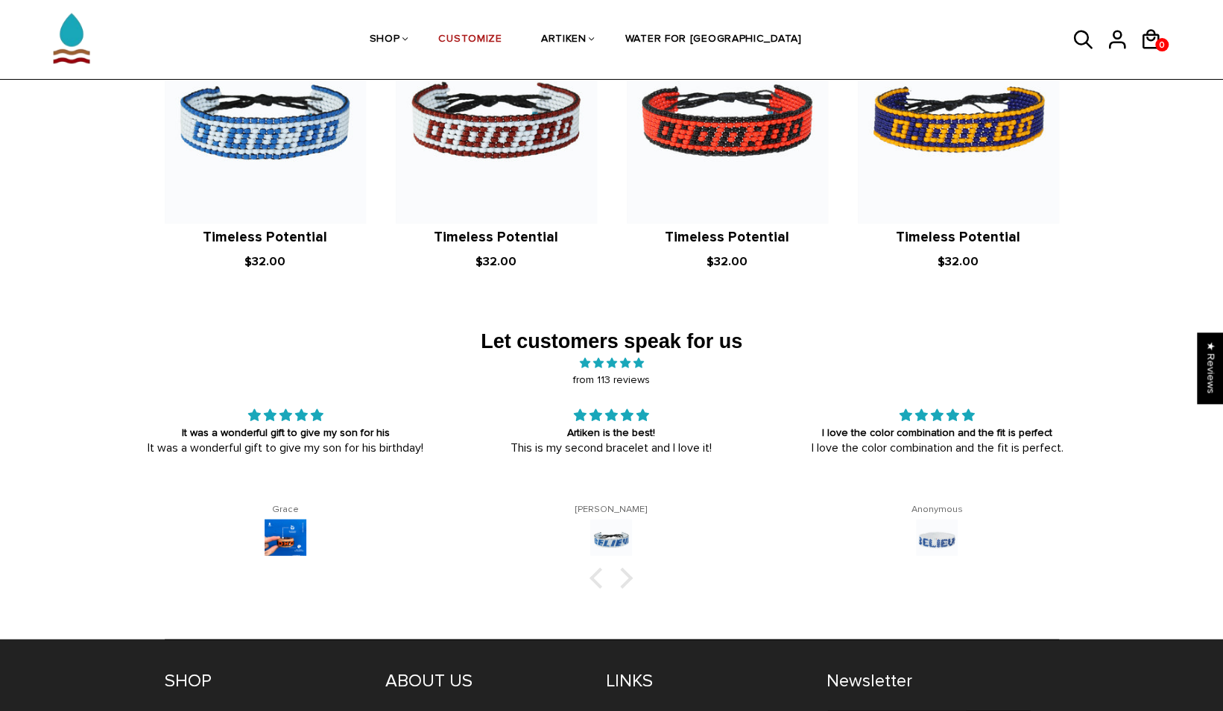
click at [633, 571] on div at bounding box center [611, 578] width 979 height 15
click at [623, 568] on div at bounding box center [622, 578] width 21 height 21
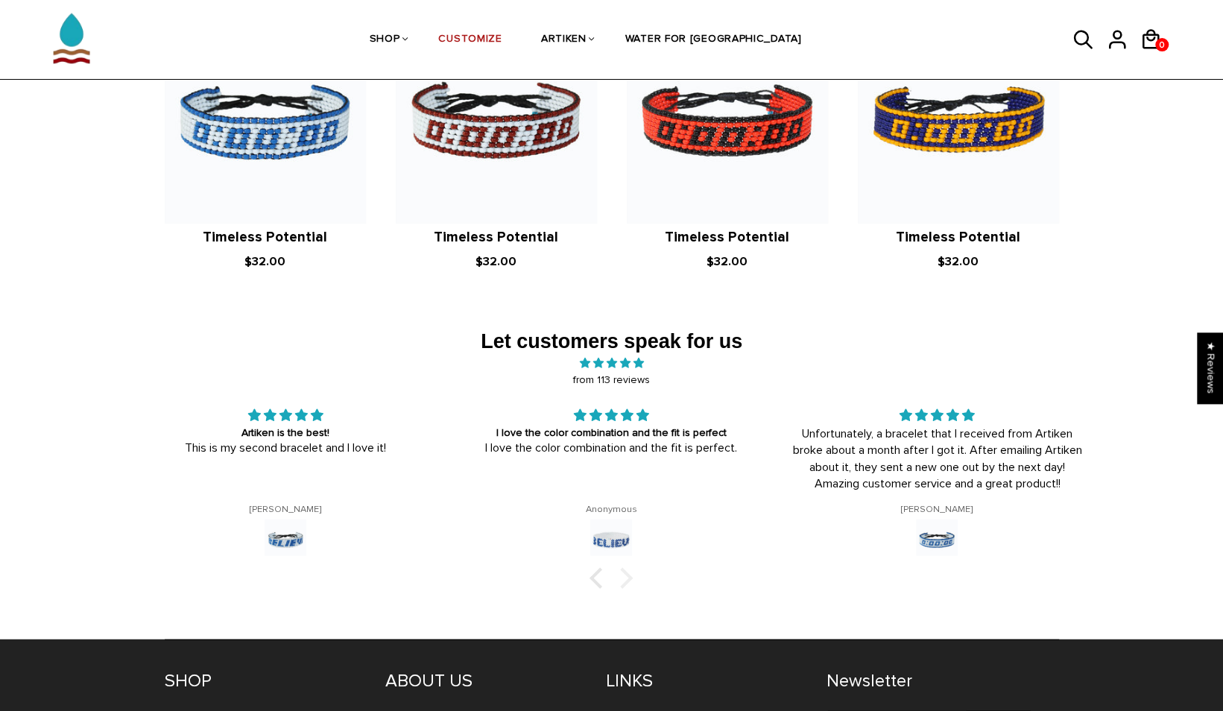
click at [623, 568] on div at bounding box center [622, 578] width 21 height 21
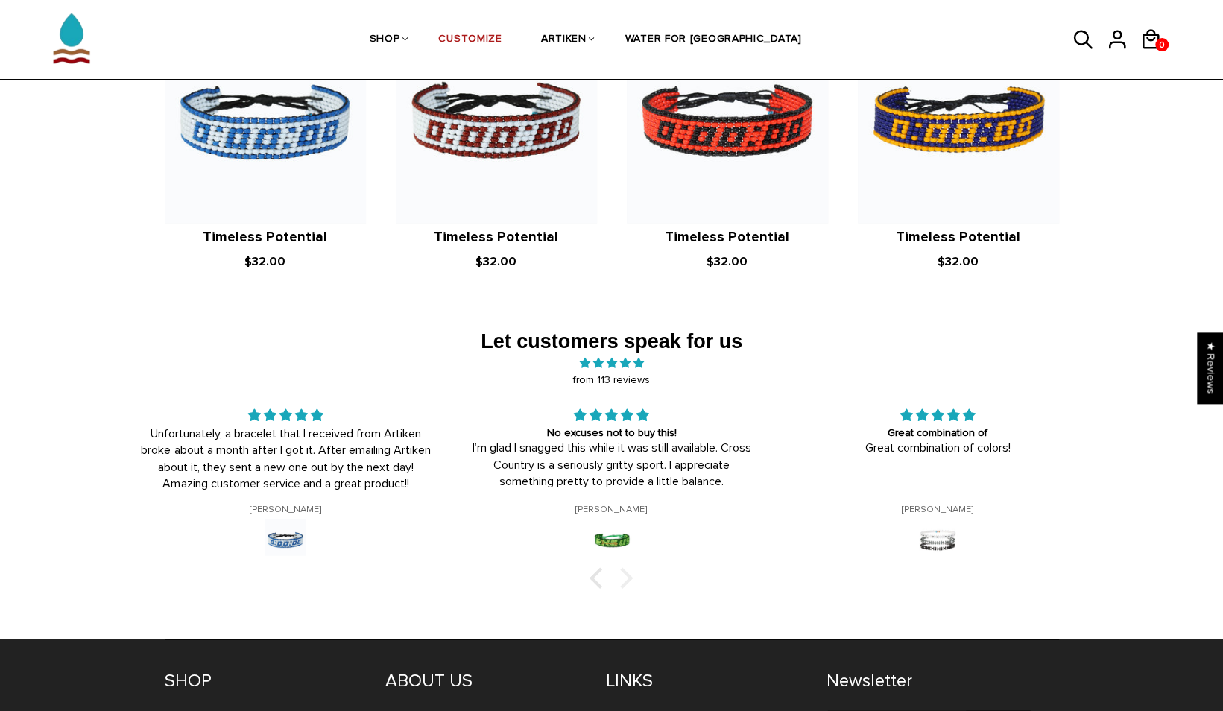
click at [623, 568] on div at bounding box center [622, 578] width 21 height 21
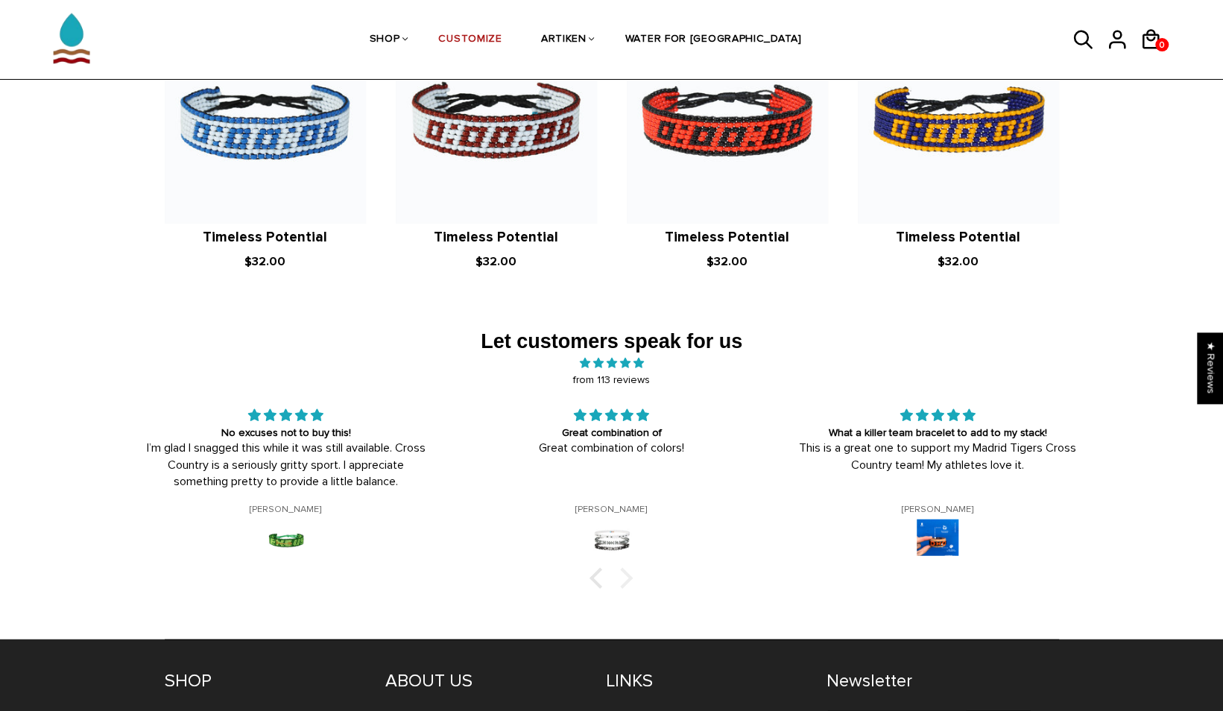
click at [623, 568] on div at bounding box center [622, 578] width 21 height 21
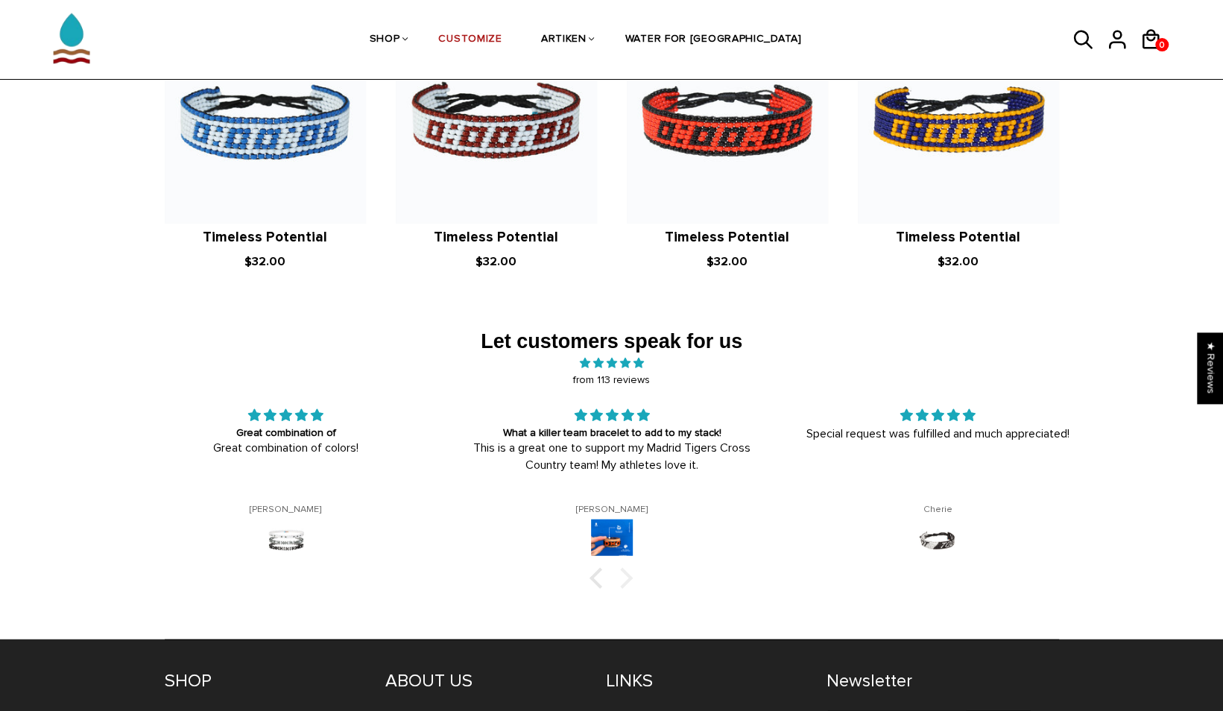
click at [623, 568] on div at bounding box center [622, 578] width 21 height 21
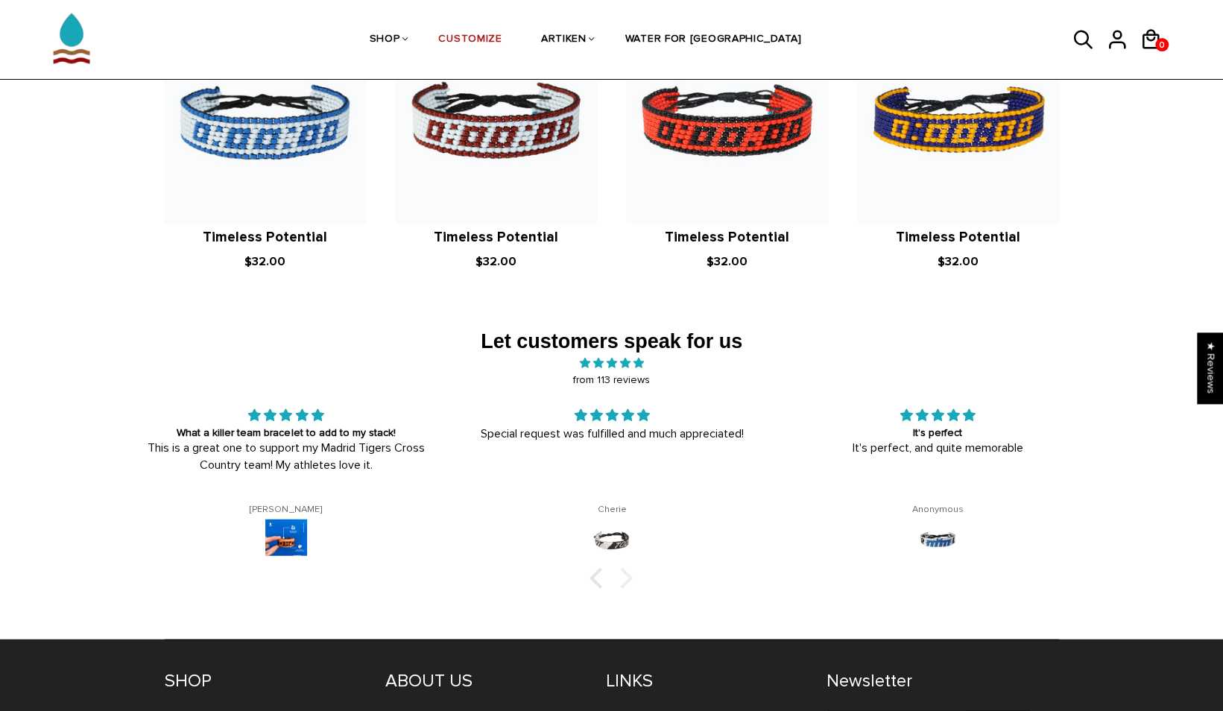
click at [623, 568] on div at bounding box center [622, 578] width 21 height 21
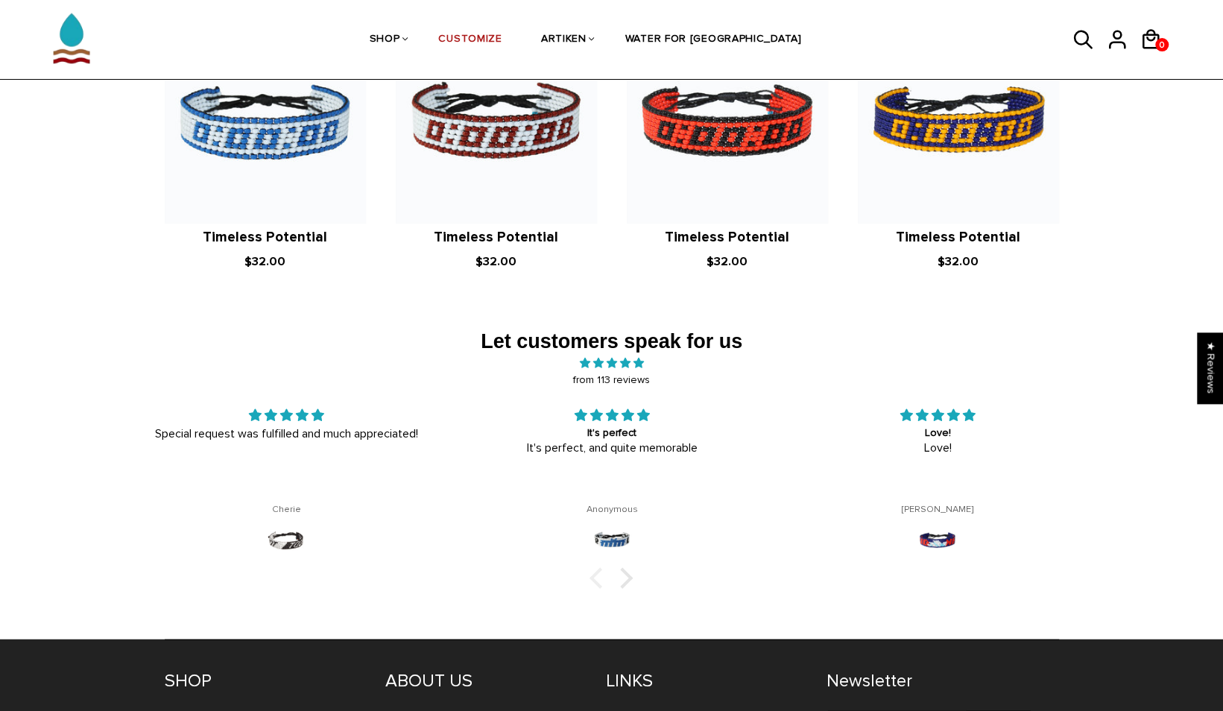
click at [607, 568] on div at bounding box center [600, 578] width 21 height 21
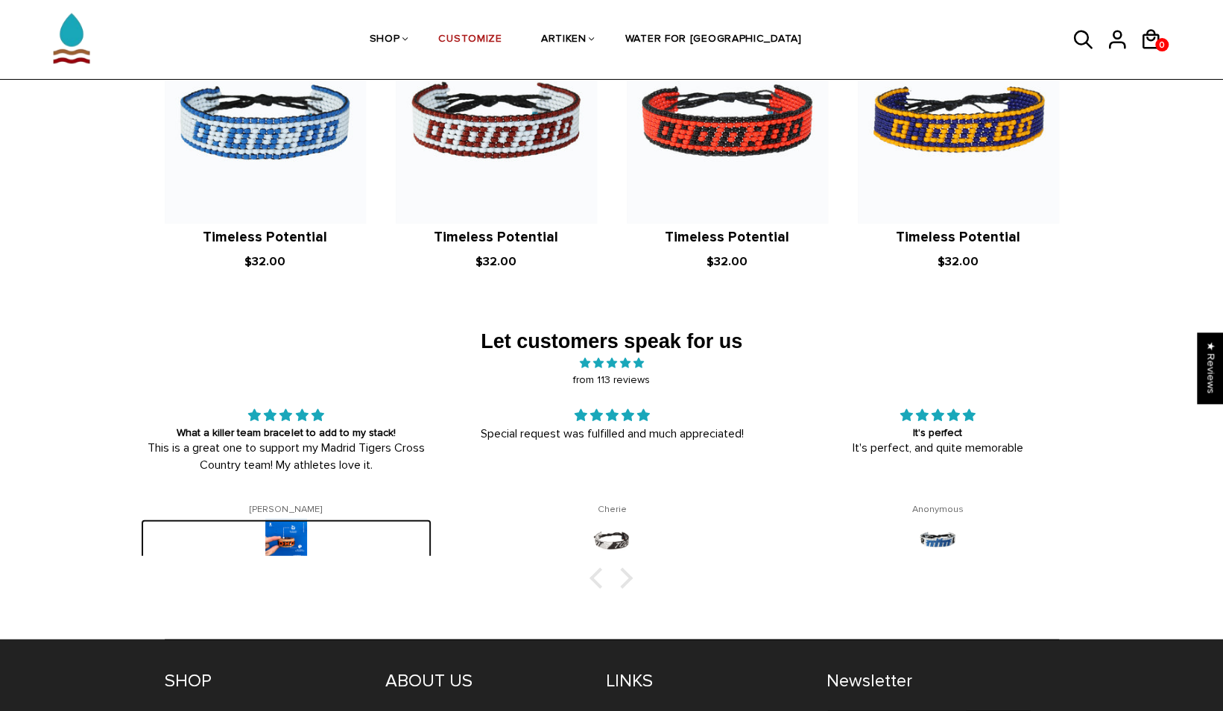
click at [288, 520] on img at bounding box center [286, 541] width 42 height 42
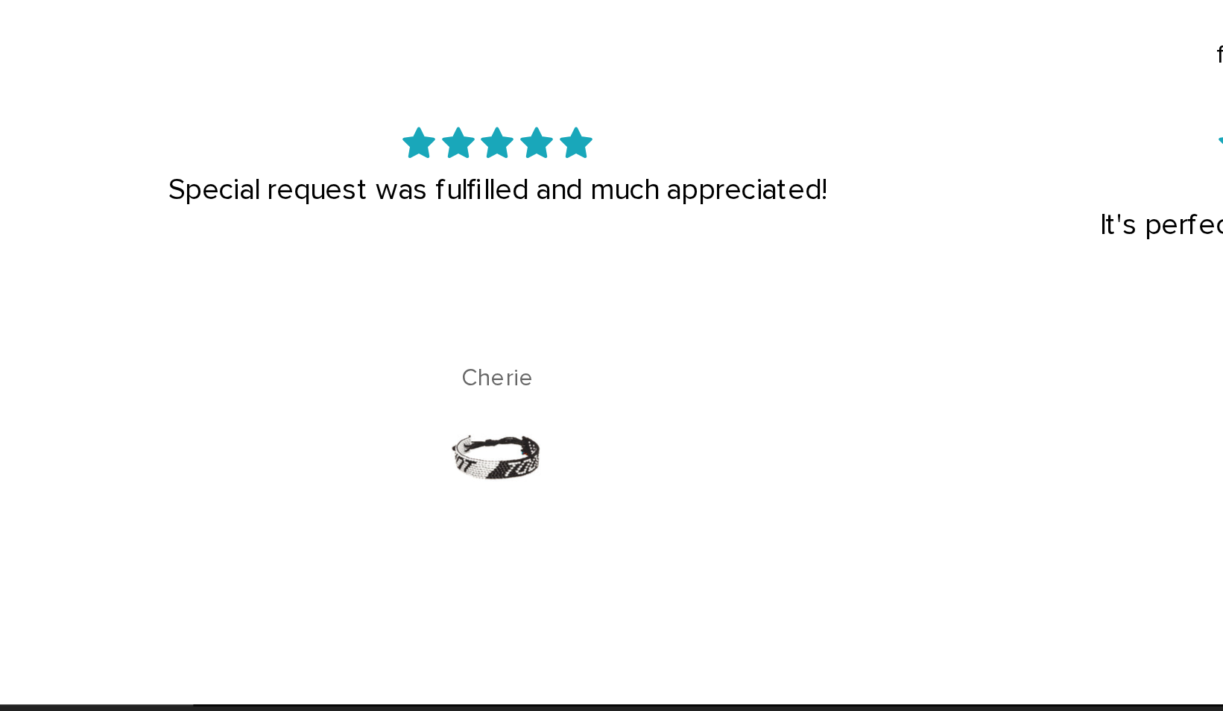
scroll to position [2224, 0]
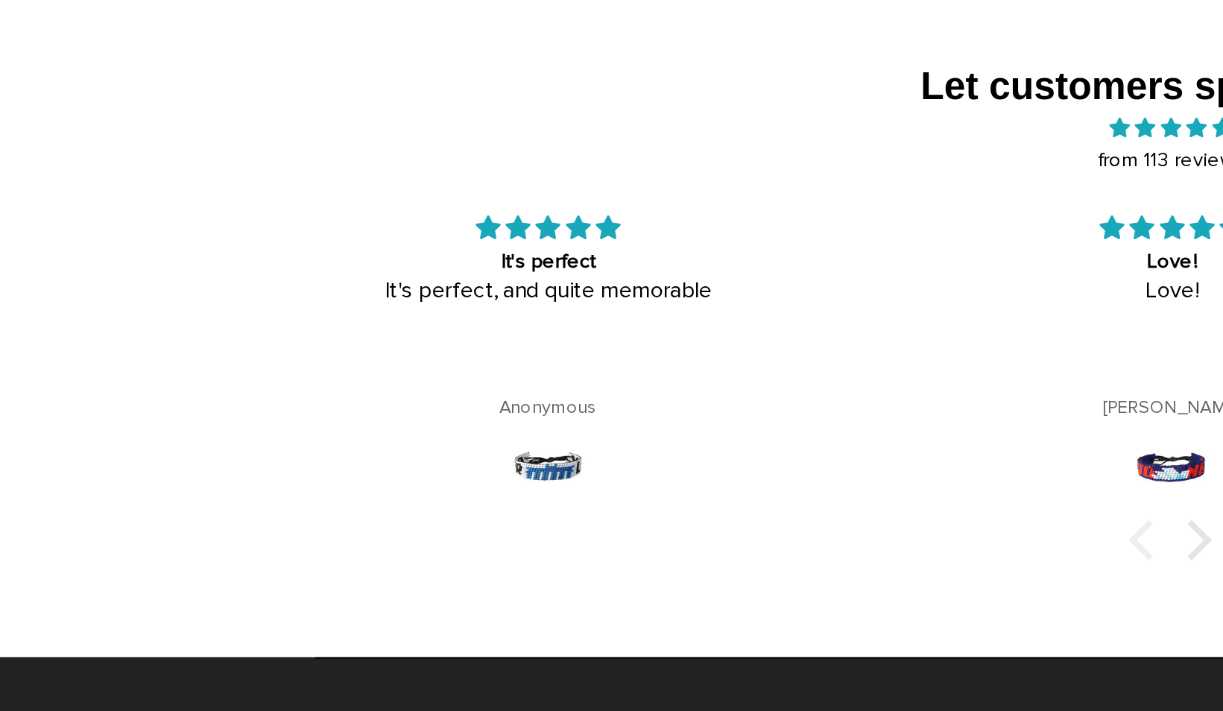
click at [593, 561] on div at bounding box center [600, 571] width 21 height 21
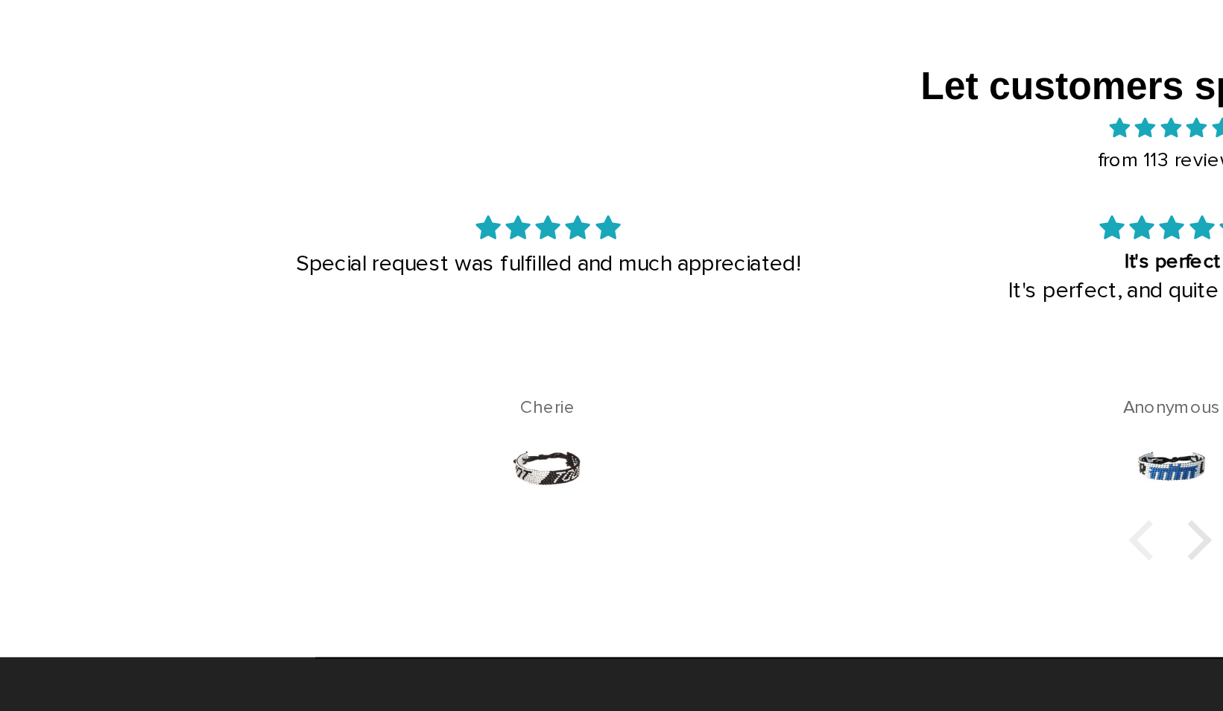
click at [593, 561] on div at bounding box center [600, 571] width 21 height 21
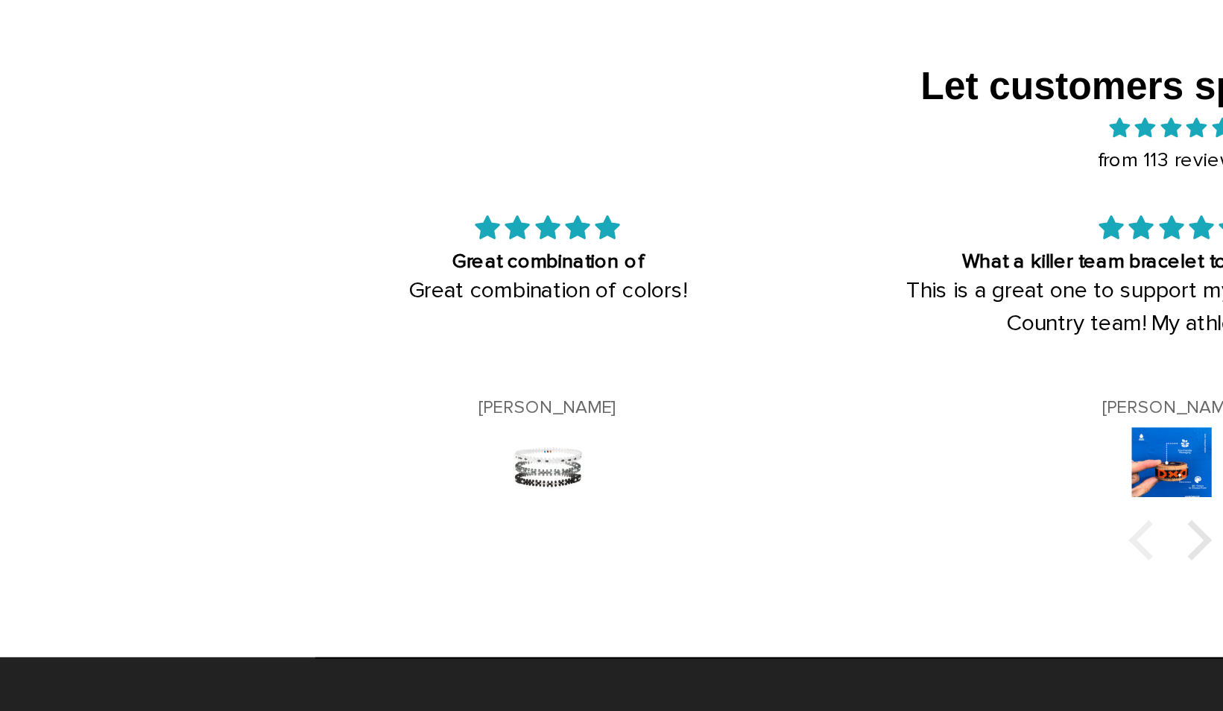
click at [593, 561] on div at bounding box center [600, 571] width 21 height 21
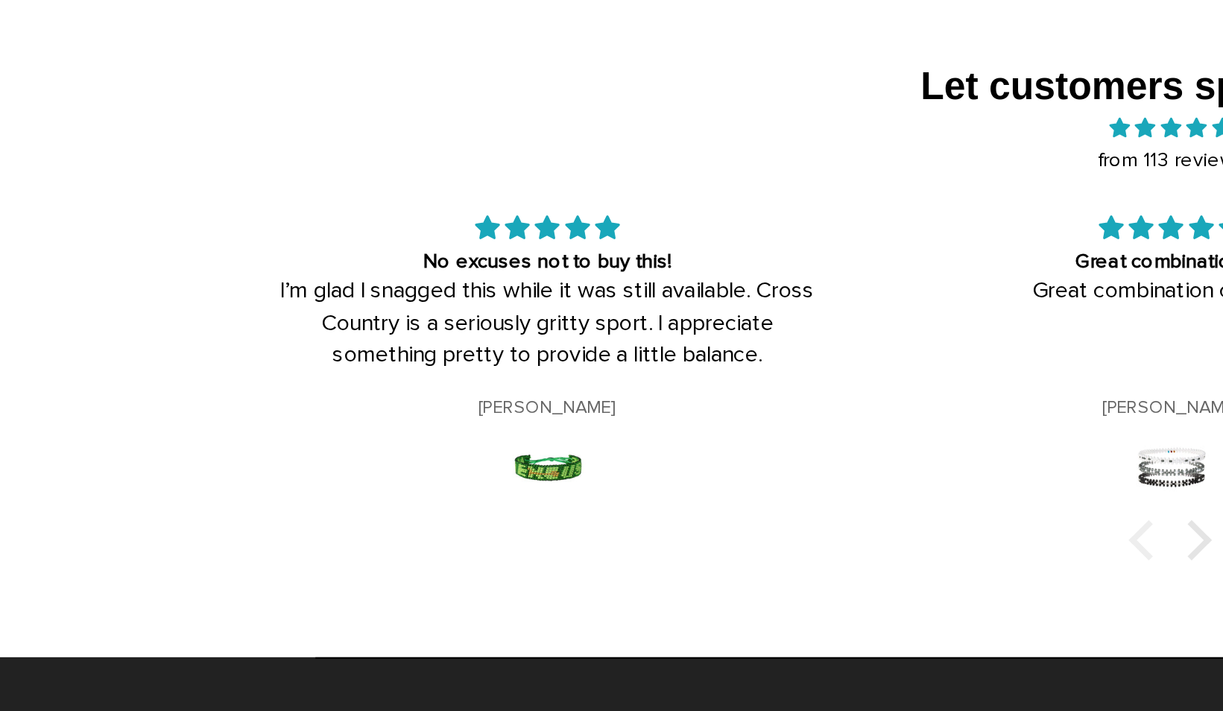
click at [593, 561] on div at bounding box center [600, 571] width 21 height 21
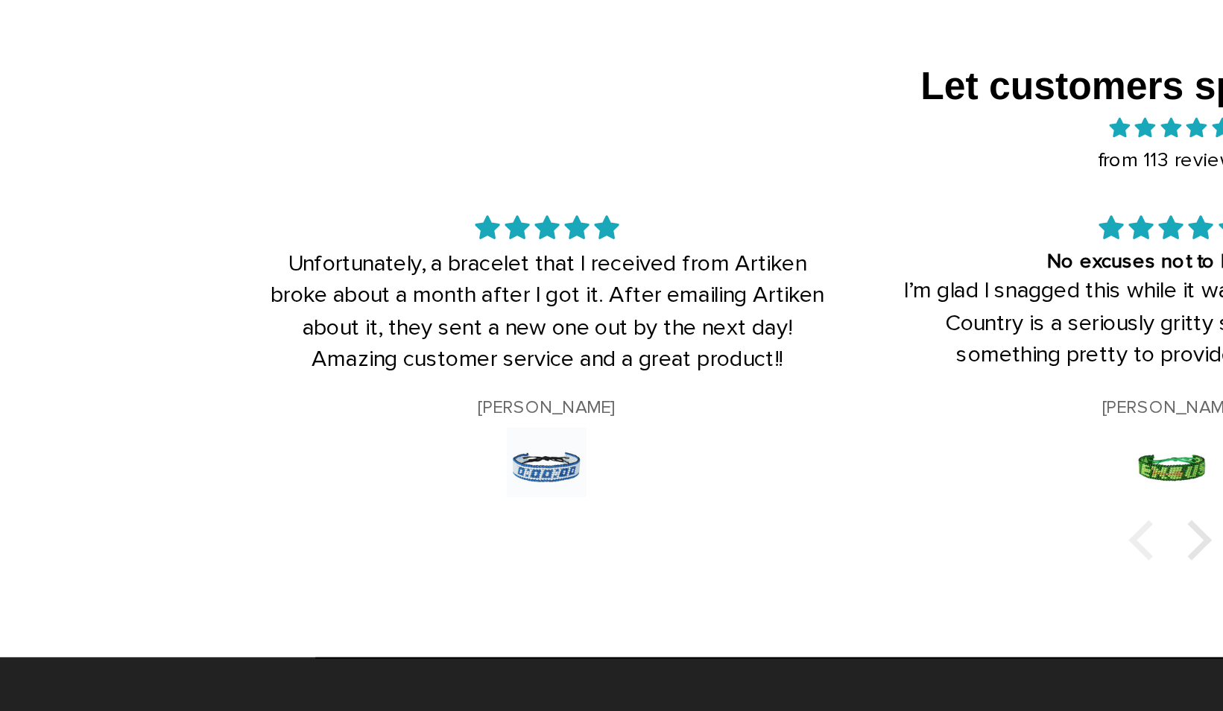
click at [593, 561] on div at bounding box center [600, 571] width 21 height 21
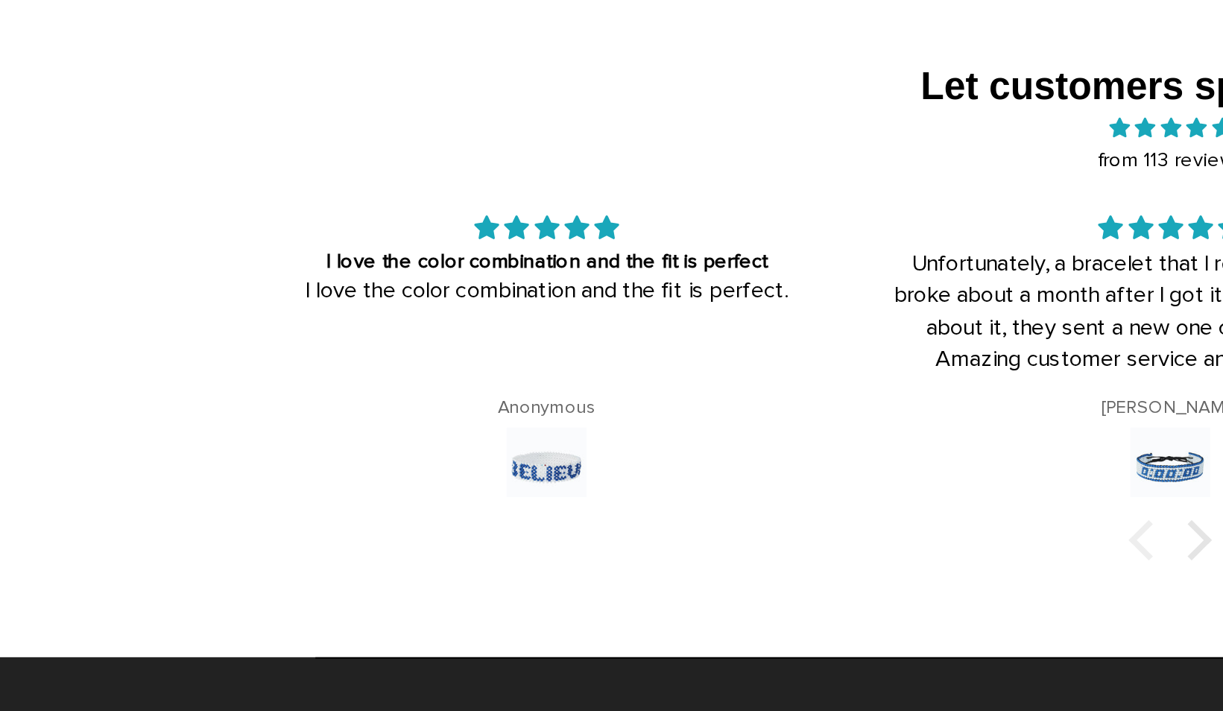
click at [593, 561] on div at bounding box center [600, 571] width 21 height 21
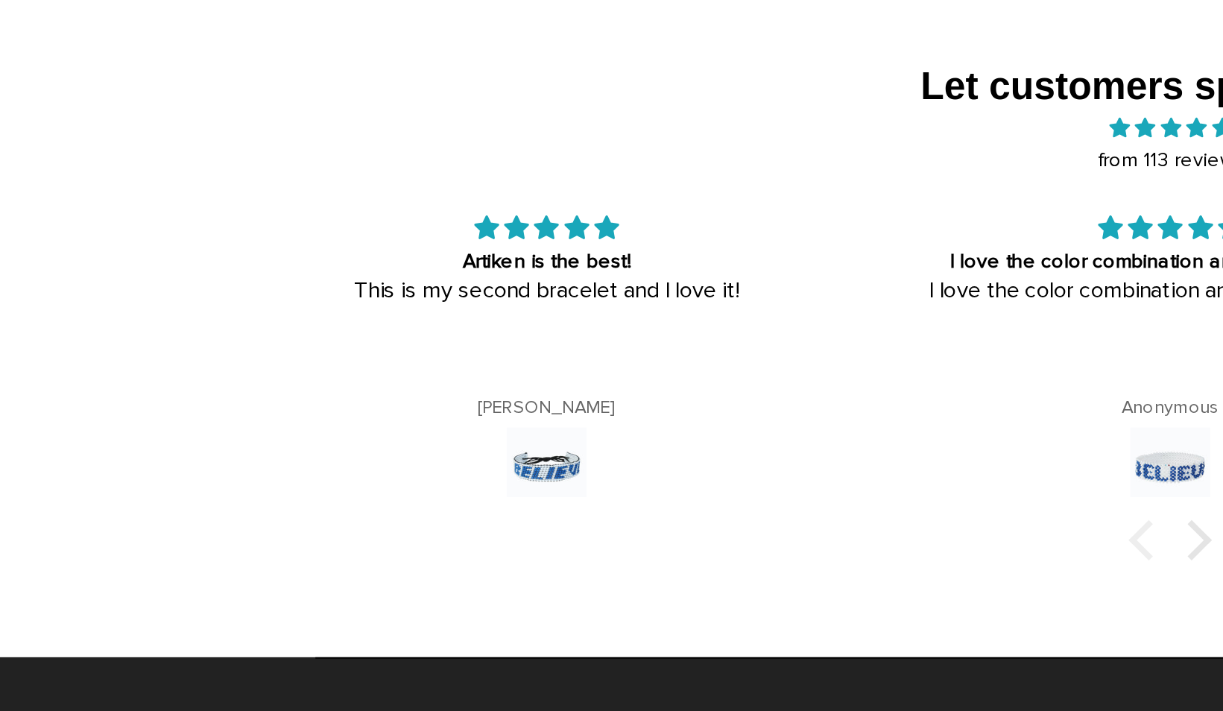
click at [593, 561] on div at bounding box center [600, 571] width 21 height 21
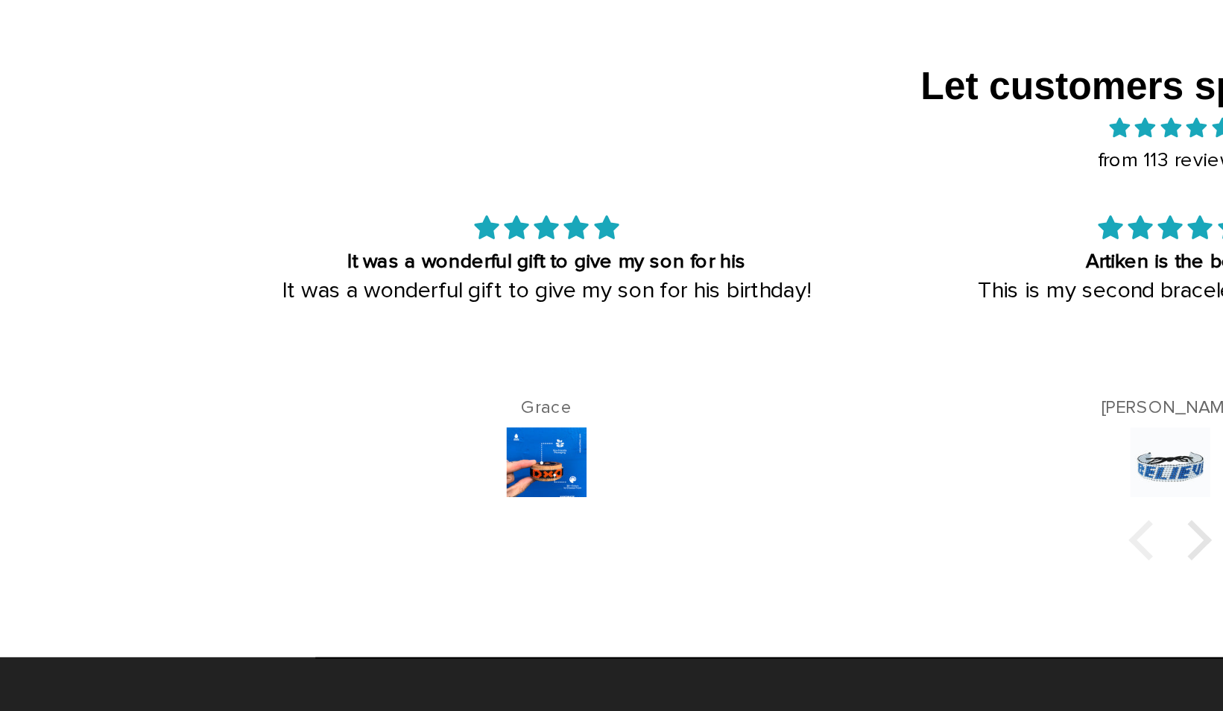
click at [593, 561] on div at bounding box center [600, 571] width 21 height 21
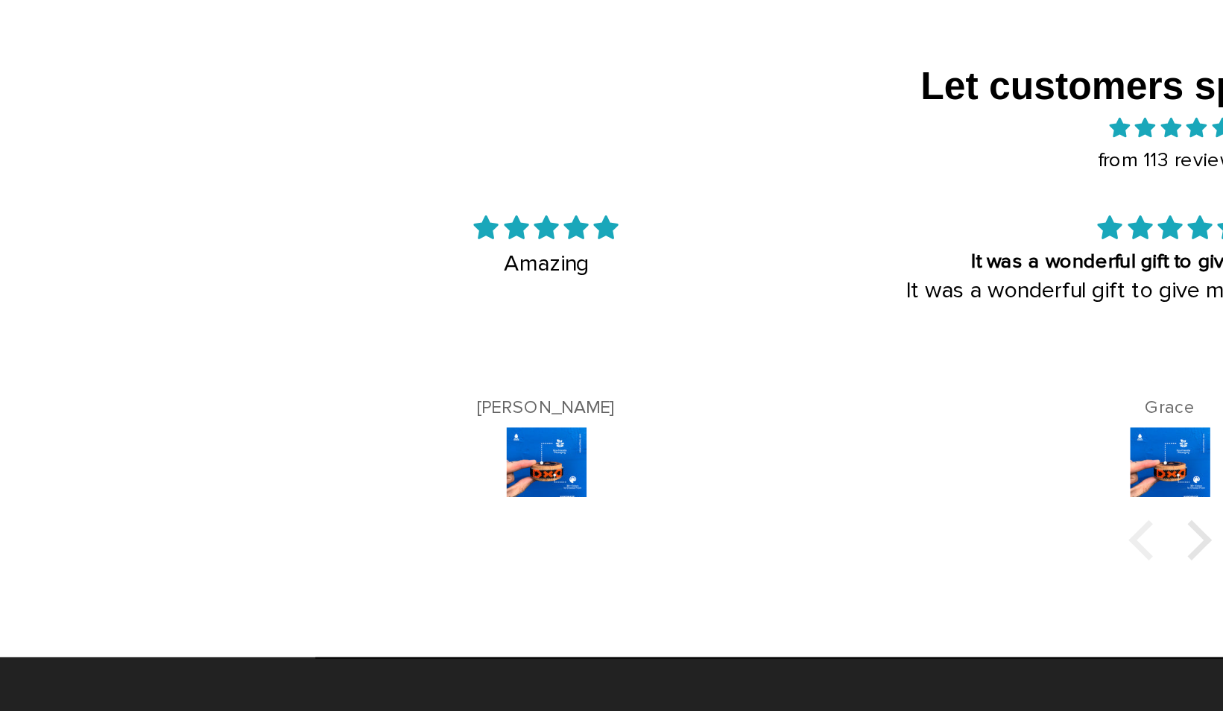
click at [593, 561] on div at bounding box center [600, 571] width 21 height 21
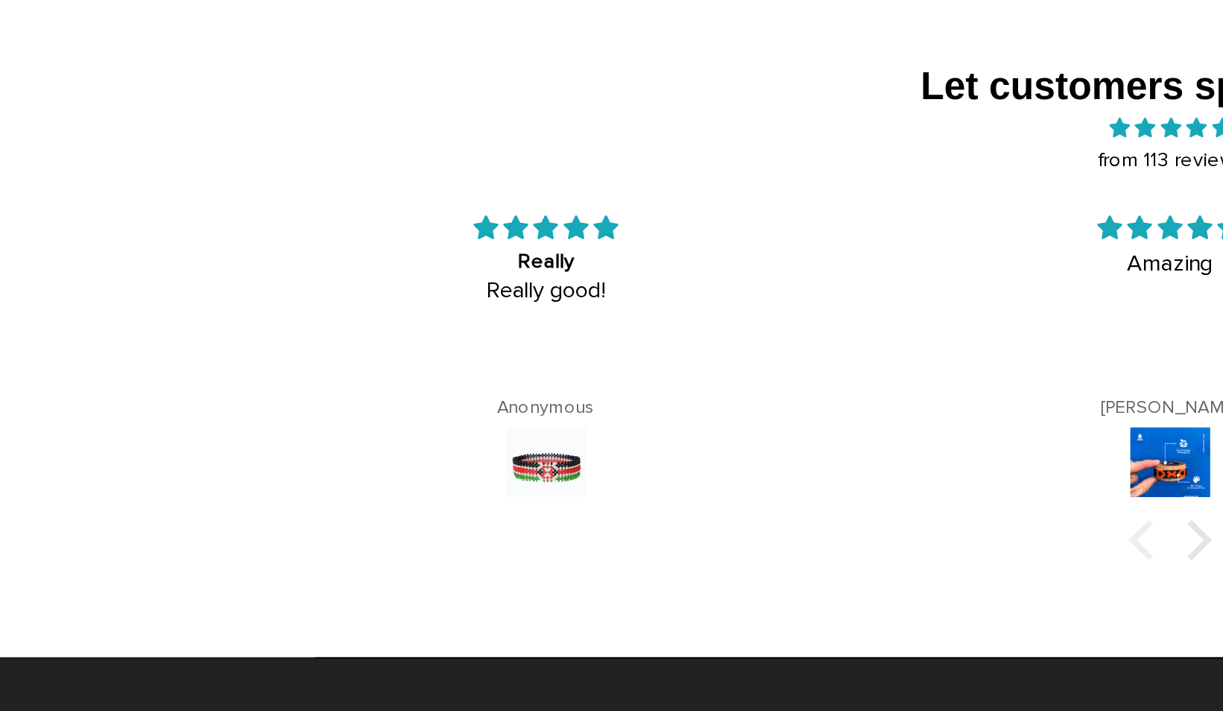
click at [600, 561] on div at bounding box center [600, 571] width 21 height 21
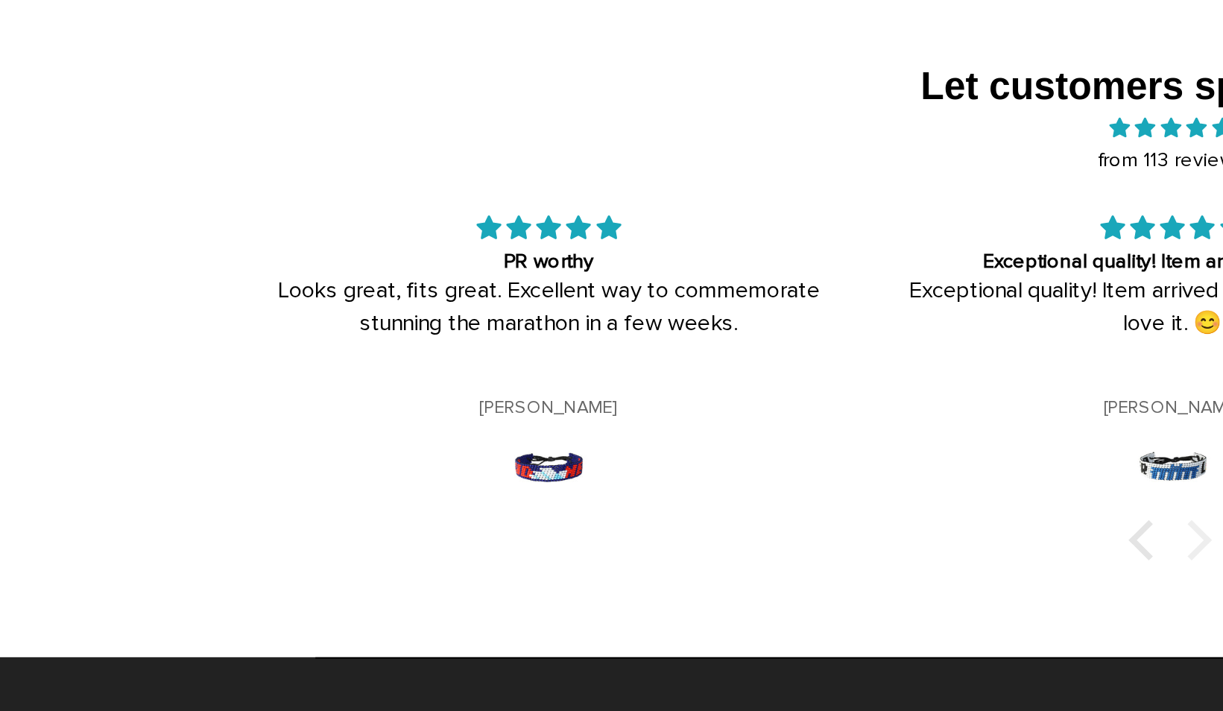
click at [630, 561] on div at bounding box center [622, 571] width 21 height 21
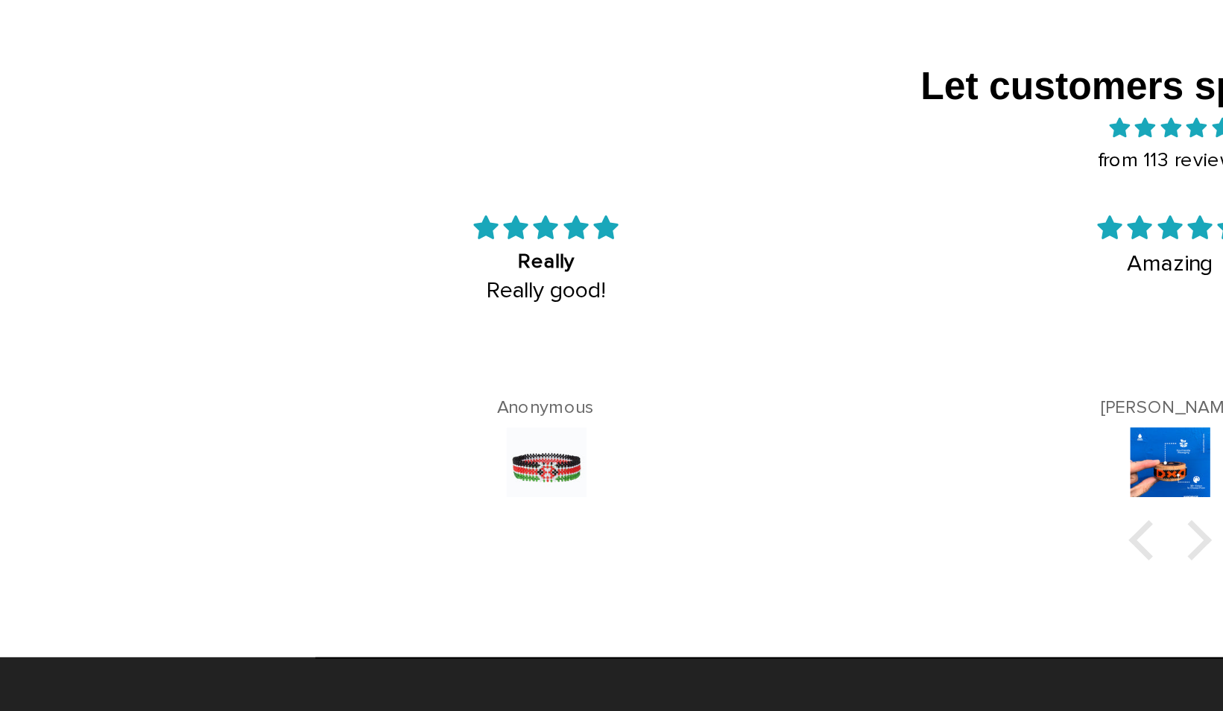
click at [628, 562] on div "Let customers speak for us from 113 reviews Really Really good! Anonymous 10/05…" at bounding box center [611, 459] width 979 height 346
click at [621, 561] on div at bounding box center [622, 571] width 21 height 21
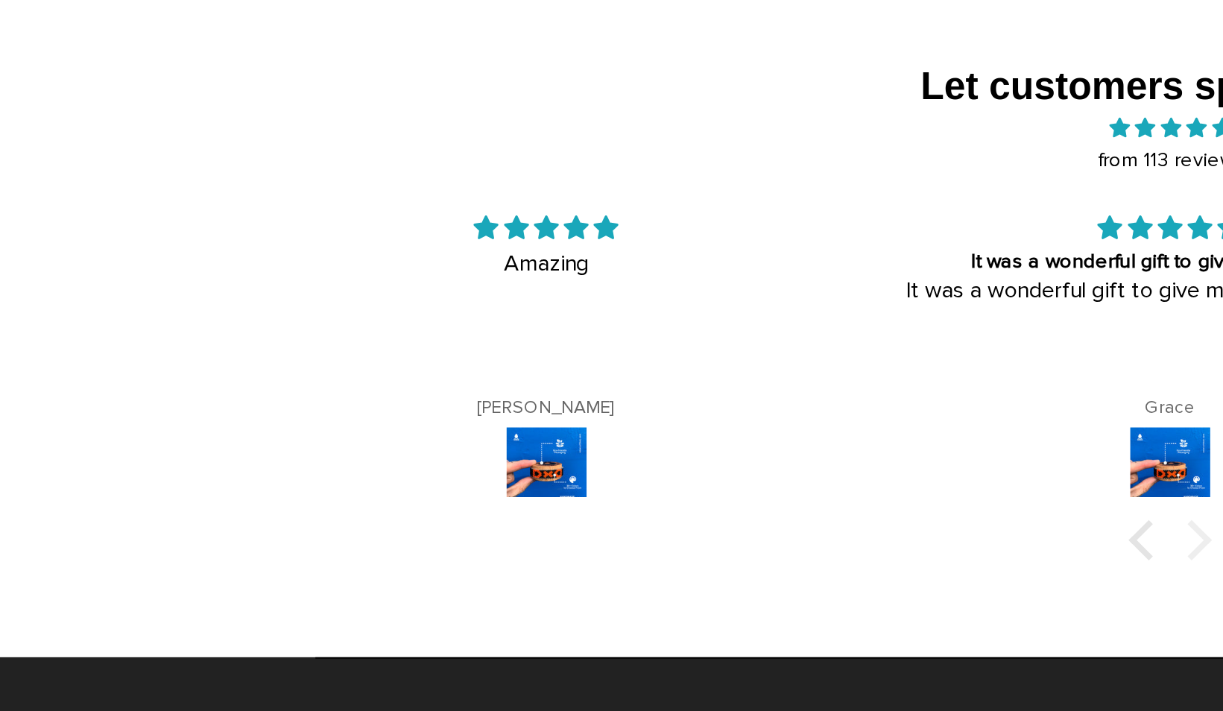
click at [624, 561] on div at bounding box center [622, 571] width 21 height 21
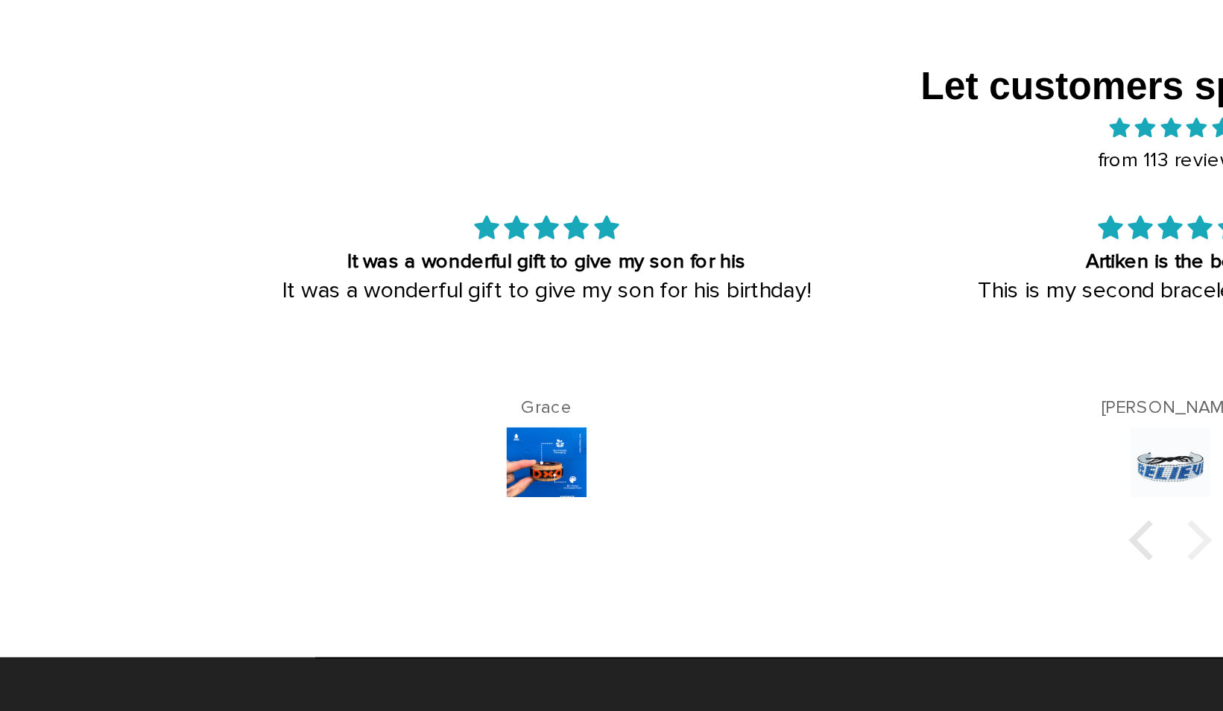
click at [624, 561] on div at bounding box center [622, 571] width 21 height 21
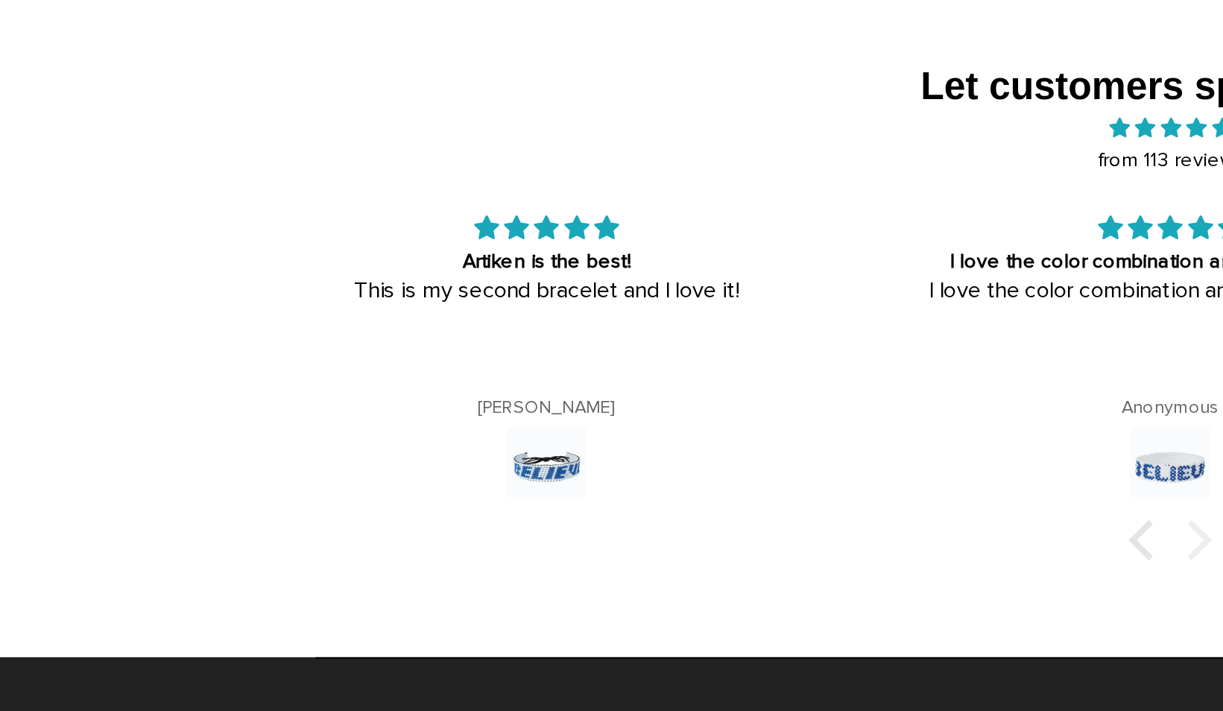
click at [624, 561] on div at bounding box center [622, 571] width 21 height 21
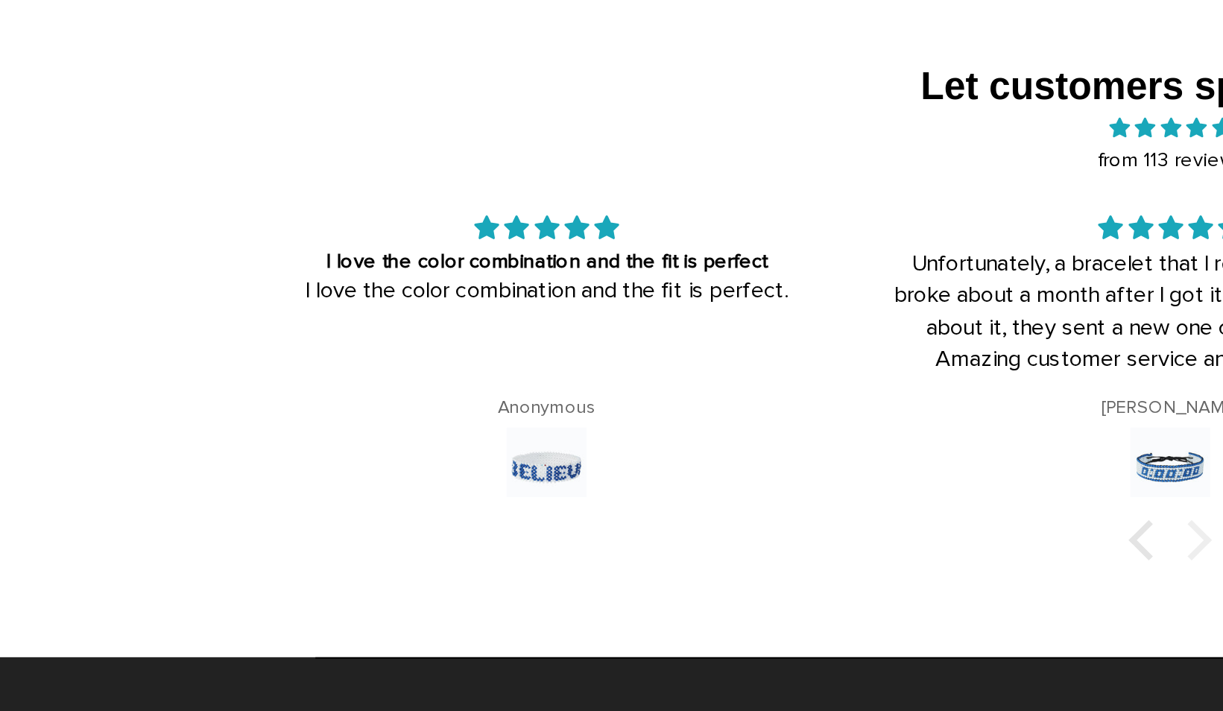
click at [624, 561] on div at bounding box center [622, 571] width 21 height 21
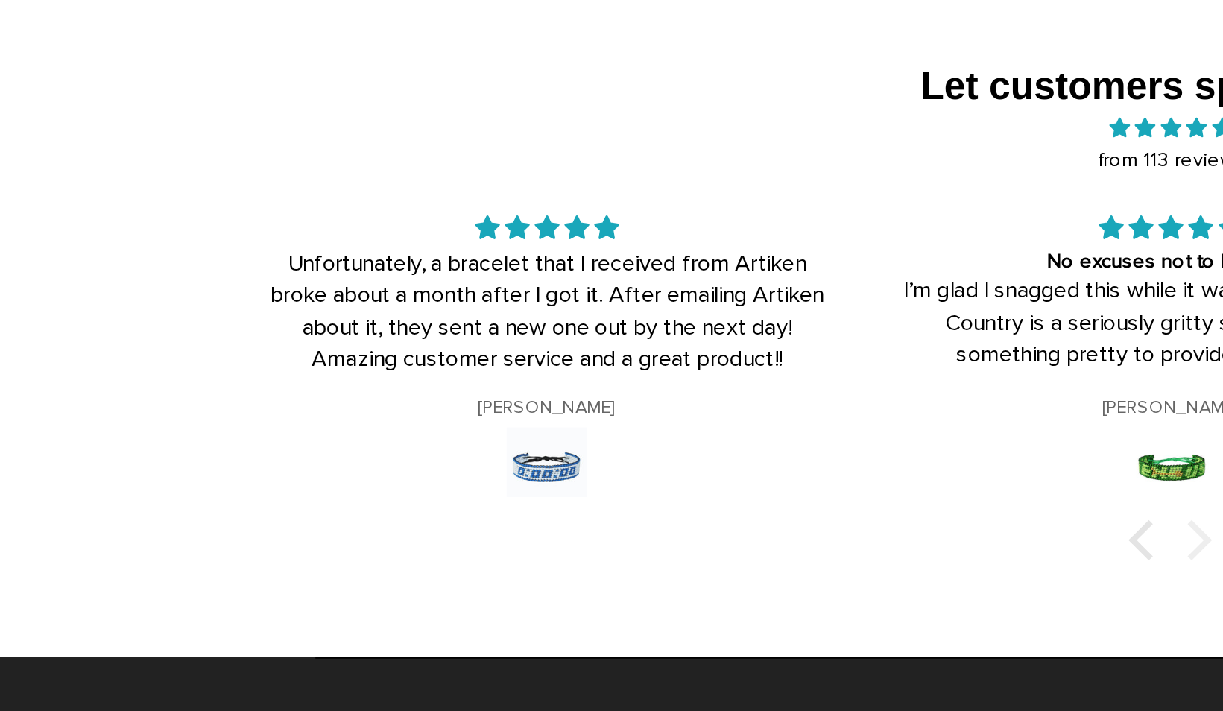
click at [624, 561] on div at bounding box center [622, 571] width 21 height 21
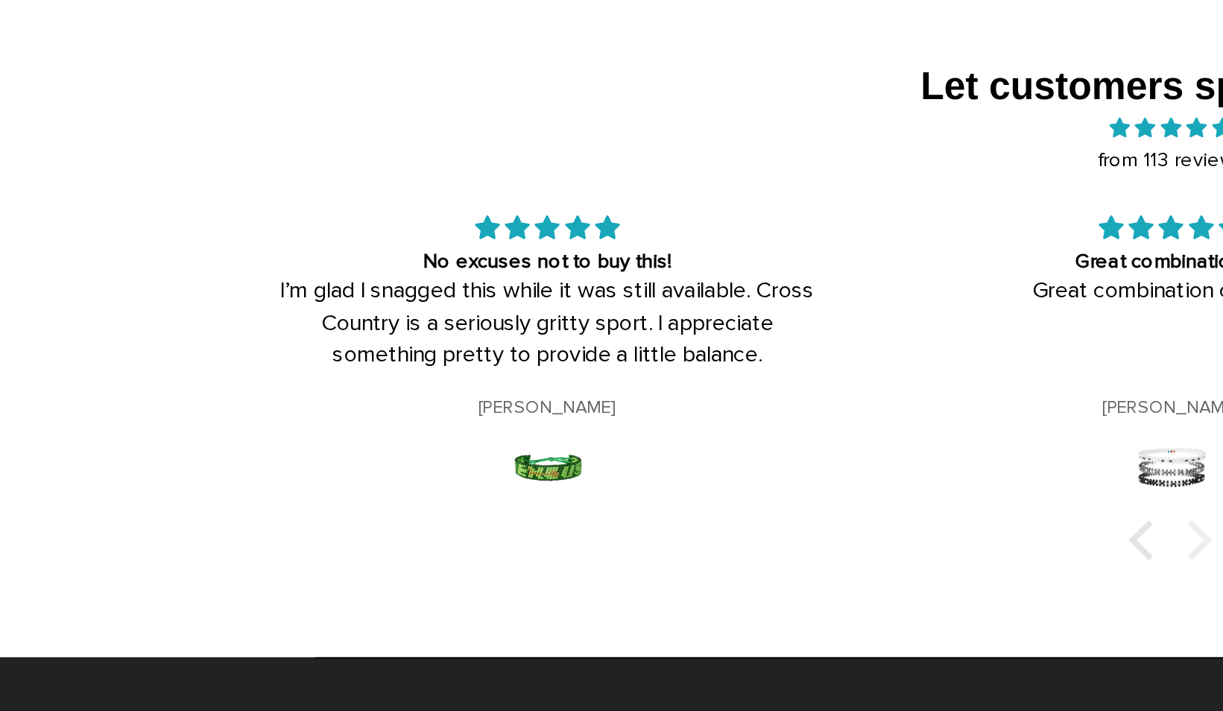
click at [624, 561] on div at bounding box center [622, 571] width 21 height 21
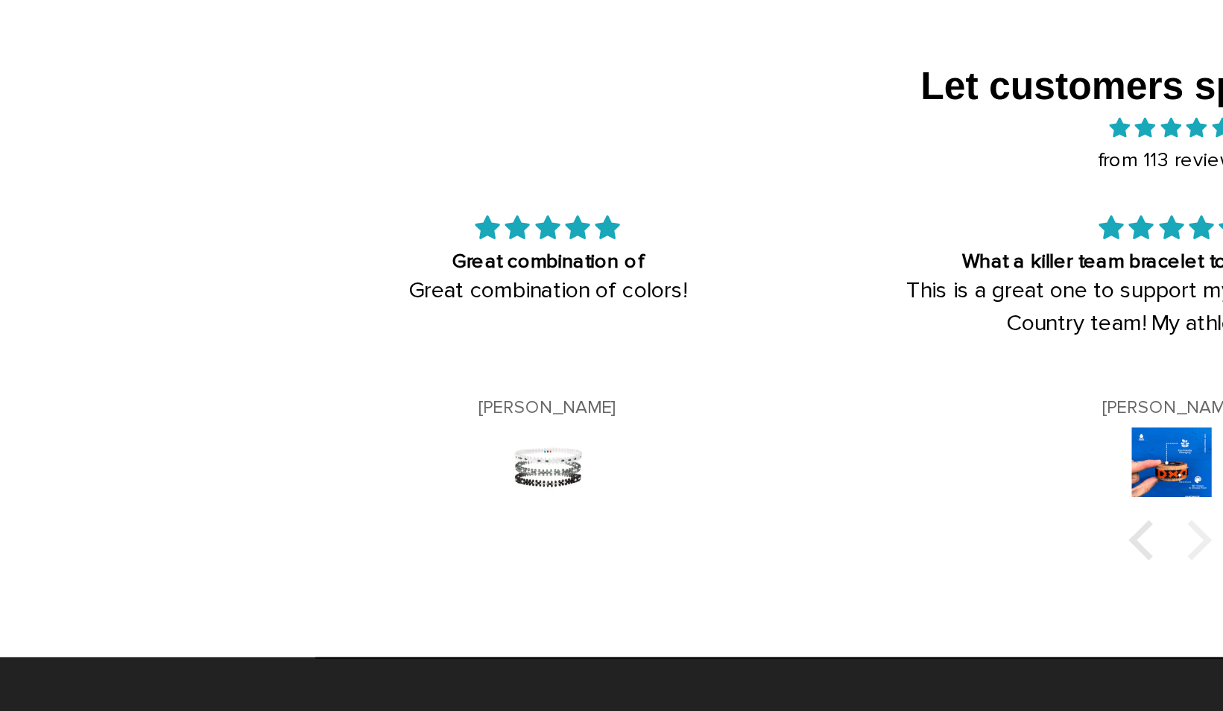
click at [624, 561] on div at bounding box center [622, 571] width 21 height 21
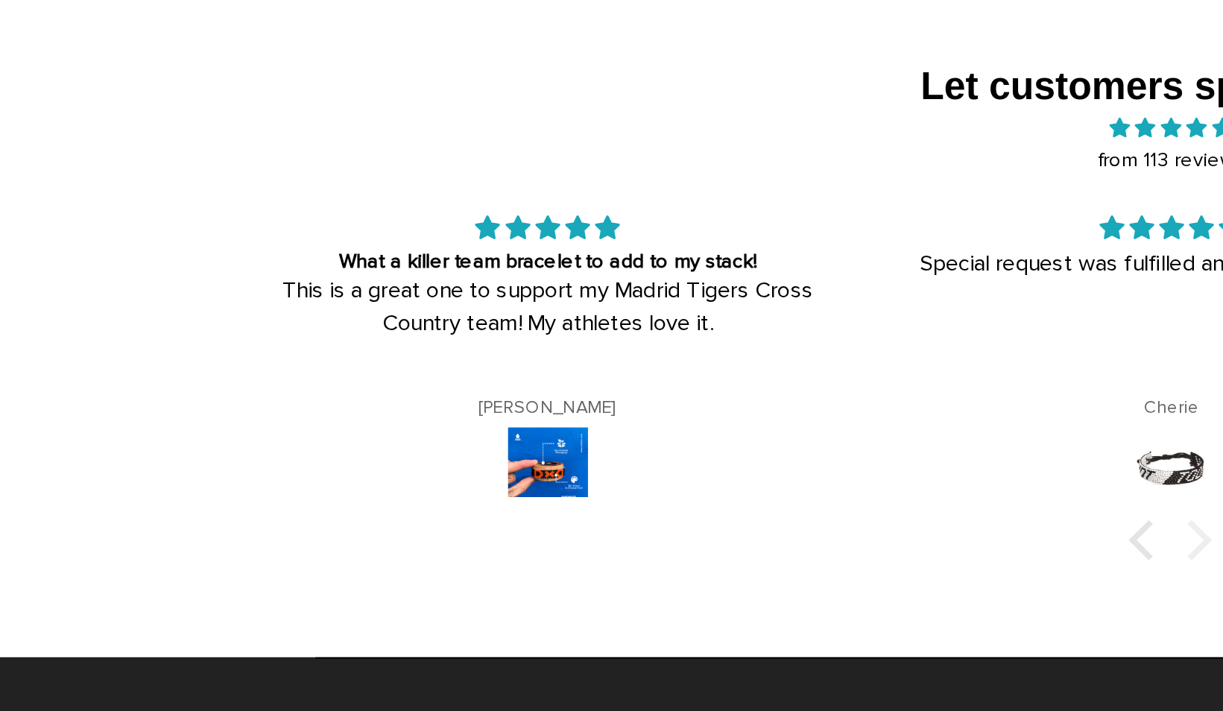
click at [624, 561] on div at bounding box center [622, 571] width 21 height 21
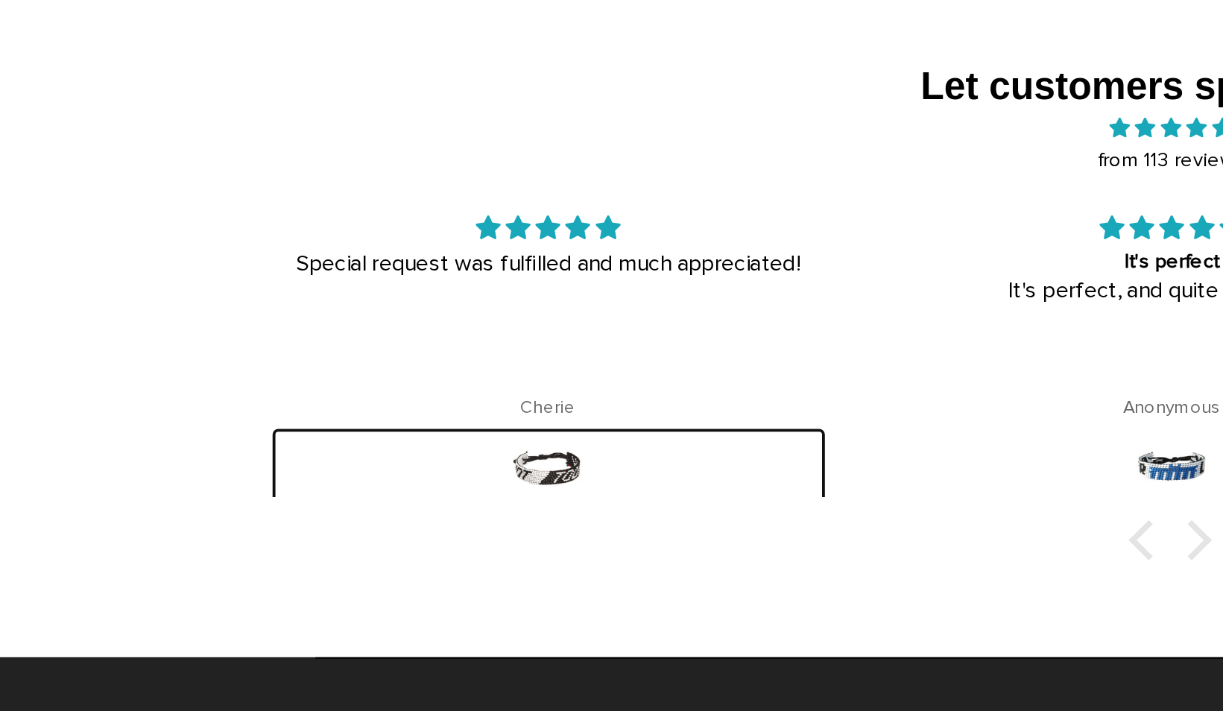
click at [287, 512] on img at bounding box center [286, 533] width 42 height 42
click at [290, 520] on img at bounding box center [286, 533] width 42 height 42
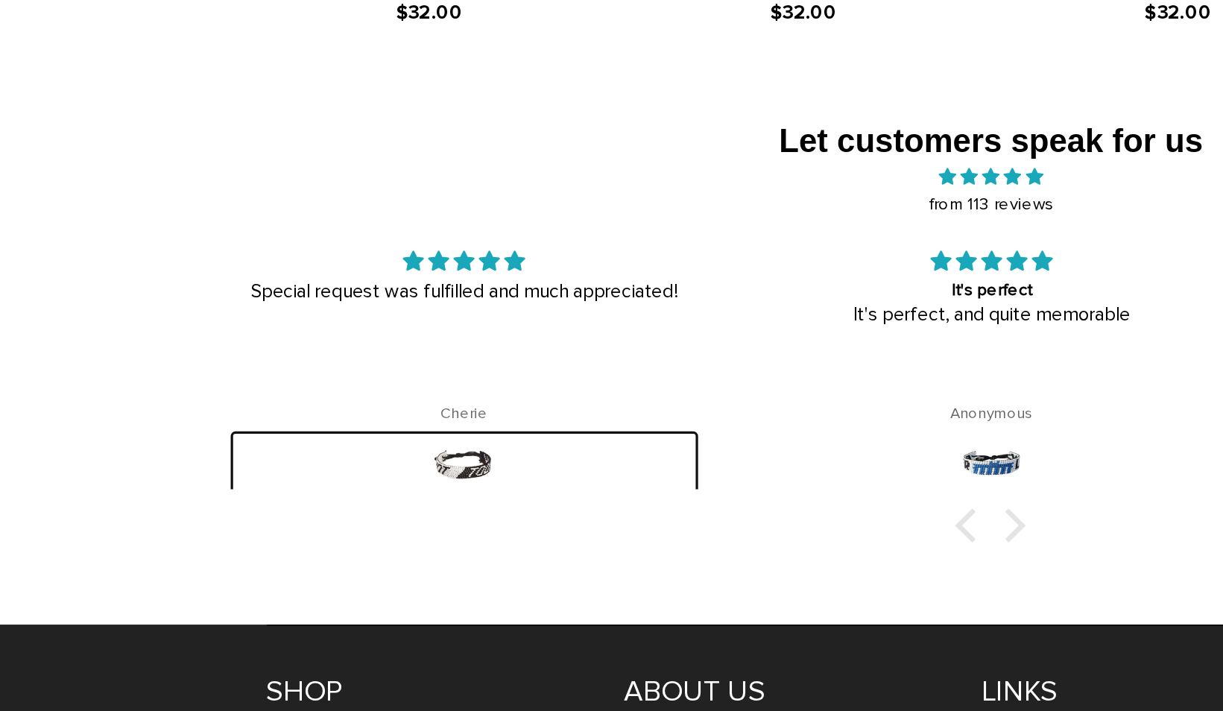
scroll to position [2225, 0]
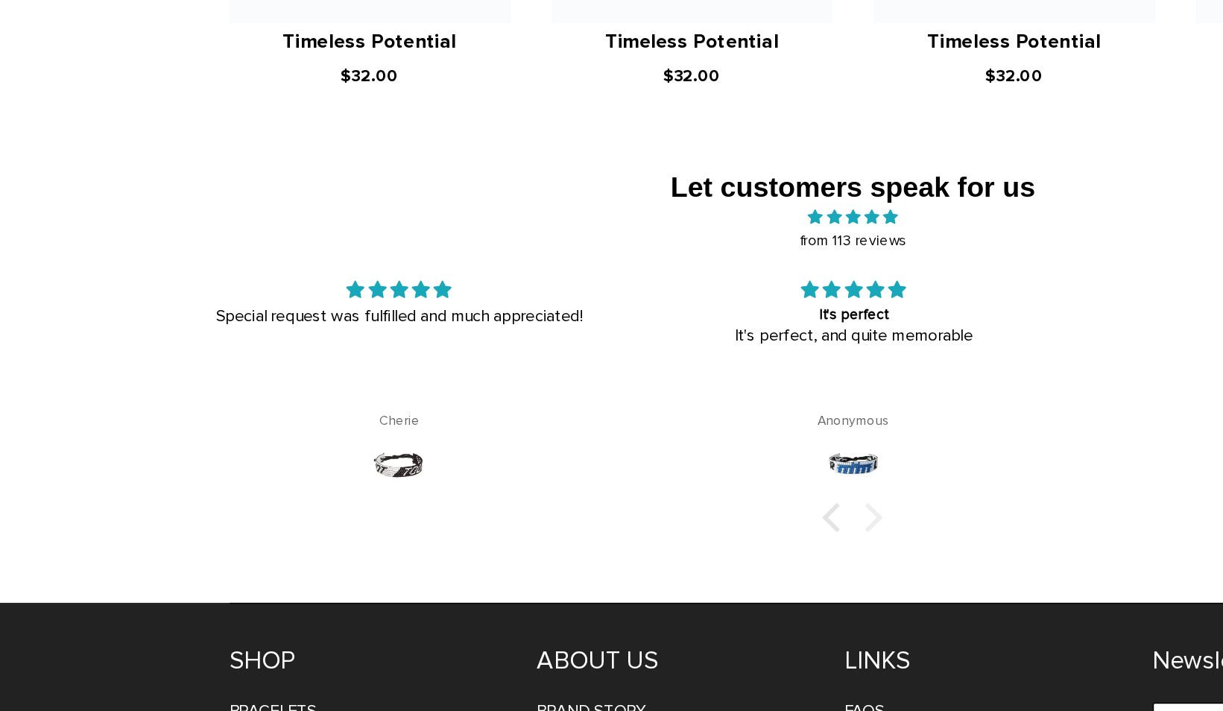
click at [621, 561] on div at bounding box center [622, 571] width 21 height 21
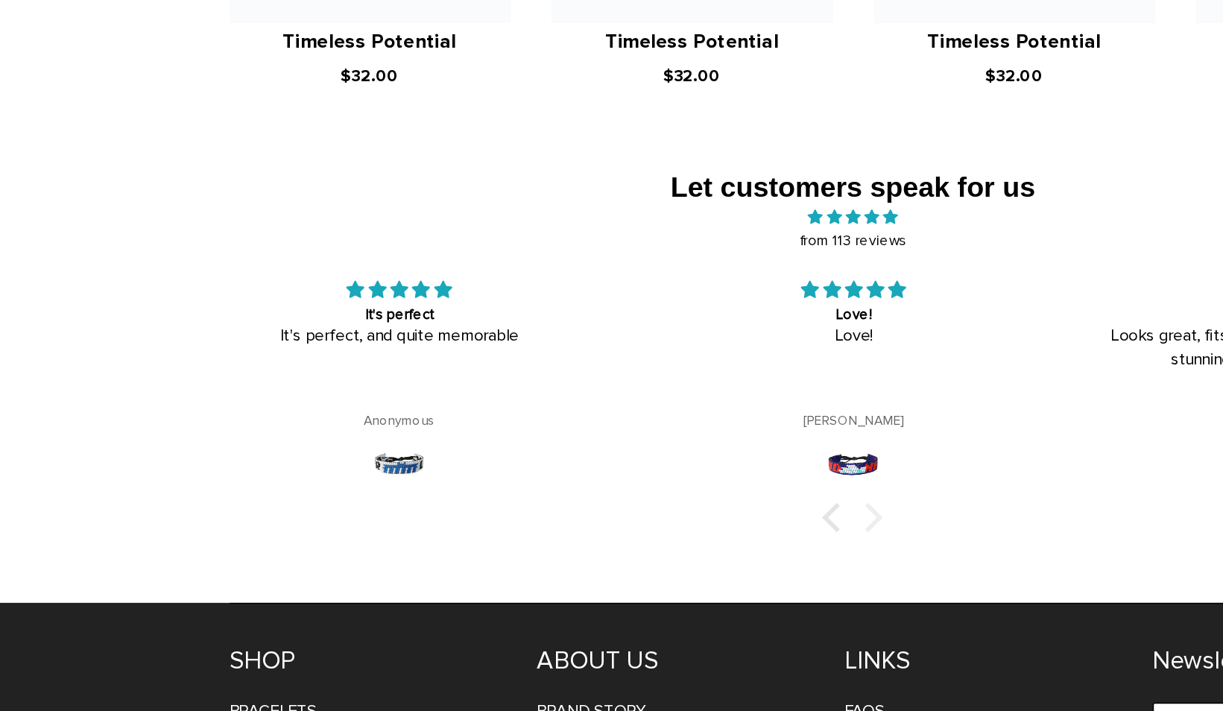
click at [621, 561] on div at bounding box center [622, 571] width 21 height 21
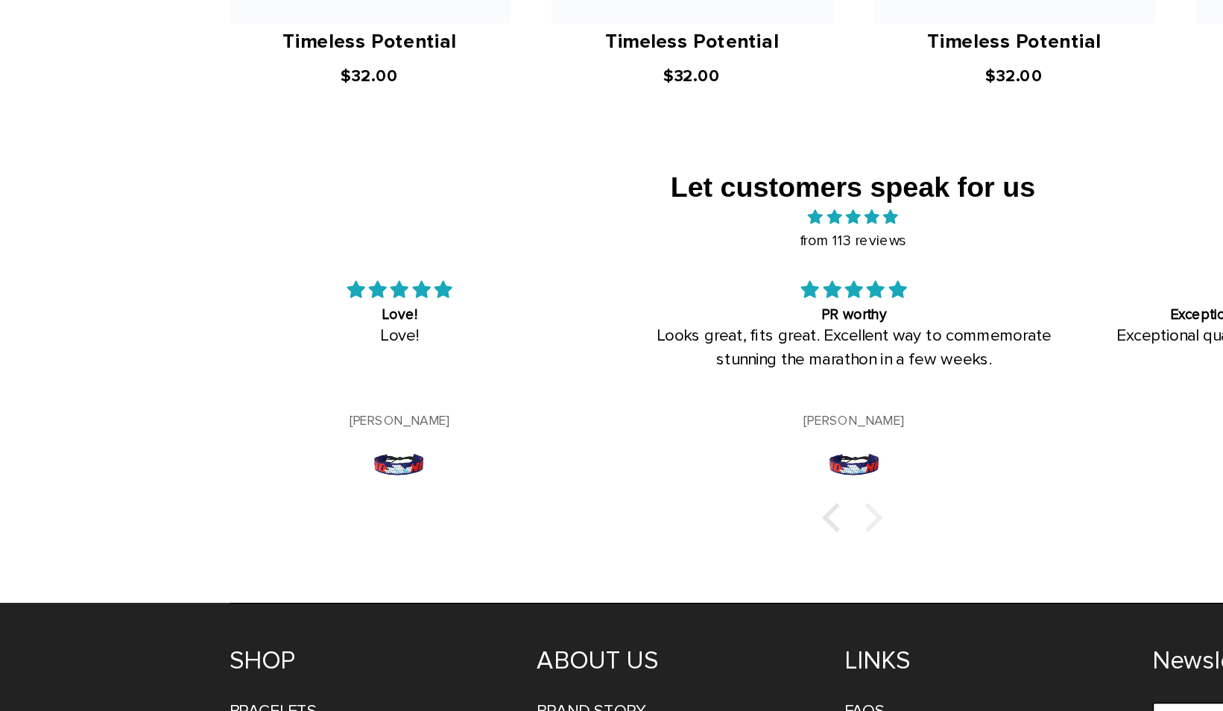
click at [620, 561] on div at bounding box center [622, 571] width 21 height 21
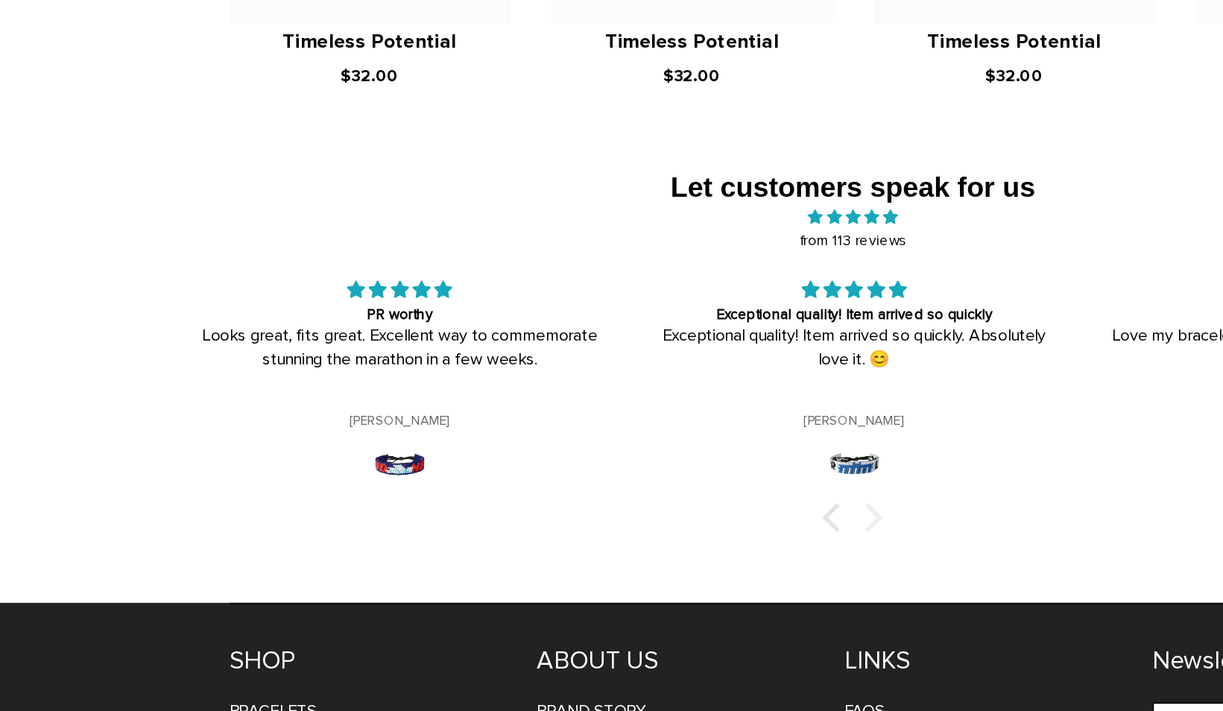
click at [620, 561] on div at bounding box center [622, 571] width 21 height 21
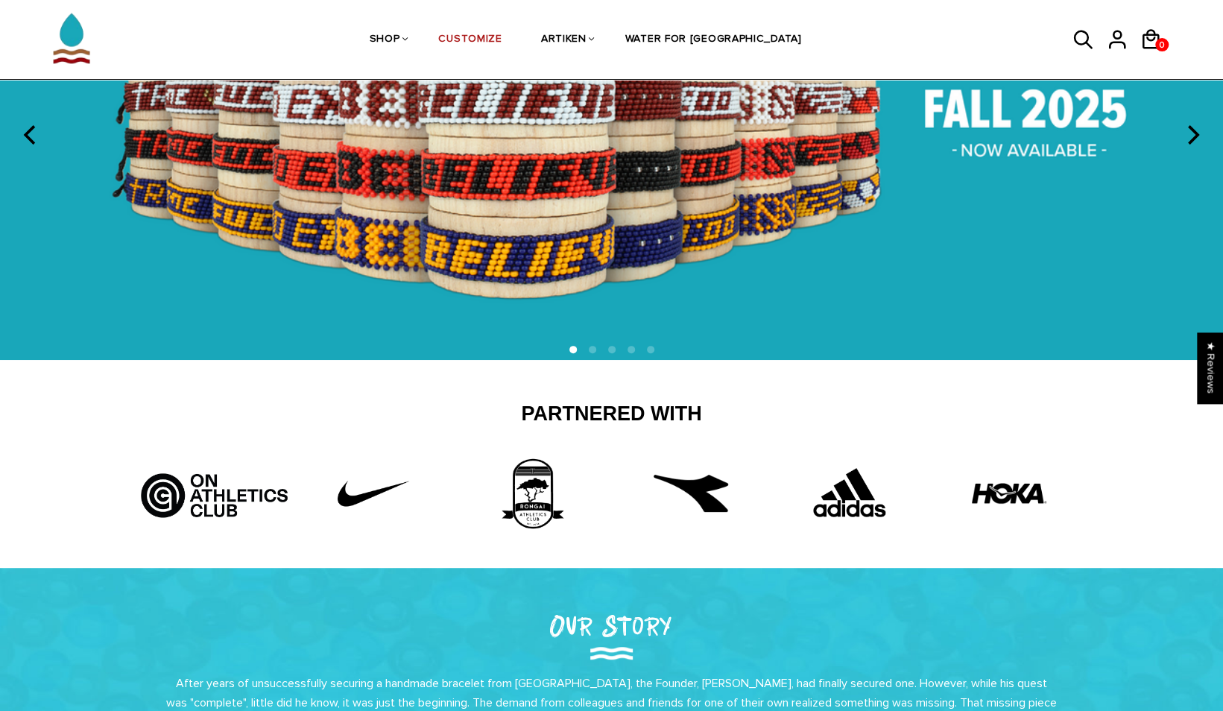
scroll to position [0, 0]
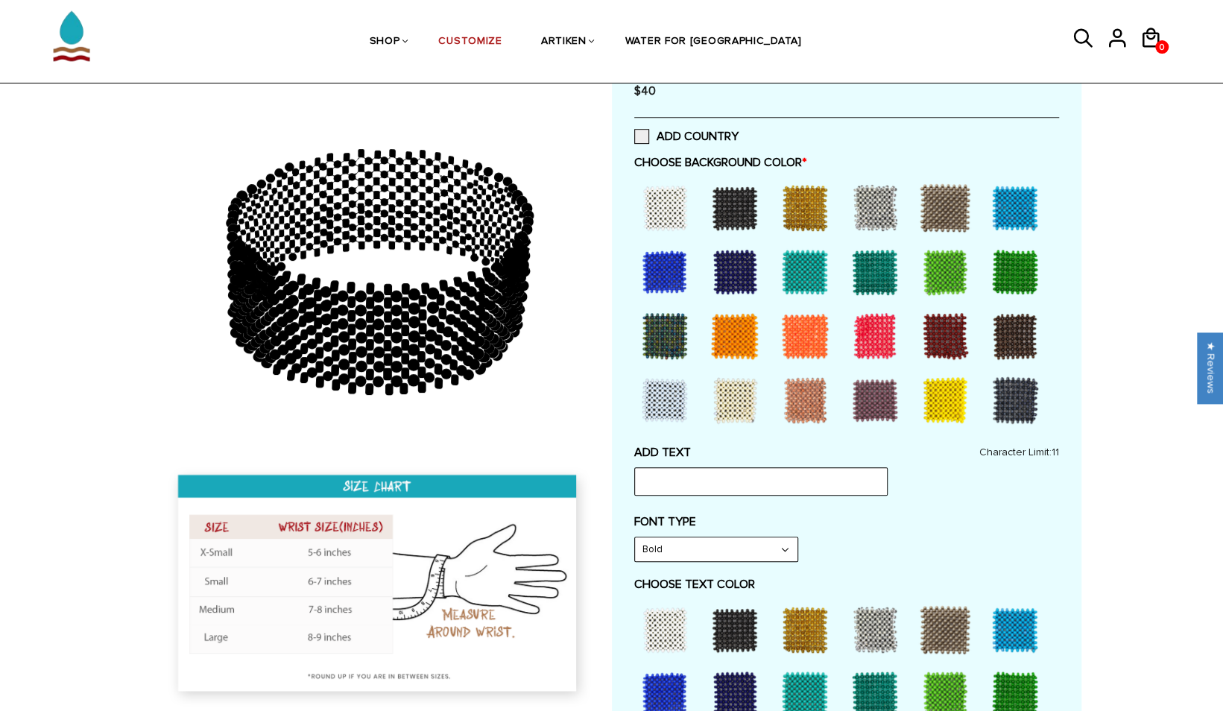
scroll to position [333, 0]
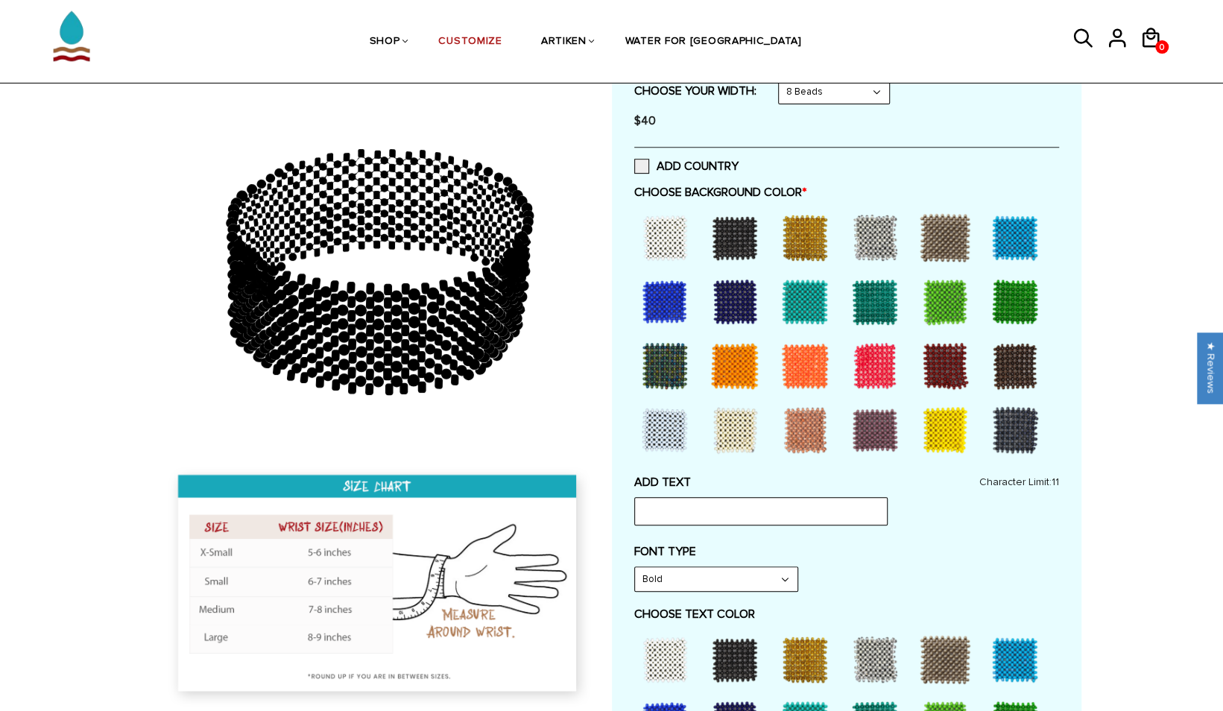
drag, startPoint x: 273, startPoint y: 1, endPoint x: 69, endPoint y: 172, distance: 266.1
